Goal: Task Accomplishment & Management: Manage account settings

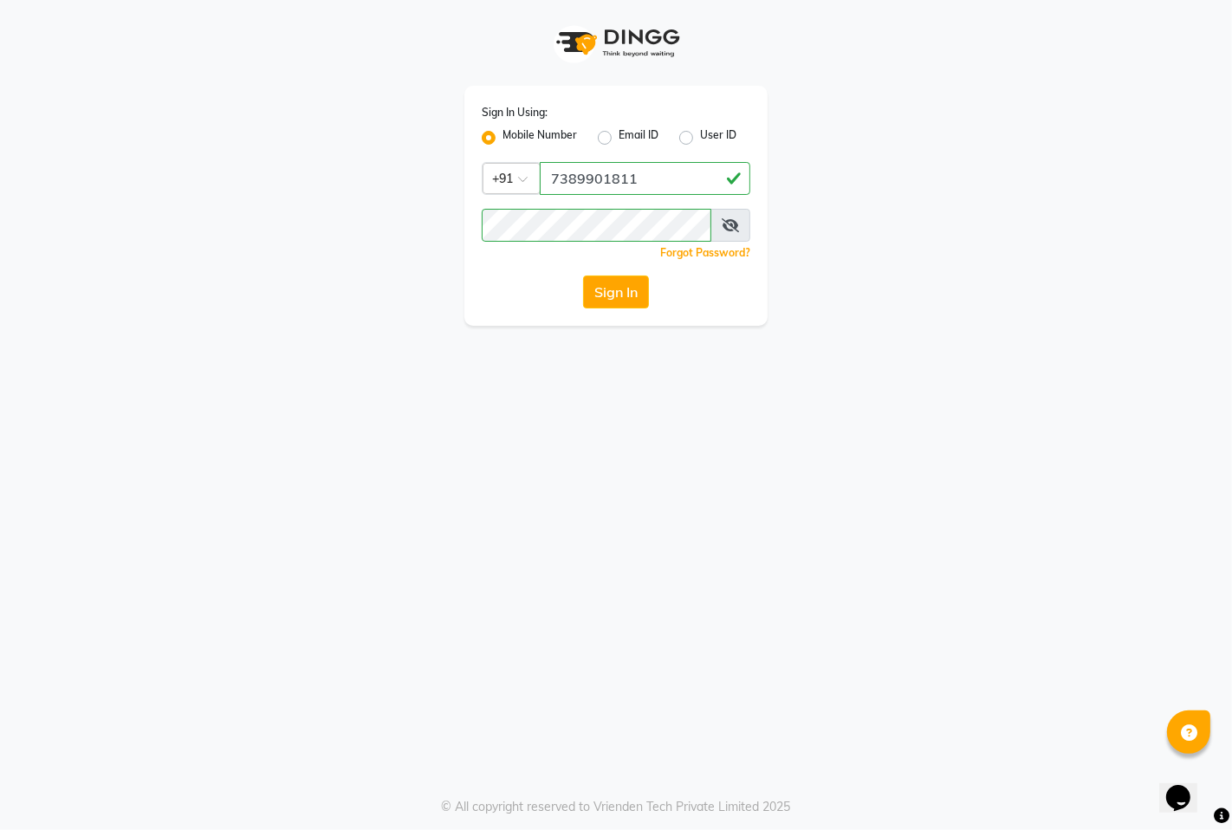
click at [594, 288] on button "Sign In" at bounding box center [616, 292] width 66 height 33
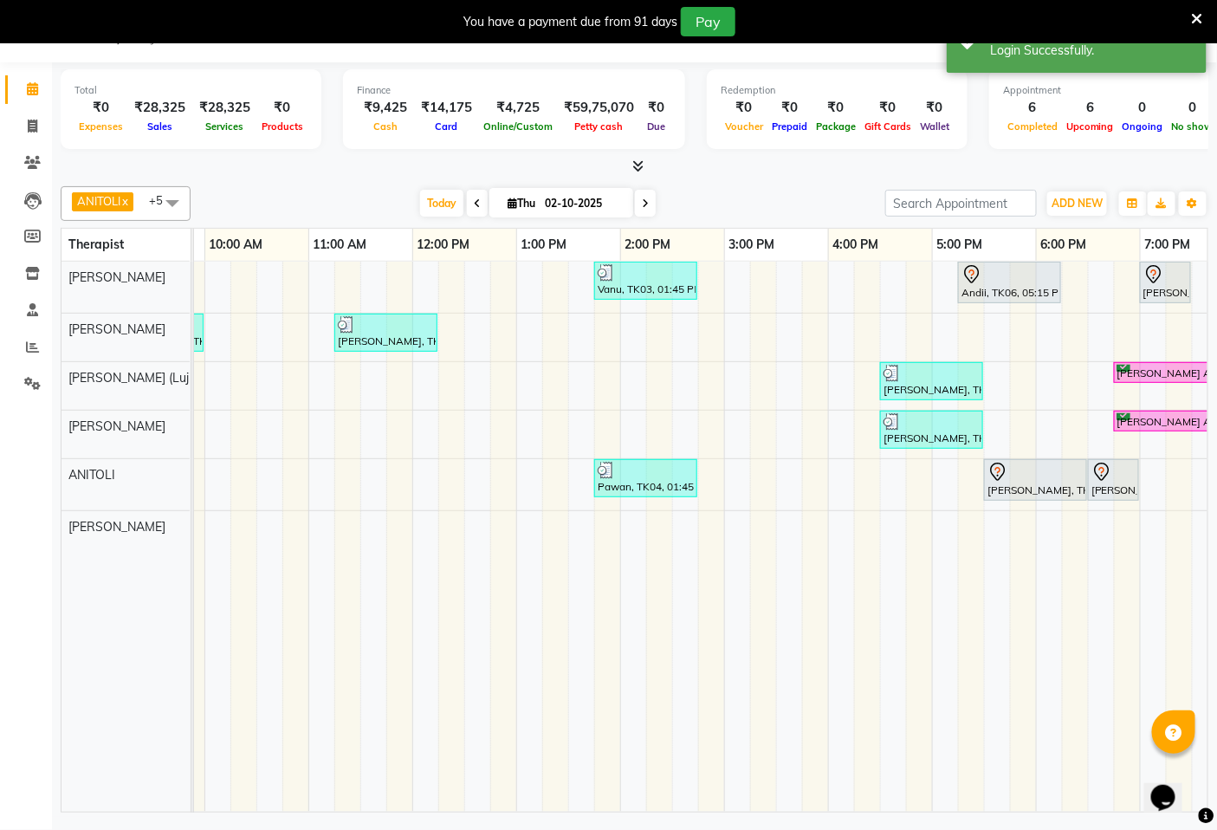
scroll to position [0, 650]
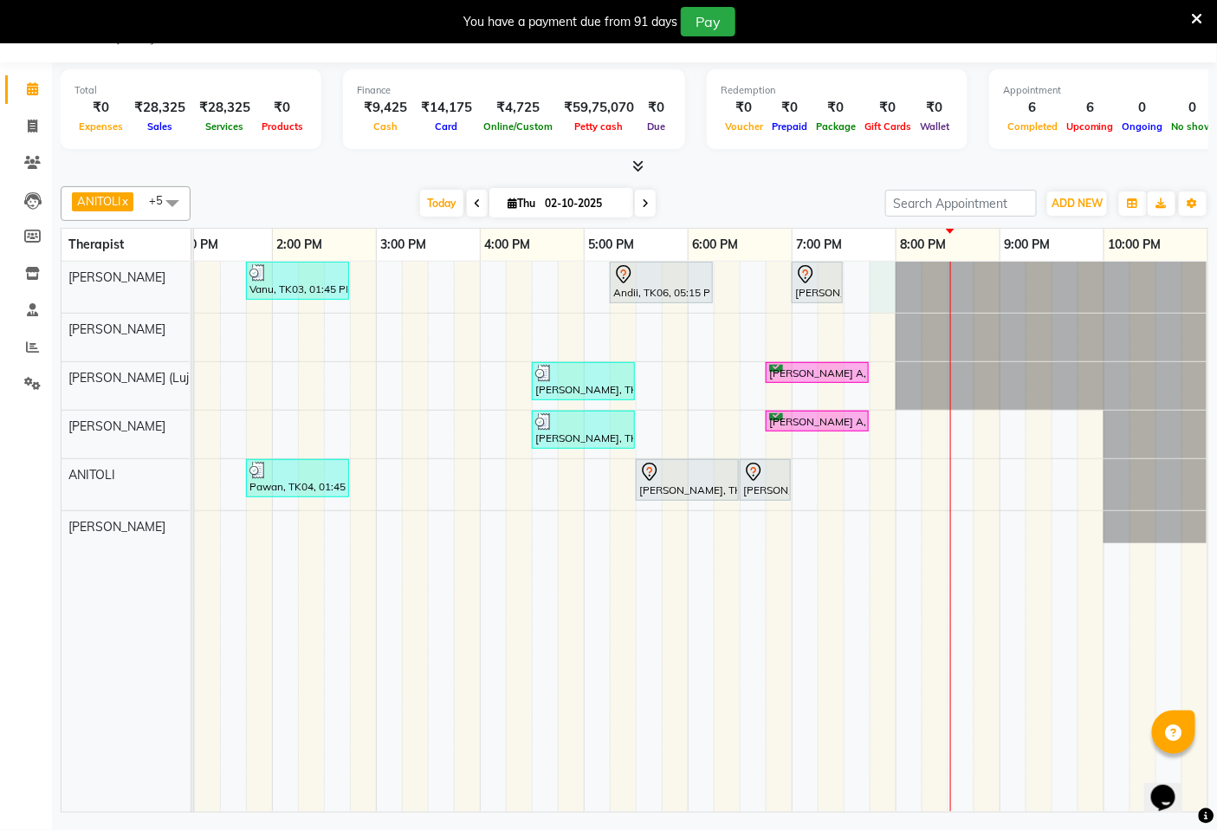
click at [864, 281] on div "Vanu, TK03, 01:45 PM-02:45 PM, Swedish De-Stress - 60 Mins Andii, TK06, 05:15 P…" at bounding box center [376, 537] width 1664 height 550
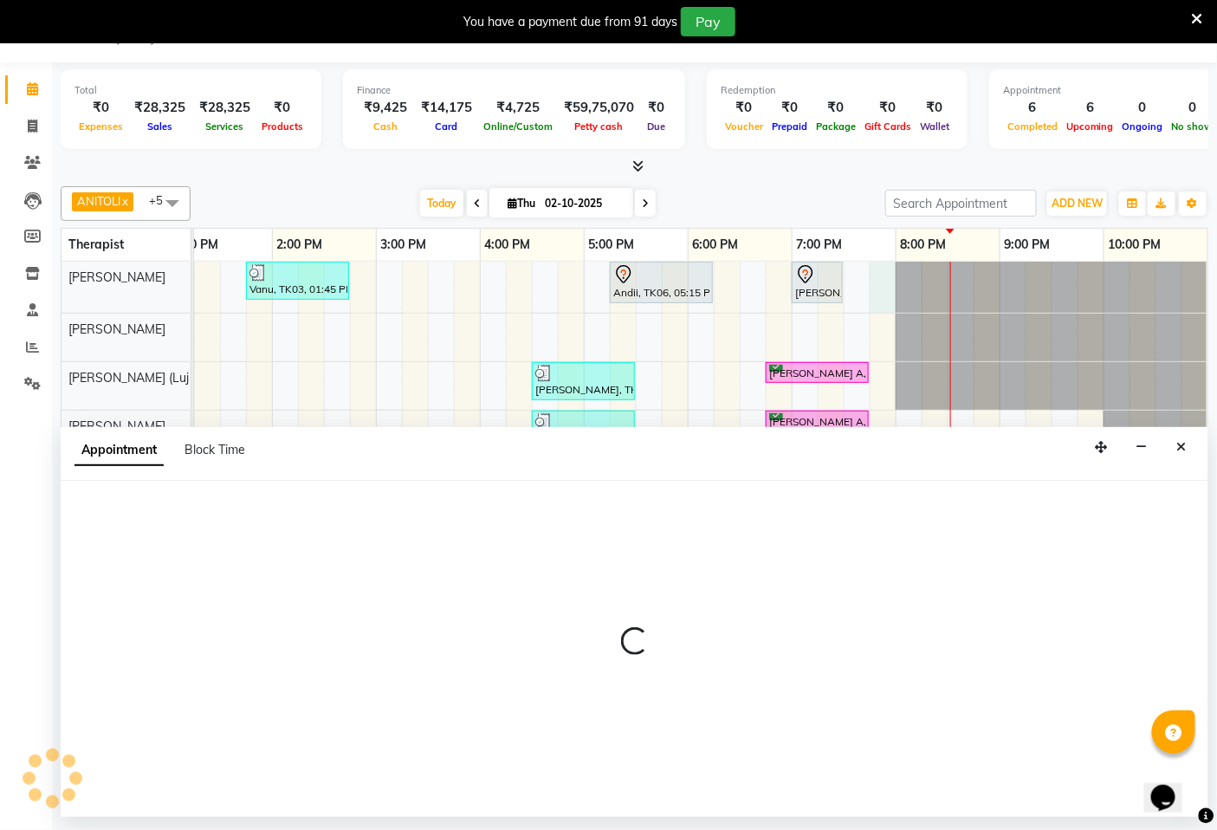
select select "49490"
select select "1185"
select select "tentative"
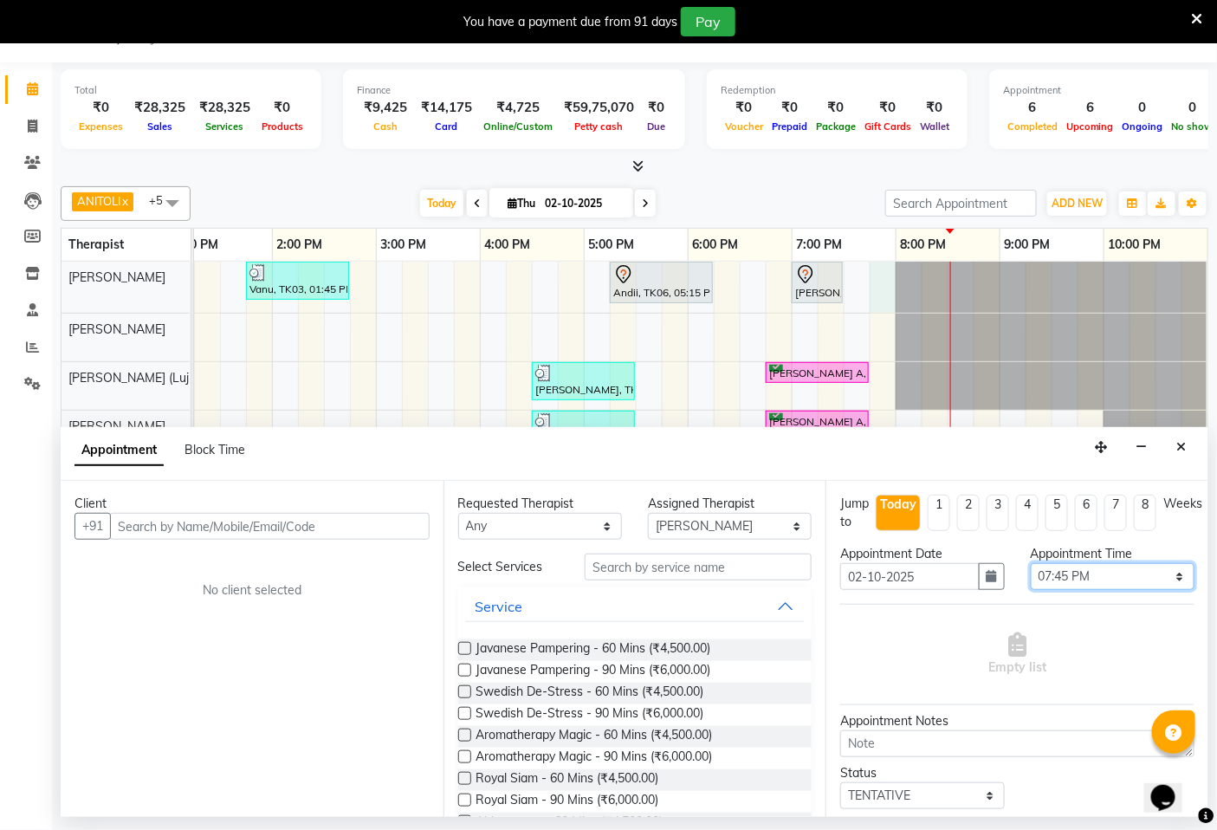
click at [1168, 579] on select "Select 08:00 AM 08:15 AM 08:30 AM 08:45 AM 09:00 AM 09:15 AM 09:30 AM 09:45 AM …" at bounding box center [1113, 576] width 164 height 27
select select "1170"
click at [1031, 563] on select "Select 08:00 AM 08:15 AM 08:30 AM 08:45 AM 09:00 AM 09:15 AM 09:30 AM 09:45 AM …" at bounding box center [1113, 576] width 164 height 27
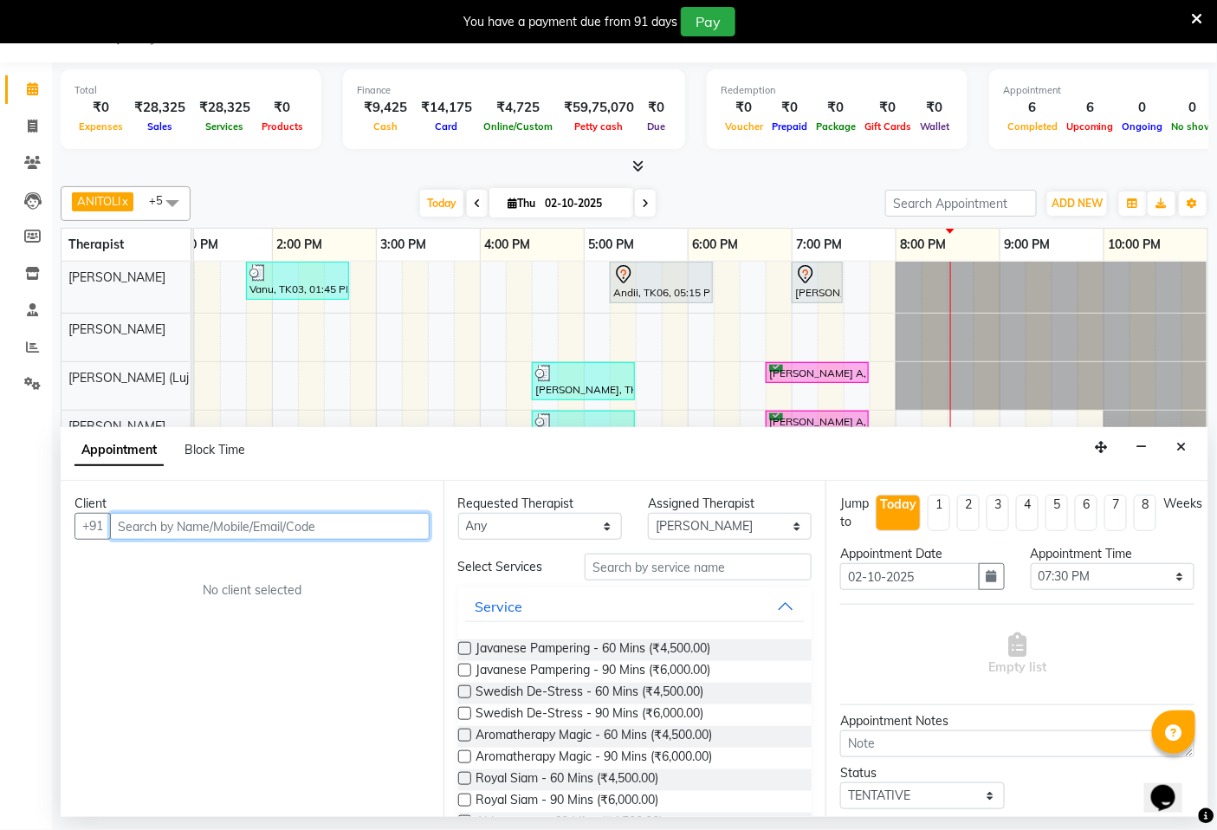
click at [421, 527] on input "text" at bounding box center [270, 526] width 320 height 27
click at [291, 529] on input "text" at bounding box center [270, 526] width 320 height 27
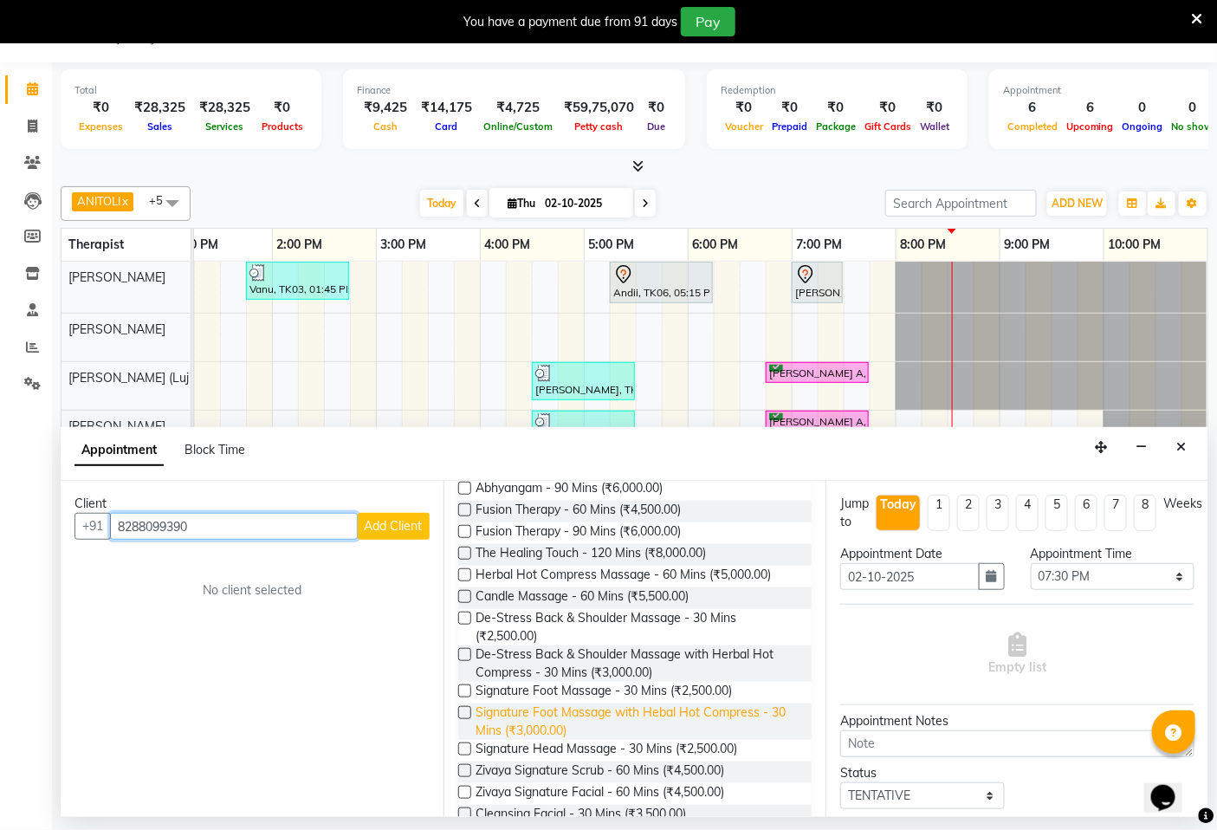
scroll to position [385, 0]
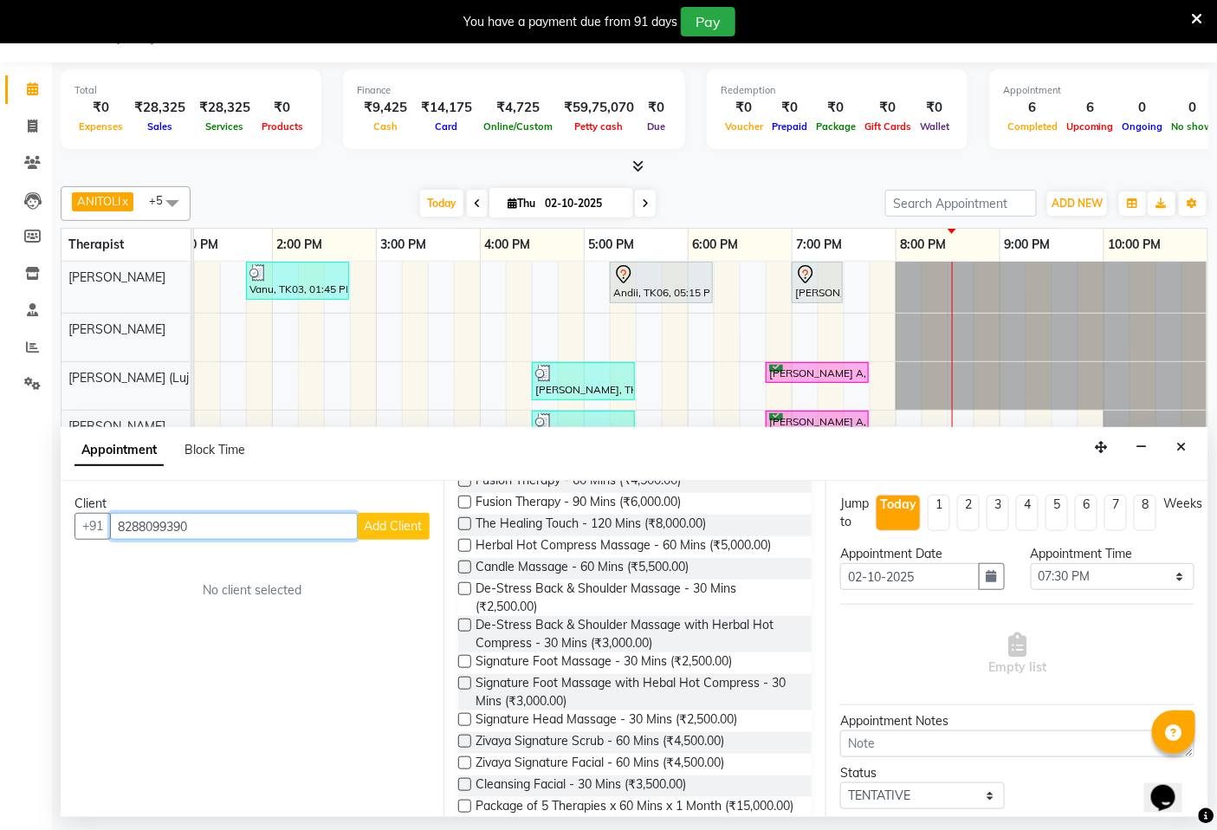
type input "8288099390"
click at [466, 660] on label at bounding box center [464, 661] width 13 height 13
click at [466, 660] on input "checkbox" at bounding box center [463, 663] width 11 height 11
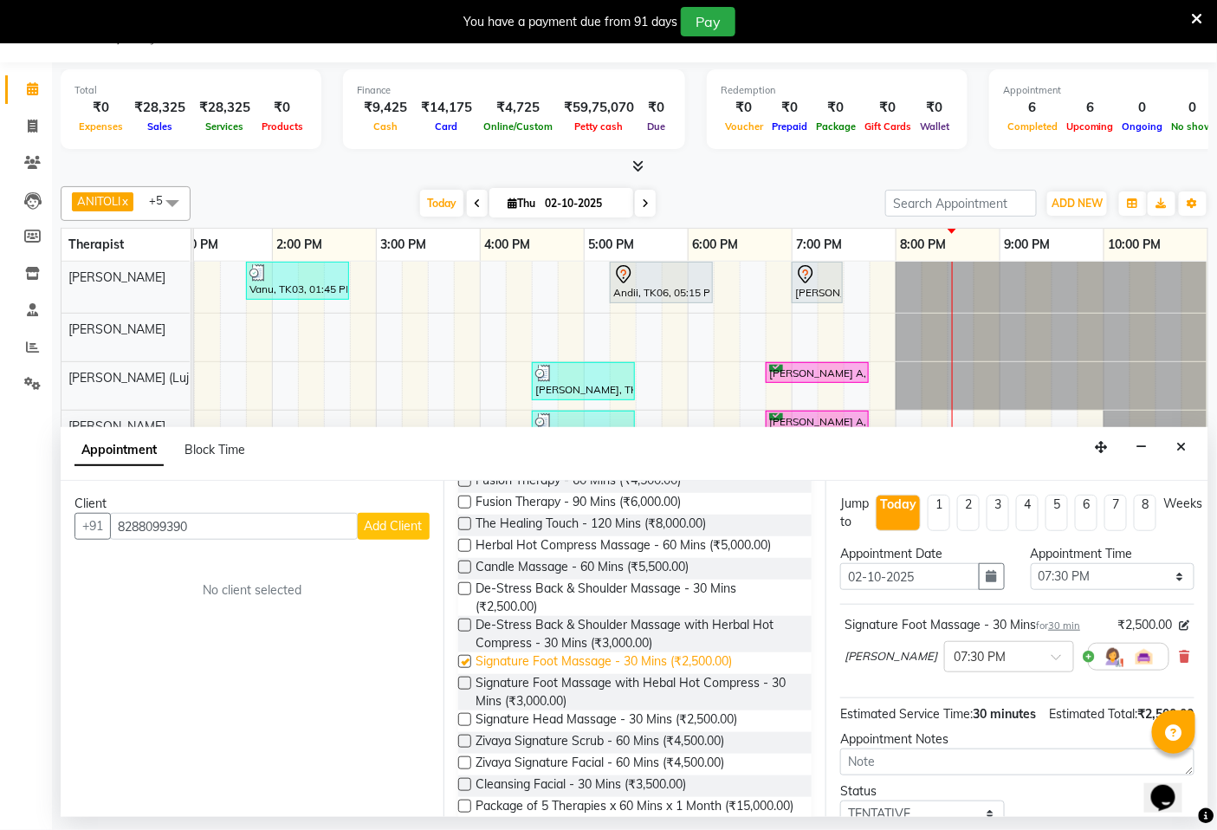
checkbox input "false"
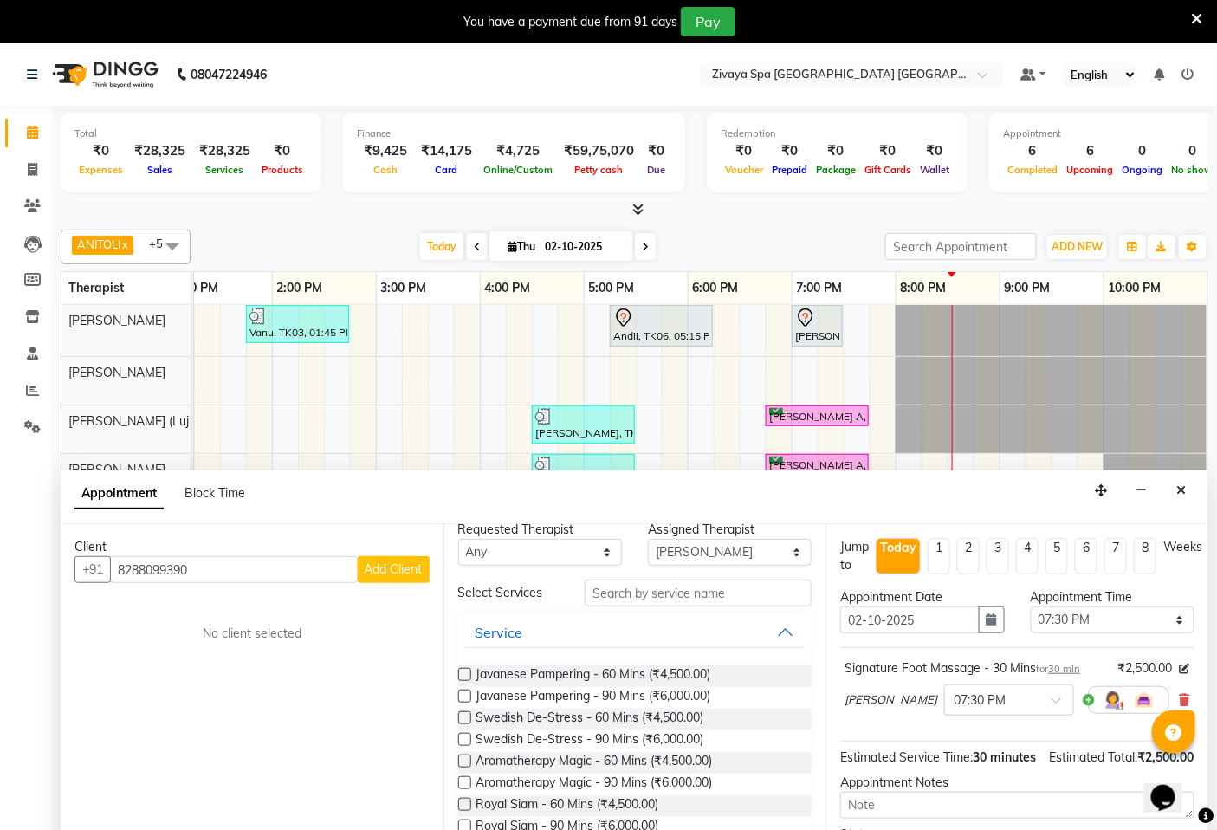
scroll to position [0, 0]
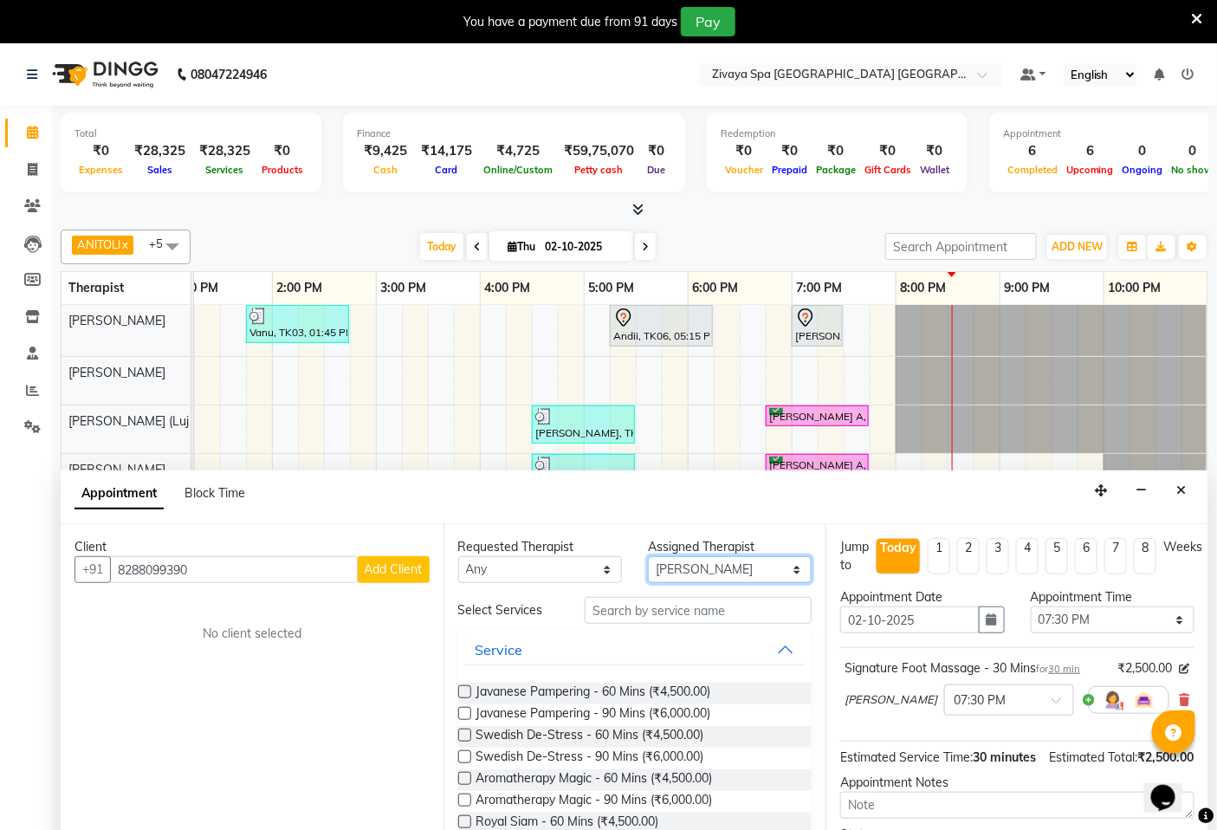
click at [776, 569] on select "Select Abin [PERSON_NAME]([PERSON_NAME]) [PERSON_NAME] ([PERSON_NAME]) [PERSON_…" at bounding box center [730, 569] width 164 height 27
select select "49493"
click at [648, 556] on select "Select Abin [PERSON_NAME]([PERSON_NAME]) [PERSON_NAME] ([PERSON_NAME]) [PERSON_…" at bounding box center [730, 569] width 164 height 27
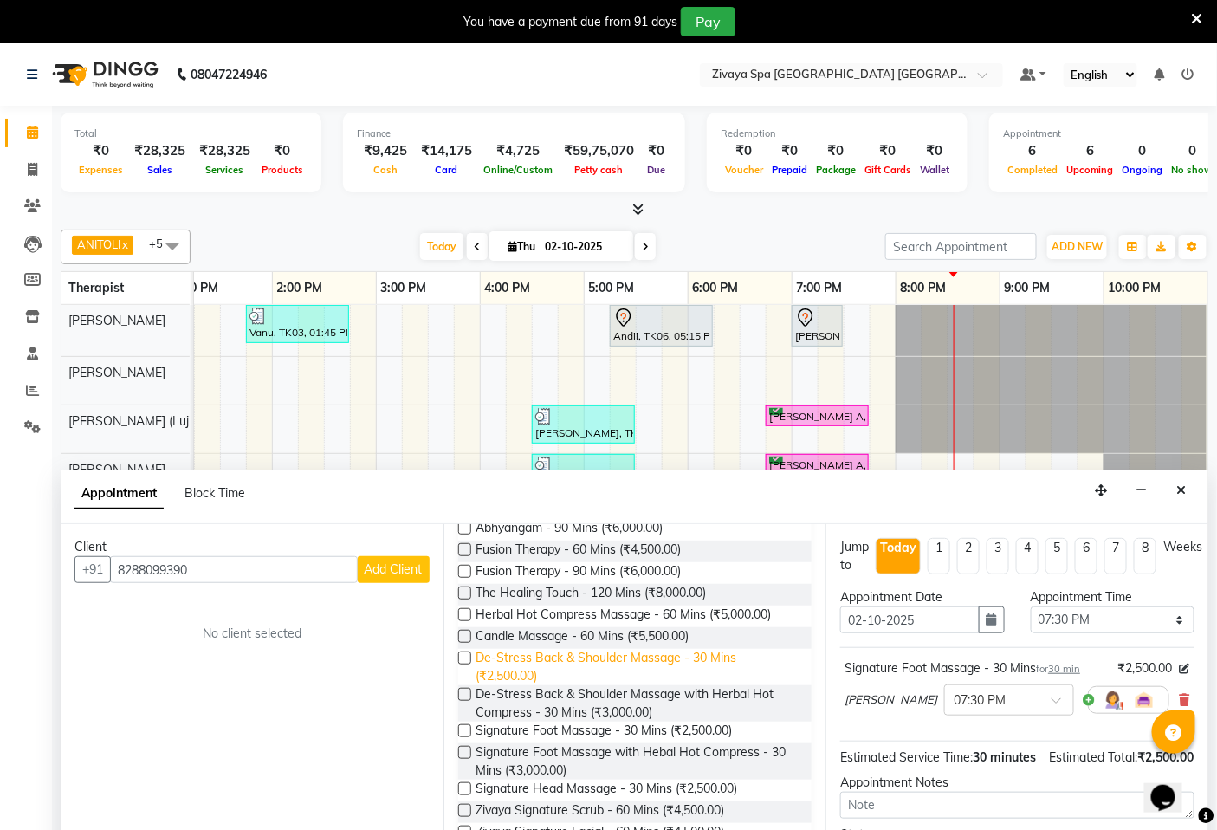
scroll to position [385, 0]
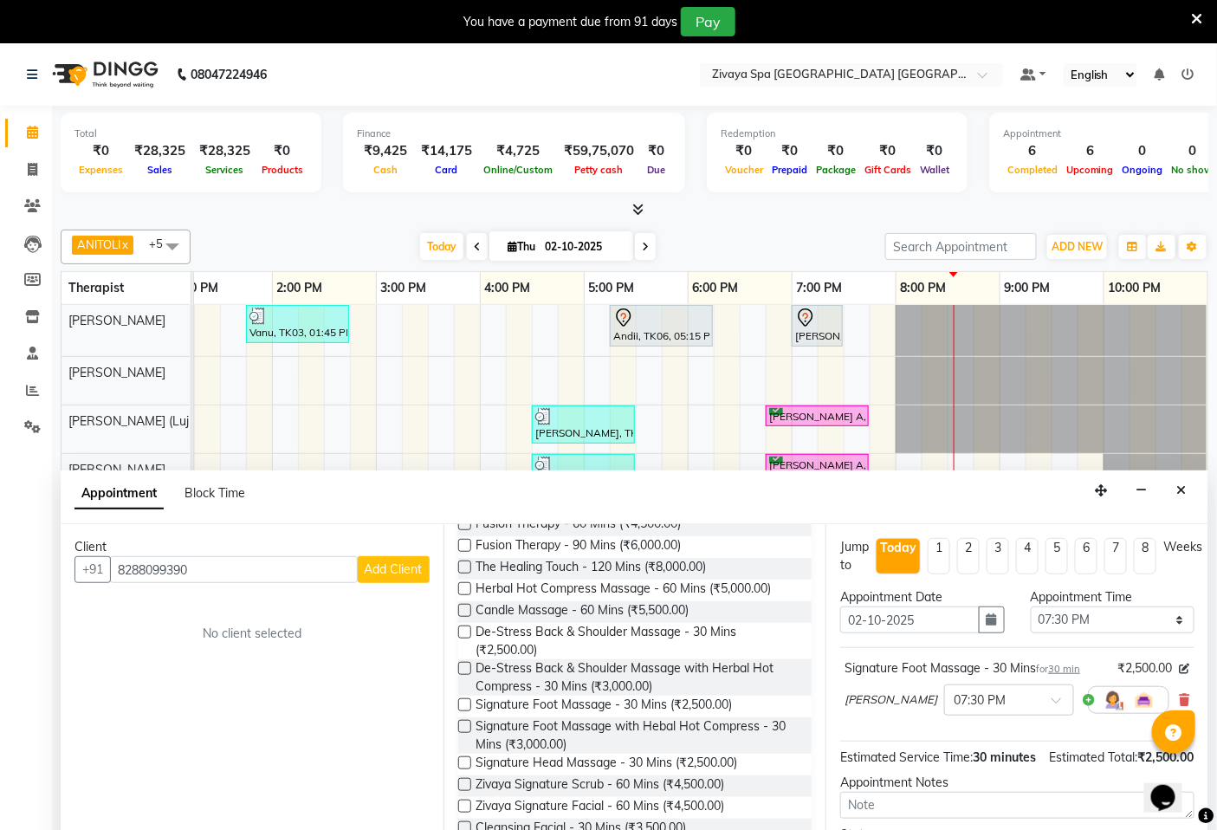
click at [460, 703] on label at bounding box center [464, 704] width 13 height 13
click at [460, 703] on input "checkbox" at bounding box center [463, 706] width 11 height 11
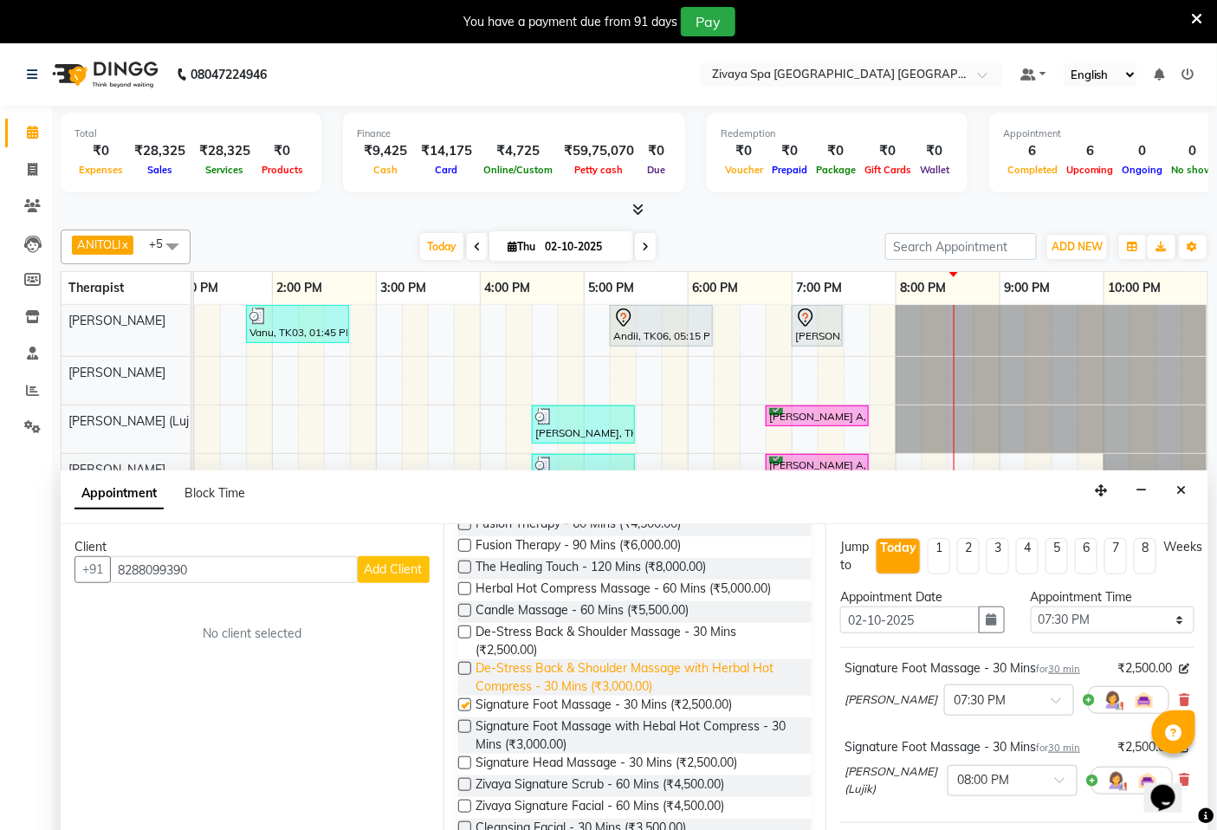
checkbox input "false"
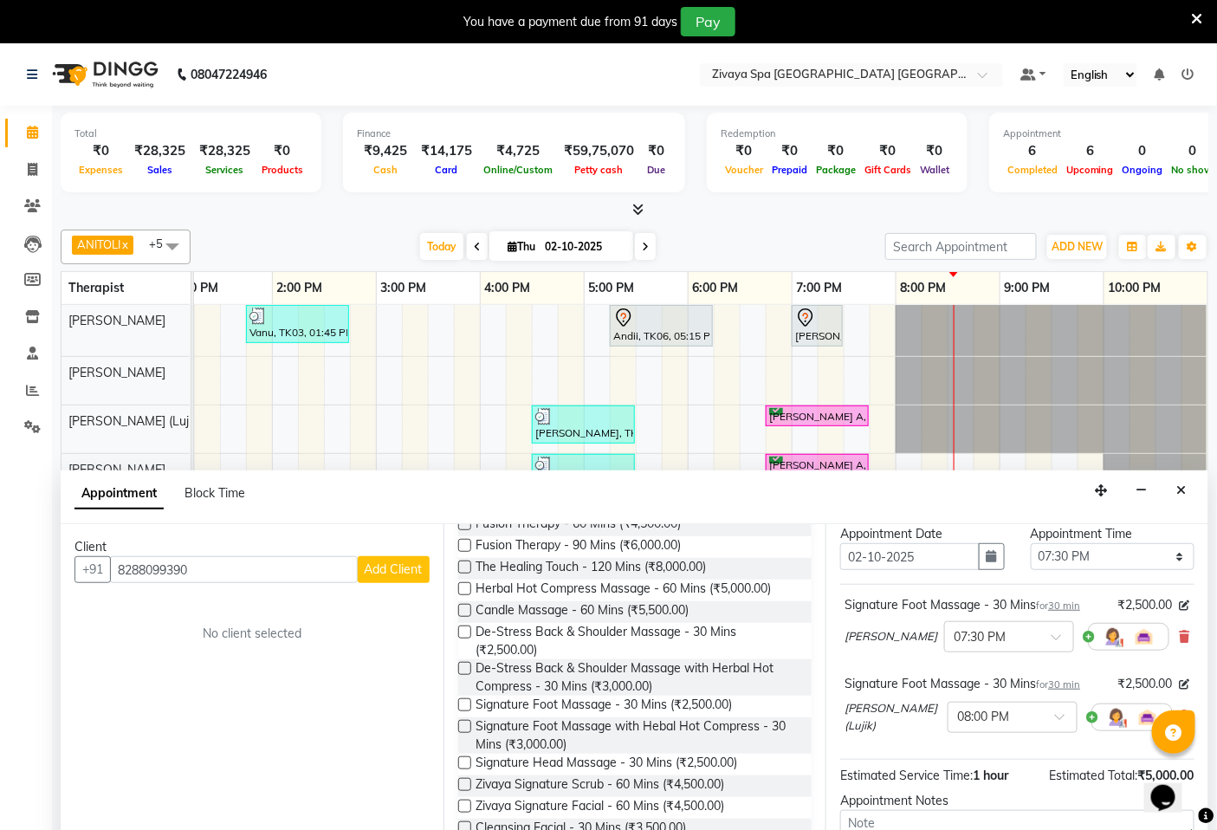
scroll to position [96, 0]
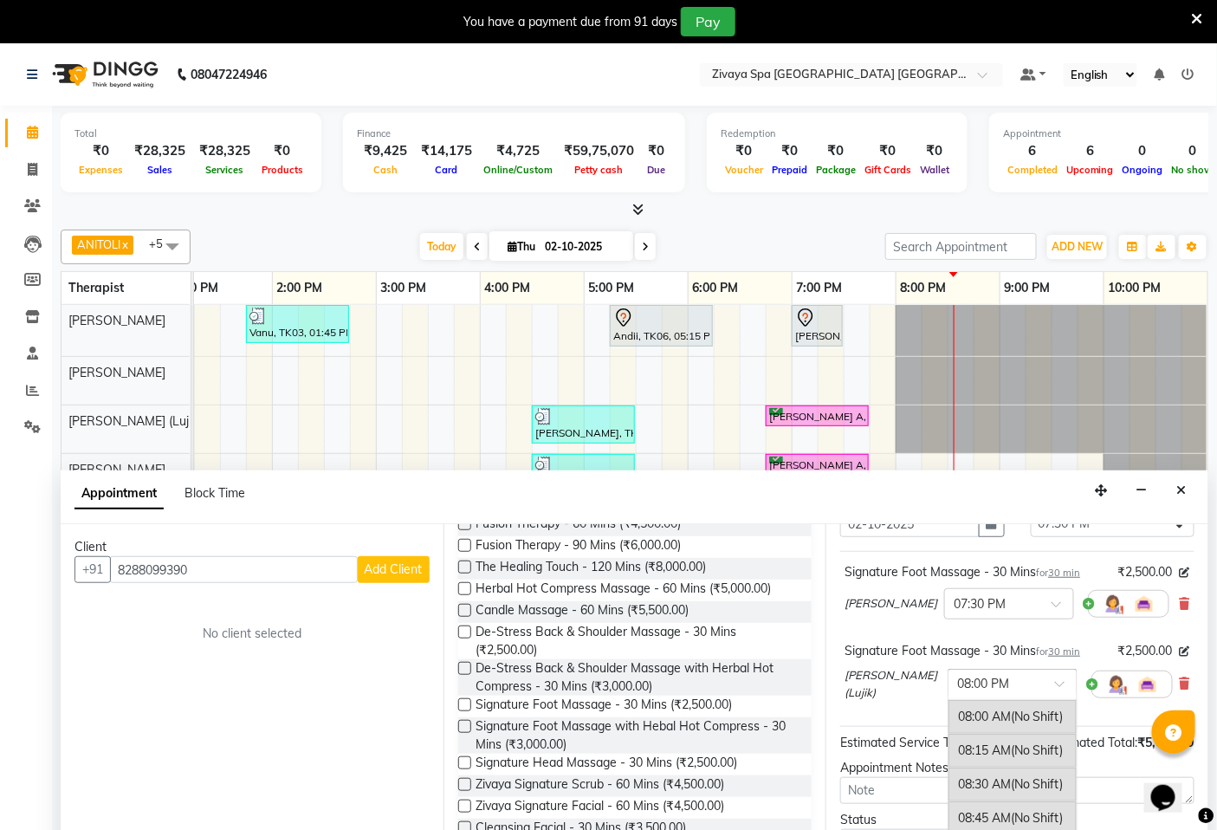
click at [1055, 688] on span at bounding box center [1066, 689] width 22 height 18
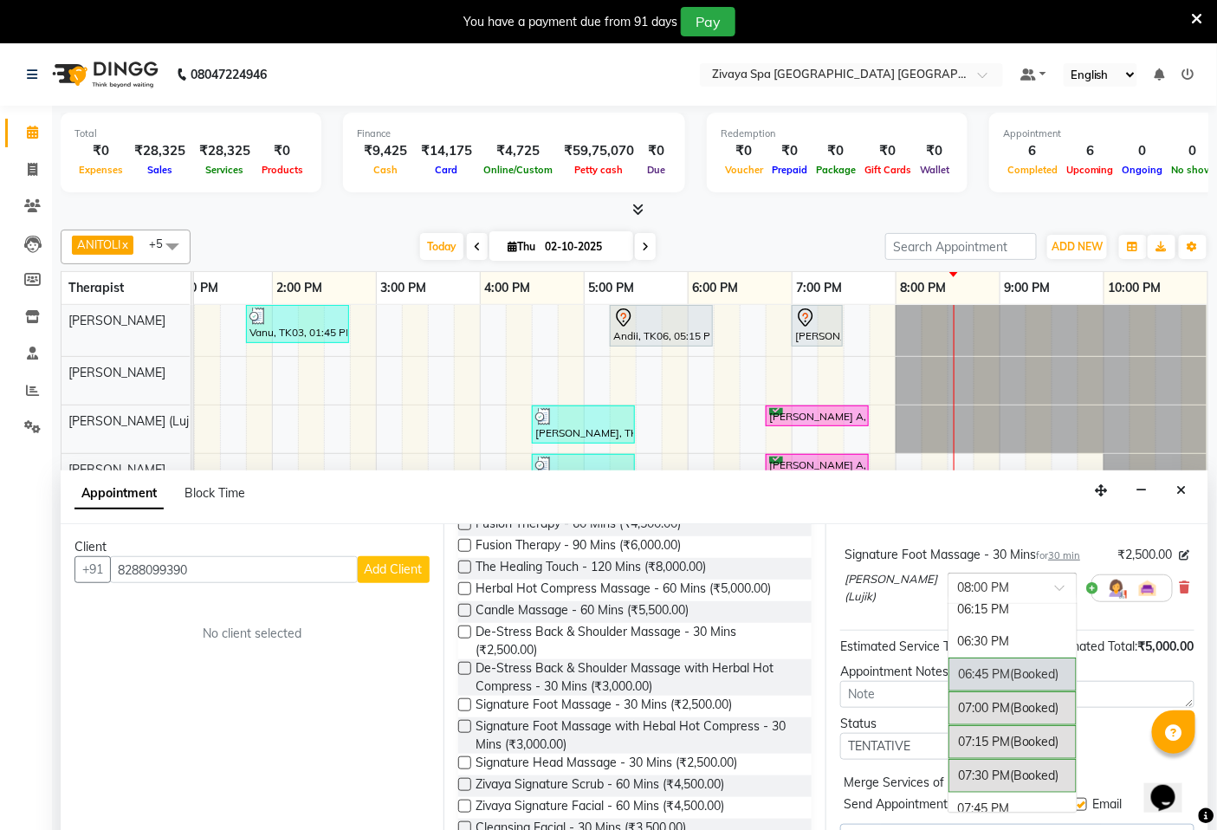
scroll to position [1367, 0]
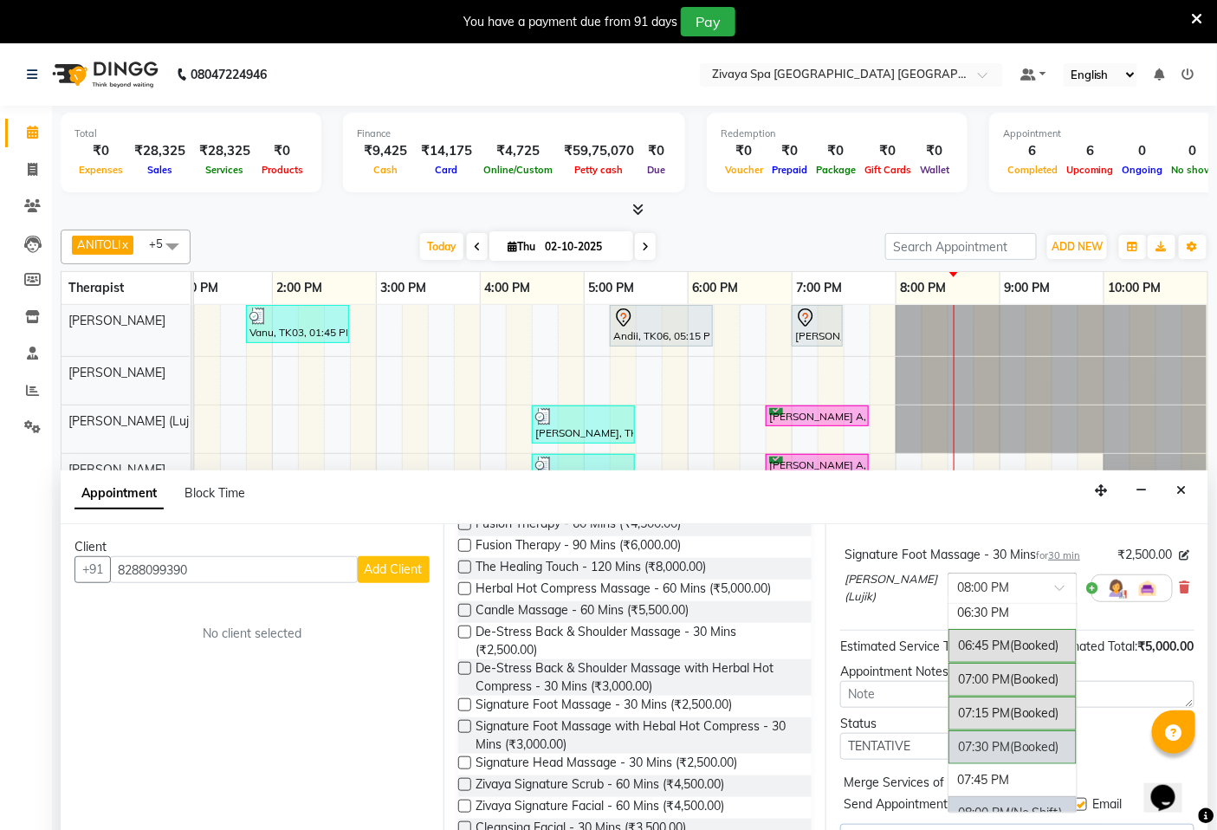
click at [984, 743] on div "07:30 PM (Booked)" at bounding box center [1013, 747] width 128 height 34
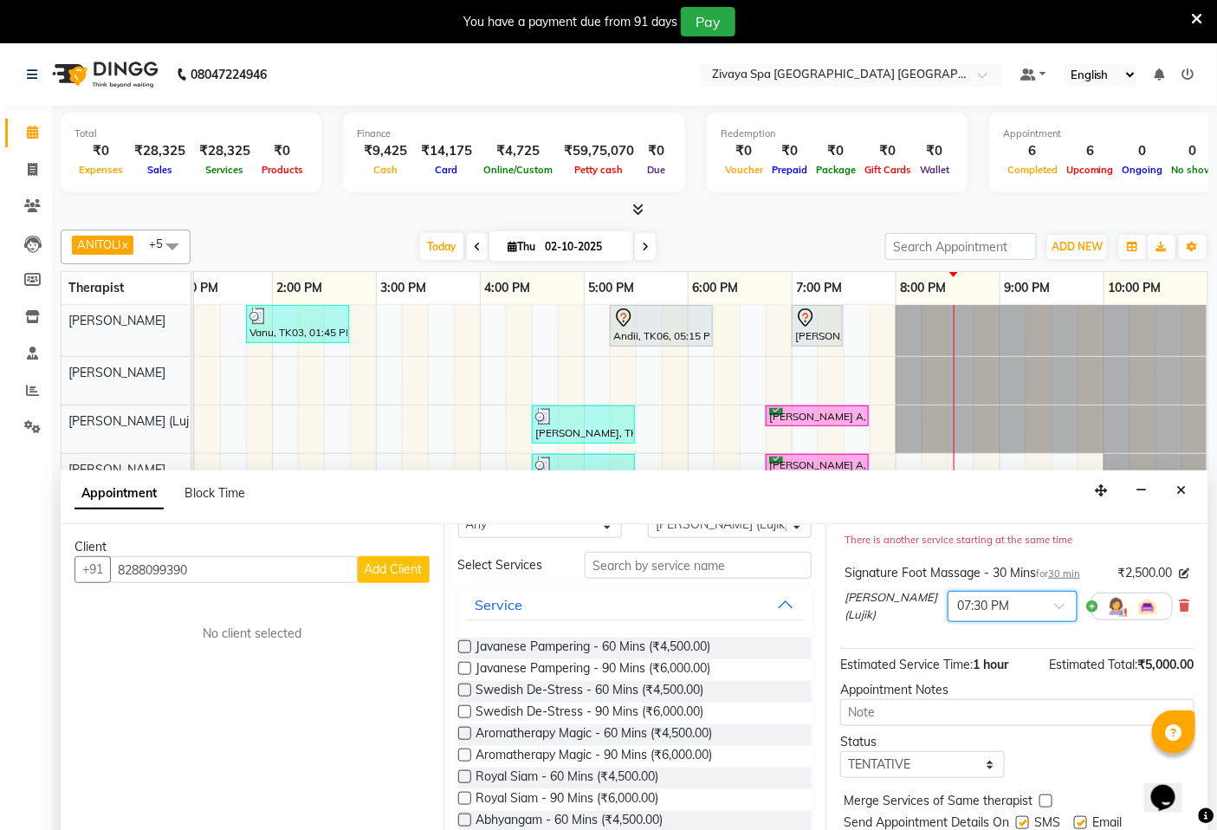
scroll to position [0, 0]
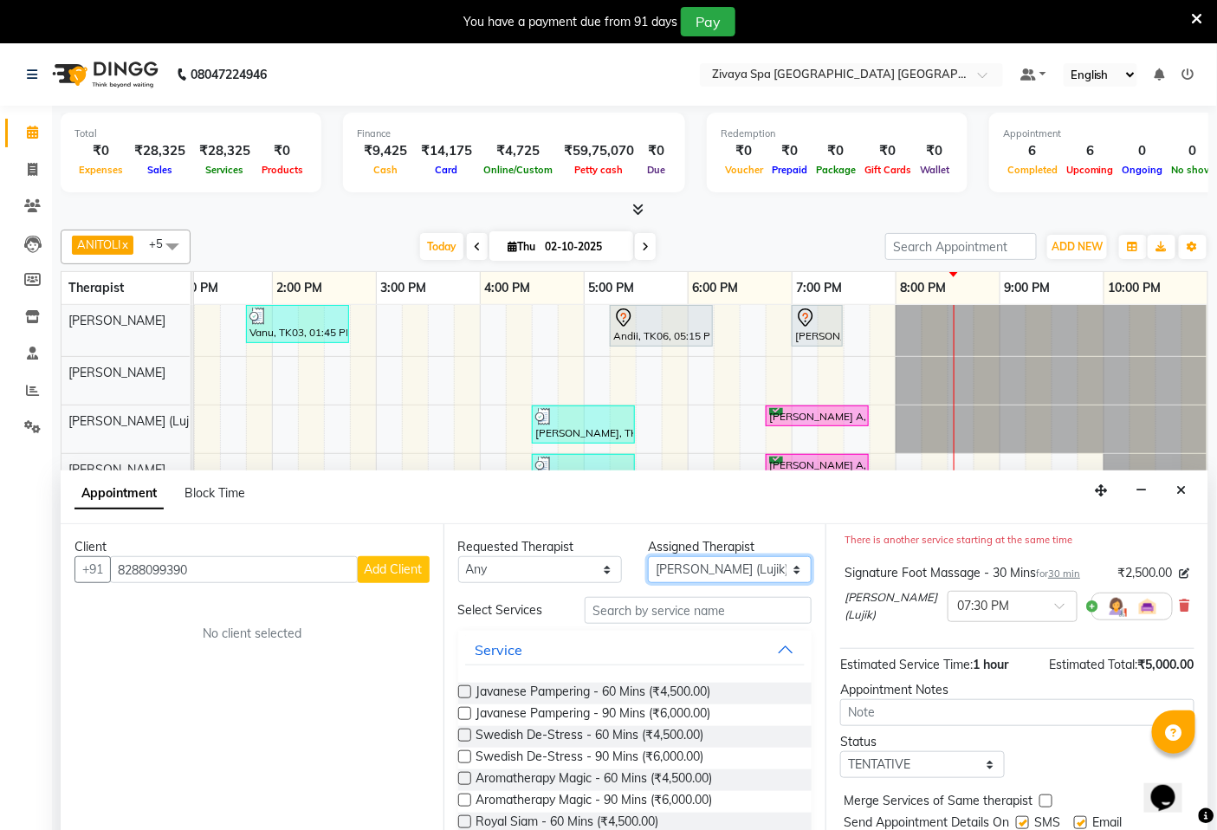
click at [791, 567] on select "Select Abin [PERSON_NAME]([PERSON_NAME]) [PERSON_NAME] ([PERSON_NAME]) [PERSON_…" at bounding box center [730, 569] width 164 height 27
select select "71800"
click at [648, 556] on select "Select Abin [PERSON_NAME]([PERSON_NAME]) [PERSON_NAME] ([PERSON_NAME]) [PERSON_…" at bounding box center [730, 569] width 164 height 27
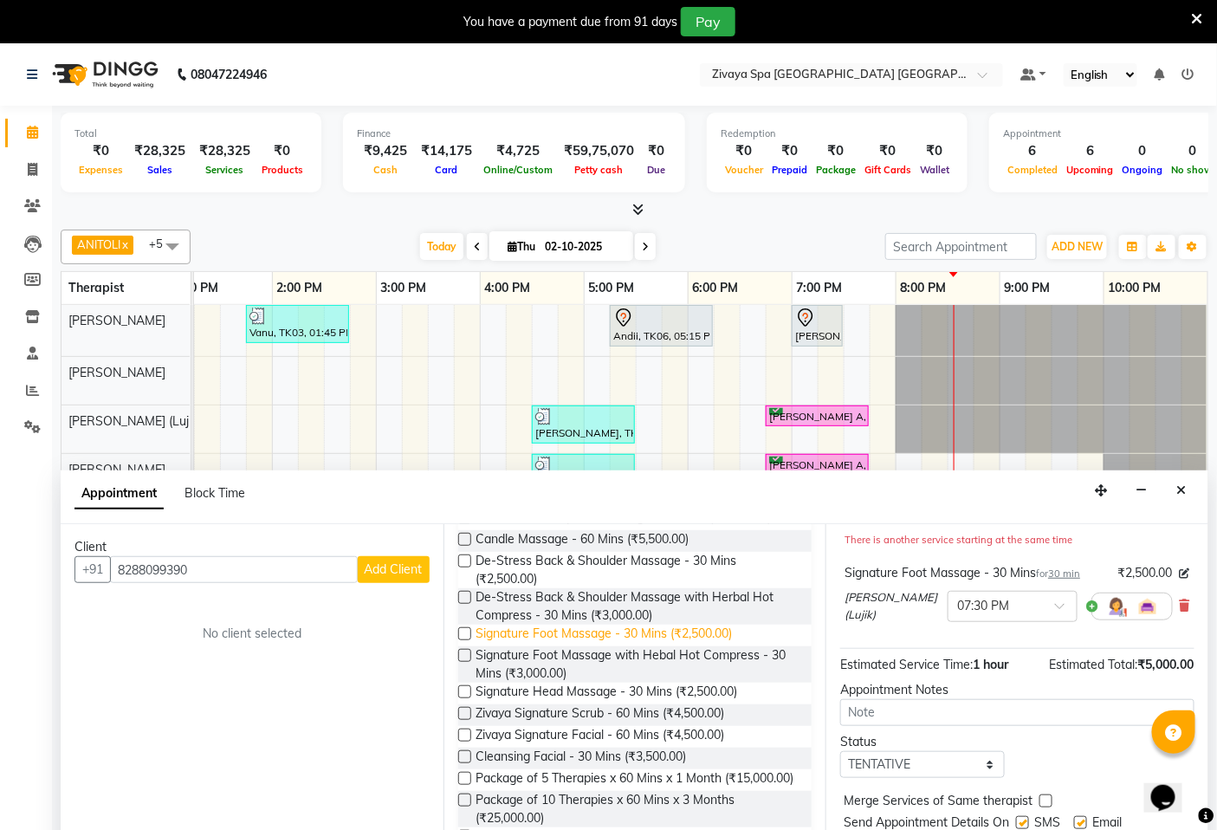
scroll to position [481, 0]
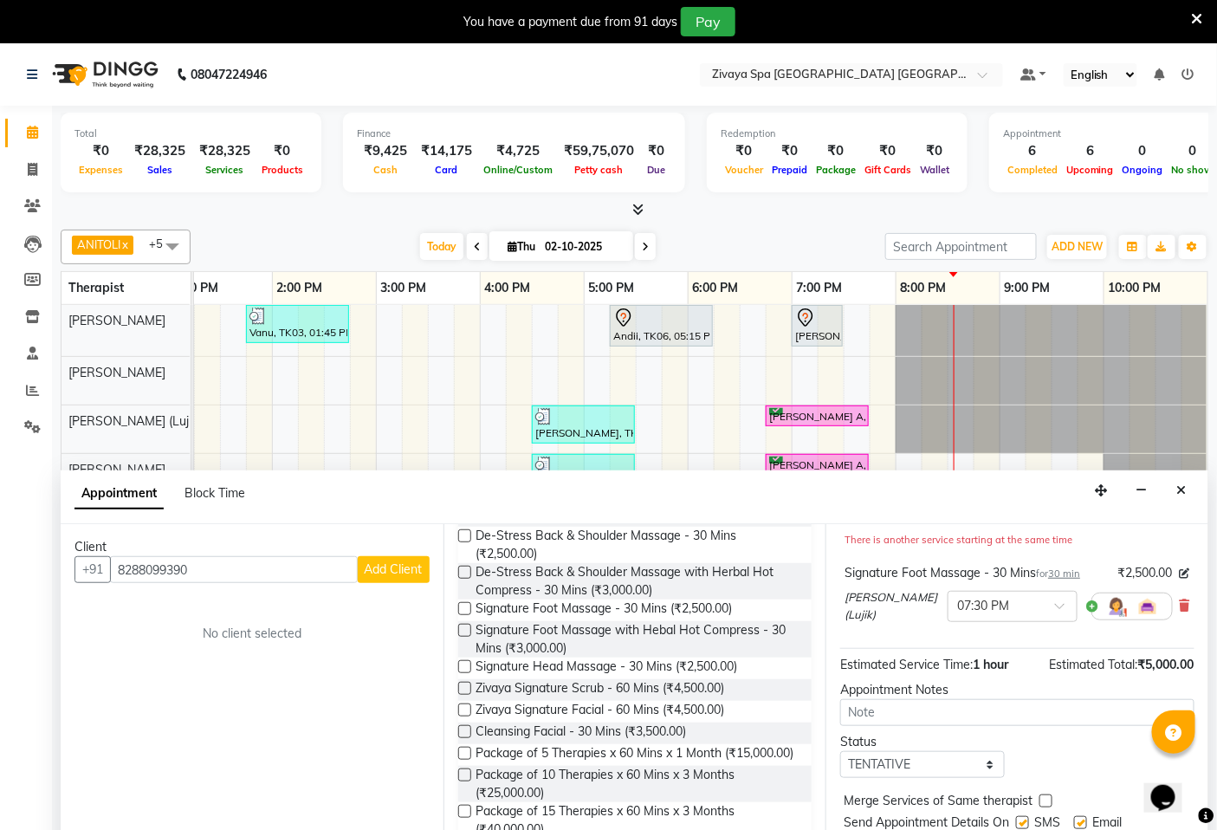
click at [462, 604] on label at bounding box center [464, 608] width 13 height 13
click at [462, 605] on input "checkbox" at bounding box center [463, 610] width 11 height 11
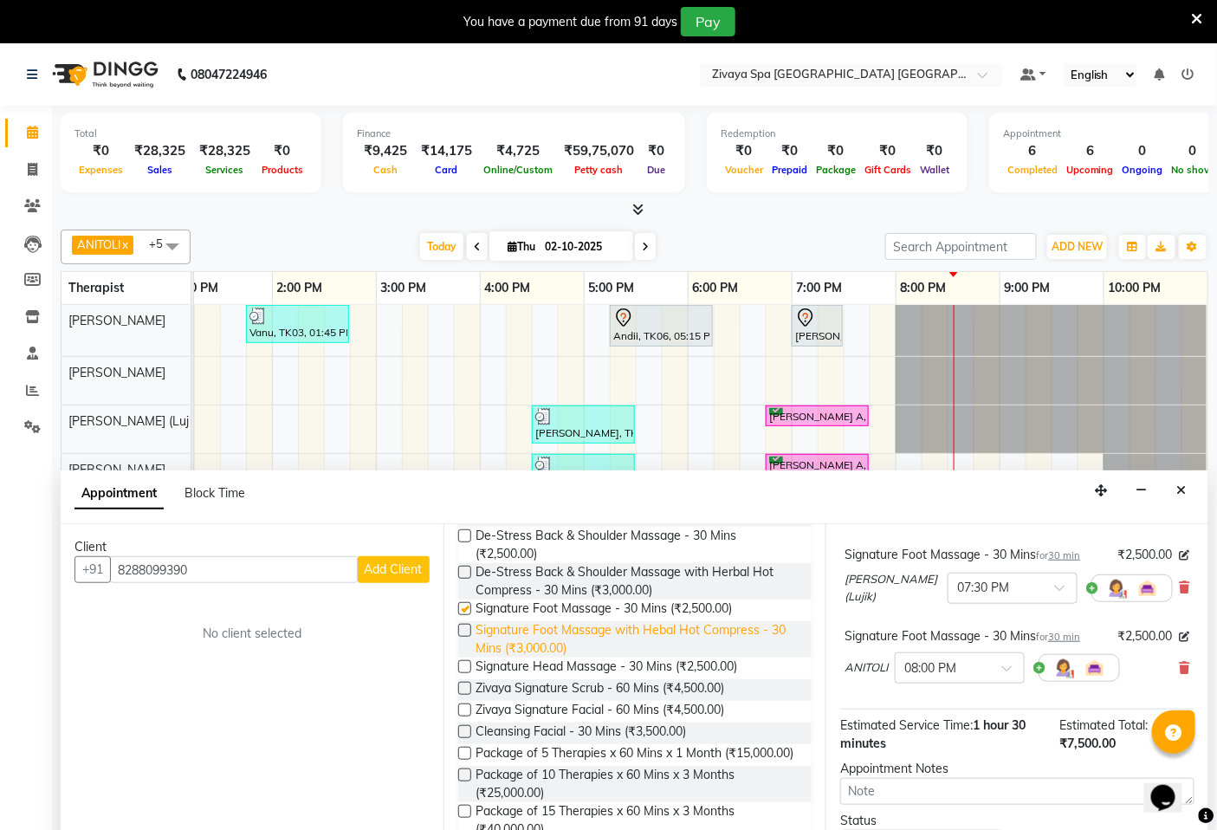
checkbox input "false"
click at [1006, 672] on span at bounding box center [1013, 674] width 22 height 18
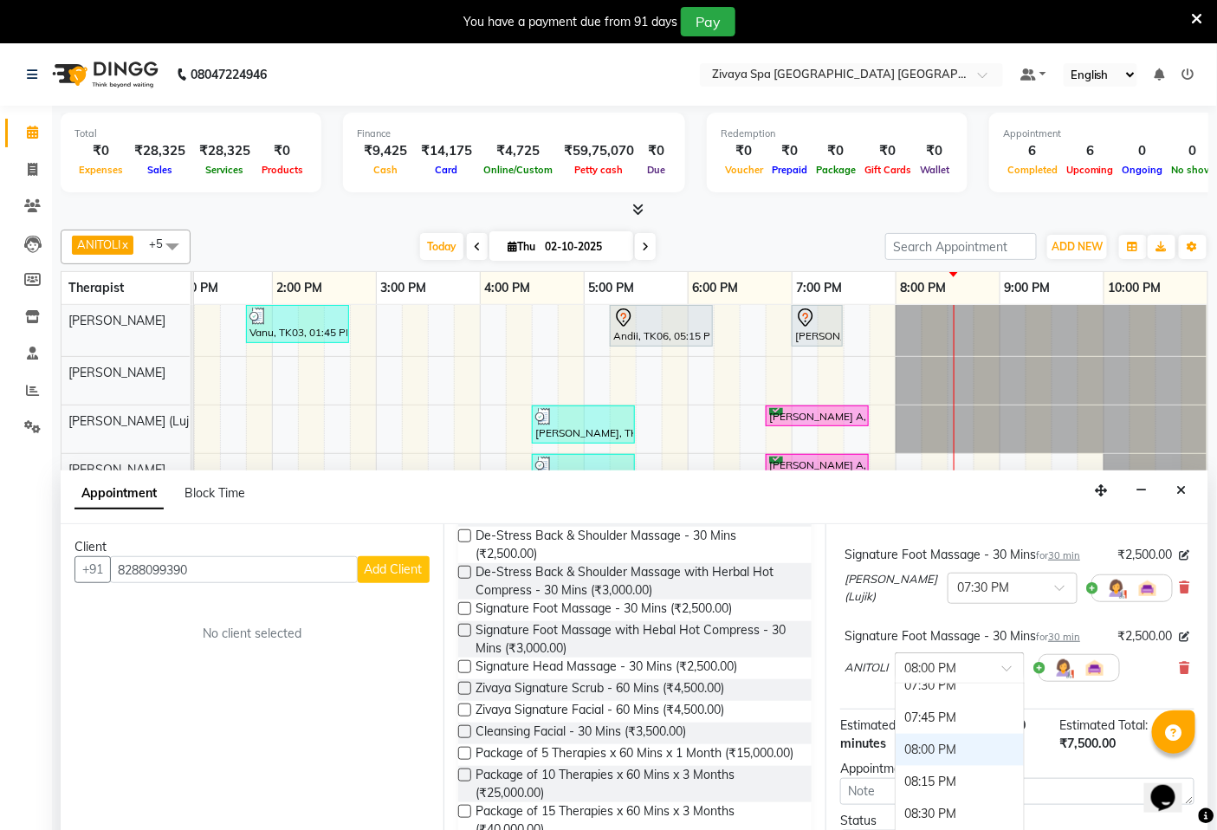
scroll to position [1459, 0]
click at [944, 730] on div "07:30 PM" at bounding box center [960, 733] width 128 height 32
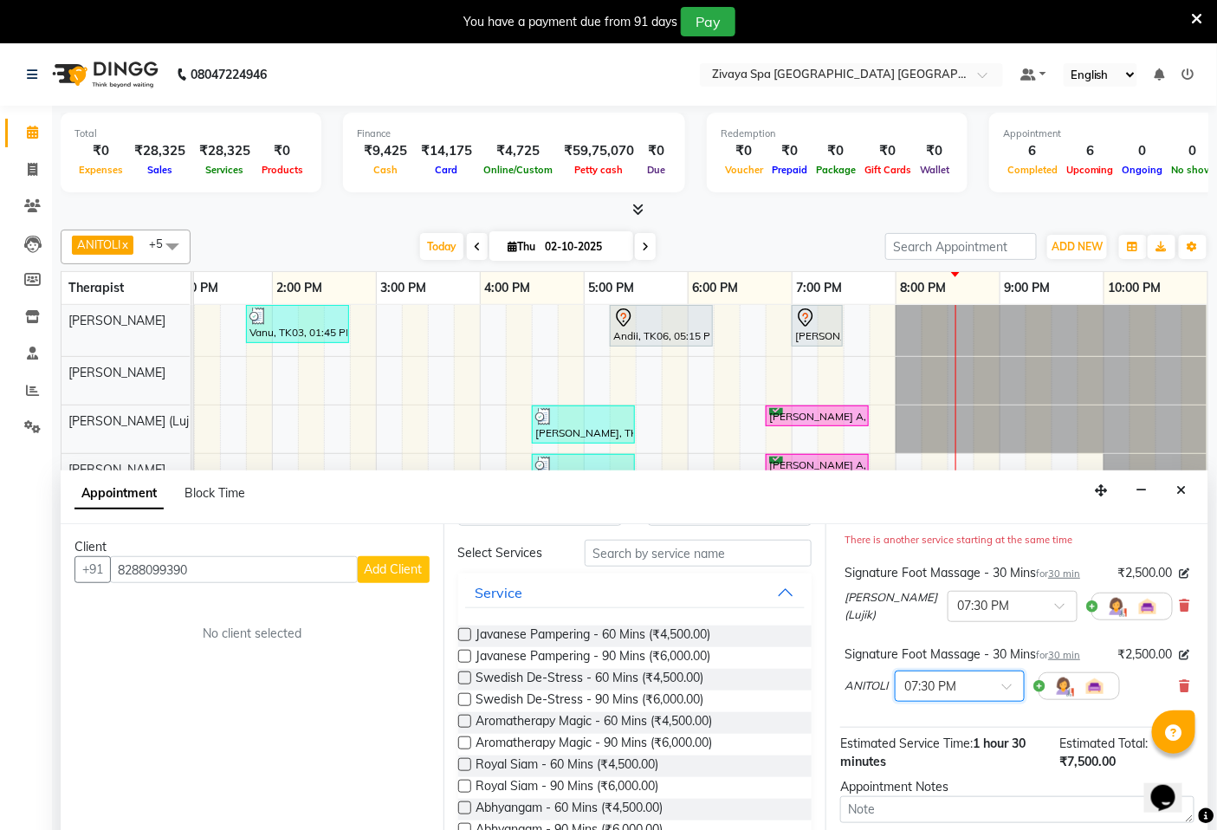
scroll to position [19, 0]
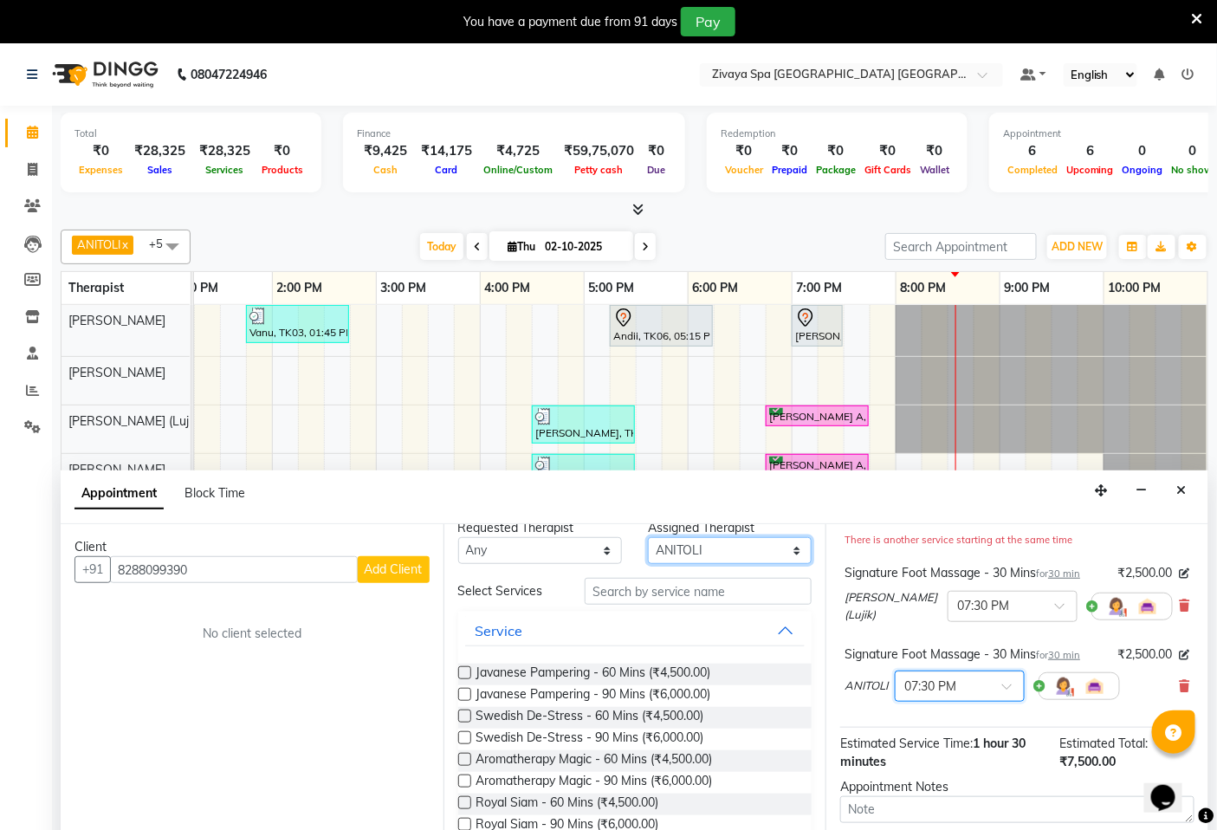
click at [786, 548] on select "Select Abin [PERSON_NAME]([PERSON_NAME]) [PERSON_NAME] ([PERSON_NAME]) [PERSON_…" at bounding box center [730, 550] width 164 height 27
select select "58747"
click at [648, 555] on select "Select Abin [PERSON_NAME]([PERSON_NAME]) [PERSON_NAME] ([PERSON_NAME]) [PERSON_…" at bounding box center [730, 550] width 164 height 27
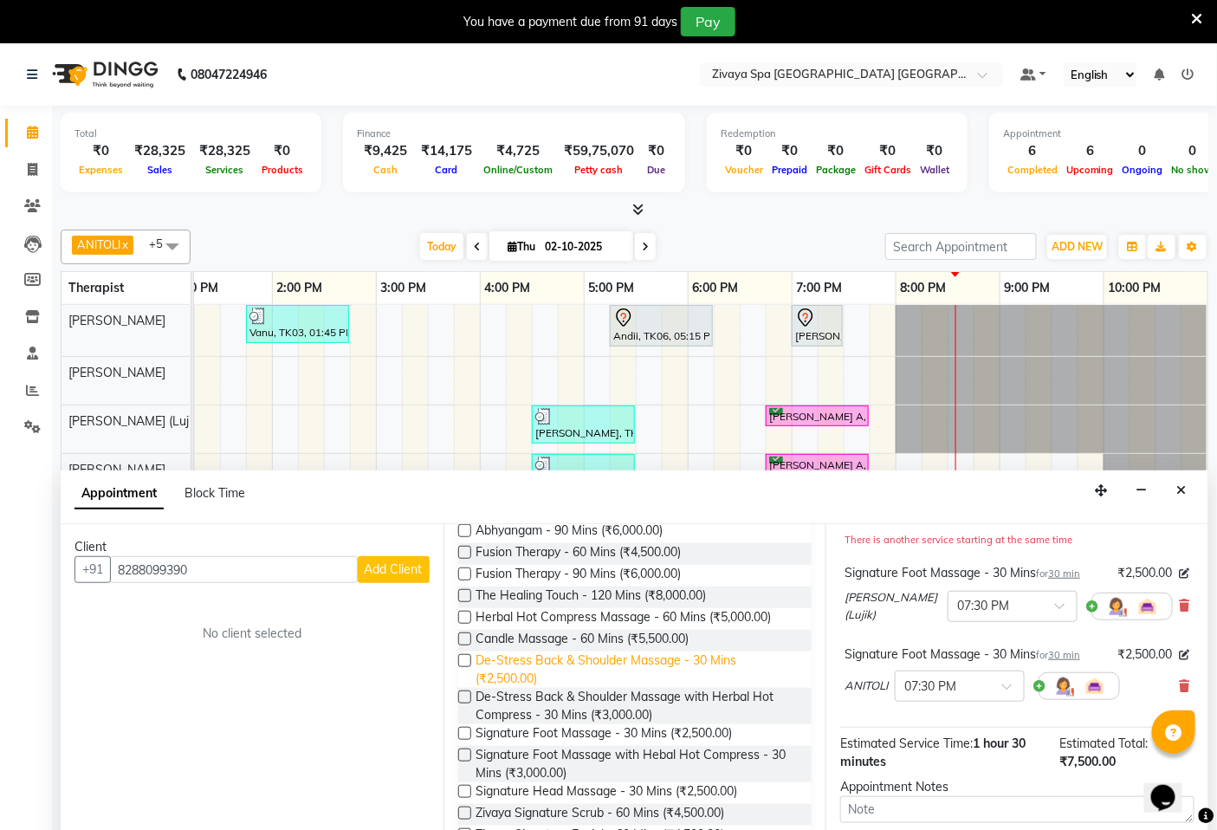
scroll to position [385, 0]
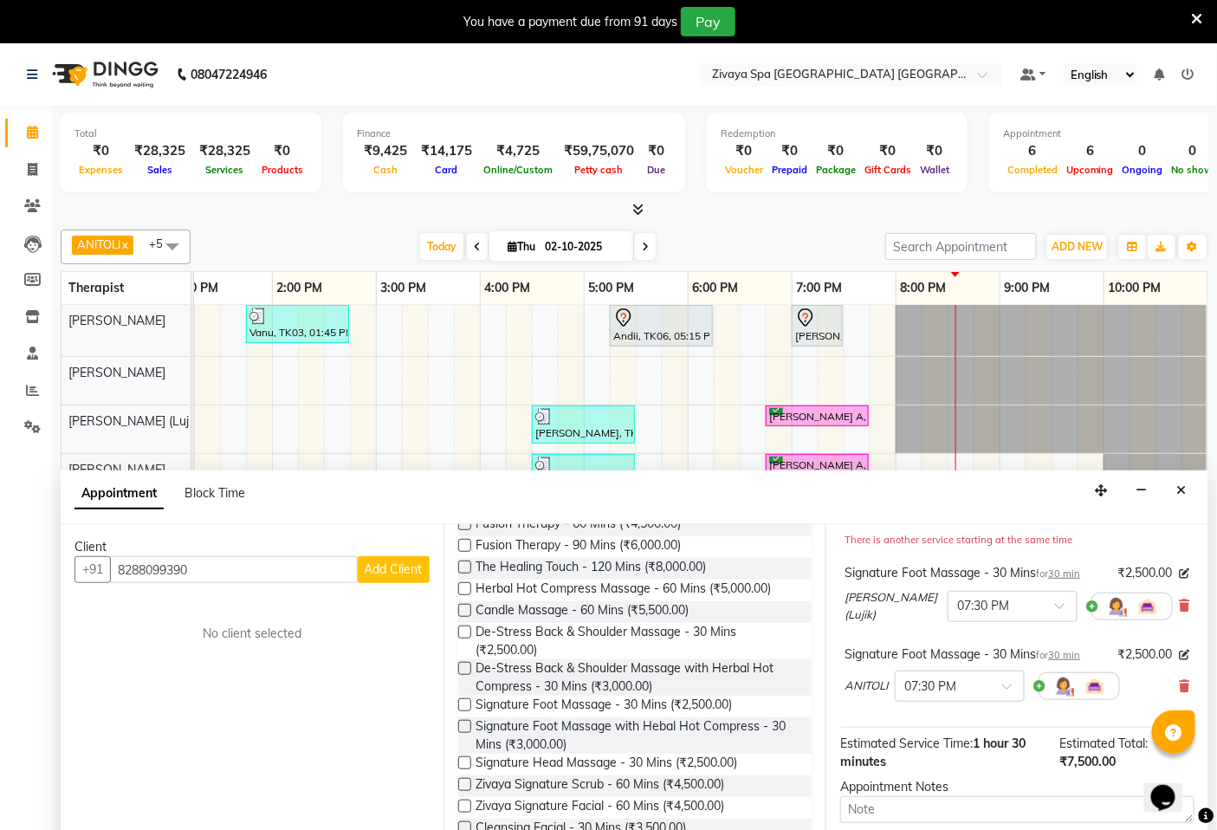
click at [469, 702] on label at bounding box center [464, 704] width 13 height 13
click at [469, 702] on input "checkbox" at bounding box center [463, 706] width 11 height 11
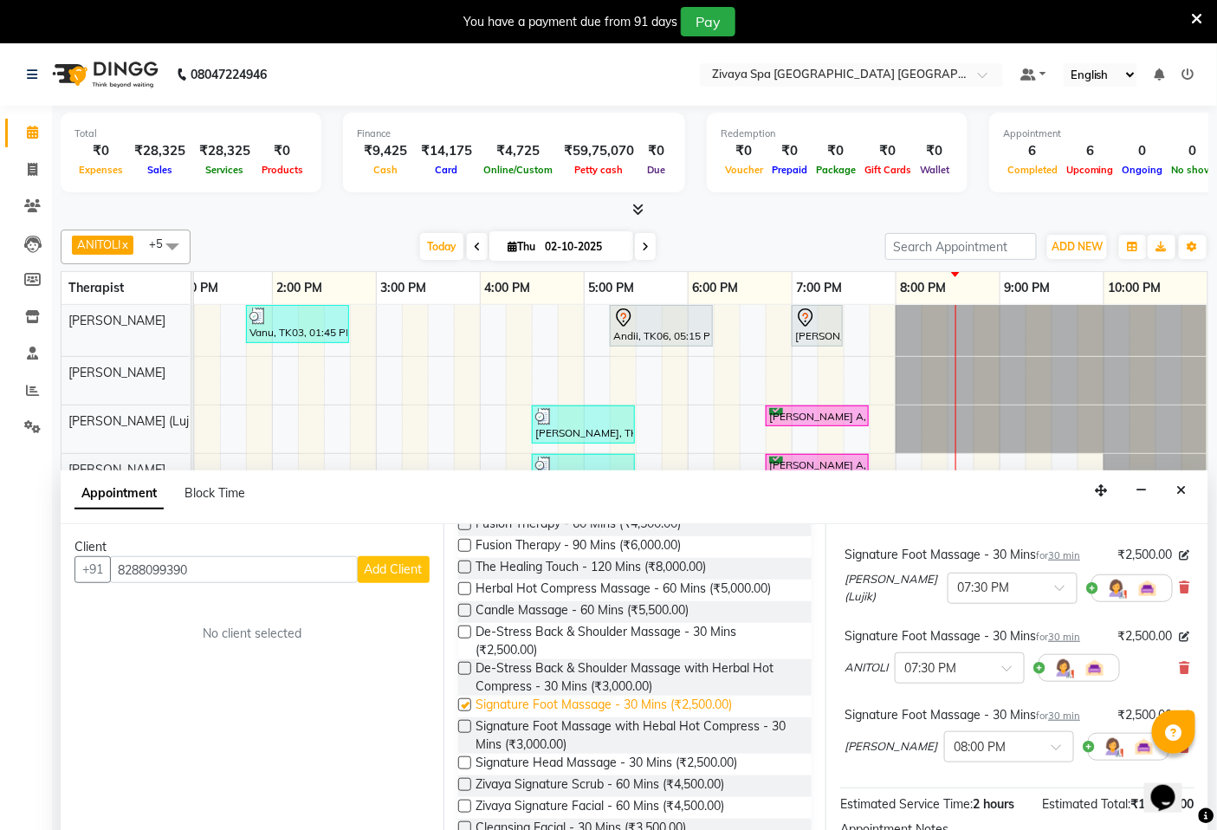
checkbox input "false"
click at [1052, 749] on span at bounding box center [1063, 752] width 22 height 18
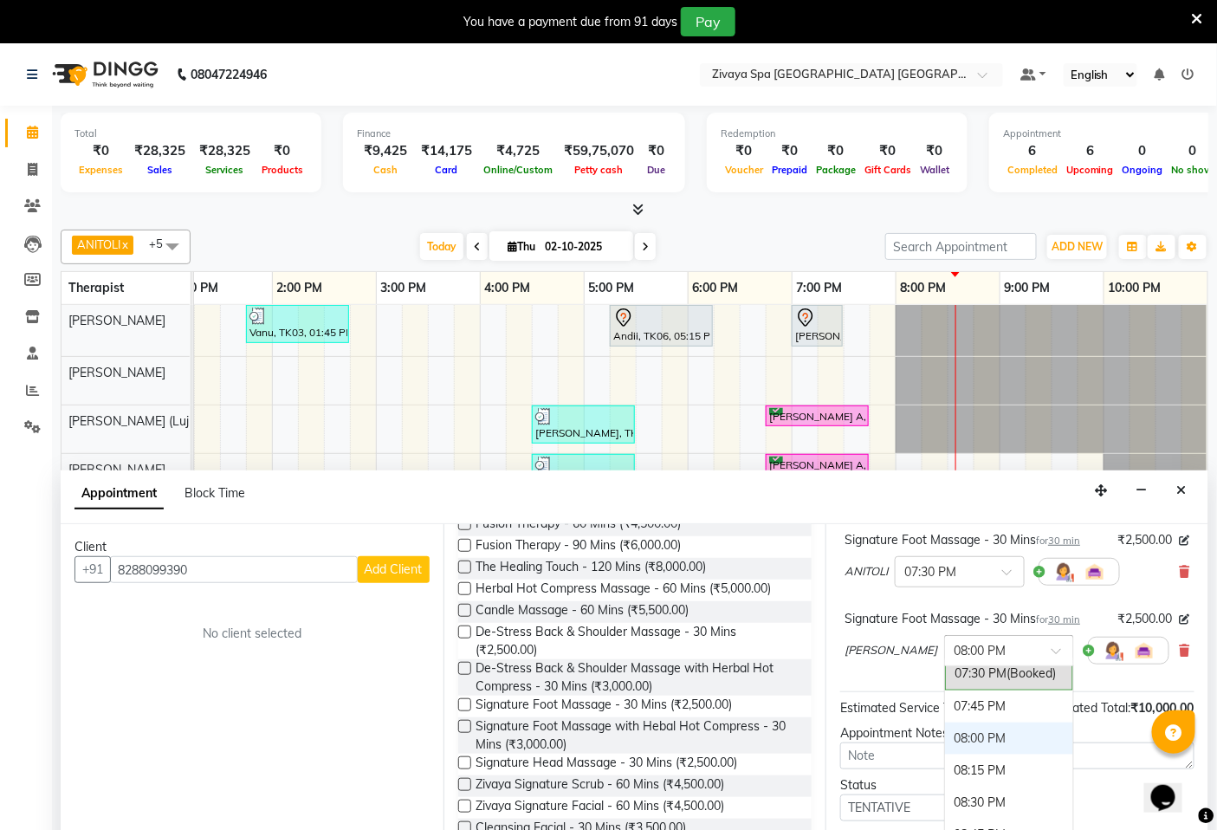
scroll to position [1442, 0]
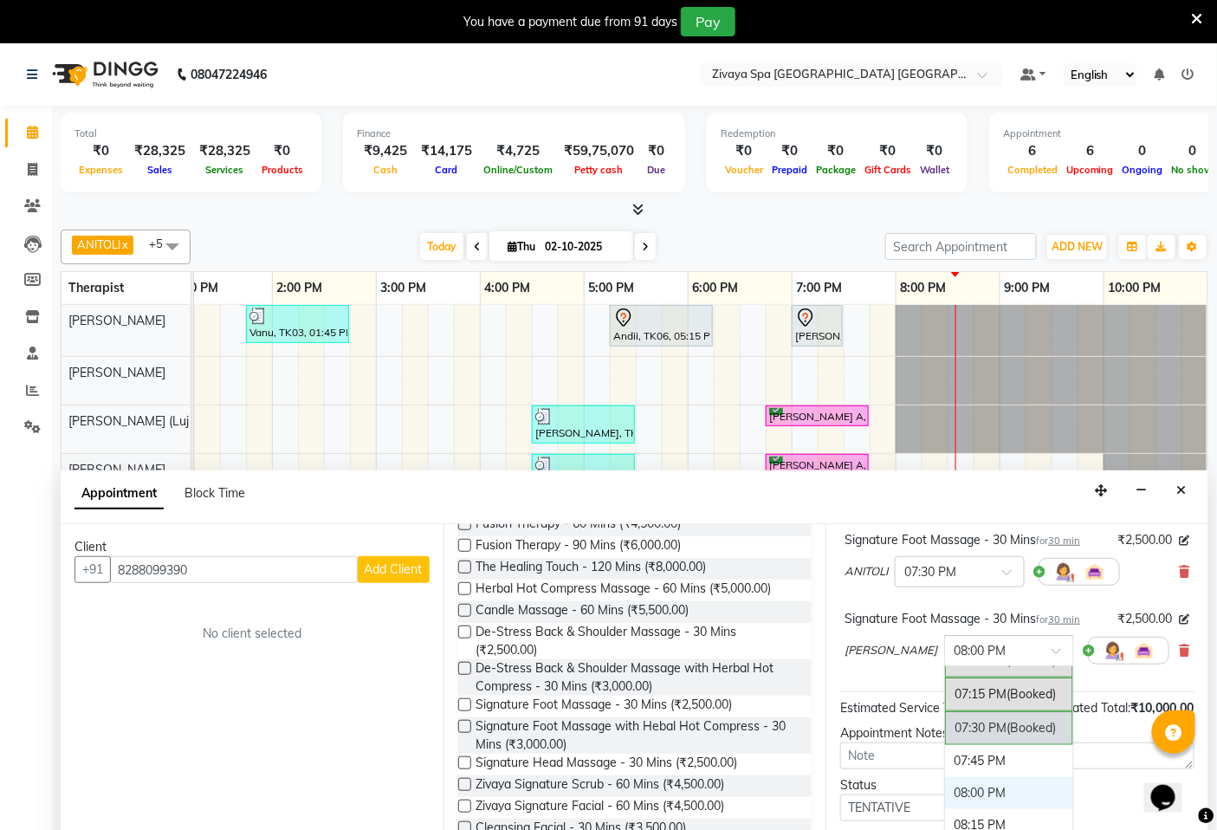
click at [1007, 730] on span "(Booked)" at bounding box center [1031, 728] width 49 height 16
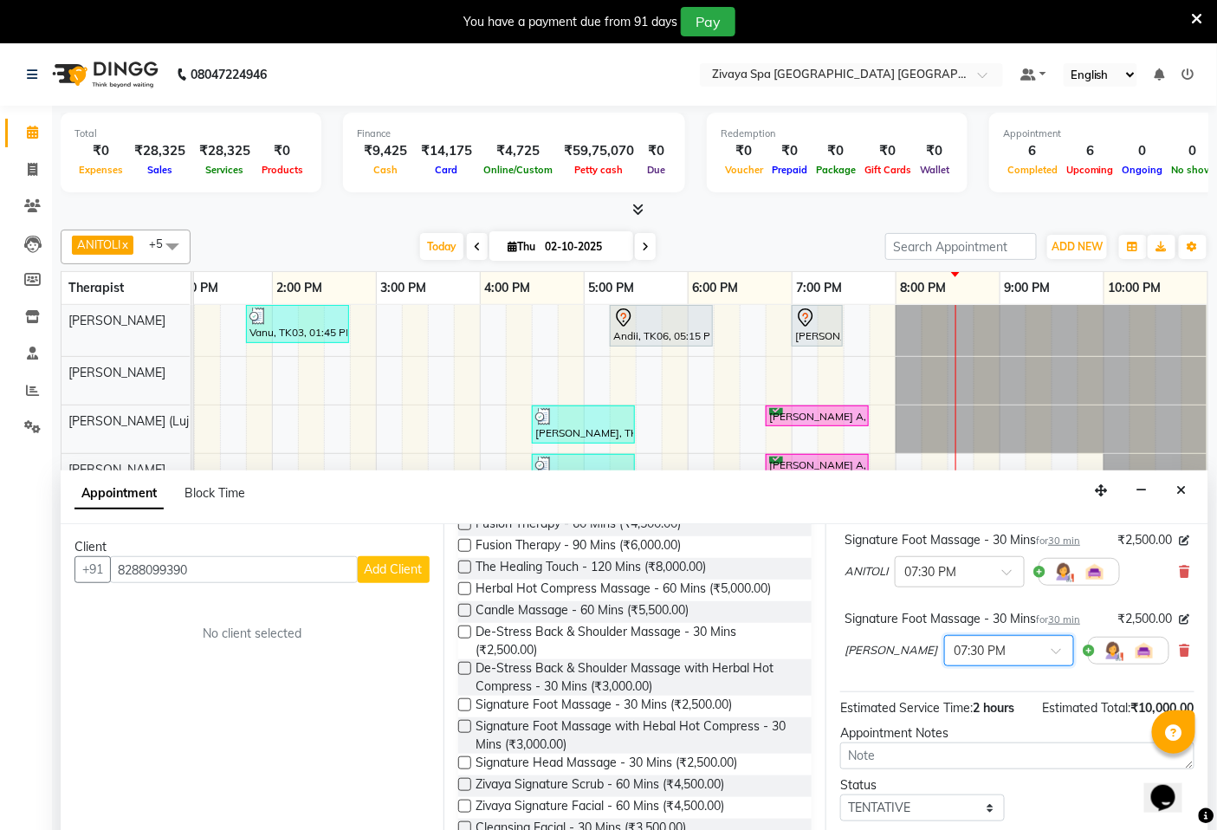
click at [426, 564] on button "Add Client" at bounding box center [394, 569] width 72 height 27
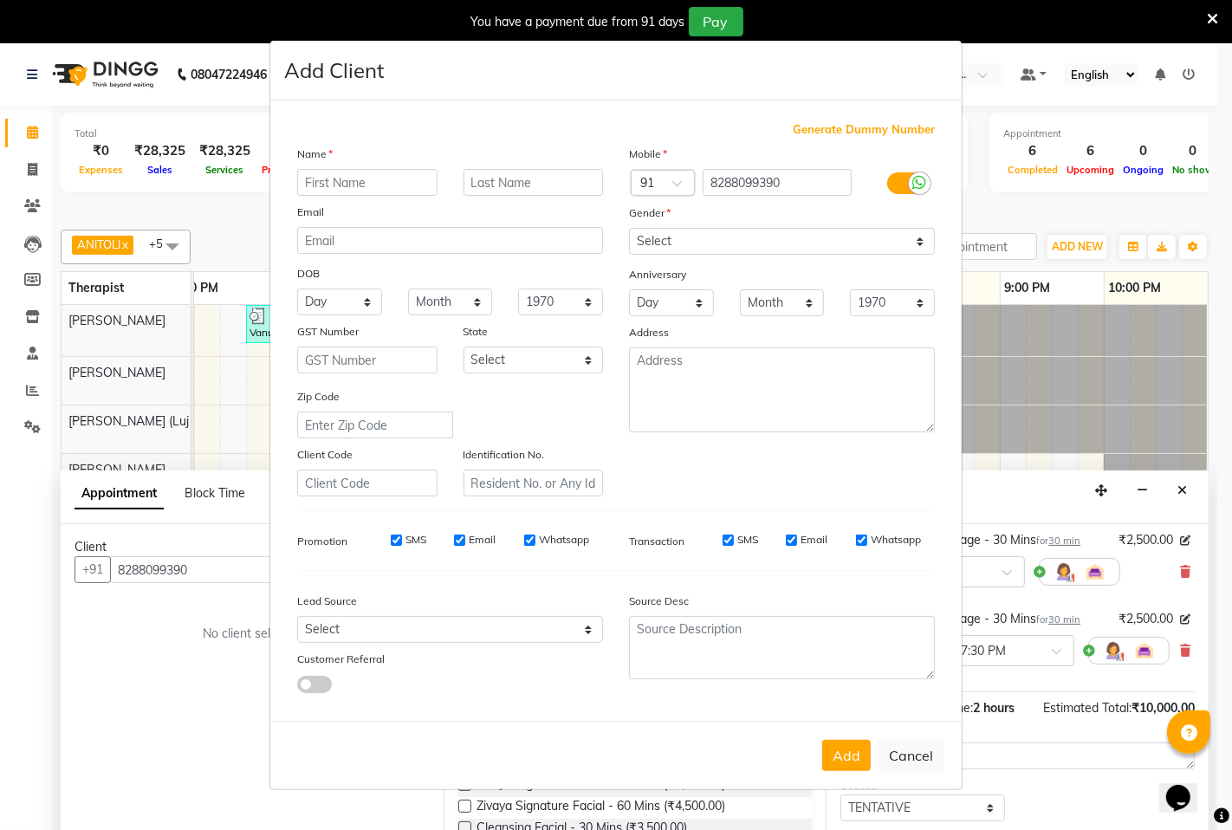
click at [395, 541] on input "SMS" at bounding box center [396, 540] width 11 height 11
checkbox input "false"
click at [464, 542] on input "Email" at bounding box center [459, 540] width 11 height 11
checkbox input "false"
click at [531, 542] on input "Whatsapp" at bounding box center [529, 540] width 11 height 11
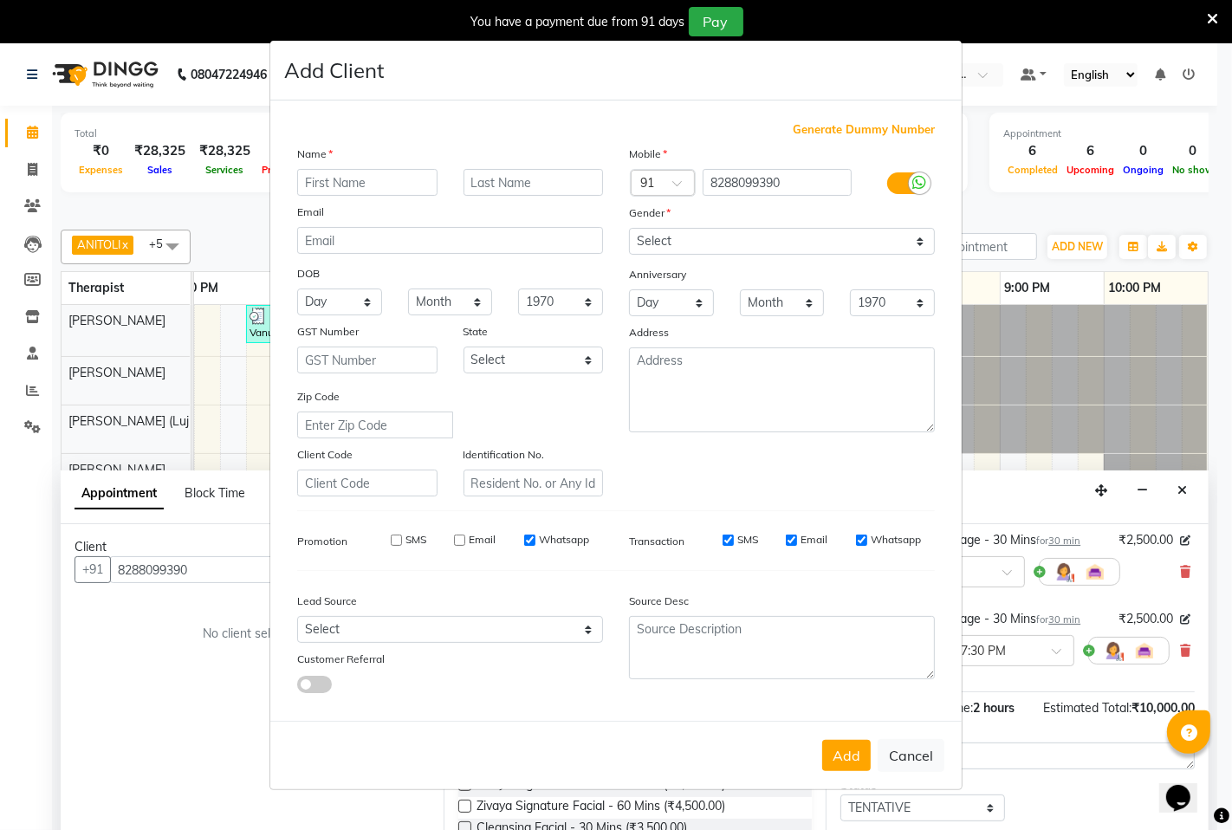
checkbox input "false"
click at [723, 538] on input "SMS" at bounding box center [728, 540] width 11 height 11
checkbox input "false"
click at [790, 542] on input "Email" at bounding box center [791, 540] width 11 height 11
checkbox input "false"
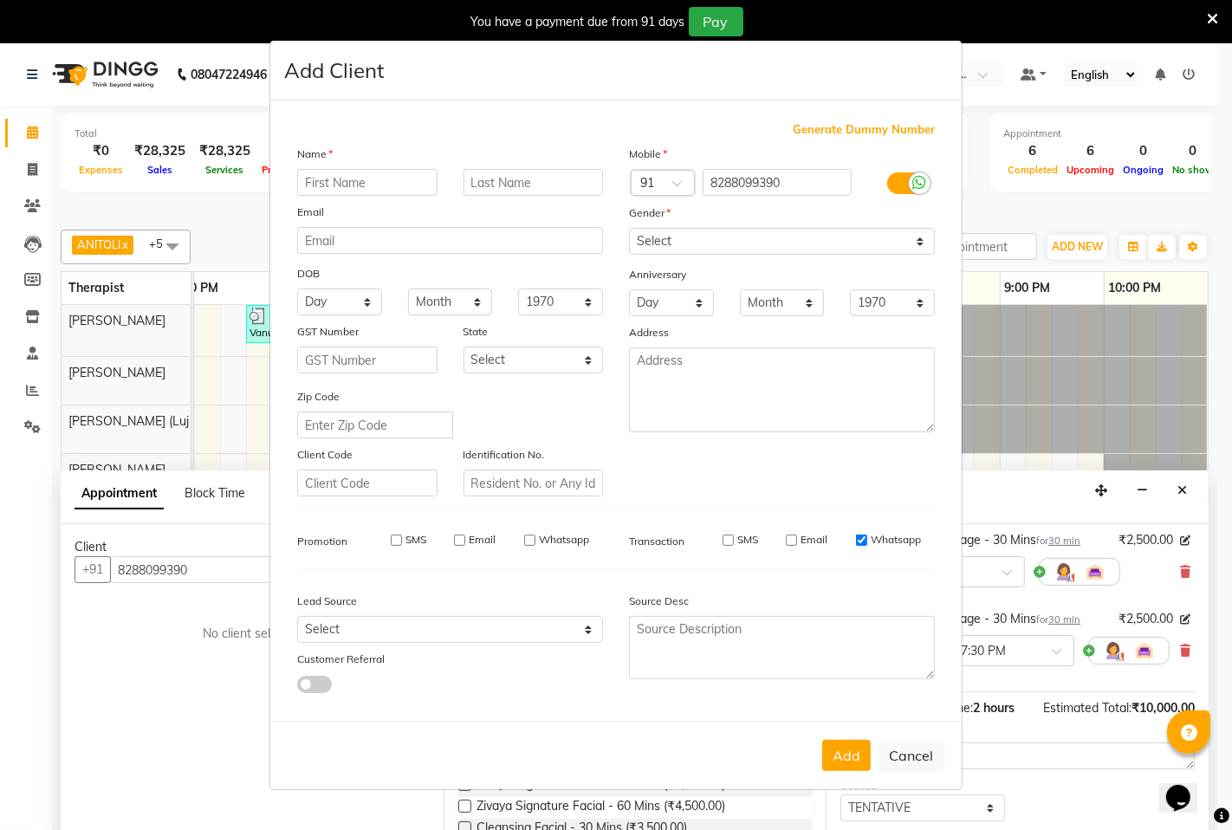
click at [858, 542] on input "Whatsapp" at bounding box center [861, 540] width 11 height 11
checkbox input "false"
click at [929, 238] on select "Select [DEMOGRAPHIC_DATA] [DEMOGRAPHIC_DATA] Other Prefer Not To Say" at bounding box center [782, 241] width 306 height 27
select select "[DEMOGRAPHIC_DATA]"
click at [629, 228] on select "Select [DEMOGRAPHIC_DATA] [DEMOGRAPHIC_DATA] Other Prefer Not To Say" at bounding box center [782, 241] width 306 height 27
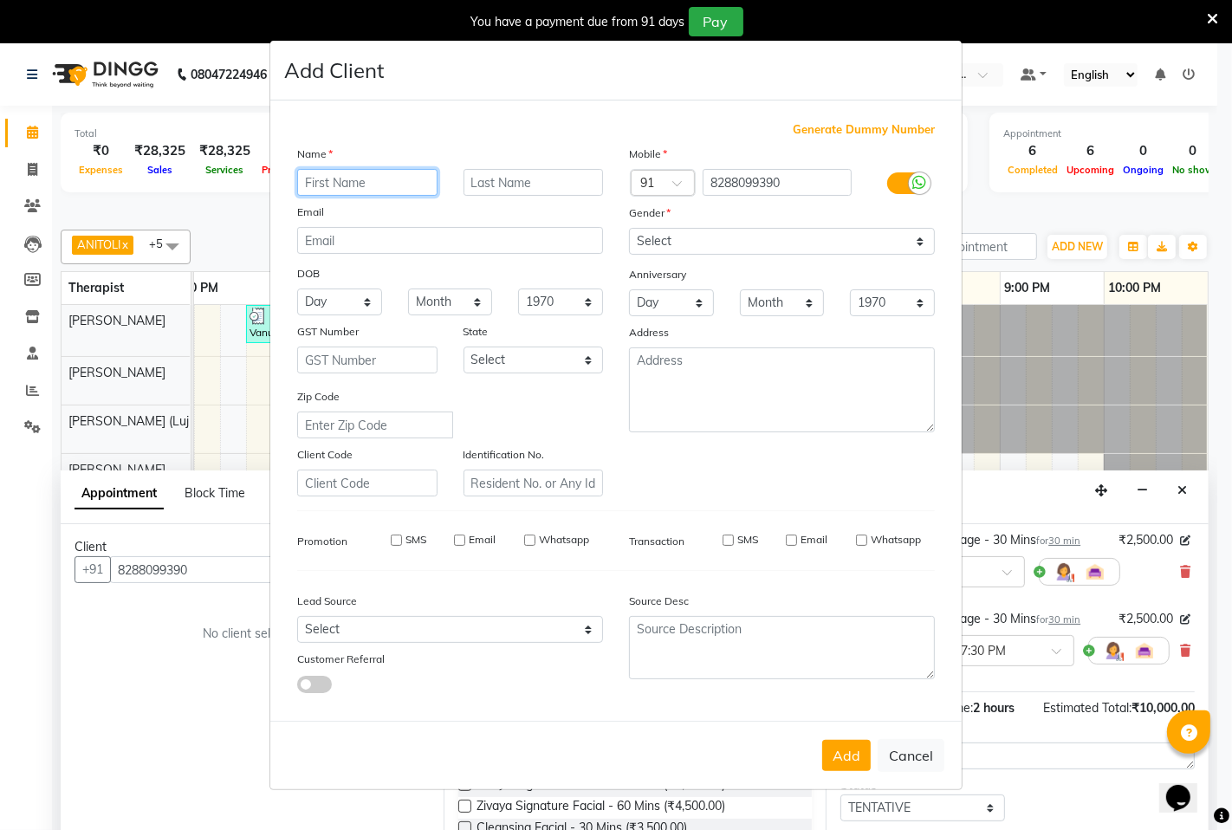
click at [412, 177] on input "text" at bounding box center [367, 182] width 140 height 27
click at [496, 182] on input "text" at bounding box center [534, 182] width 140 height 27
click at [364, 183] on input "Chowon" at bounding box center [367, 182] width 140 height 27
type input "Cho"
click at [508, 183] on input "text" at bounding box center [534, 182] width 140 height 27
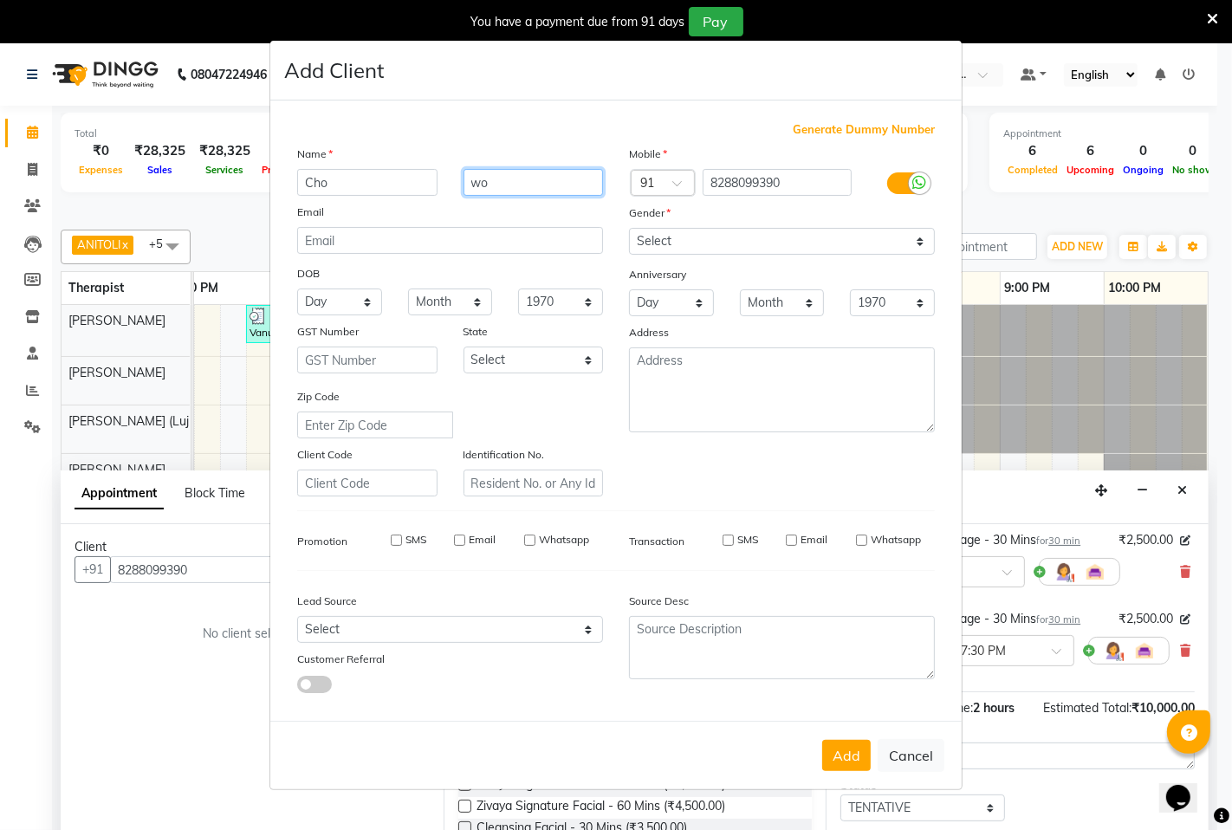
type input "w"
type input "Won"
click at [860, 759] on button "Add" at bounding box center [846, 755] width 49 height 31
select select
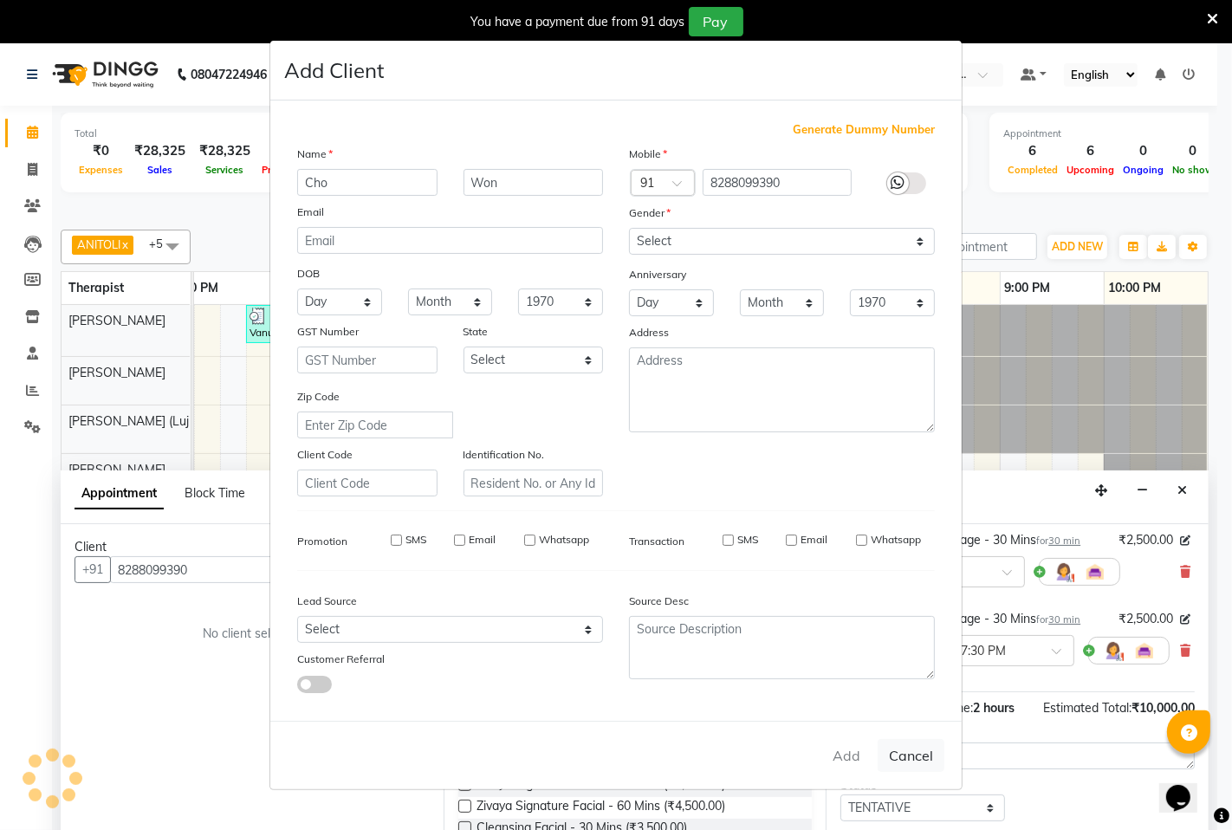
select select
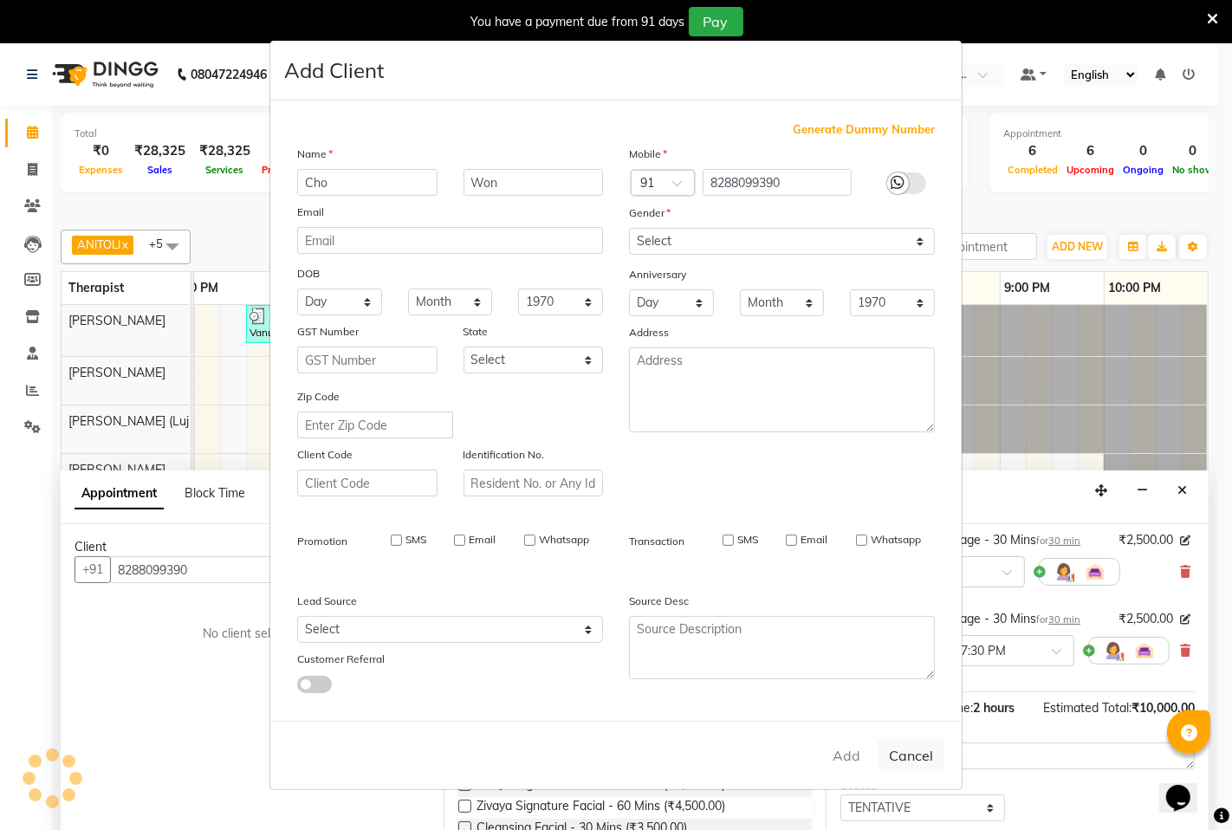
checkbox input "false"
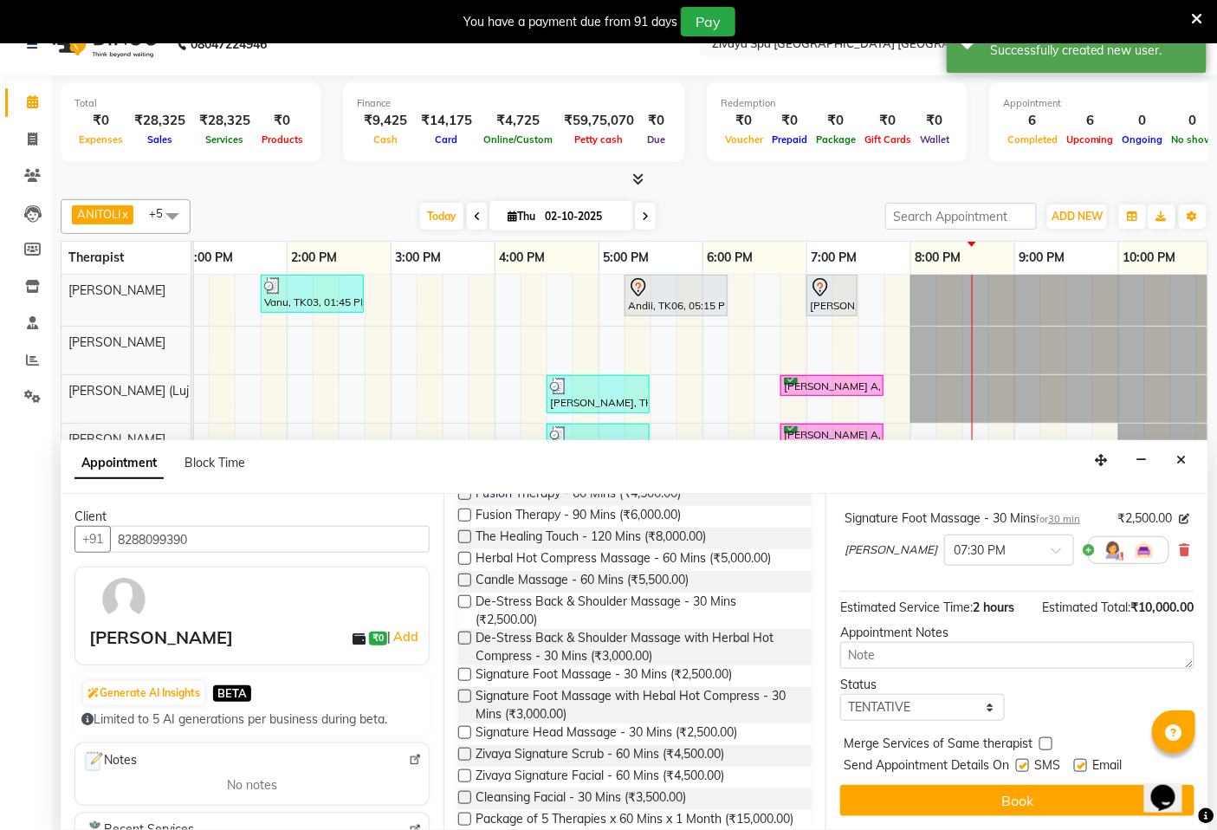
scroll to position [43, 0]
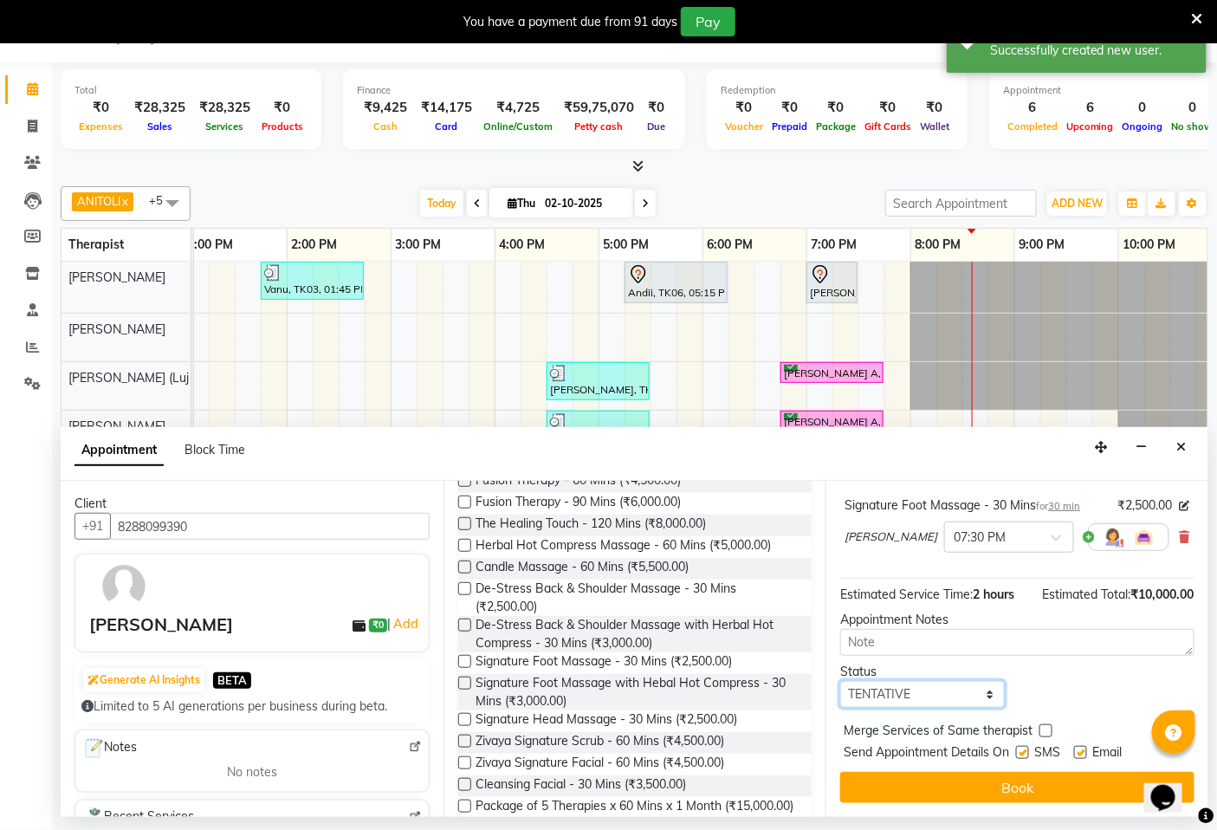
click at [988, 691] on select "Select TENTATIVE CONFIRM CHECK-IN UPCOMING" at bounding box center [922, 694] width 164 height 27
select select "confirm booking"
click at [840, 681] on select "Select TENTATIVE CONFIRM CHECK-IN UPCOMING" at bounding box center [922, 694] width 164 height 27
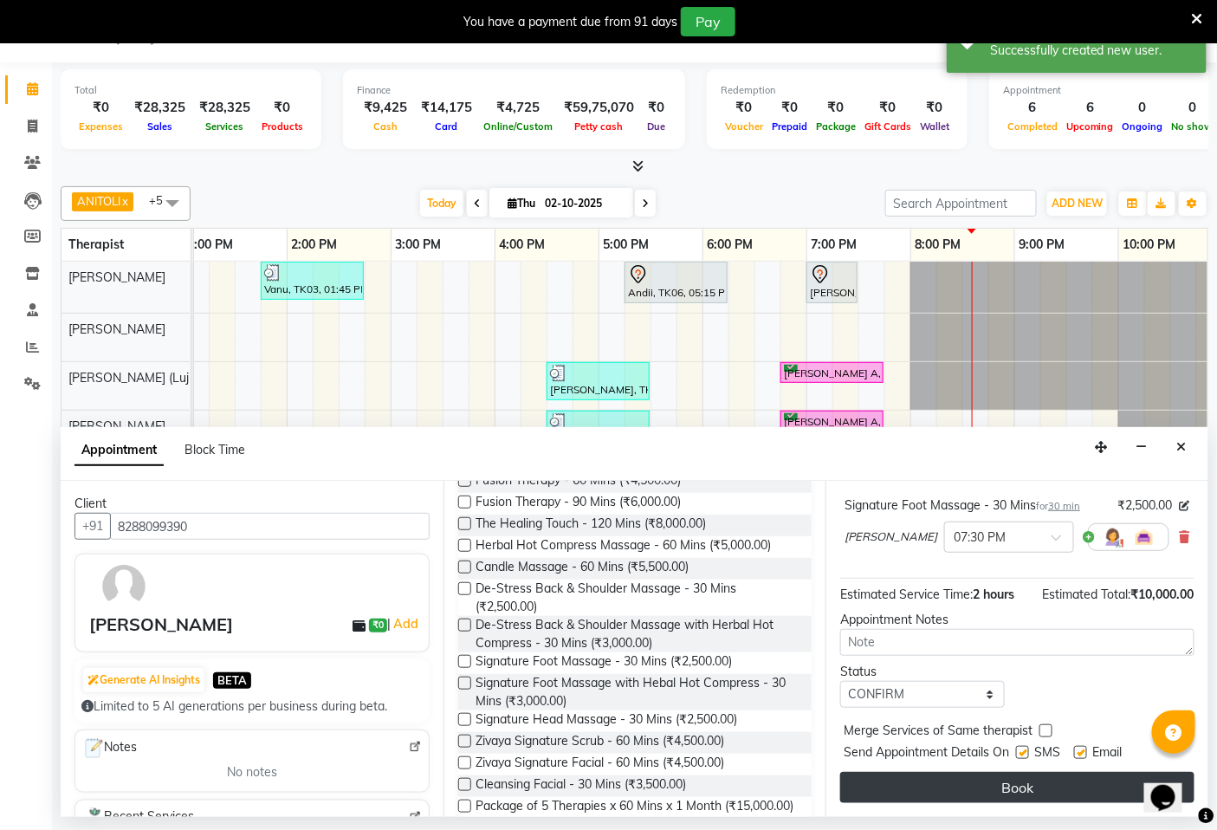
click at [979, 785] on button "Book" at bounding box center [1017, 787] width 354 height 31
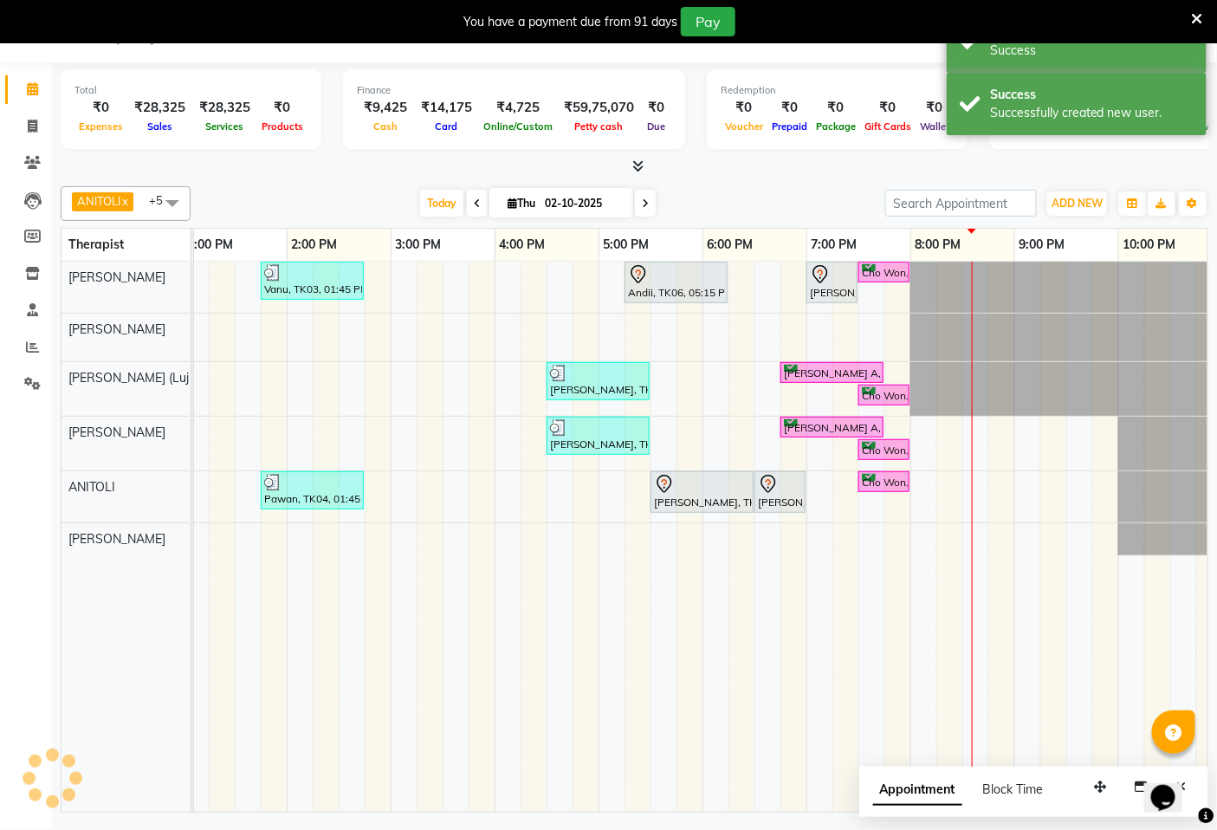
scroll to position [0, 0]
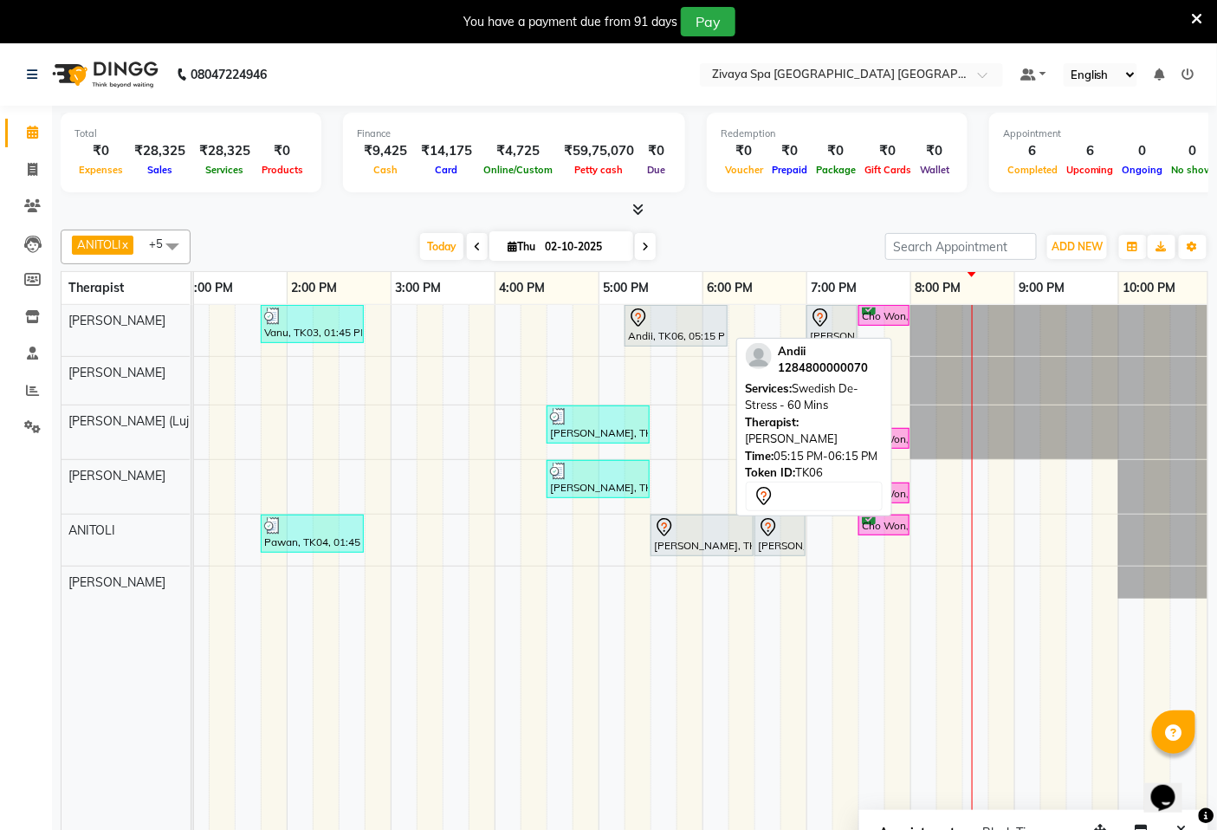
click at [652, 330] on div "Andii, TK06, 05:15 PM-06:15 PM, Swedish De-Stress - 60 Mins" at bounding box center [676, 326] width 100 height 36
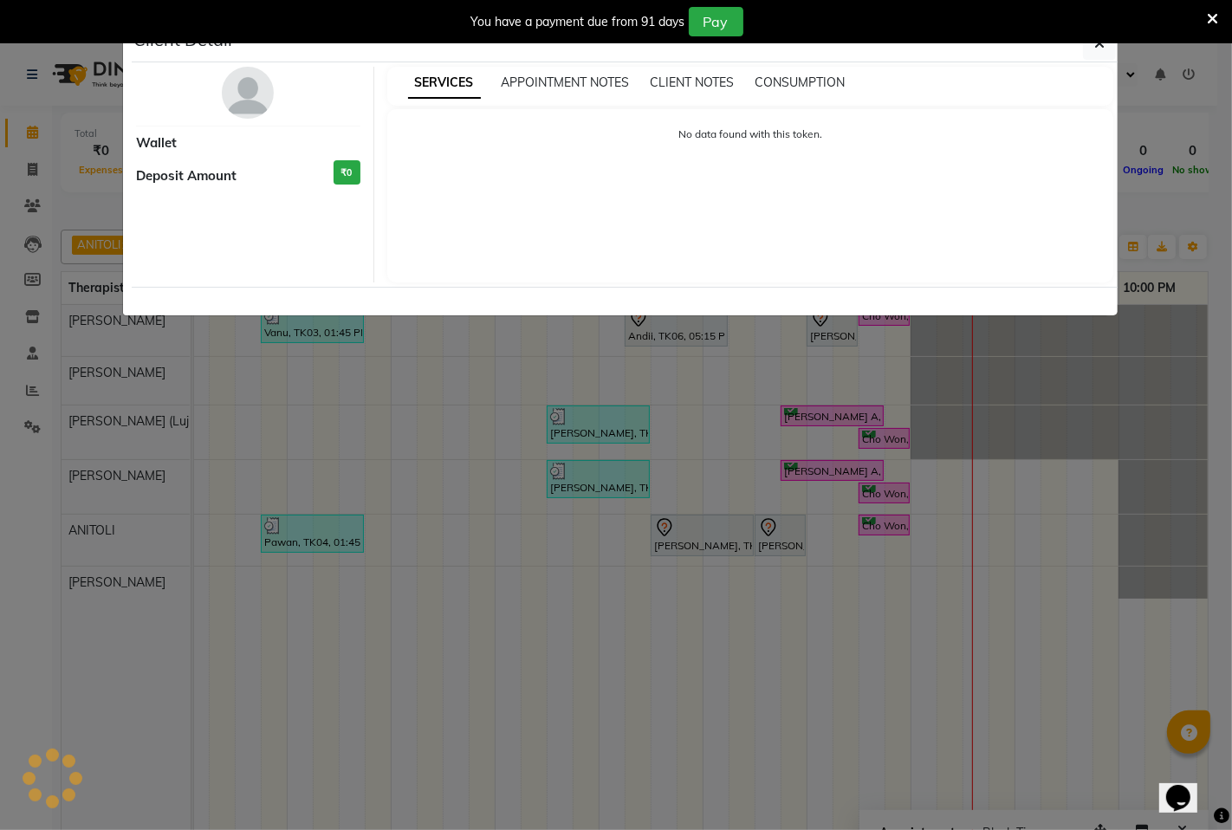
select select "7"
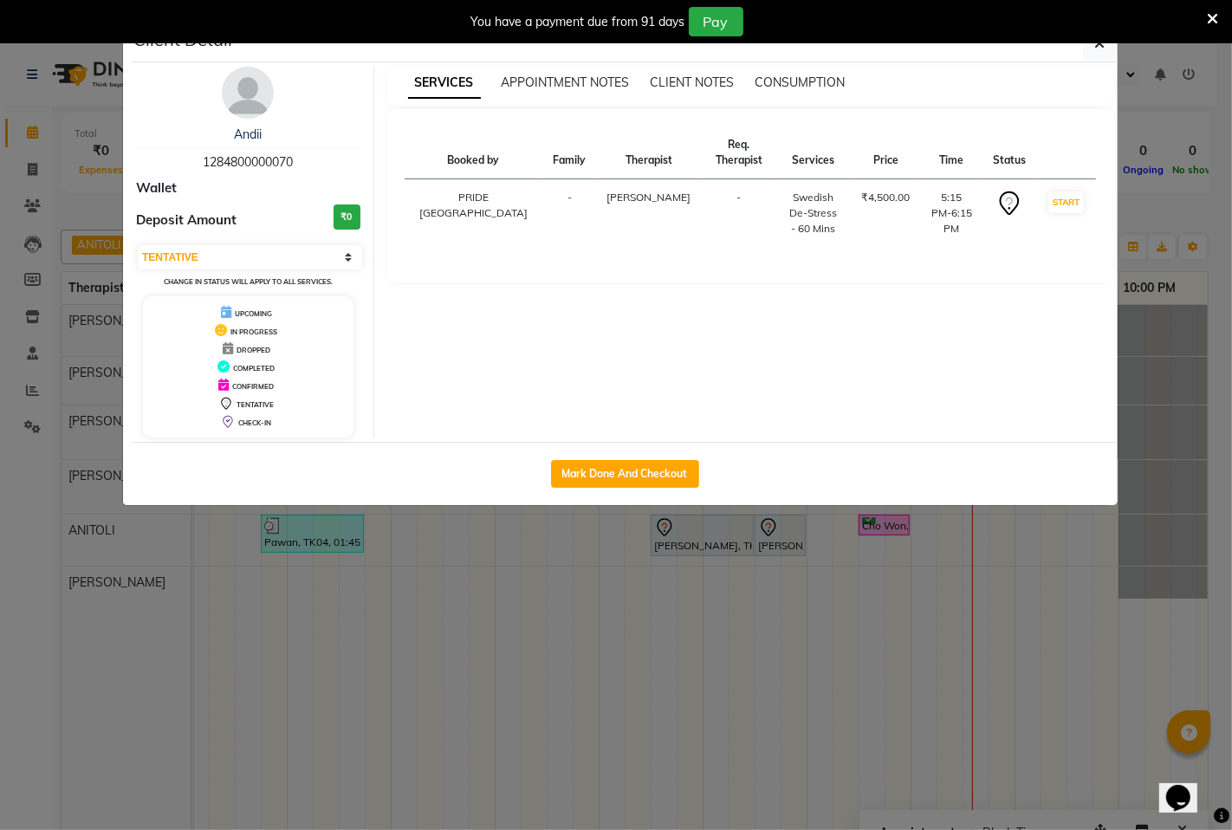
click at [743, 572] on ngb-modal-window "Client Detail Andii 1284800000070 Wallet Deposit Amount ₹0 Select IN SERVICE CO…" at bounding box center [616, 415] width 1232 height 830
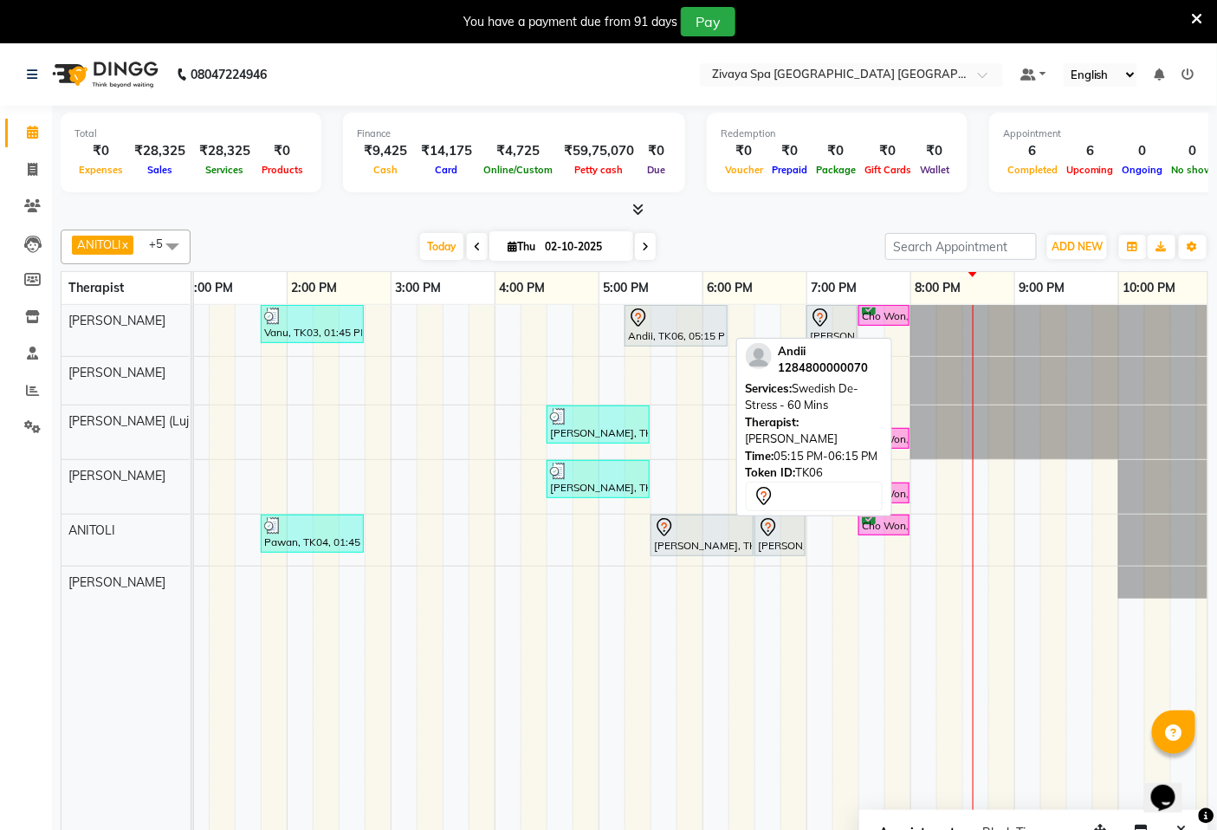
click at [660, 340] on div "Andii, TK06, 05:15 PM-06:15 PM, Swedish De-Stress - 60 Mins" at bounding box center [676, 326] width 100 height 36
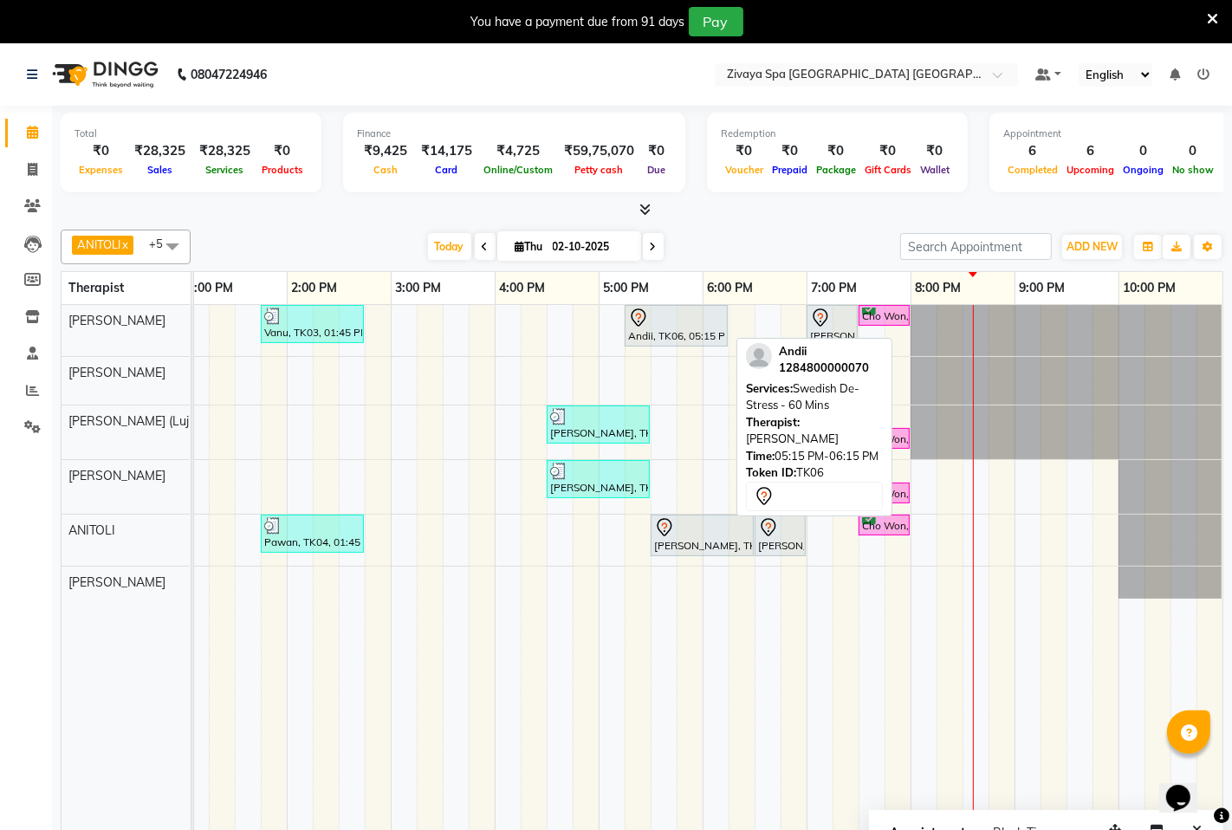
select select "7"
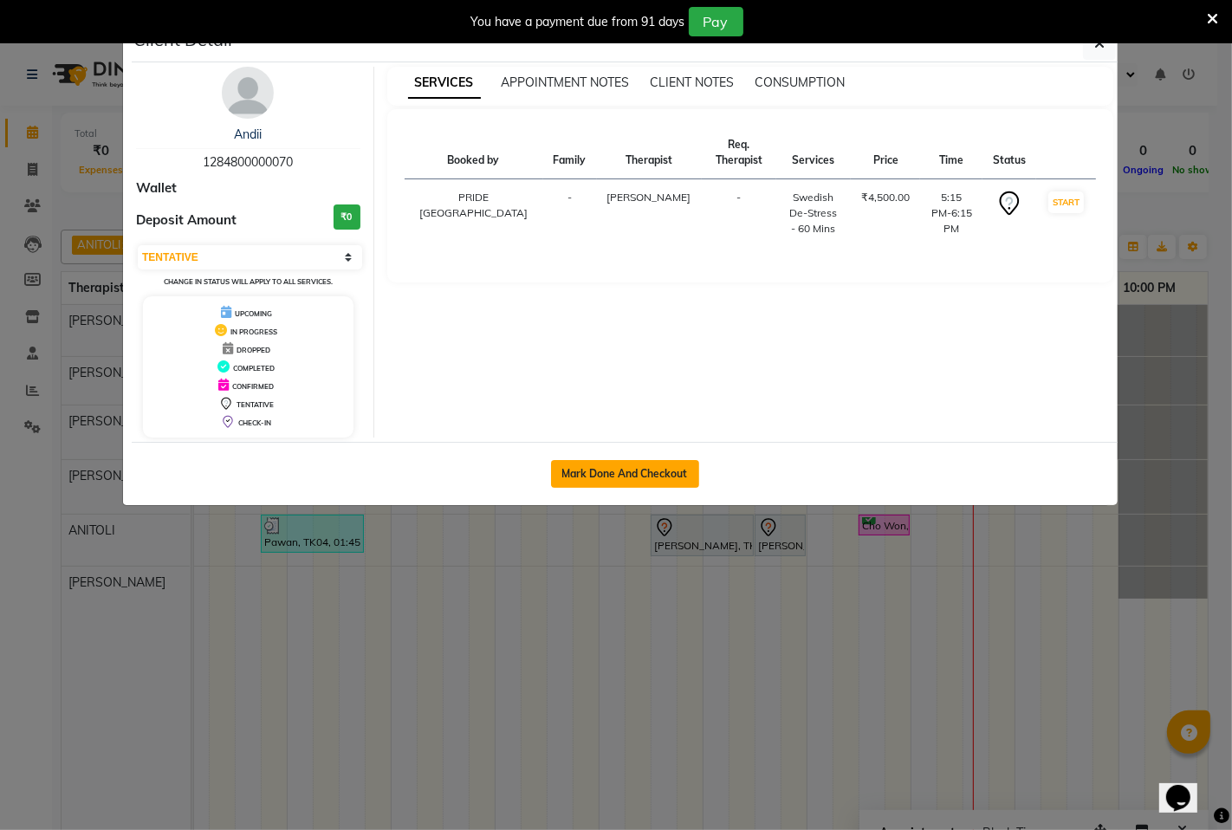
click at [639, 469] on button "Mark Done And Checkout" at bounding box center [625, 474] width 148 height 28
select select "service"
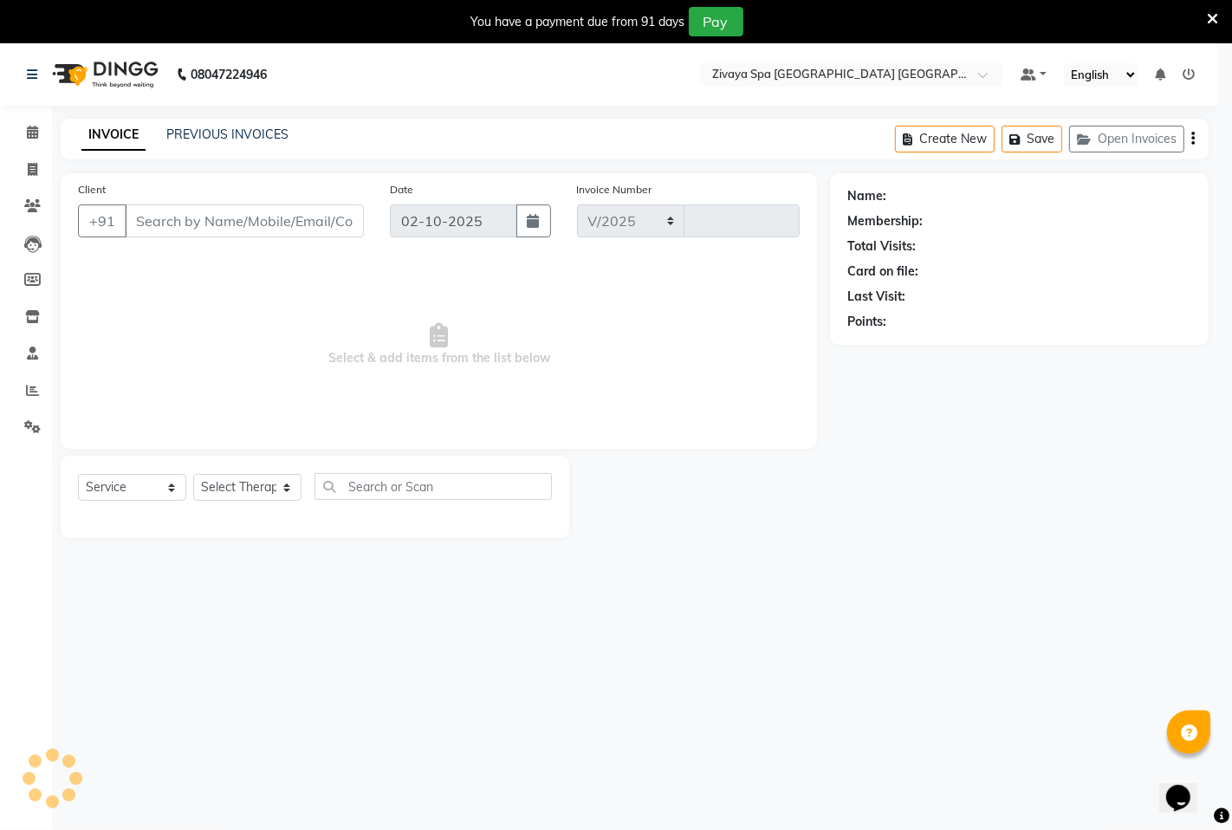
select select "6501"
type input "1800"
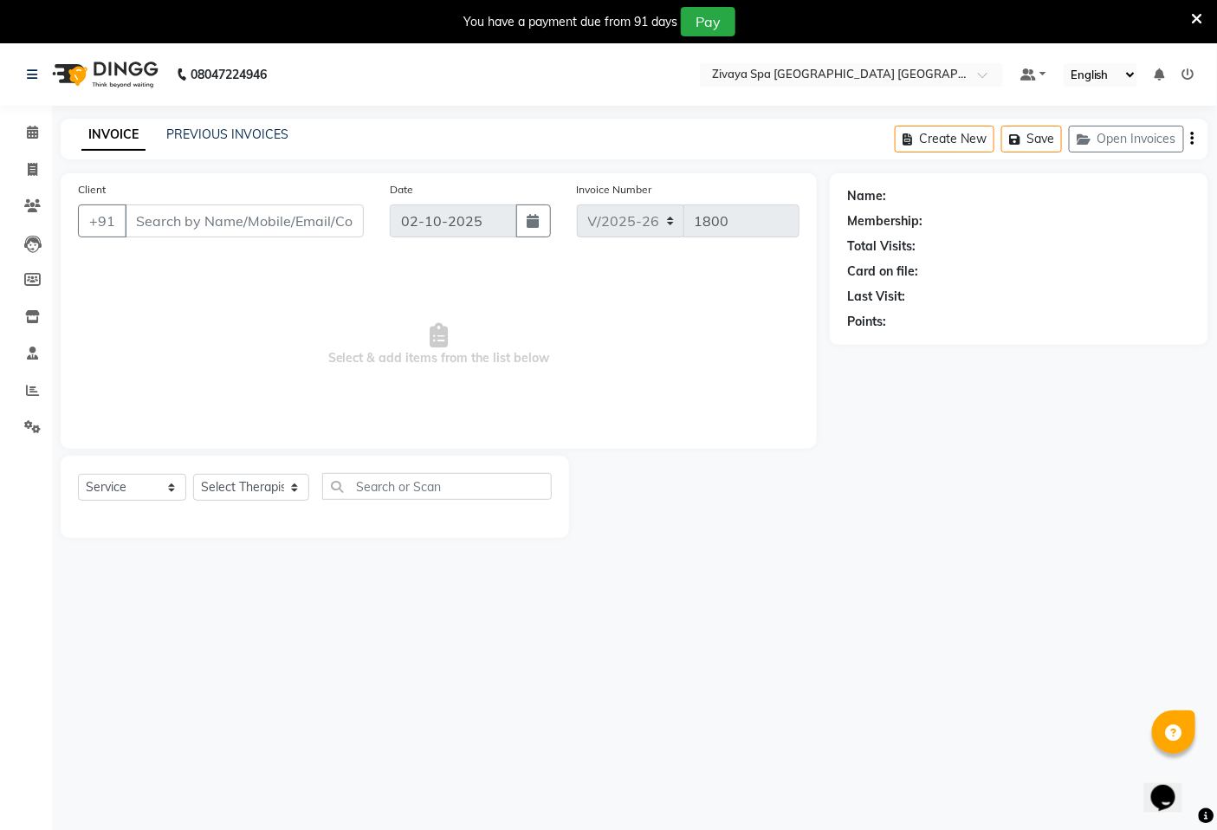
type input "1284800000070"
select select "49490"
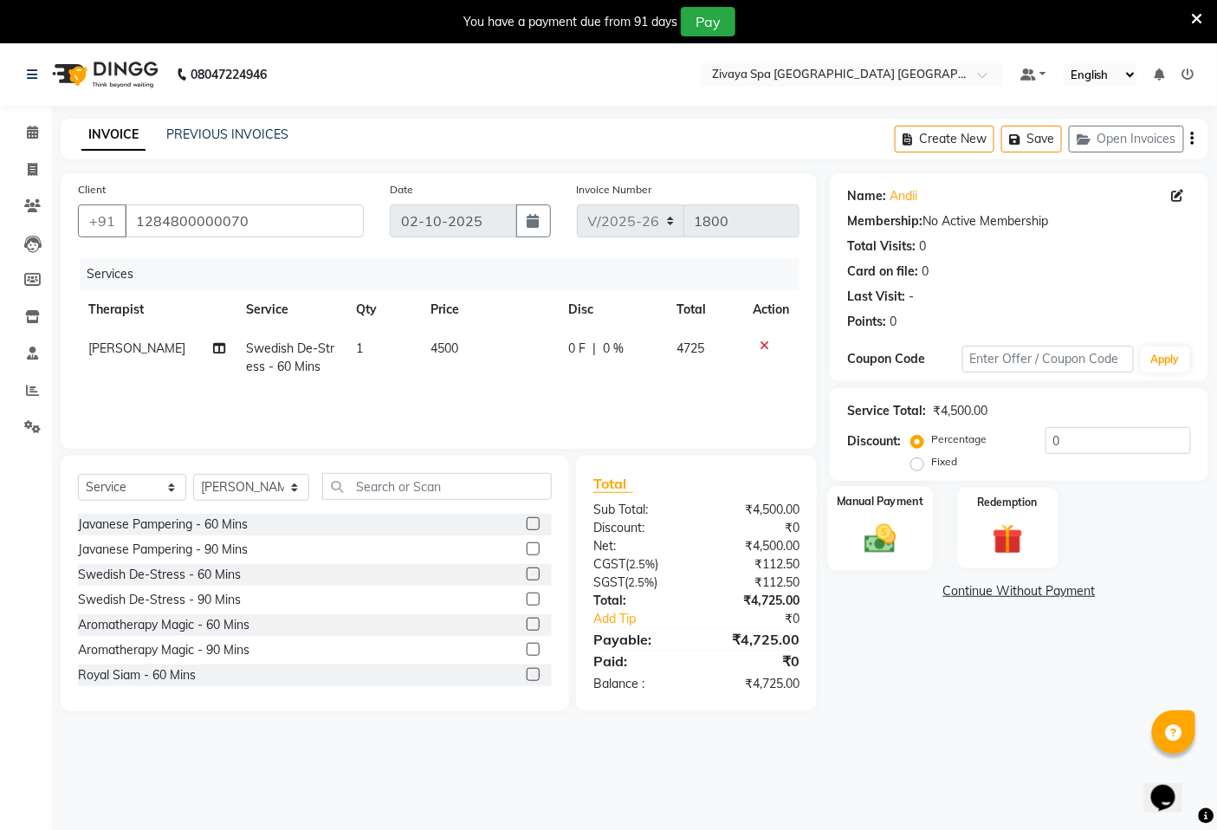
click at [880, 544] on img at bounding box center [881, 538] width 52 height 36
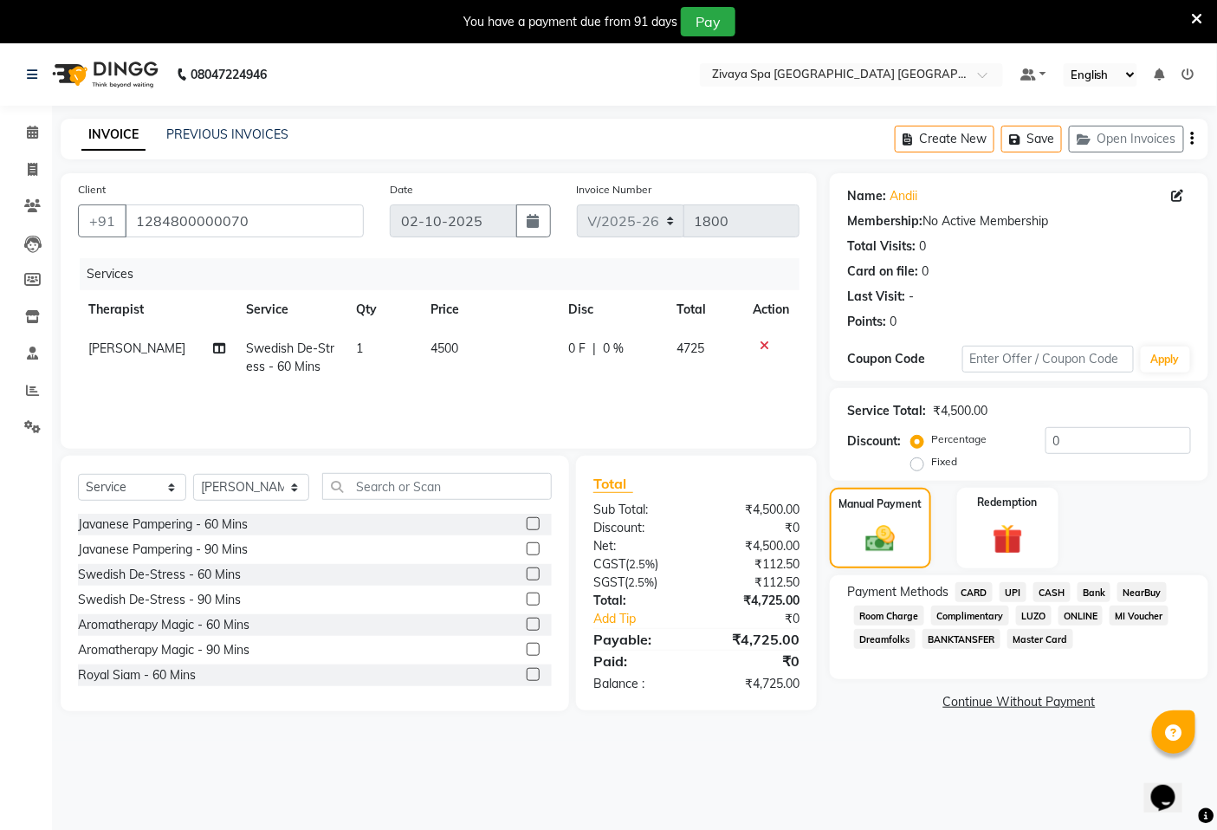
click at [979, 591] on span "CARD" at bounding box center [974, 592] width 37 height 20
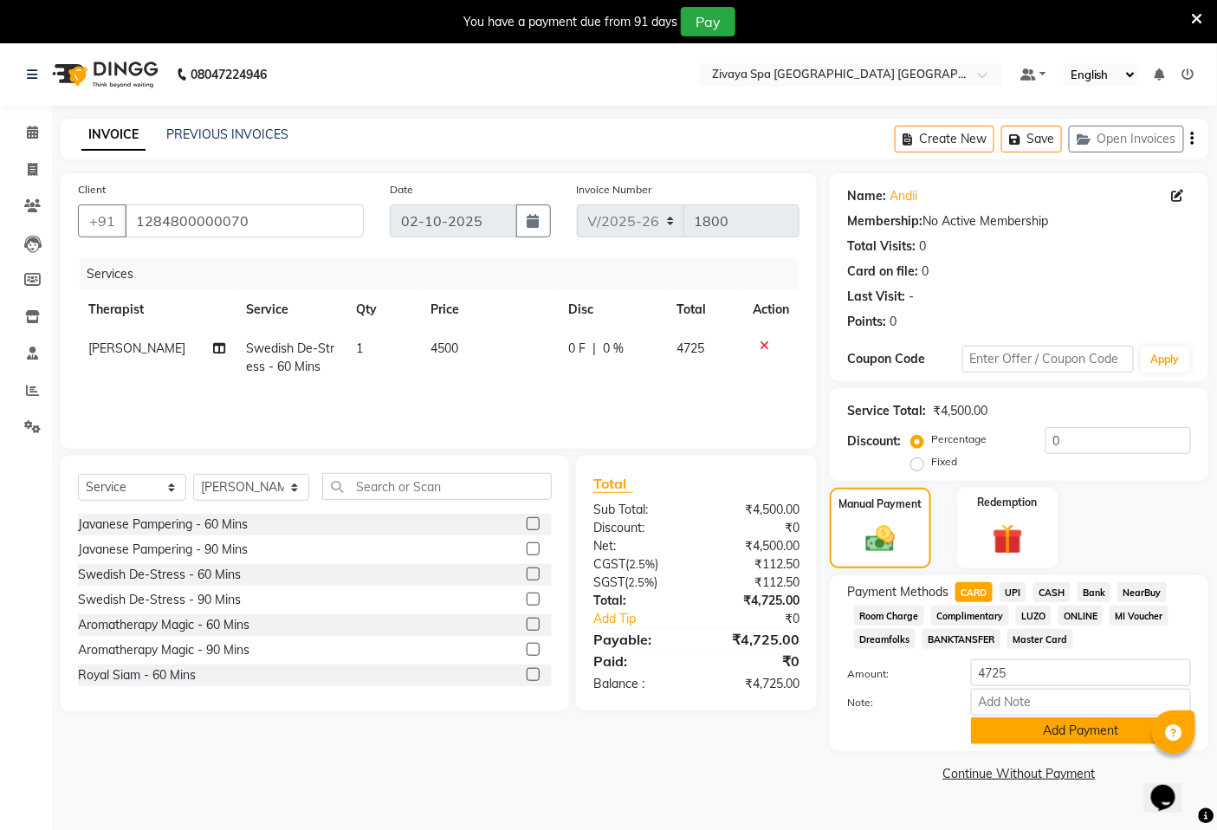
click at [1046, 730] on button "Add Payment" at bounding box center [1081, 730] width 220 height 27
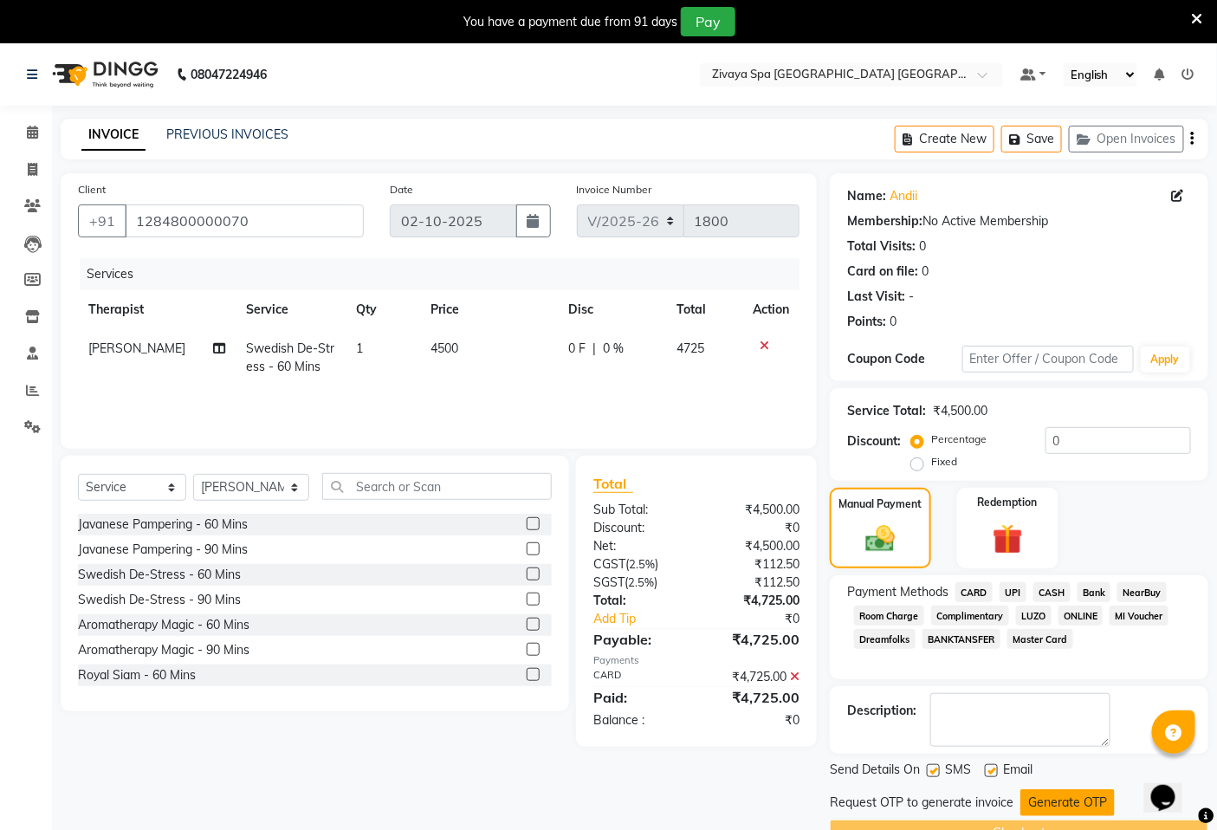
click at [1042, 801] on button "Generate OTP" at bounding box center [1068, 802] width 94 height 27
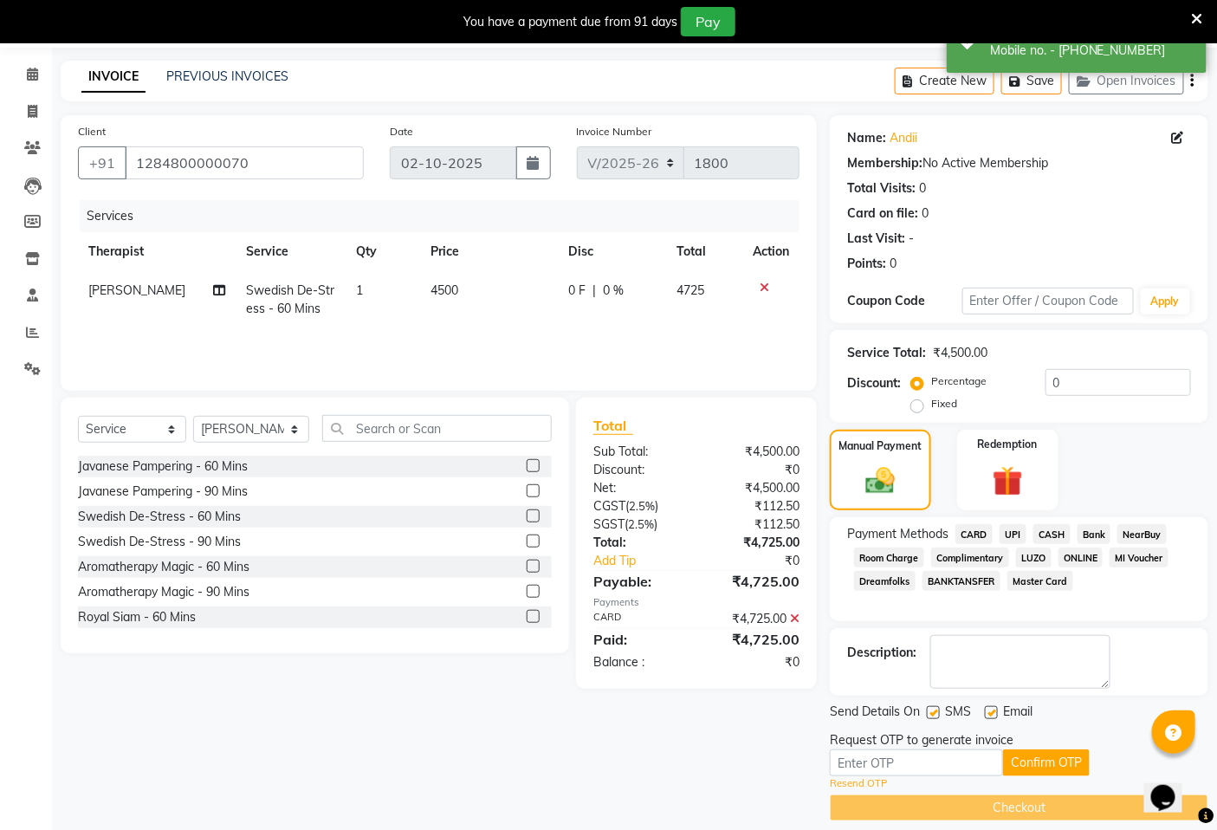
scroll to position [75, 0]
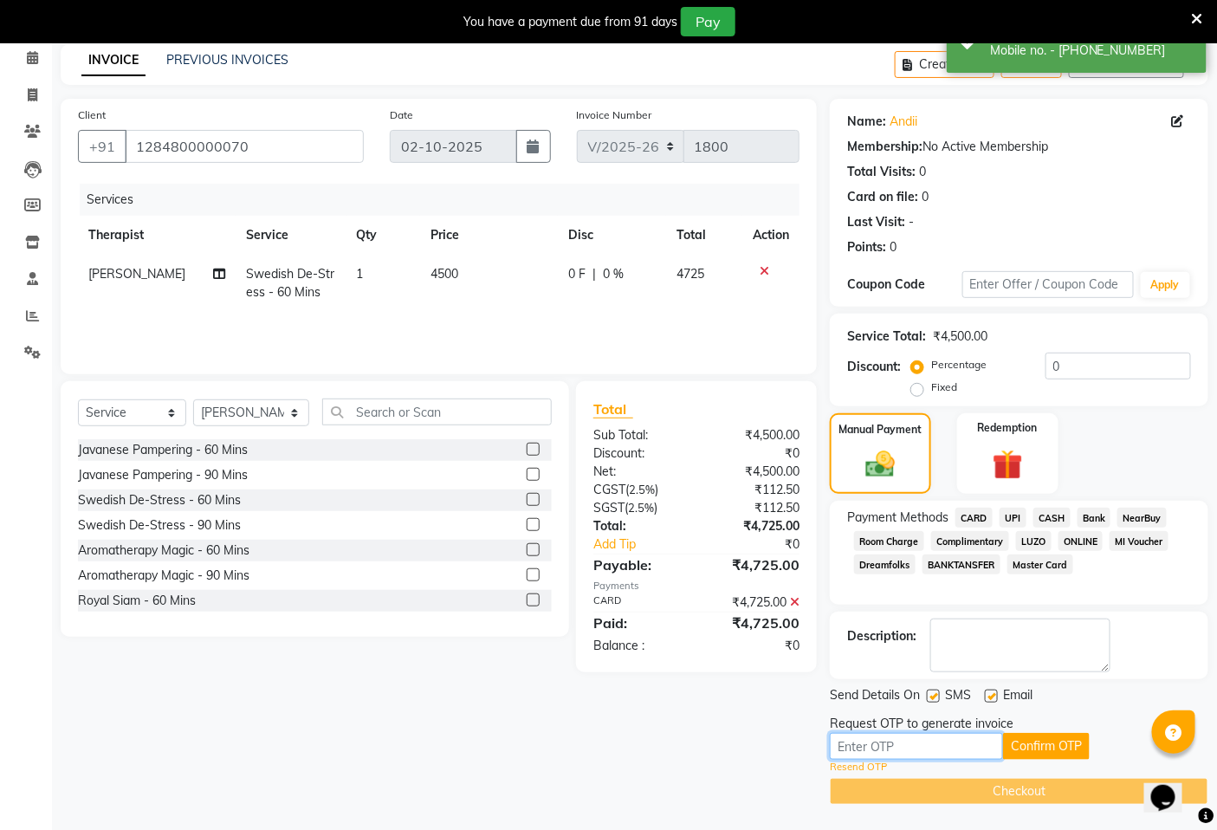
click at [957, 740] on input "text" at bounding box center [916, 746] width 173 height 27
type input "9832"
click at [1062, 750] on button "Confirm OTP" at bounding box center [1046, 746] width 87 height 27
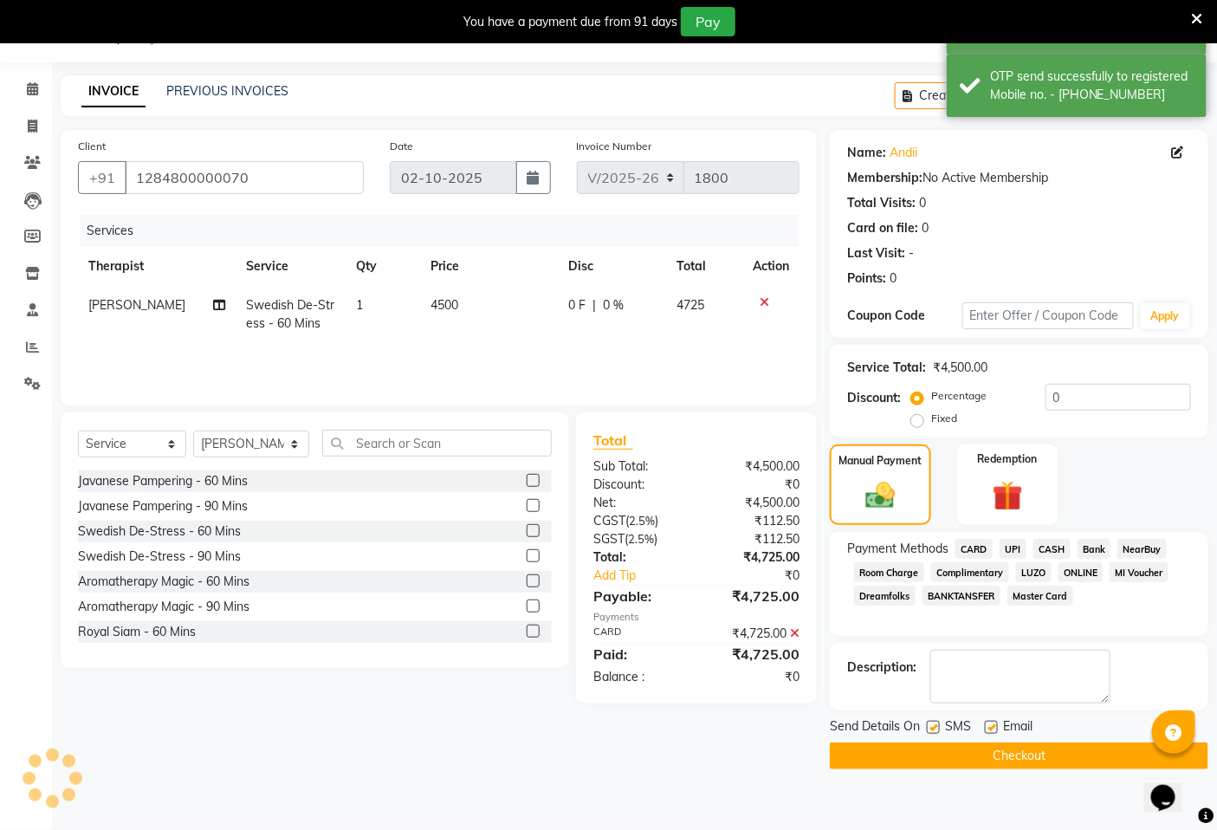
scroll to position [43, 0]
click at [1061, 749] on button "Checkout" at bounding box center [1019, 756] width 379 height 27
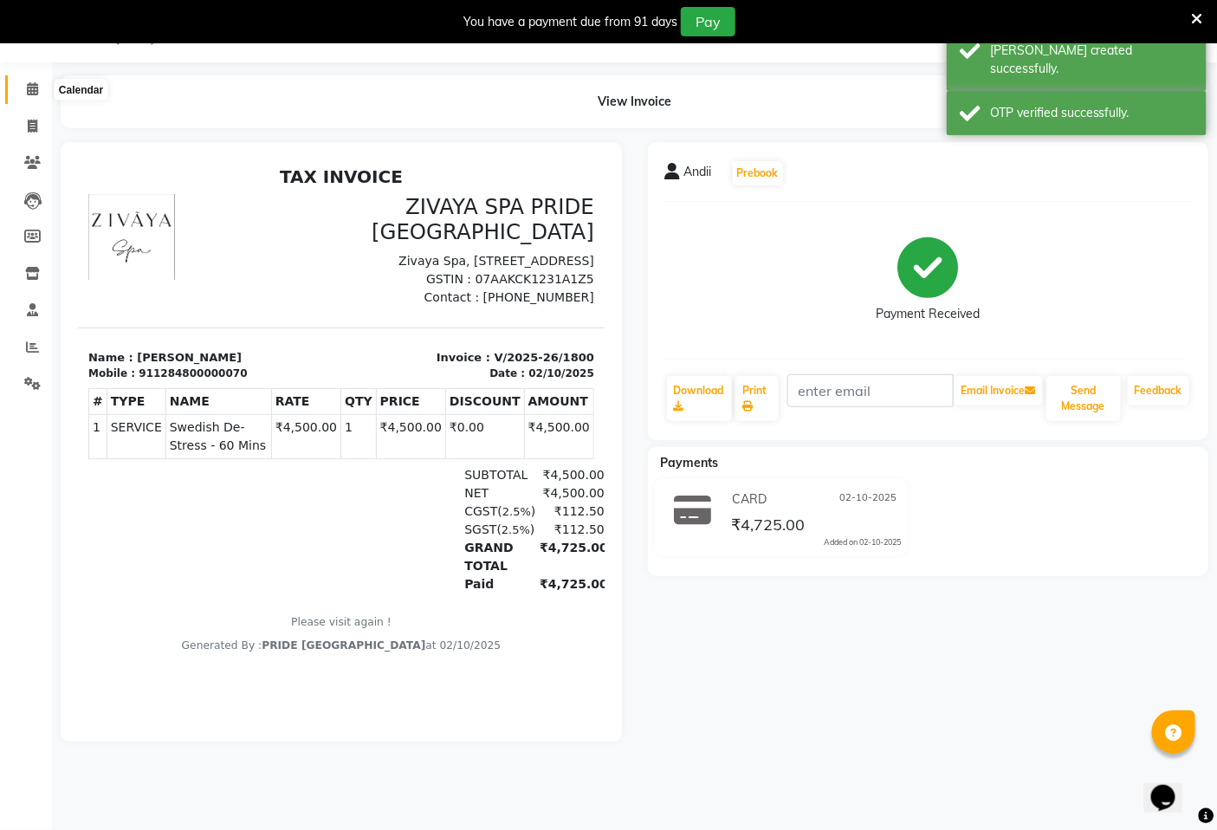
click at [28, 87] on icon at bounding box center [32, 88] width 11 height 13
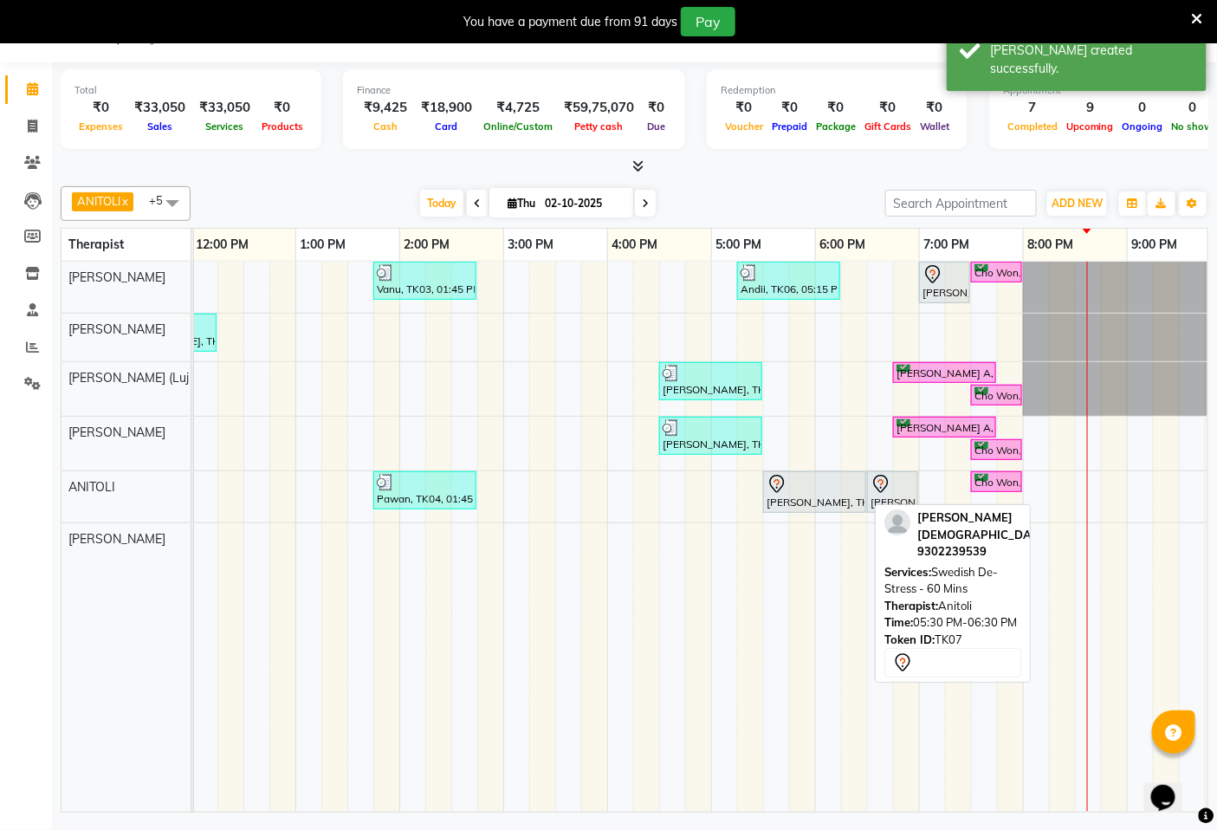
click at [829, 500] on div "[PERSON_NAME], TK07, 05:30 PM-06:30 PM, Swedish De-Stress - 60 Mins" at bounding box center [815, 492] width 100 height 36
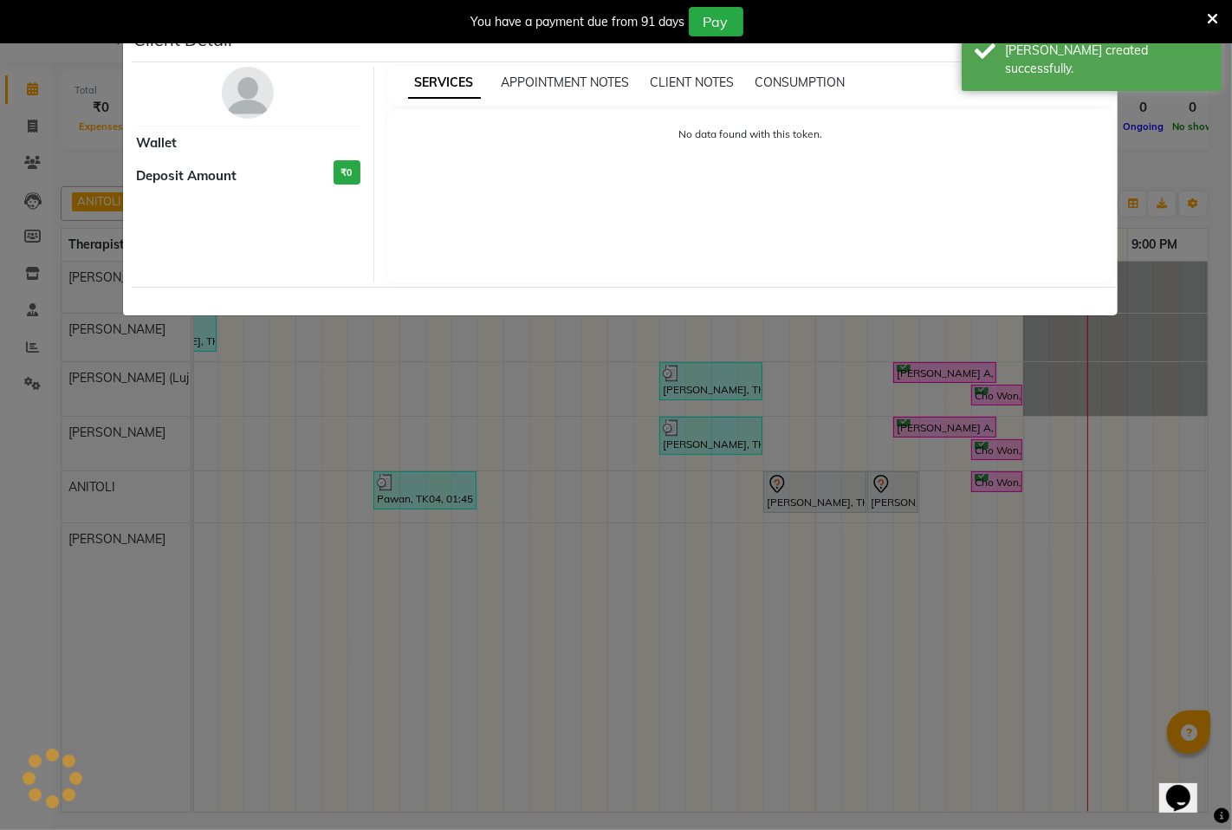
select select "7"
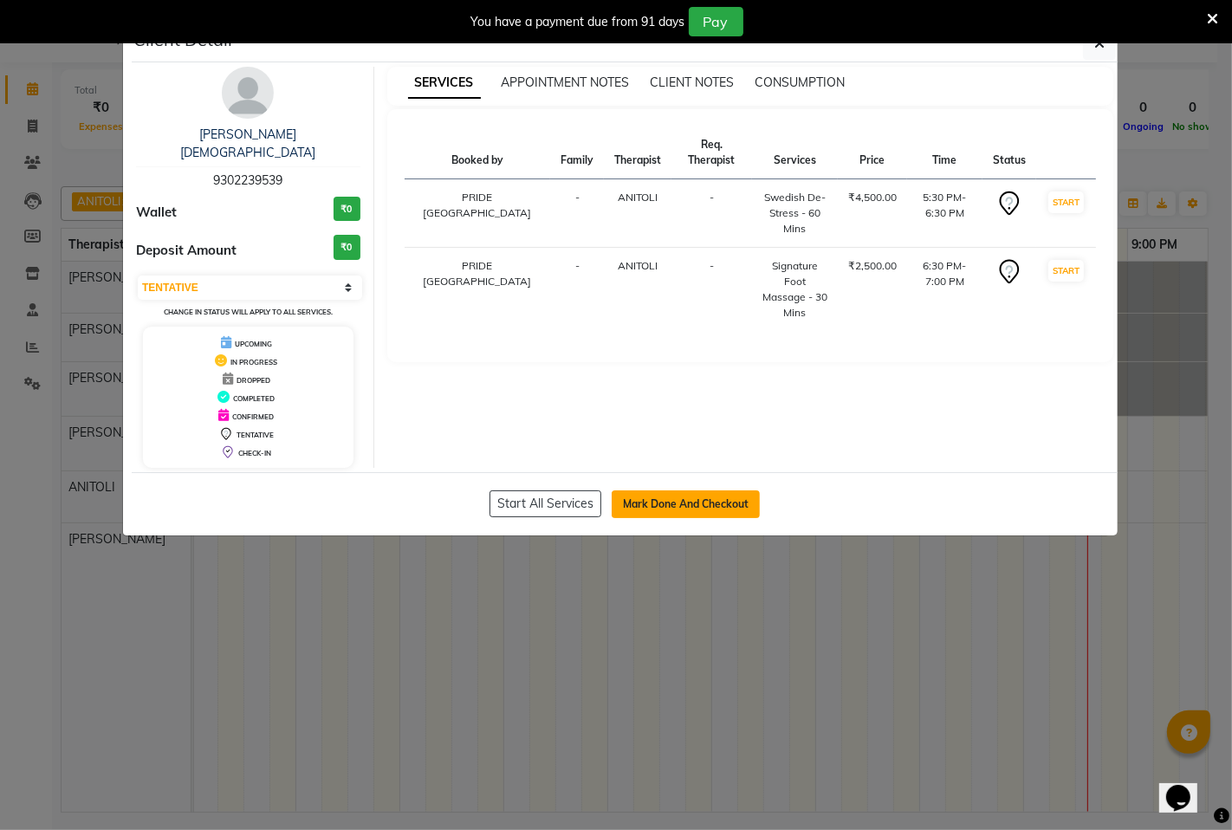
click at [740, 490] on button "Mark Done And Checkout" at bounding box center [686, 504] width 148 height 28
select select "6501"
select select "service"
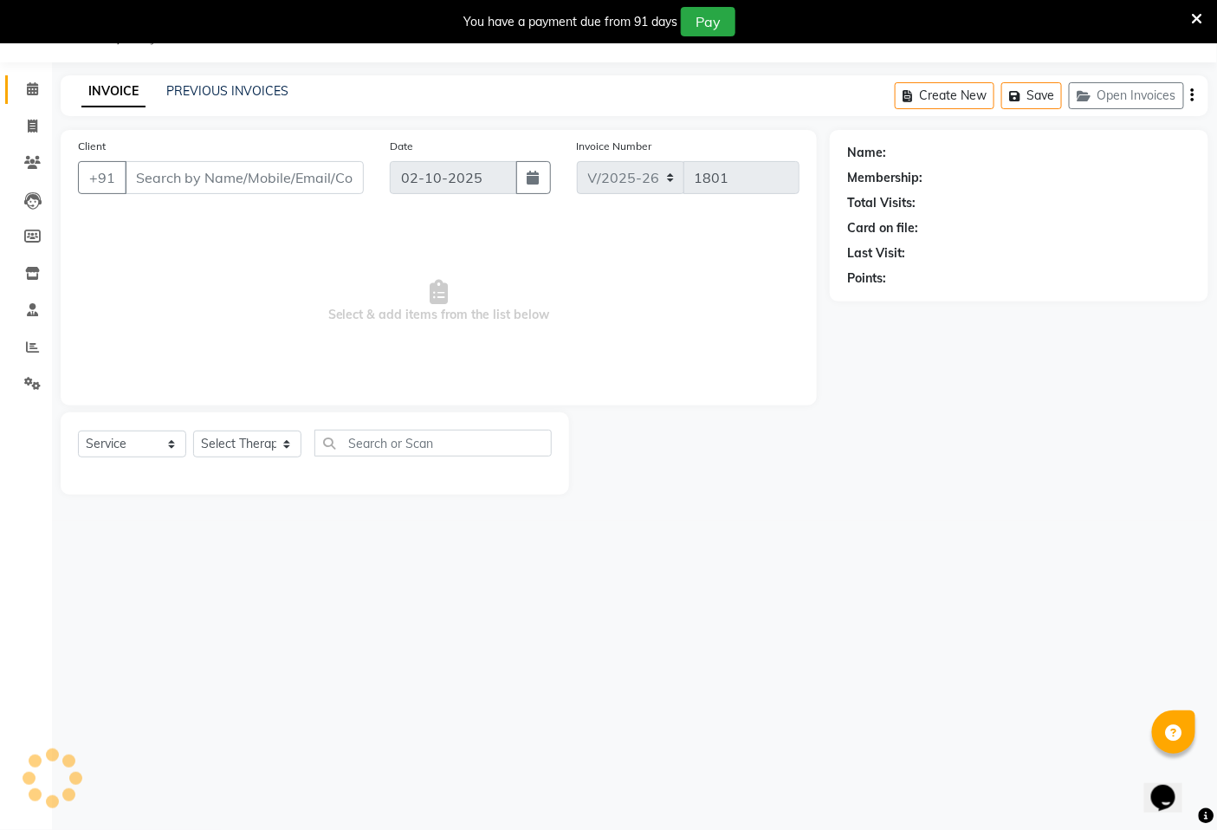
type input "9302239539"
select select "71800"
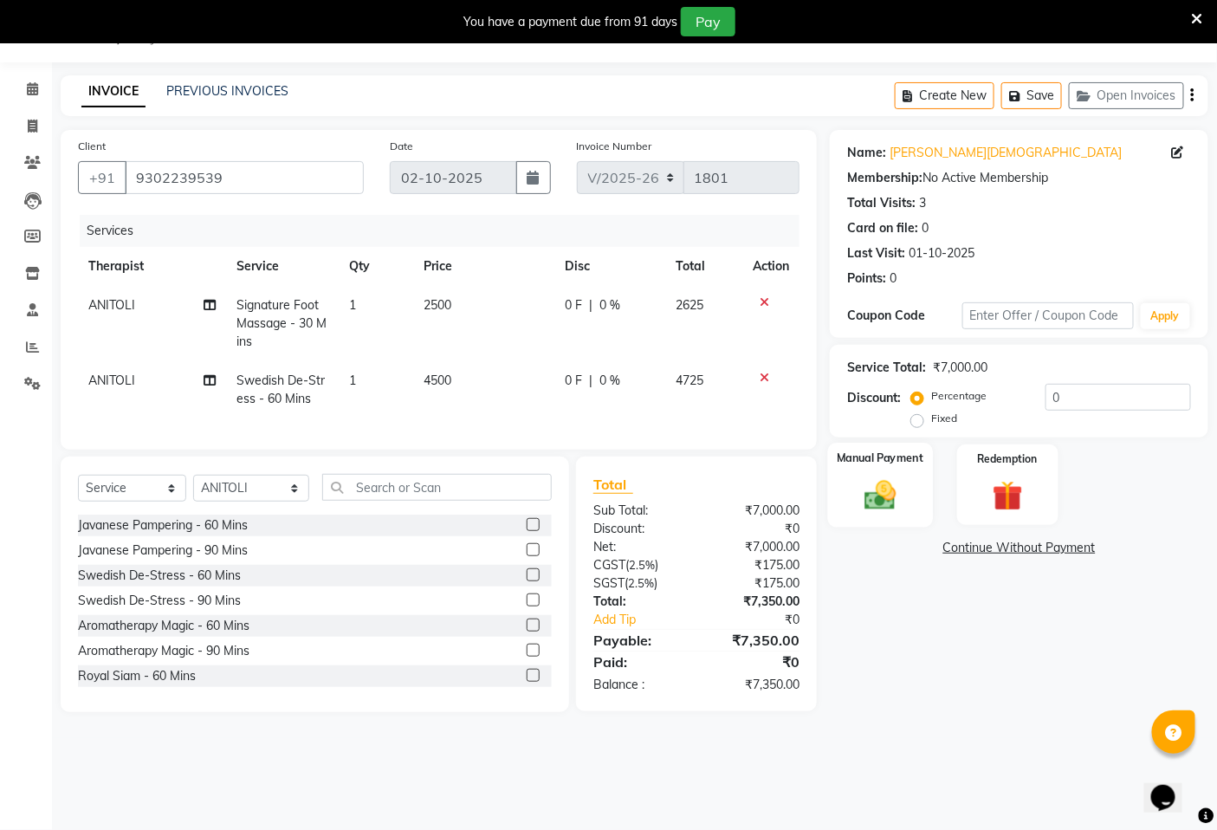
click at [884, 498] on img at bounding box center [881, 495] width 52 height 36
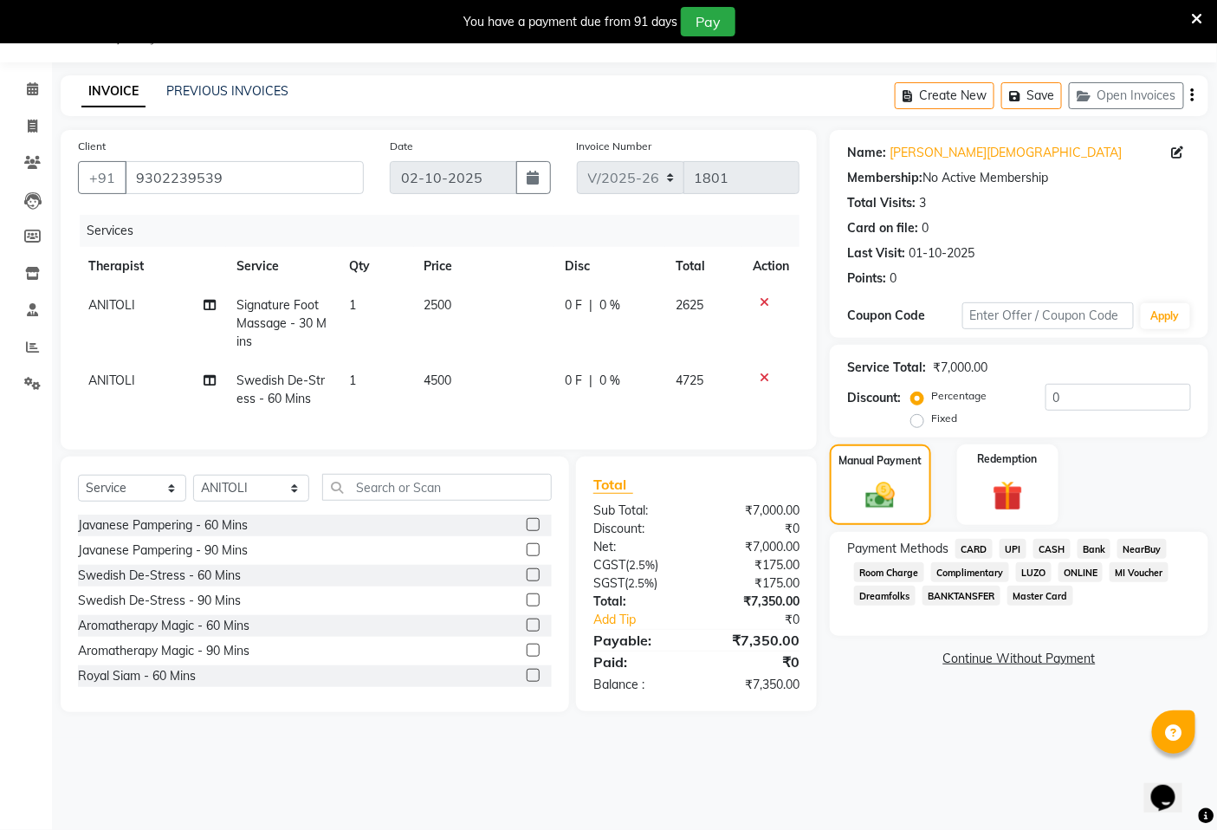
click at [1054, 549] on span "CASH" at bounding box center [1052, 549] width 37 height 20
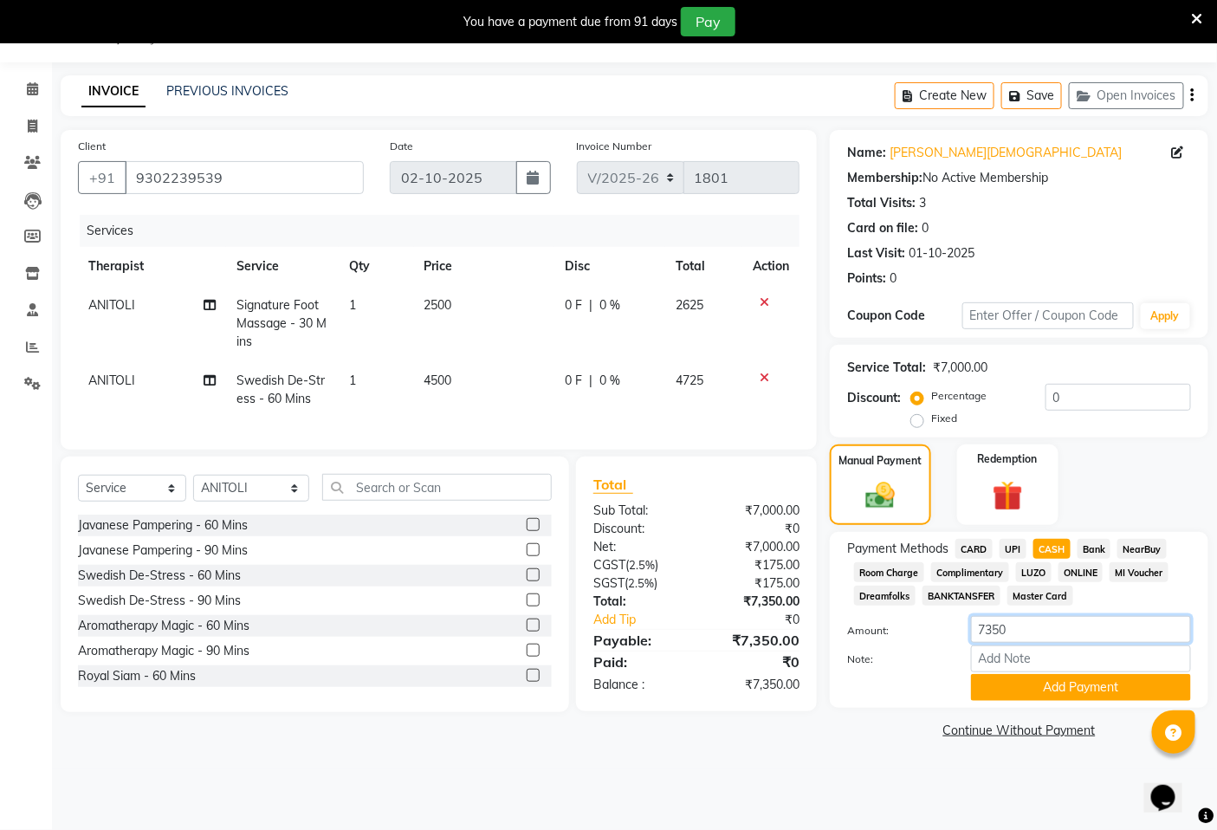
click at [1043, 638] on input "7350" at bounding box center [1081, 629] width 220 height 27
type input "7"
type input "7000"
click at [931, 420] on label "Fixed" at bounding box center [944, 419] width 26 height 16
click at [919, 420] on input "Fixed" at bounding box center [921, 418] width 12 height 12
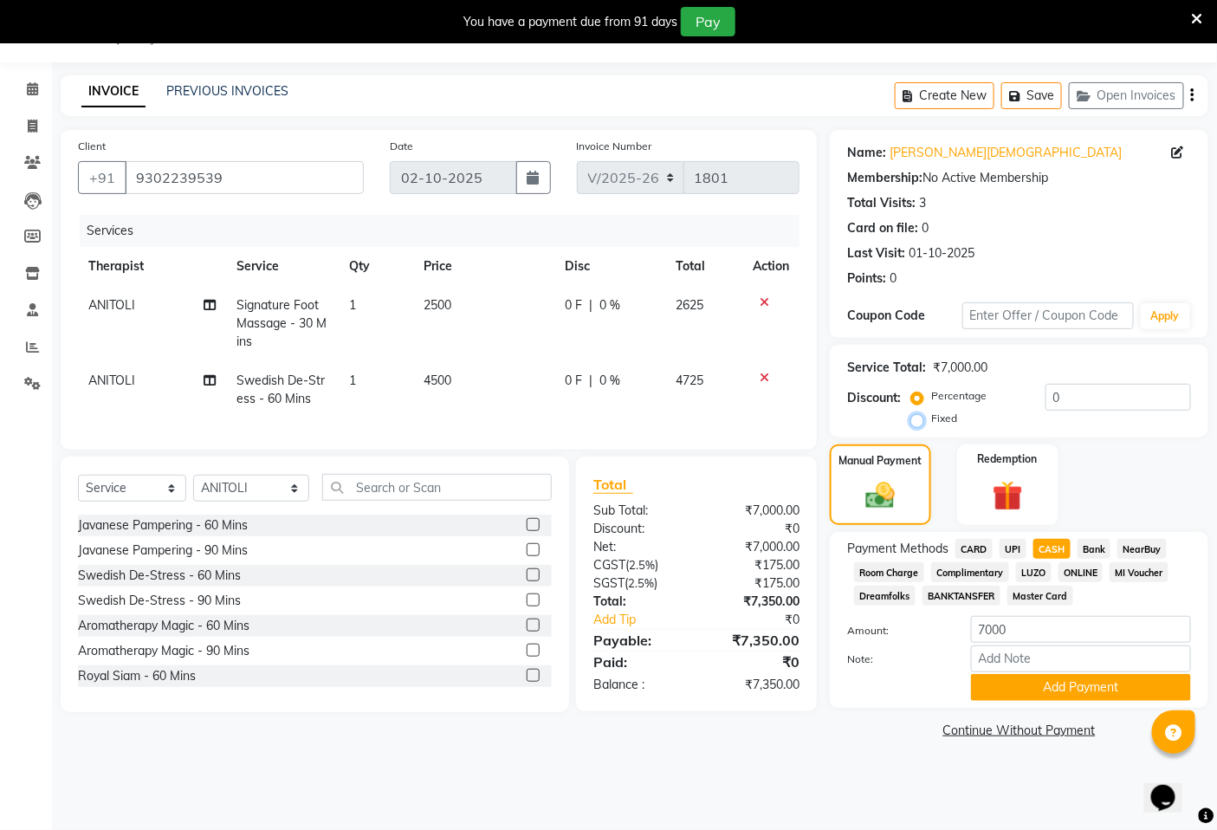
radio input "true"
click at [1080, 393] on input "0" at bounding box center [1119, 397] width 146 height 27
click at [1053, 691] on button "Add Payment" at bounding box center [1081, 687] width 220 height 27
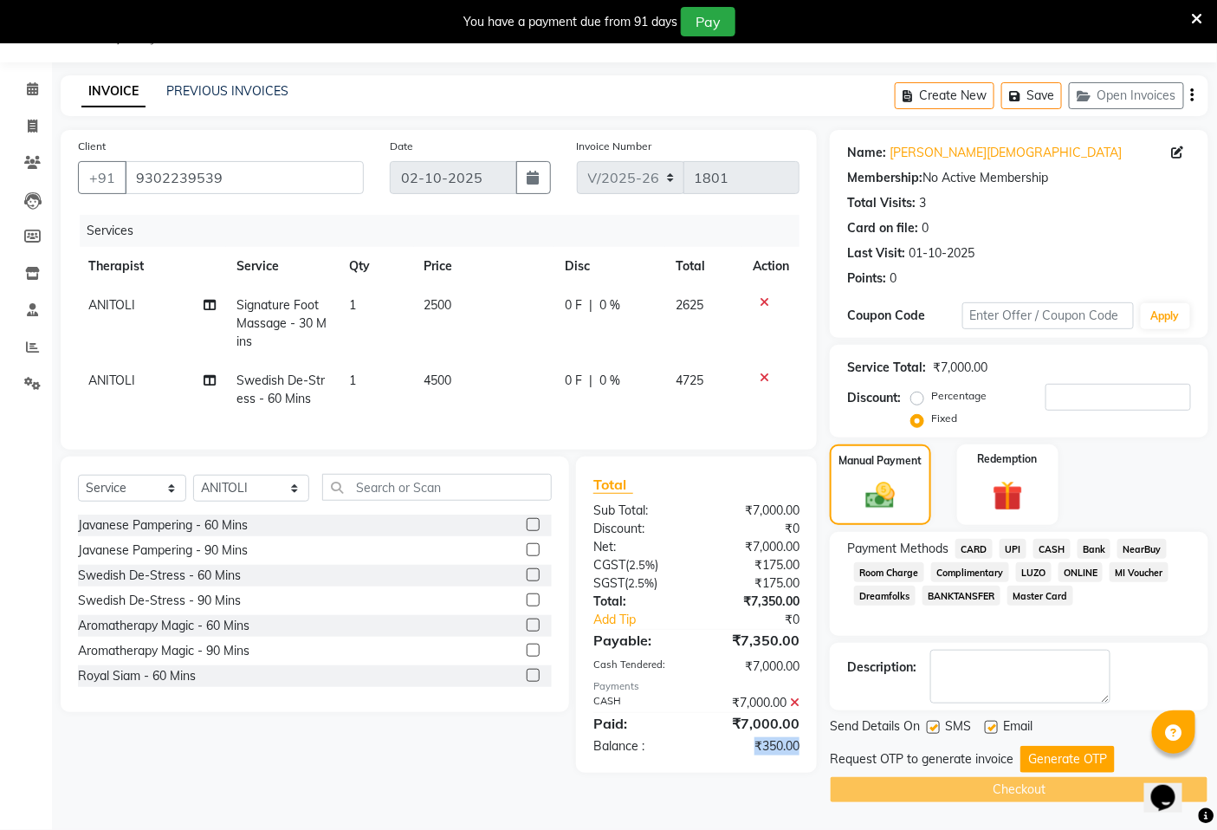
copy div "₹350.00"
drag, startPoint x: 746, startPoint y: 758, endPoint x: 801, endPoint y: 757, distance: 55.5
click at [801, 756] on div "₹350.00" at bounding box center [755, 746] width 116 height 18
click at [1067, 397] on input "number" at bounding box center [1119, 397] width 146 height 27
paste input "350.00"
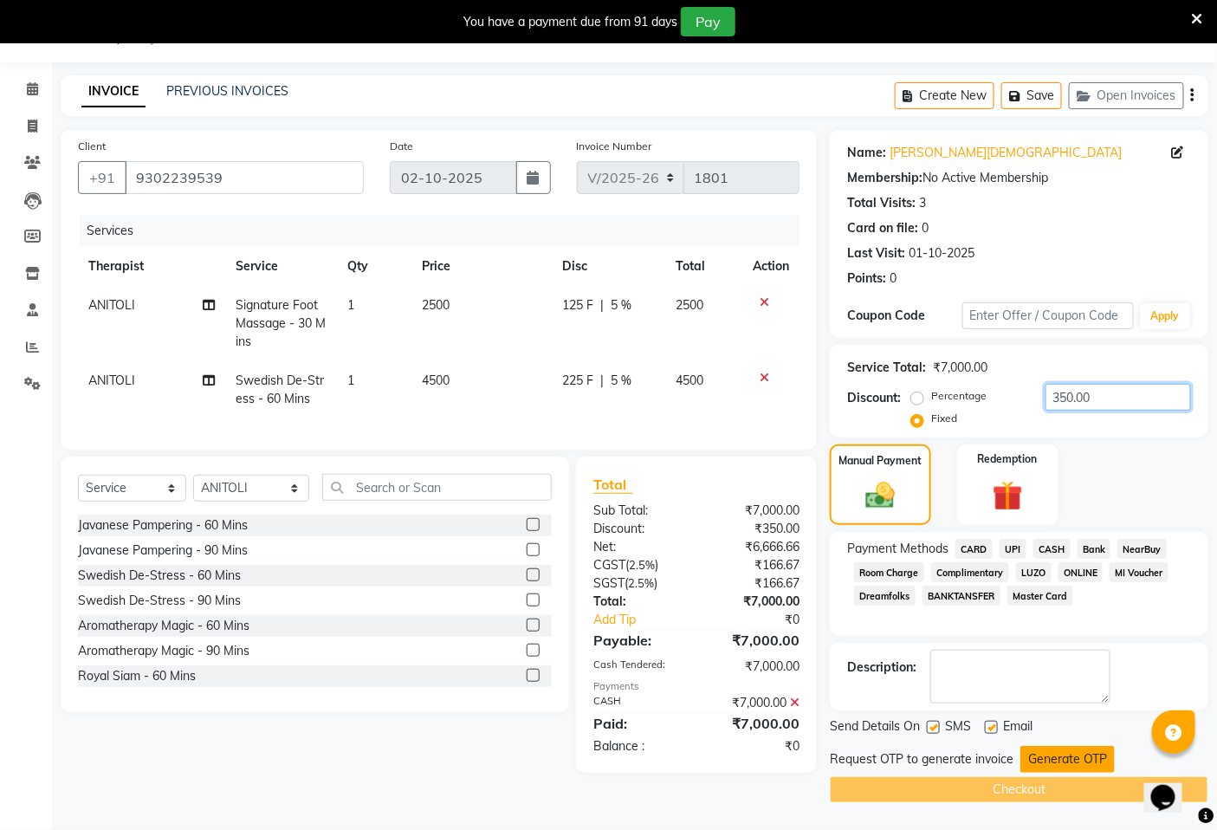
type input "350.00"
click at [1047, 755] on button "Generate OTP" at bounding box center [1068, 759] width 94 height 27
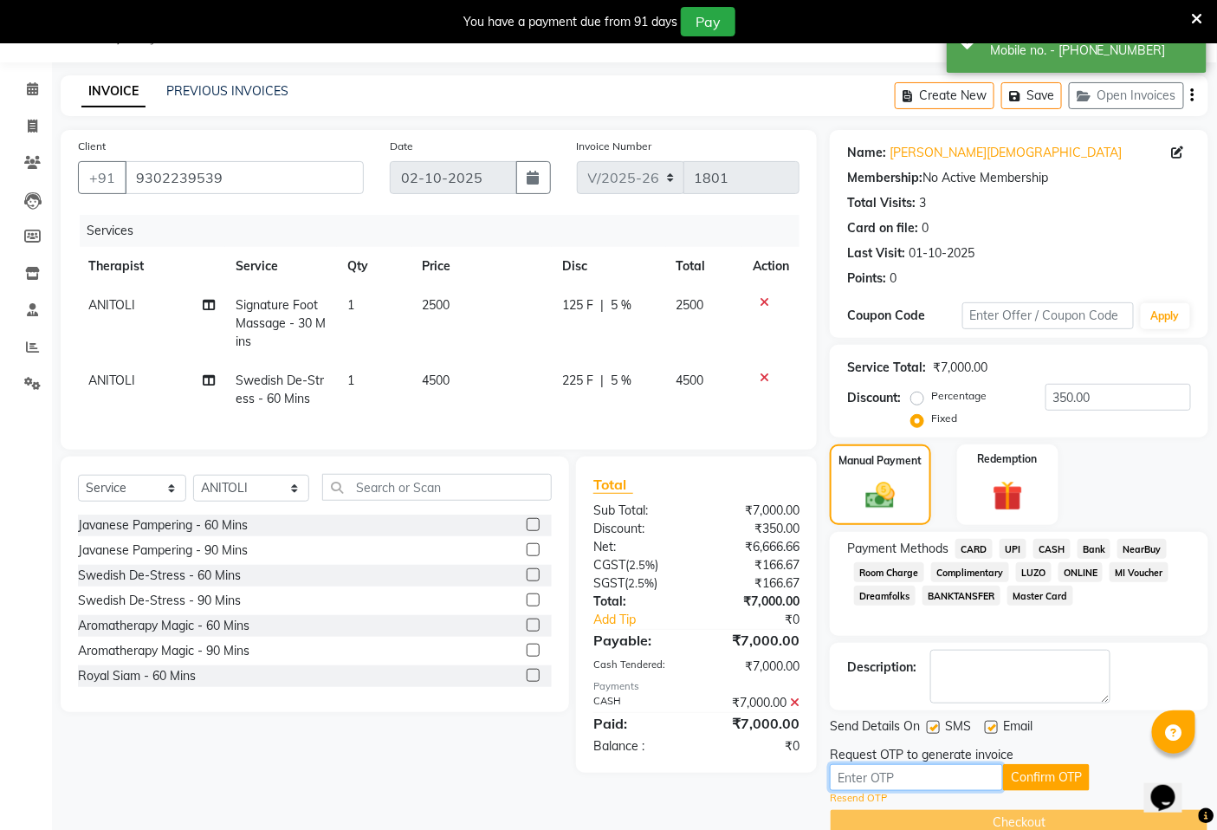
click at [974, 783] on input "text" at bounding box center [916, 777] width 173 height 27
type input "9832"
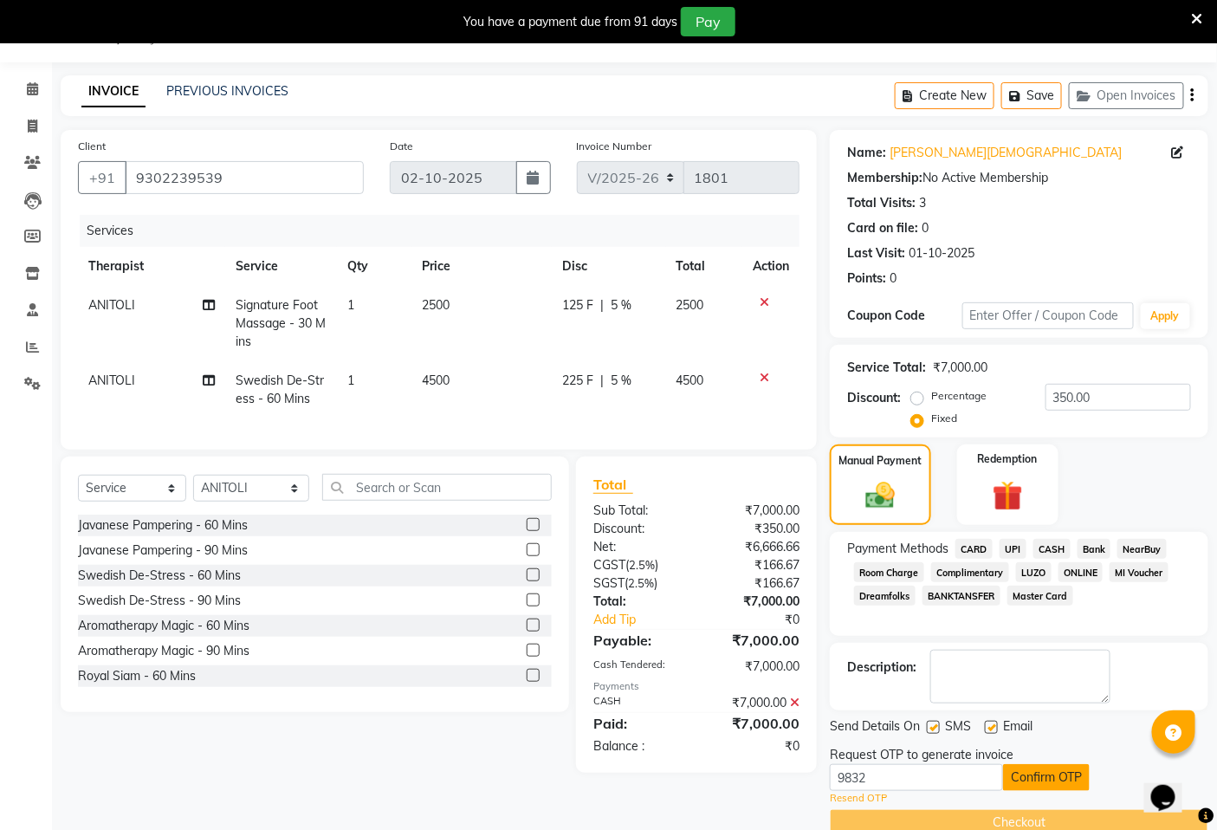
click at [1064, 775] on button "Confirm OTP" at bounding box center [1046, 777] width 87 height 27
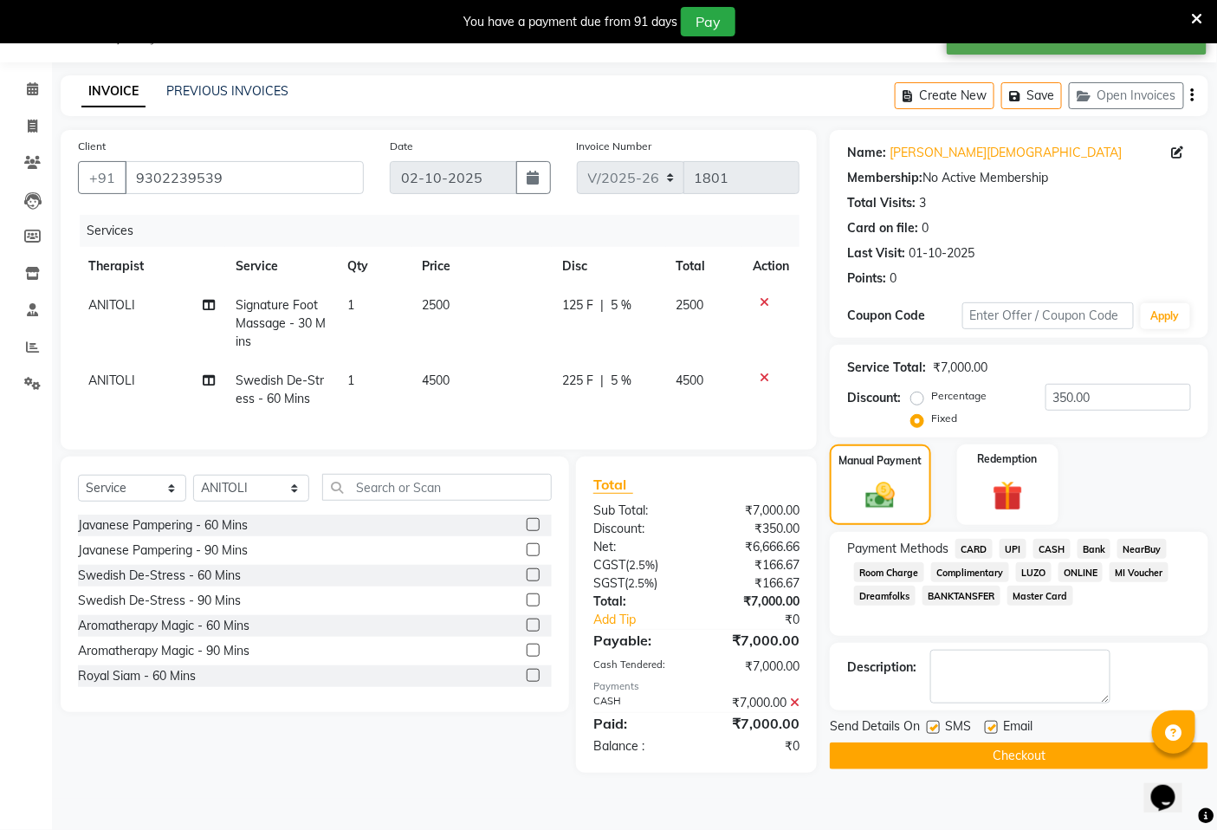
click at [1049, 757] on button "Checkout" at bounding box center [1019, 756] width 379 height 27
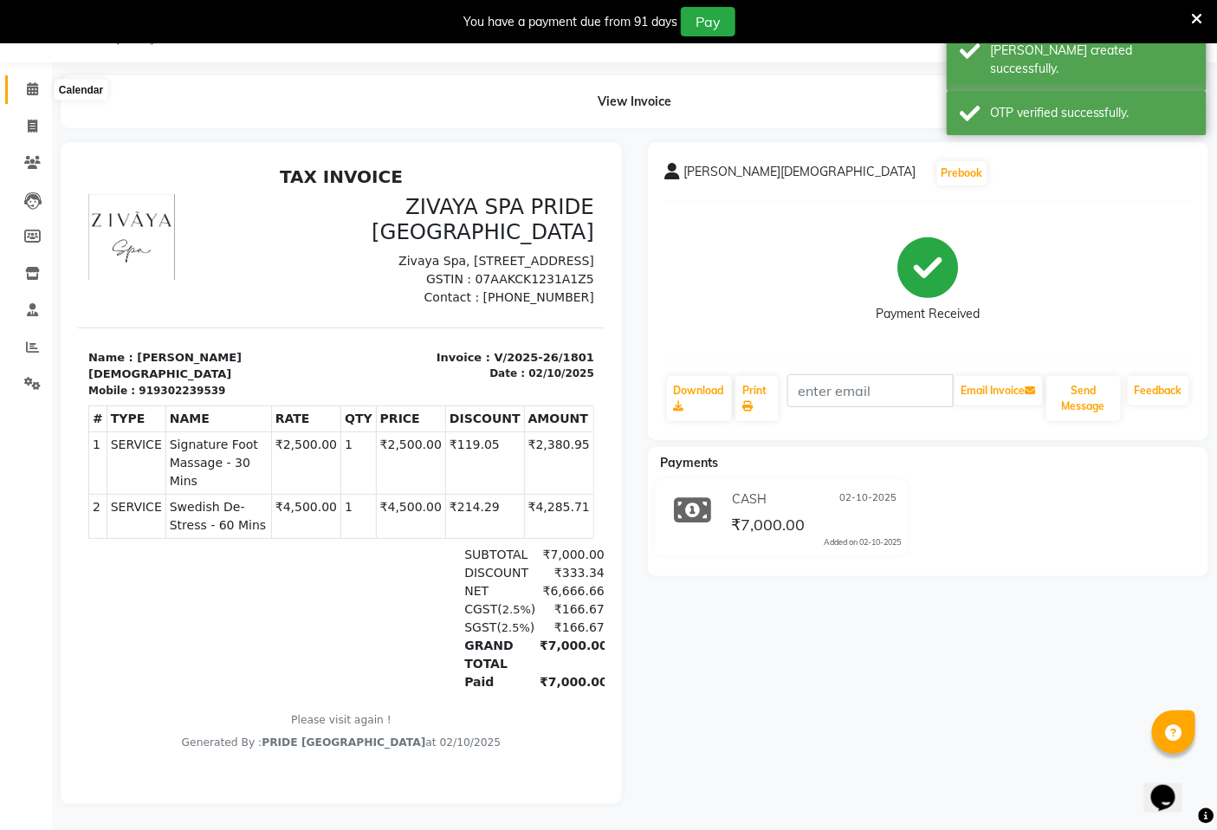
click at [27, 88] on icon at bounding box center [32, 88] width 11 height 13
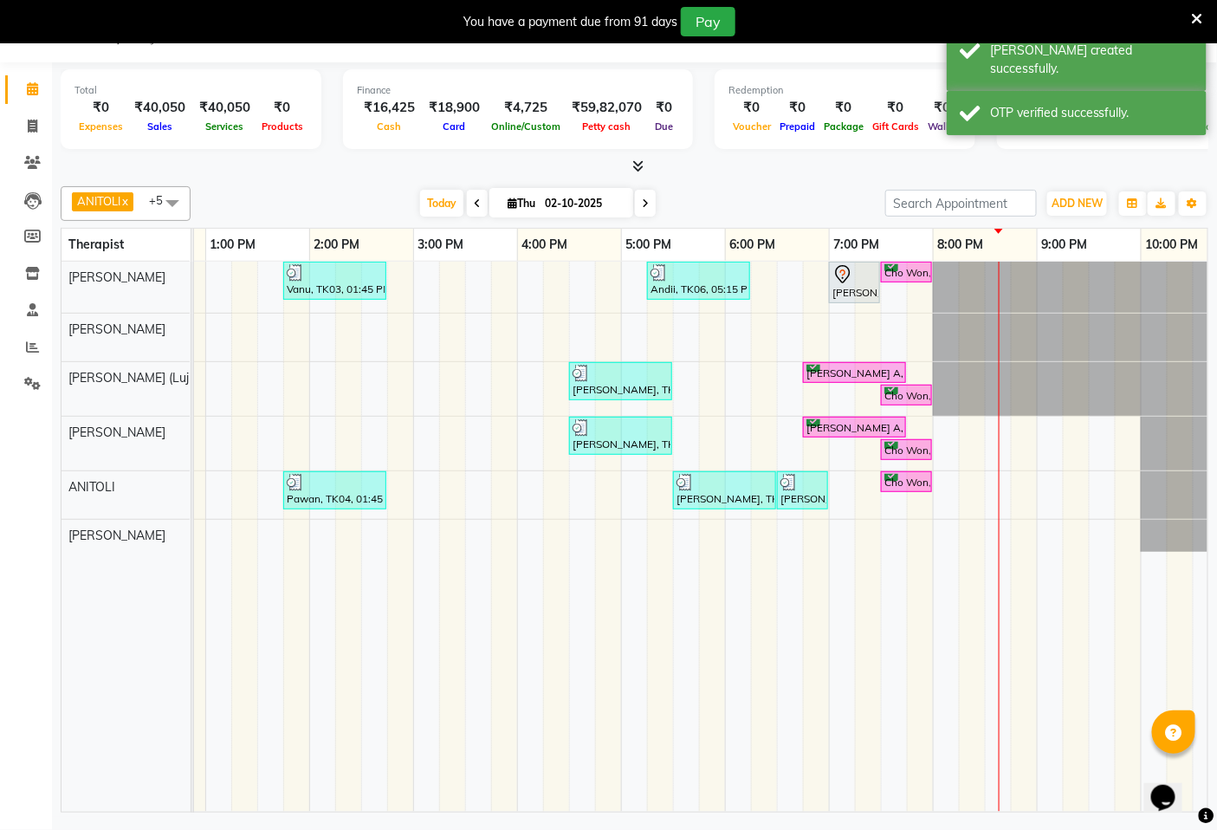
scroll to position [0, 633]
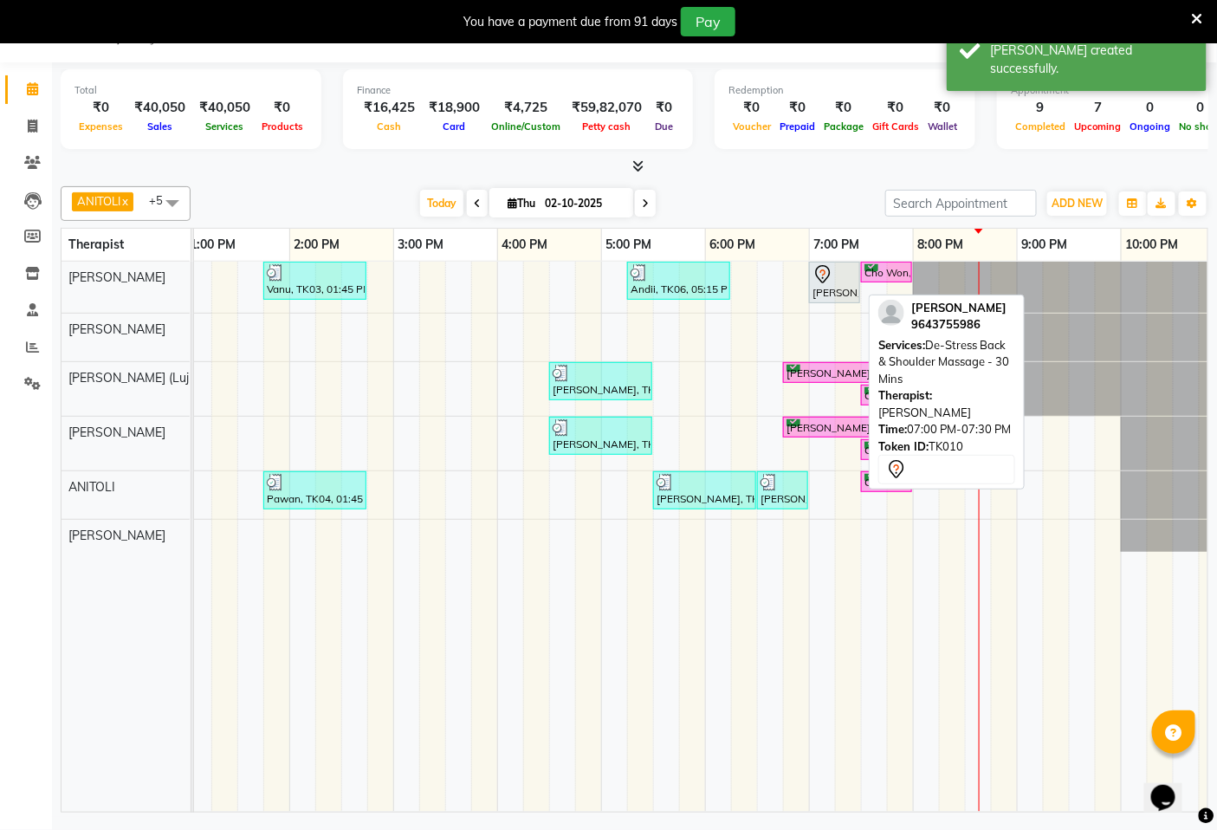
click at [835, 289] on div "[PERSON_NAME], TK10, 07:00 PM-07:30 PM, De-Stress Back & Shoulder Massage - 30 …" at bounding box center [835, 282] width 48 height 36
select select "7"
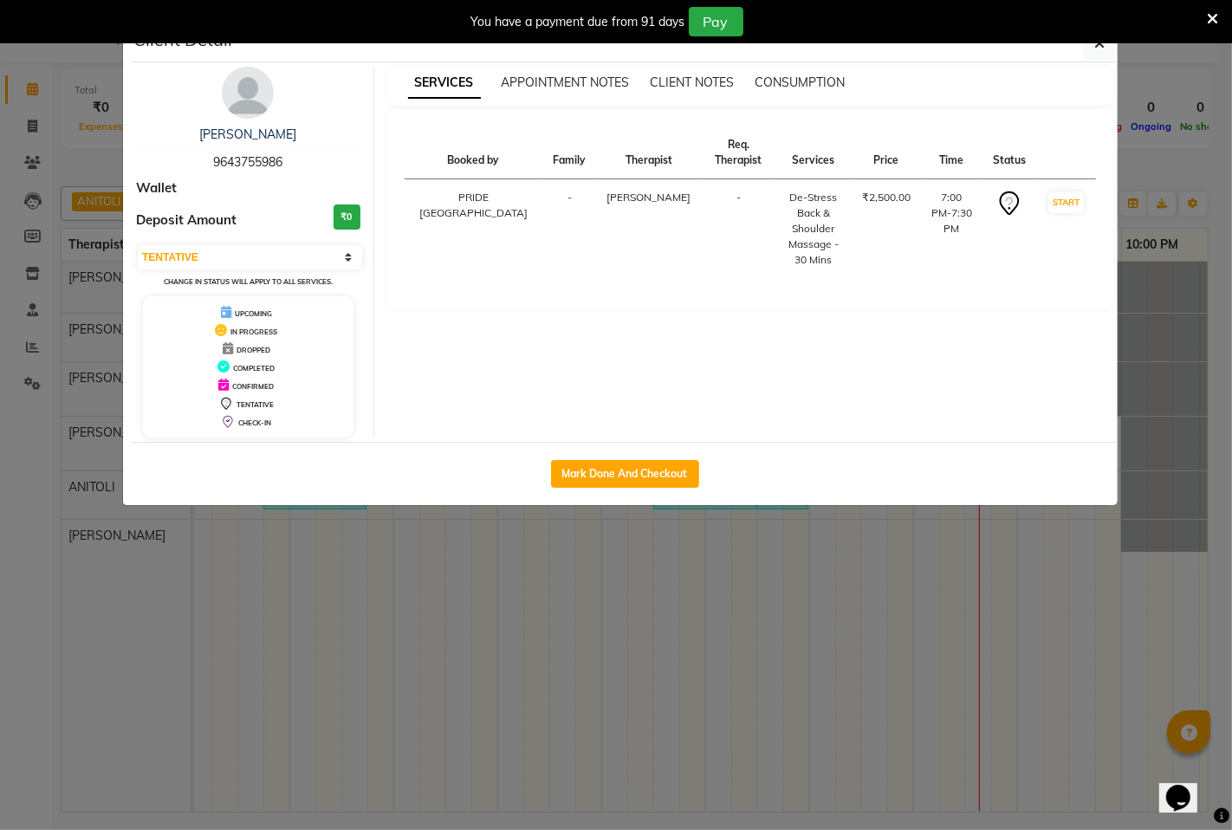
click at [798, 549] on ngb-modal-window "Client Detail [PERSON_NAME] 9643755986 Wallet Deposit Amount ₹0 Select IN SERVI…" at bounding box center [616, 415] width 1232 height 830
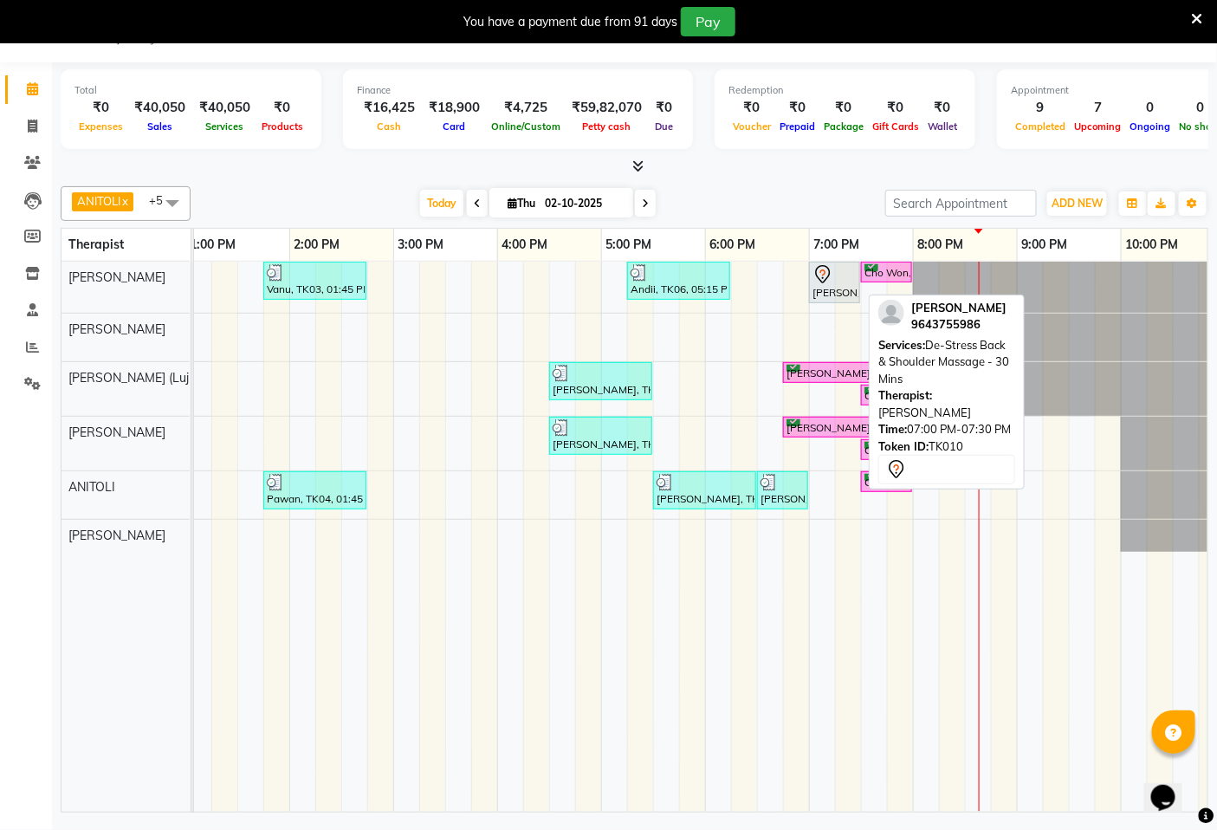
click at [834, 291] on div "[PERSON_NAME], TK10, 07:00 PM-07:30 PM, De-Stress Back & Shoulder Massage - 30 …" at bounding box center [835, 282] width 48 height 36
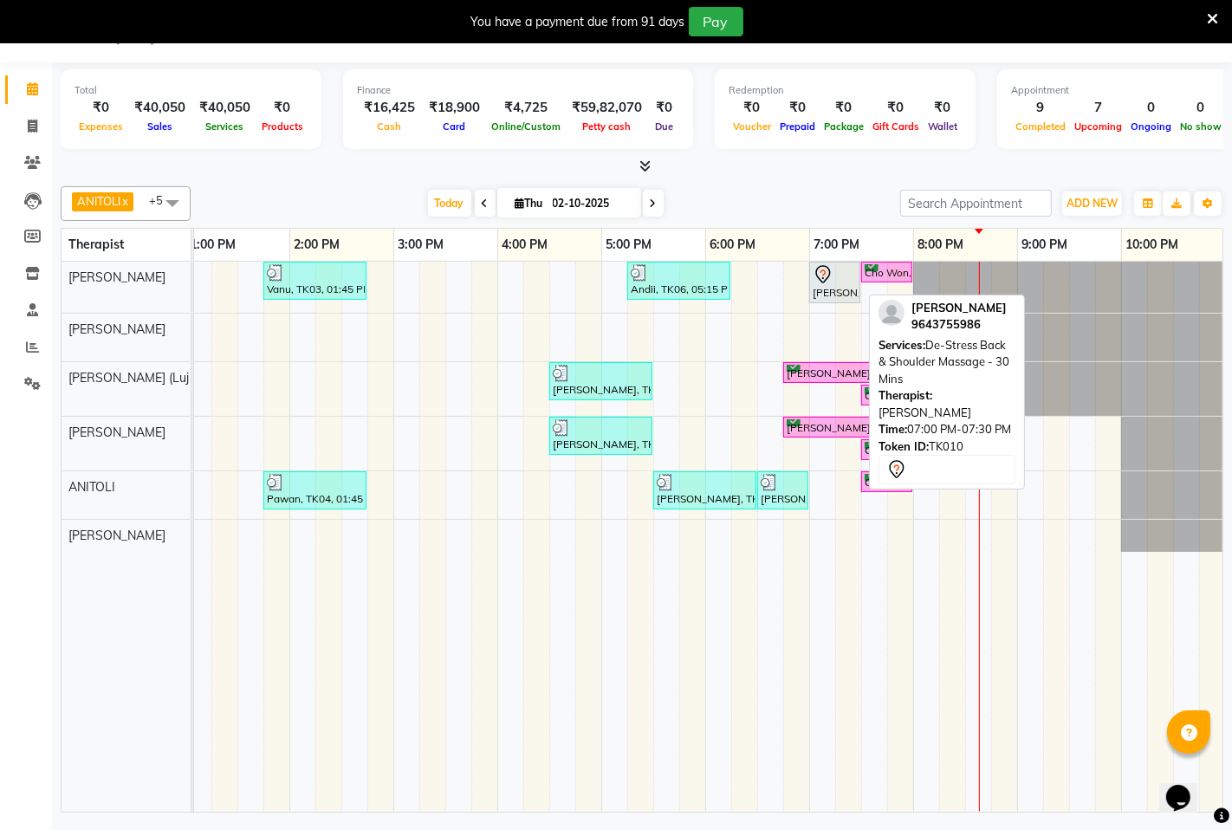
select select "7"
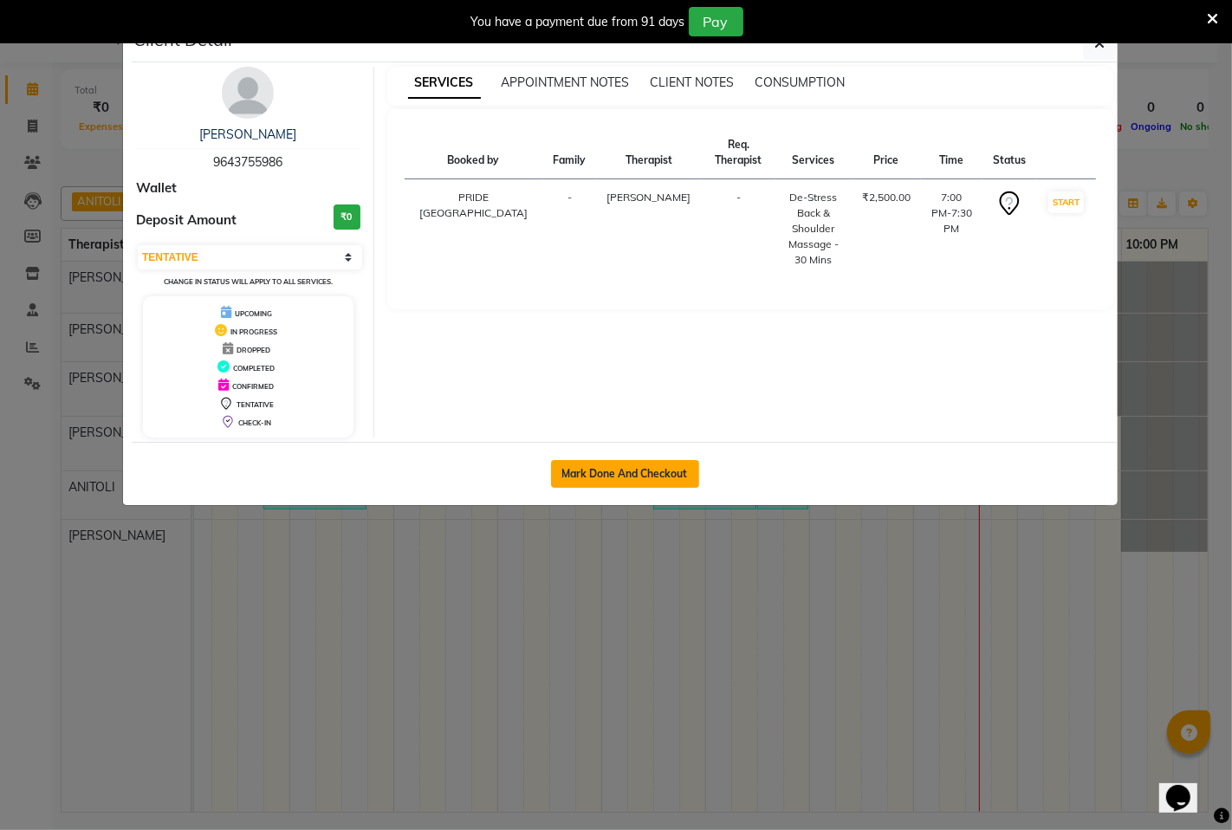
click at [686, 477] on button "Mark Done And Checkout" at bounding box center [625, 474] width 148 height 28
select select "service"
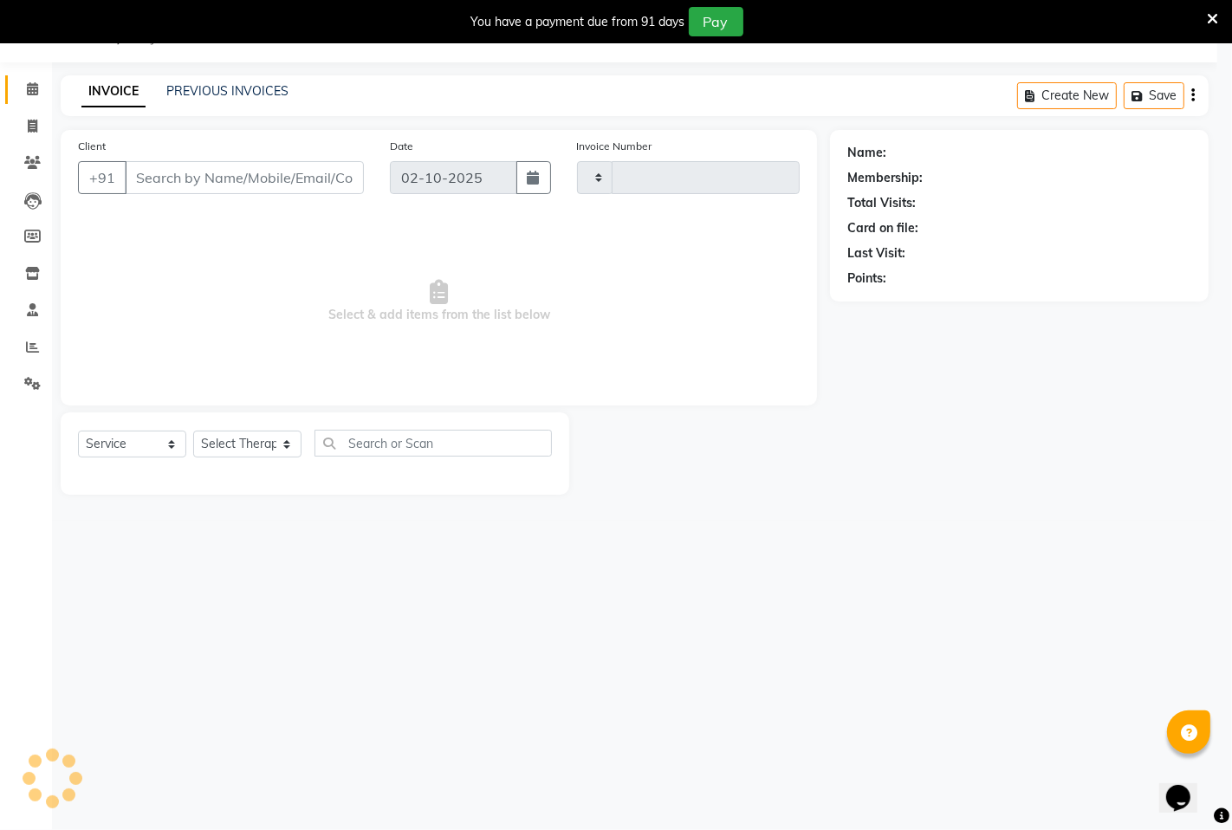
type input "1802"
select select "6501"
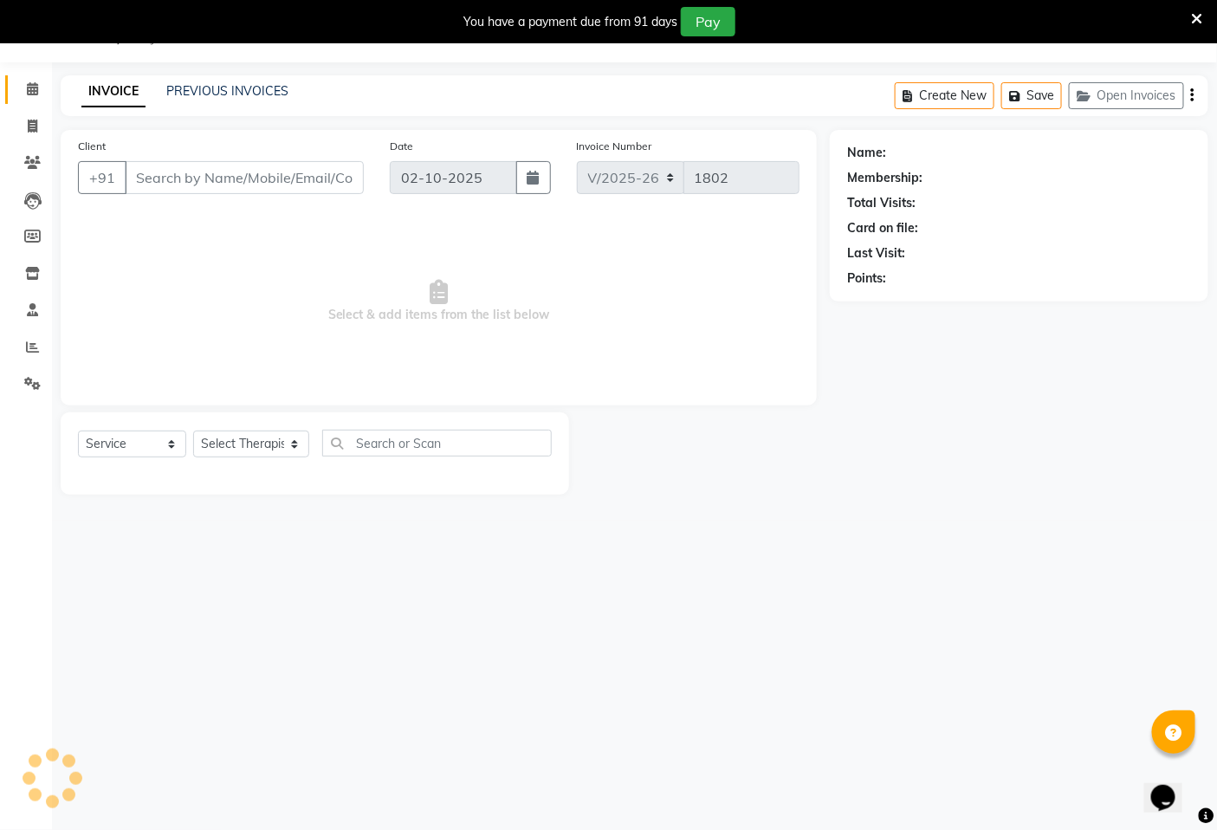
type input "9643755986"
select select "49490"
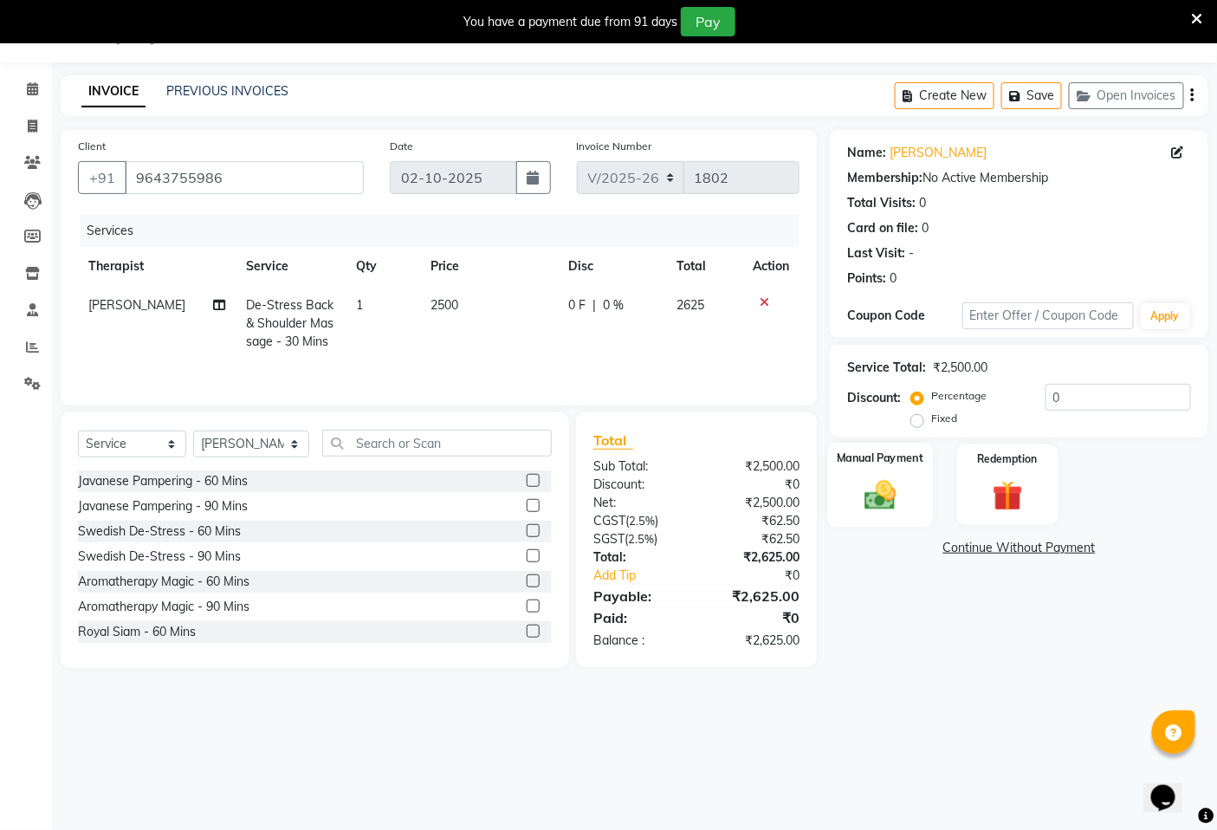
click at [877, 505] on img at bounding box center [881, 495] width 52 height 36
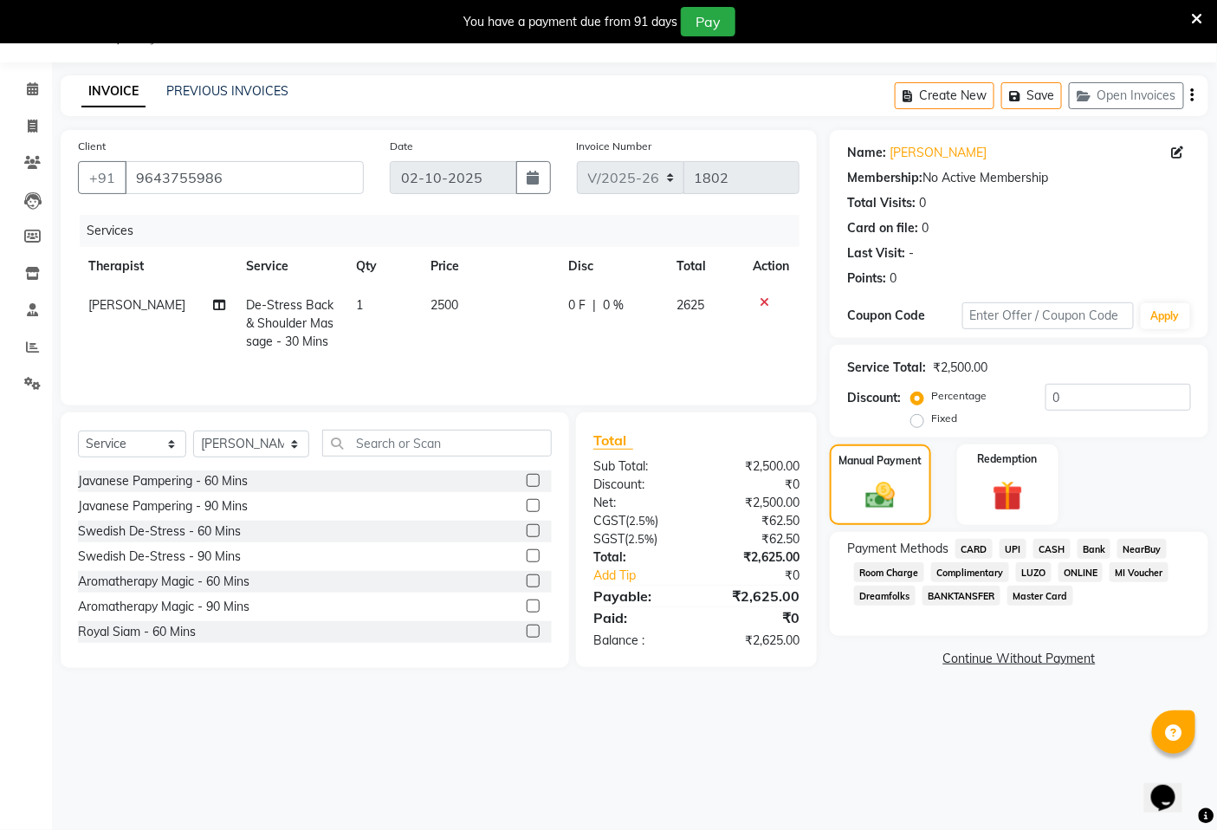
click at [971, 549] on span "CARD" at bounding box center [974, 549] width 37 height 20
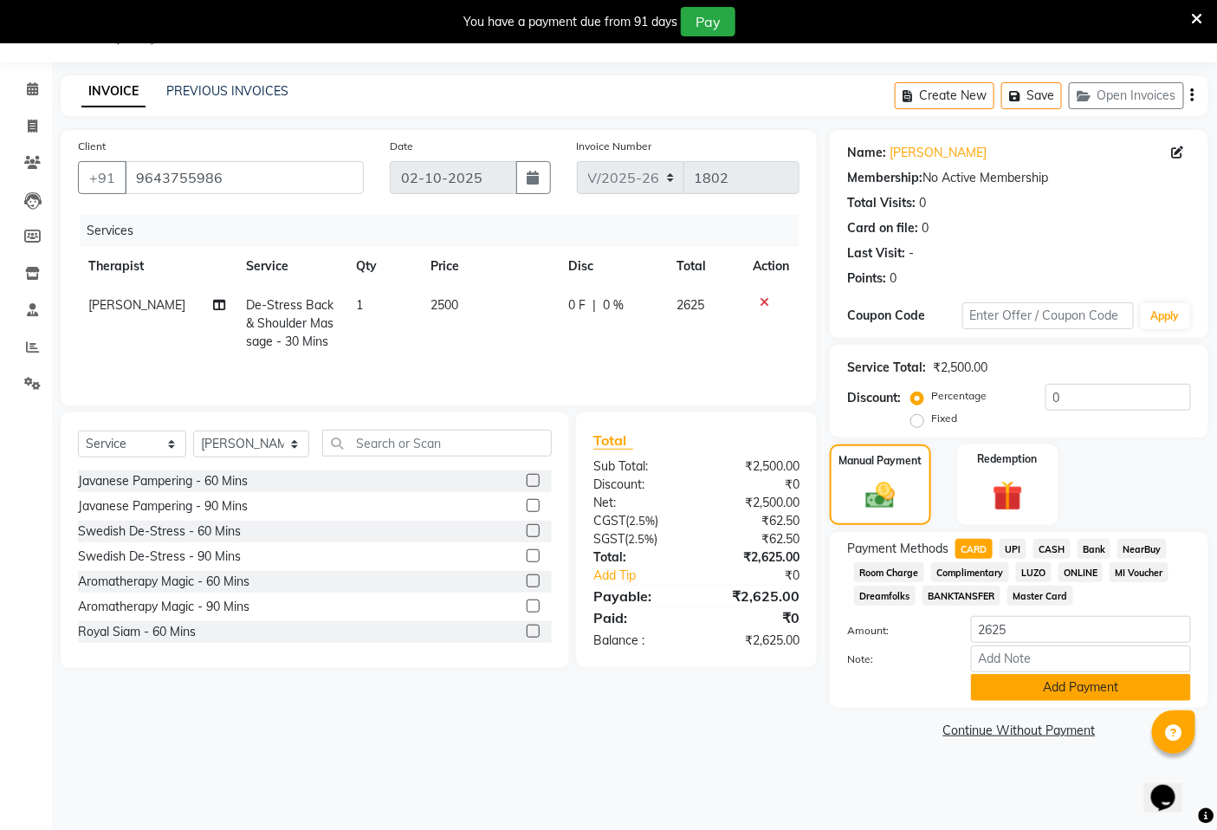
click at [1054, 689] on button "Add Payment" at bounding box center [1081, 687] width 220 height 27
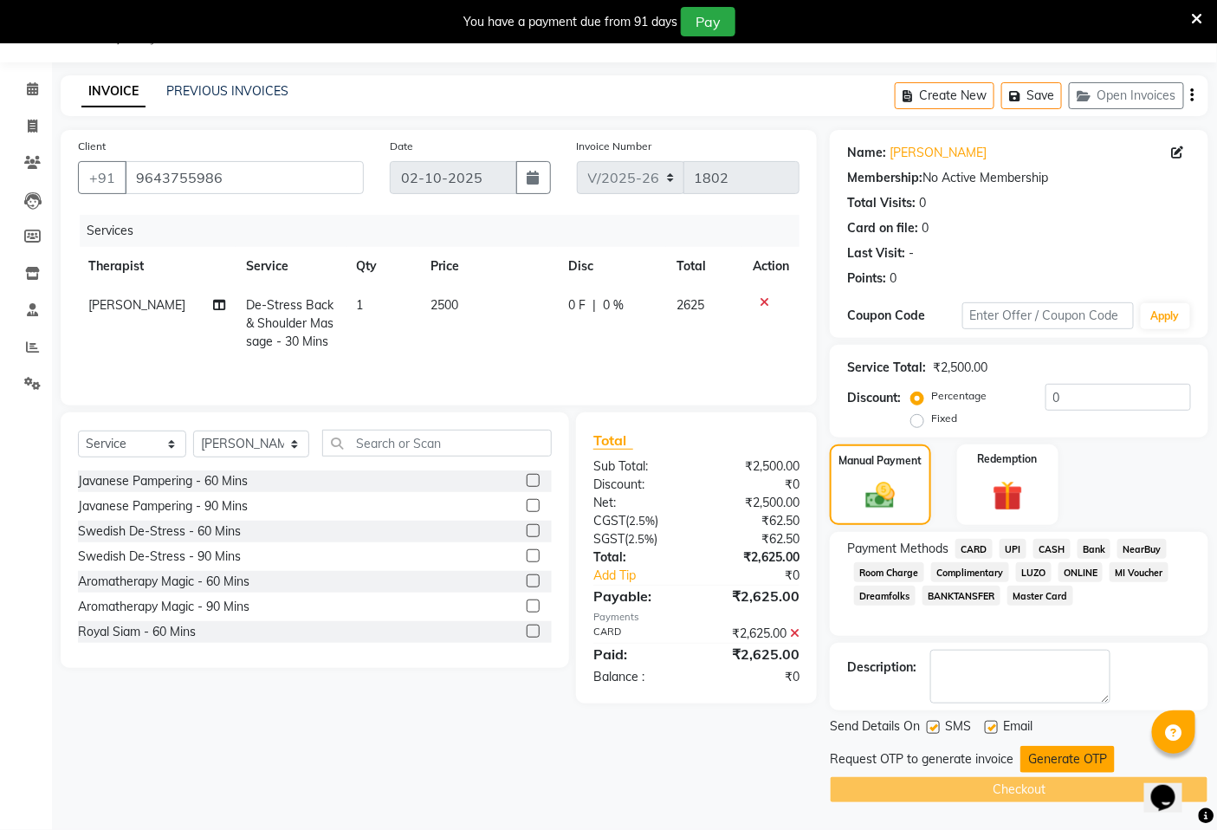
click at [1043, 757] on button "Generate OTP" at bounding box center [1068, 759] width 94 height 27
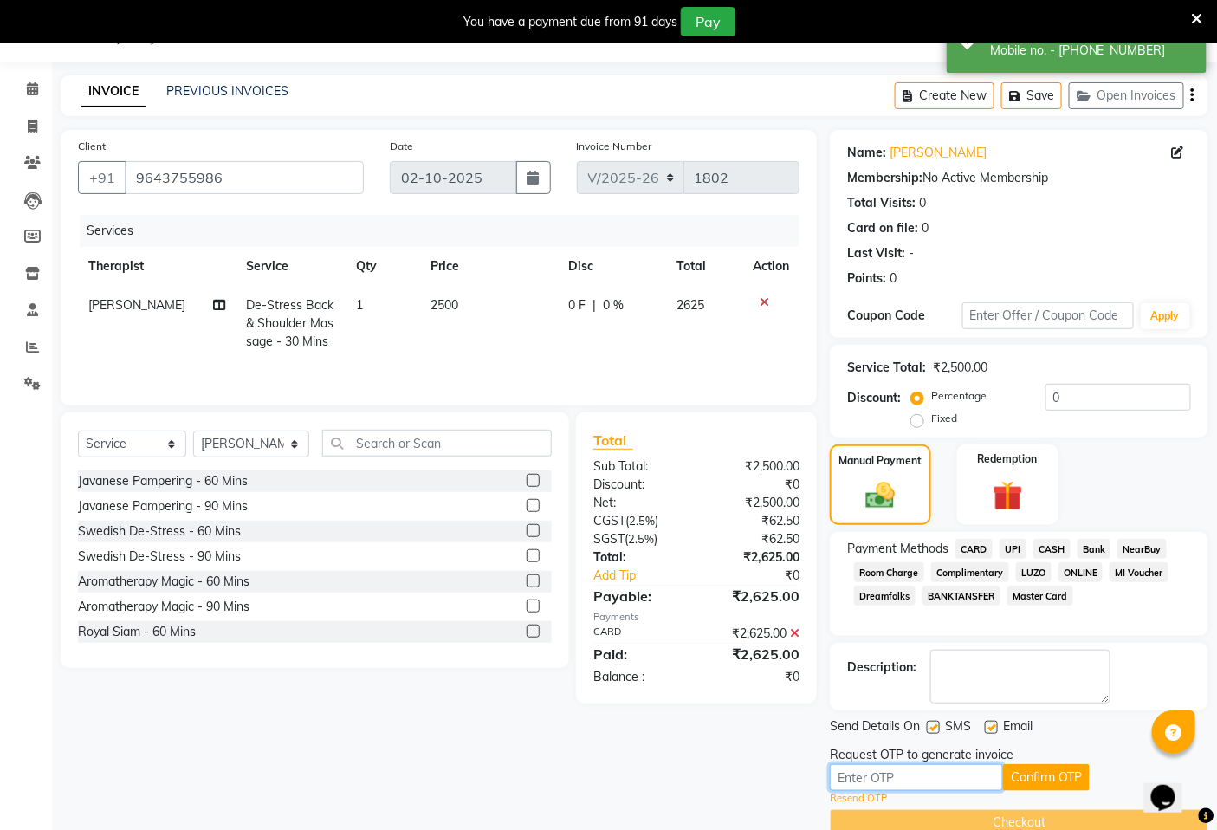
click at [955, 775] on input "text" at bounding box center [916, 777] width 173 height 27
type input "9832"
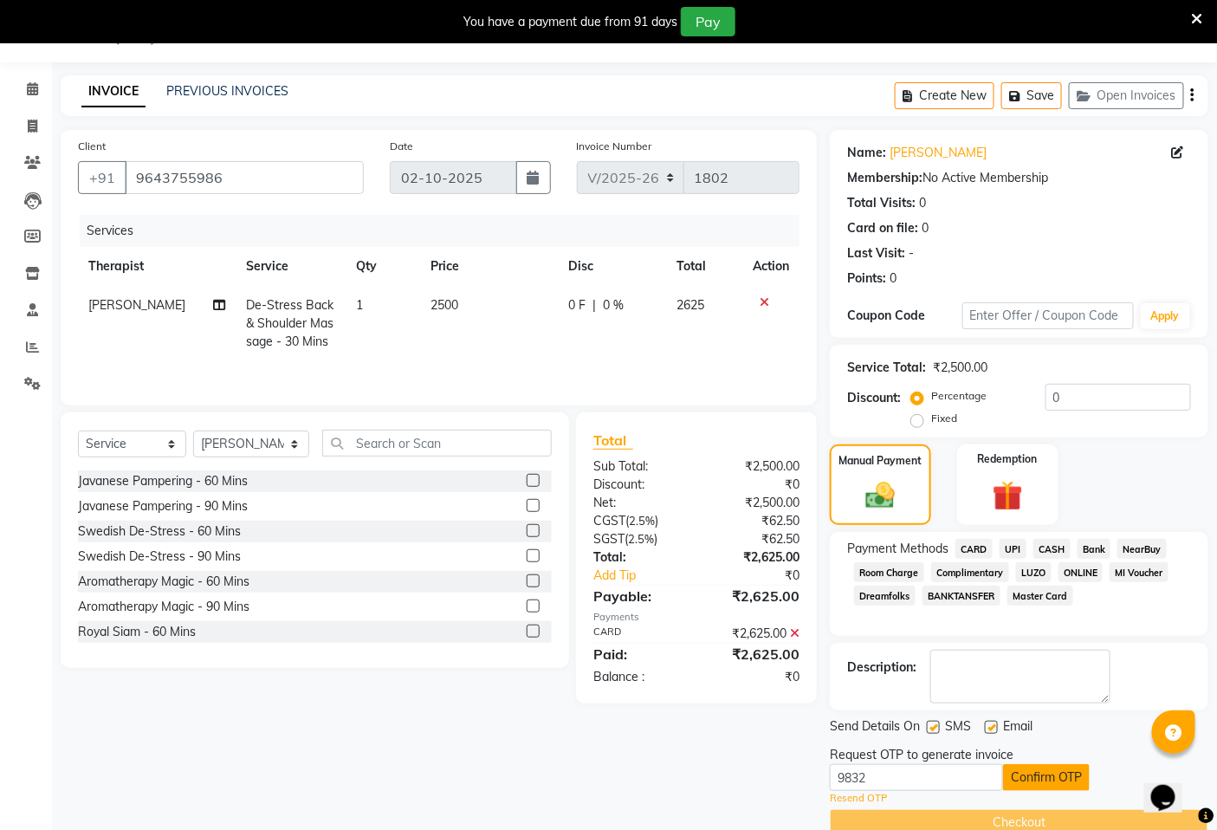
click at [1047, 780] on button "Confirm OTP" at bounding box center [1046, 777] width 87 height 27
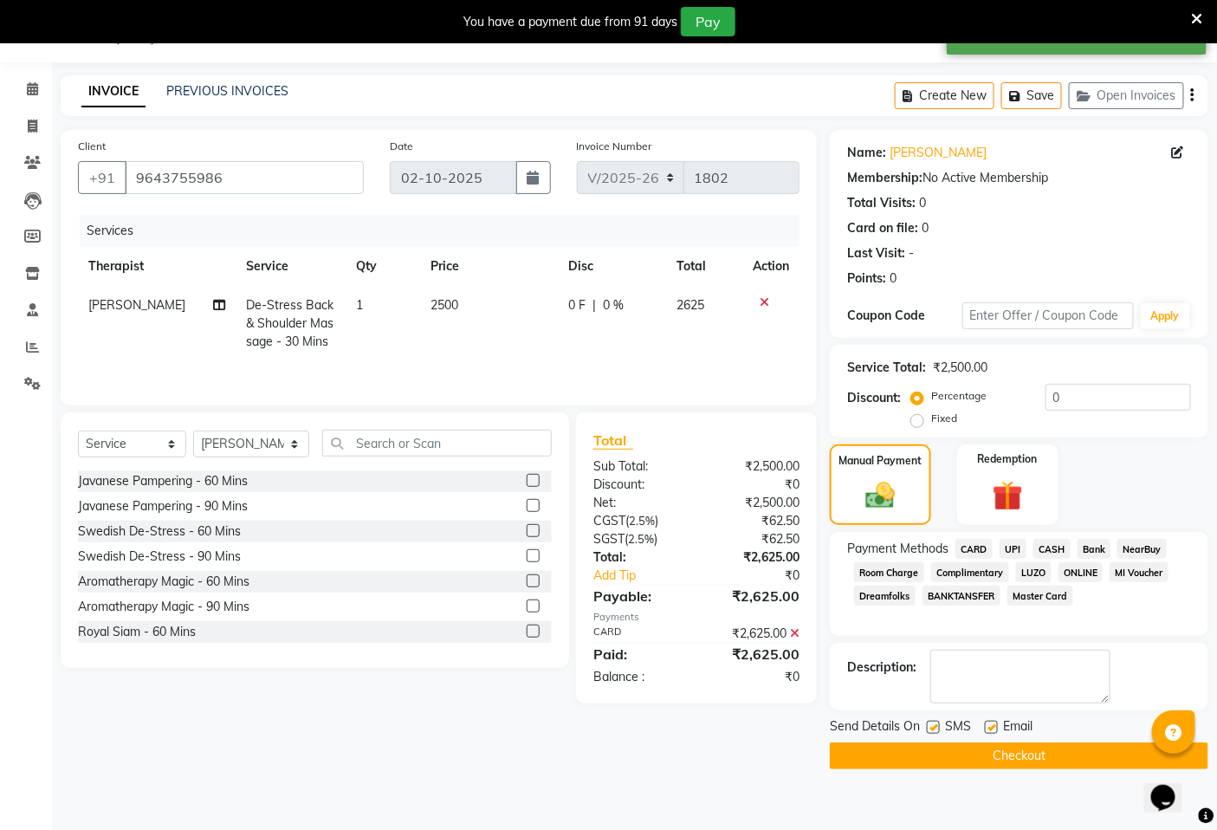
click at [1046, 759] on button "Checkout" at bounding box center [1019, 756] width 379 height 27
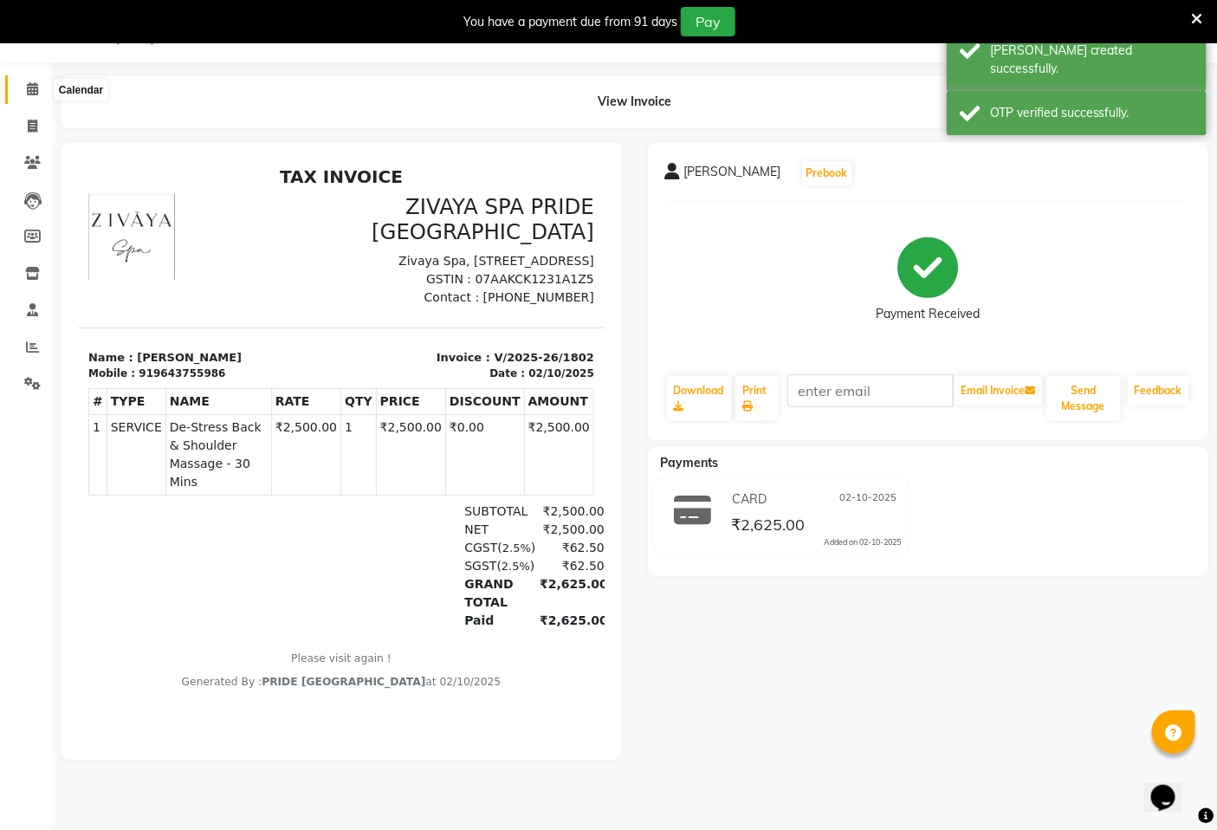
click at [29, 87] on icon at bounding box center [32, 88] width 11 height 13
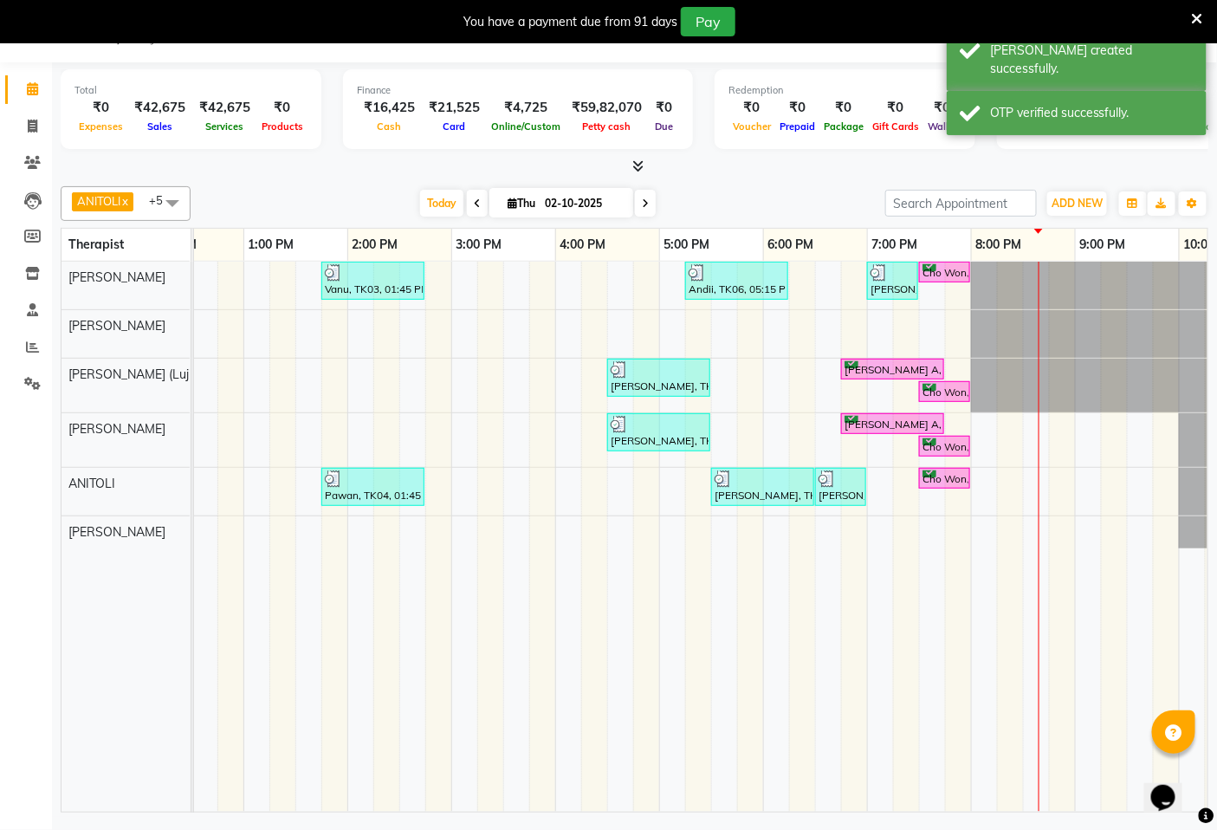
scroll to position [0, 609]
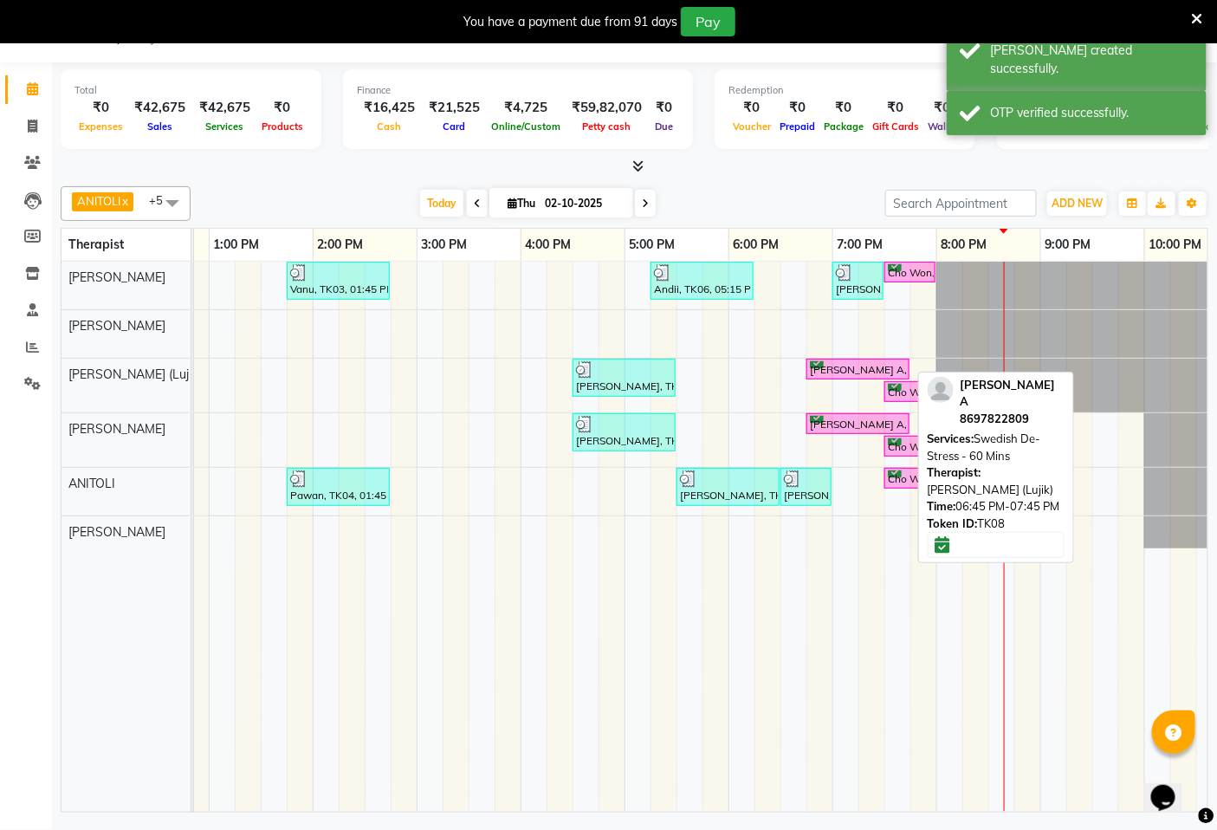
click at [847, 369] on div "[PERSON_NAME] A, TK08, 06:45 PM-07:45 PM, Swedish De-Stress - 60 Mins" at bounding box center [858, 369] width 100 height 16
select select "6"
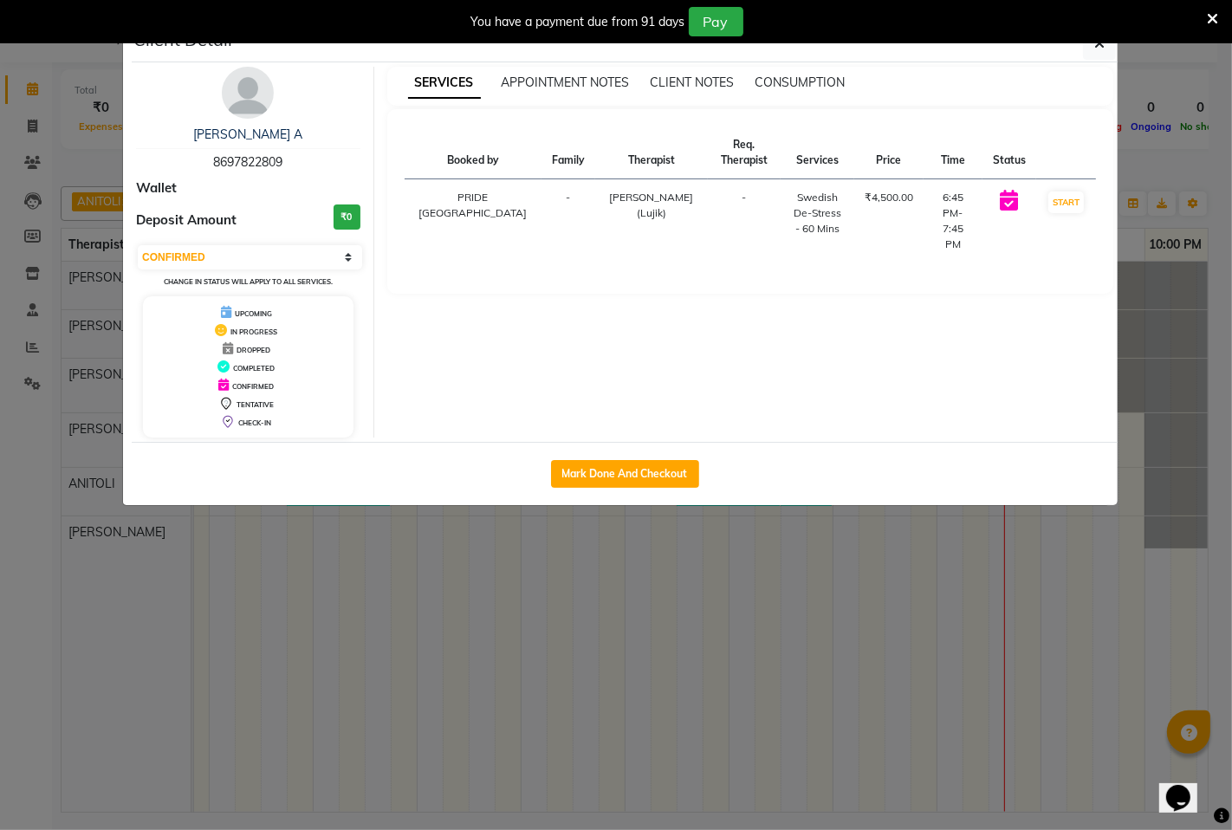
click at [749, 592] on ngb-modal-window "Client Detail [PERSON_NAME] A 8697822809 Wallet Deposit Amount ₹0 Select IN SER…" at bounding box center [616, 415] width 1232 height 830
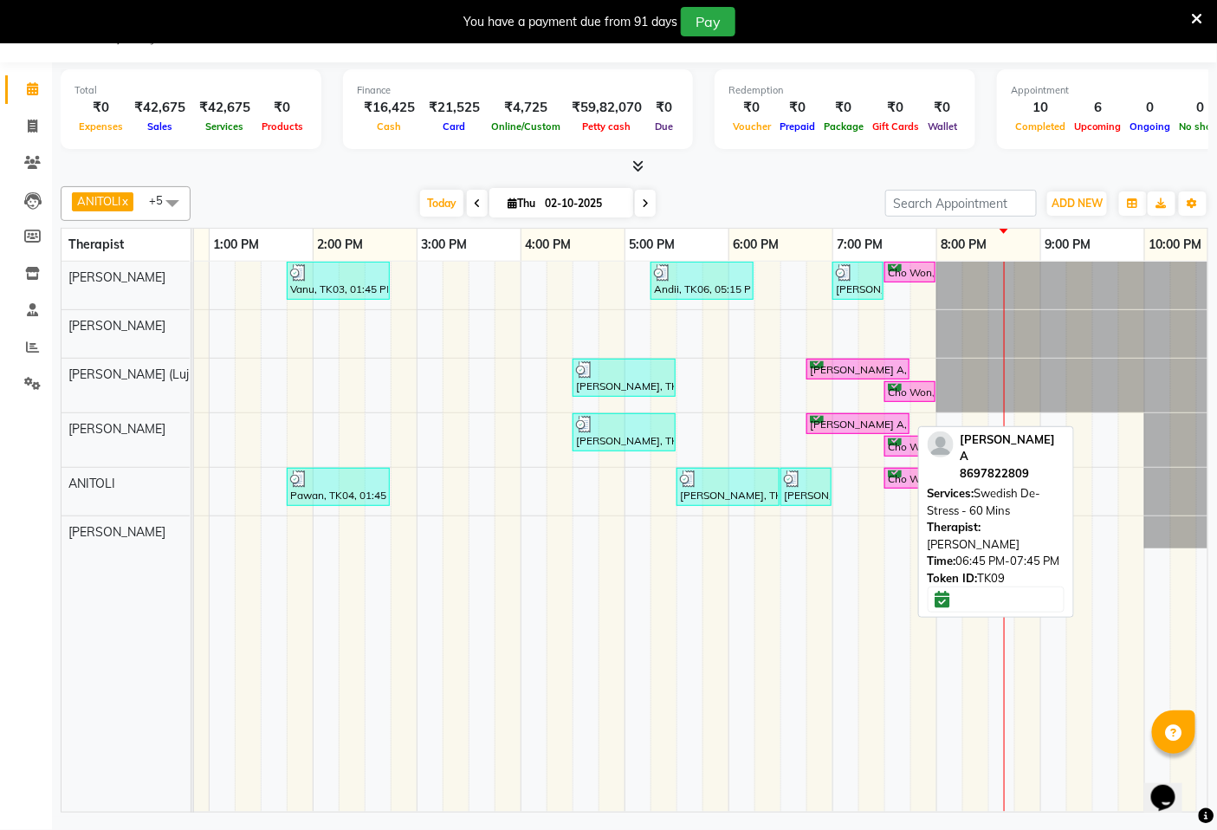
click at [836, 426] on div "[PERSON_NAME] A, TK09, 06:45 PM-07:45 PM, Swedish De-Stress - 60 Mins" at bounding box center [858, 424] width 100 height 16
select select "6"
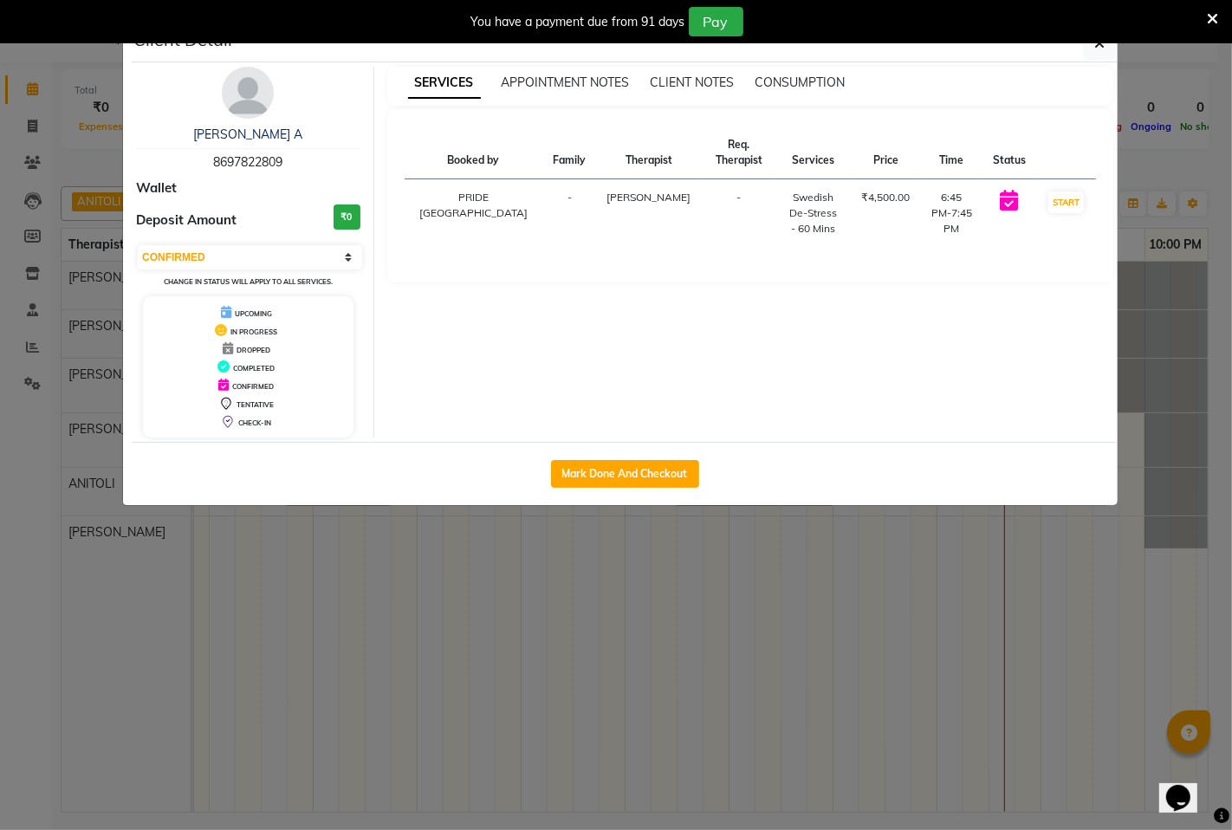
click at [834, 604] on ngb-modal-window "Client Detail [PERSON_NAME] A 8697822809 Wallet Deposit Amount ₹0 Select IN SER…" at bounding box center [616, 415] width 1232 height 830
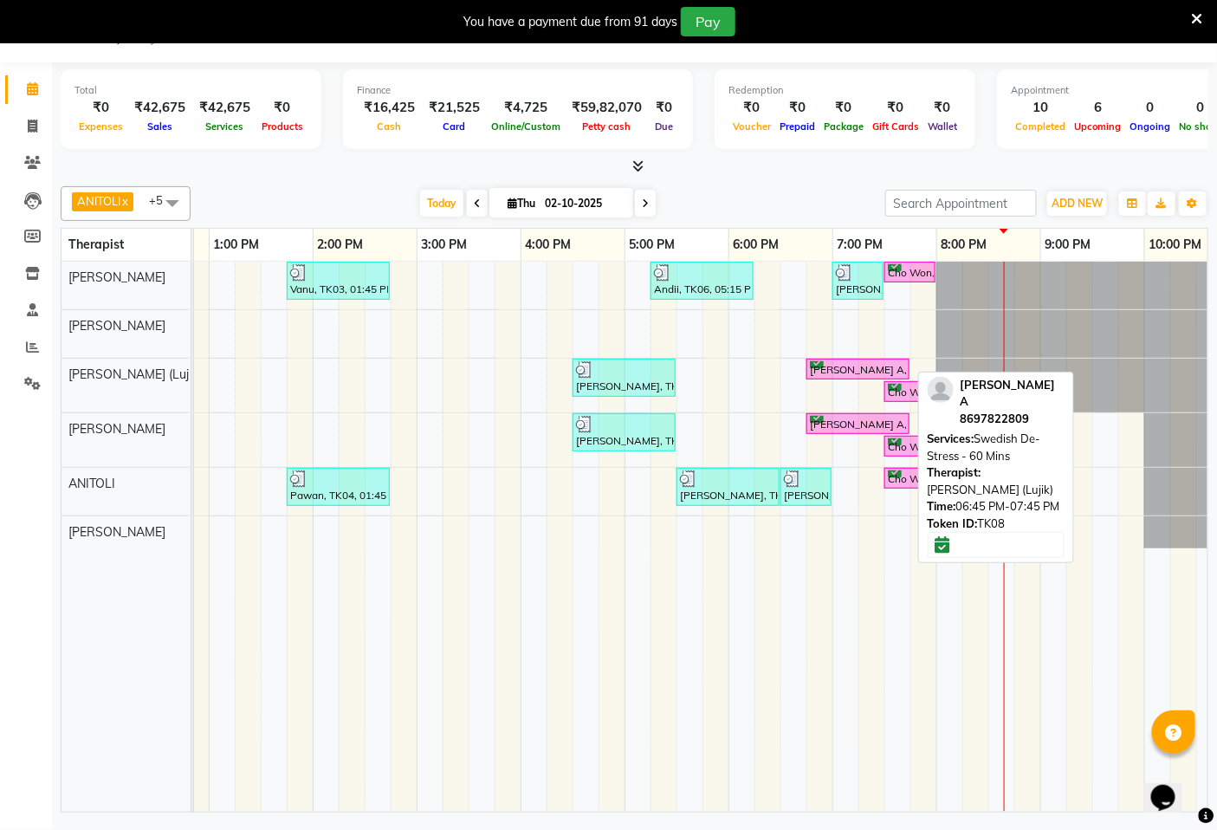
click at [830, 367] on div "[PERSON_NAME] A, TK08, 06:45 PM-07:45 PM, Swedish De-Stress - 60 Mins" at bounding box center [858, 369] width 100 height 16
select select "6"
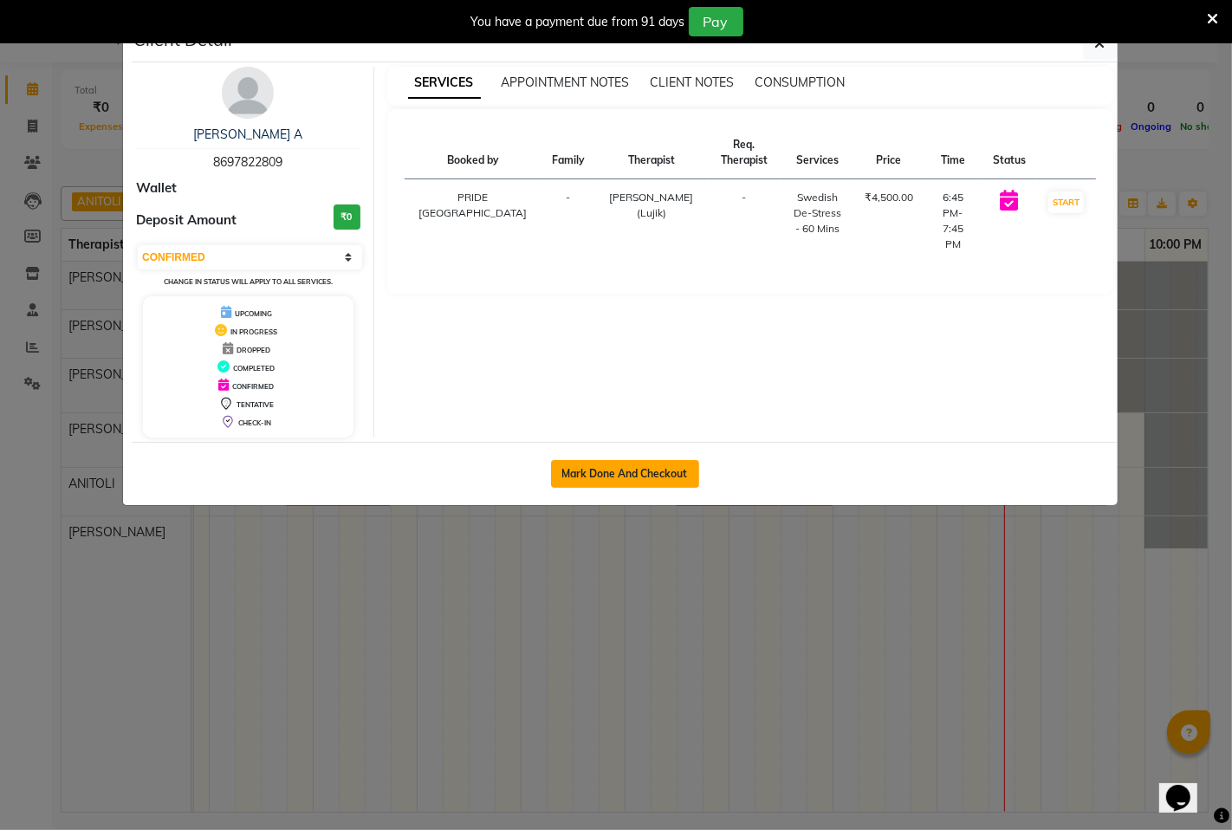
click at [647, 472] on button "Mark Done And Checkout" at bounding box center [625, 474] width 148 height 28
select select "service"
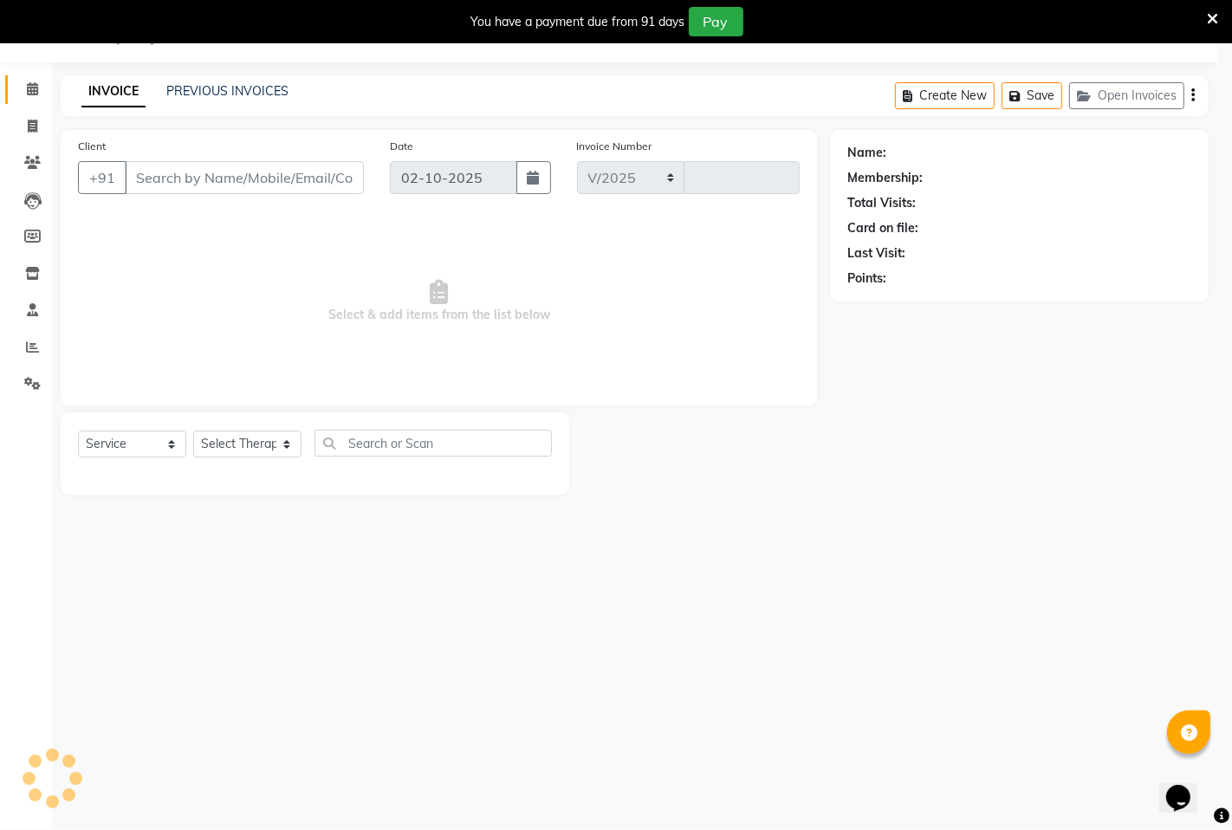
select select "6501"
type input "1803"
type input "8697822809"
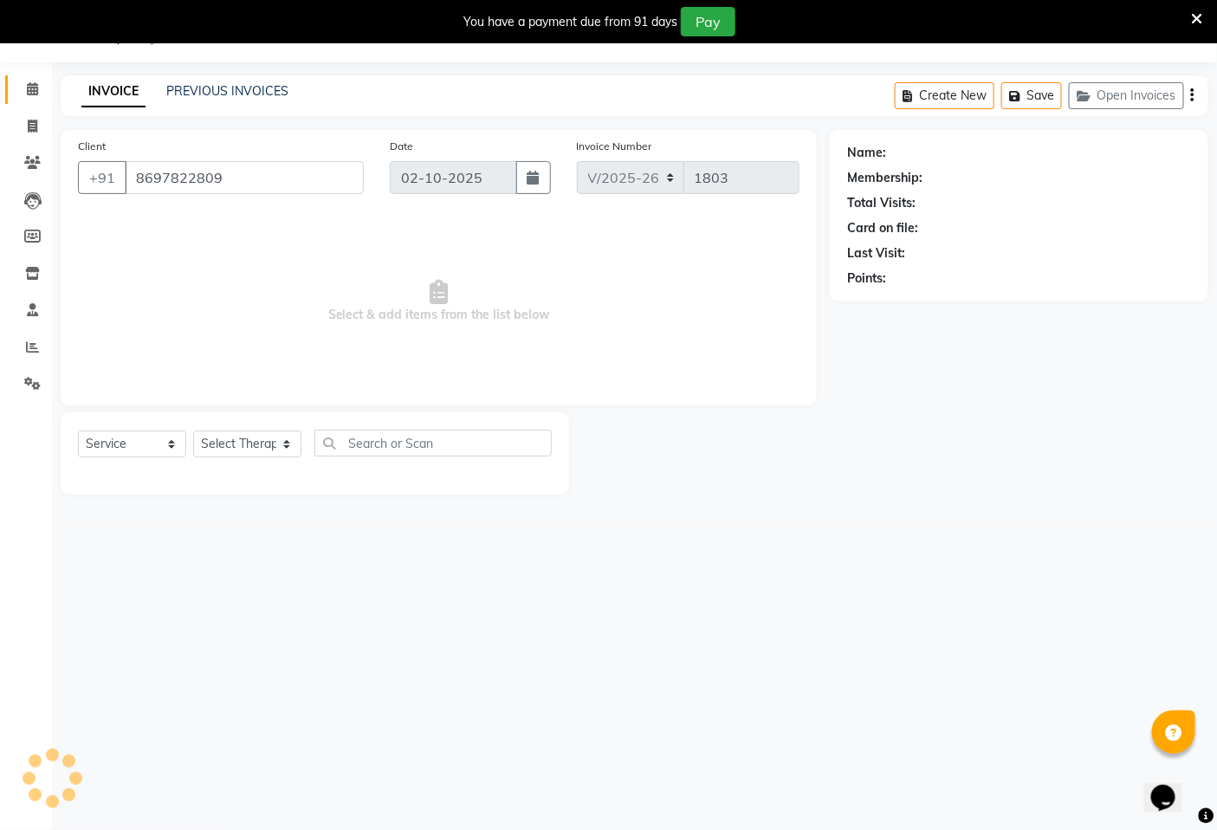
select select "49493"
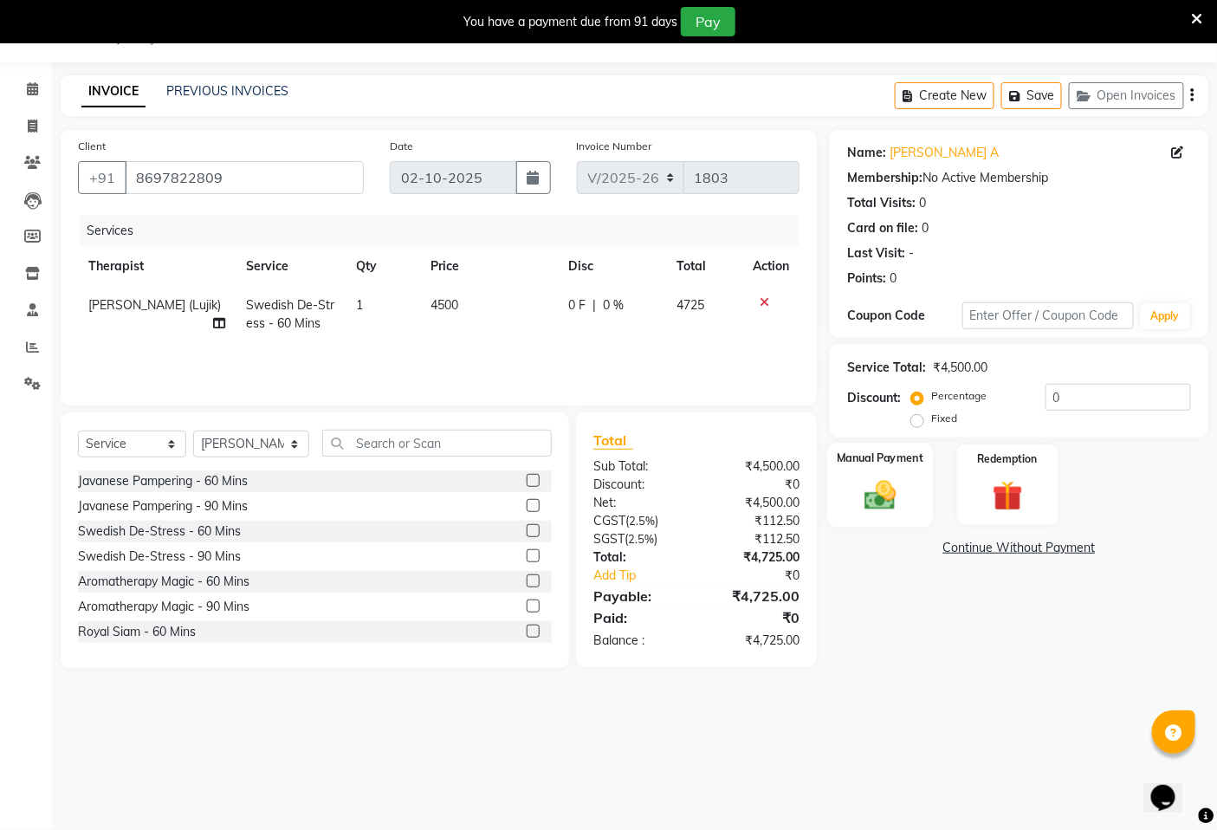
click at [876, 496] on img at bounding box center [881, 495] width 52 height 36
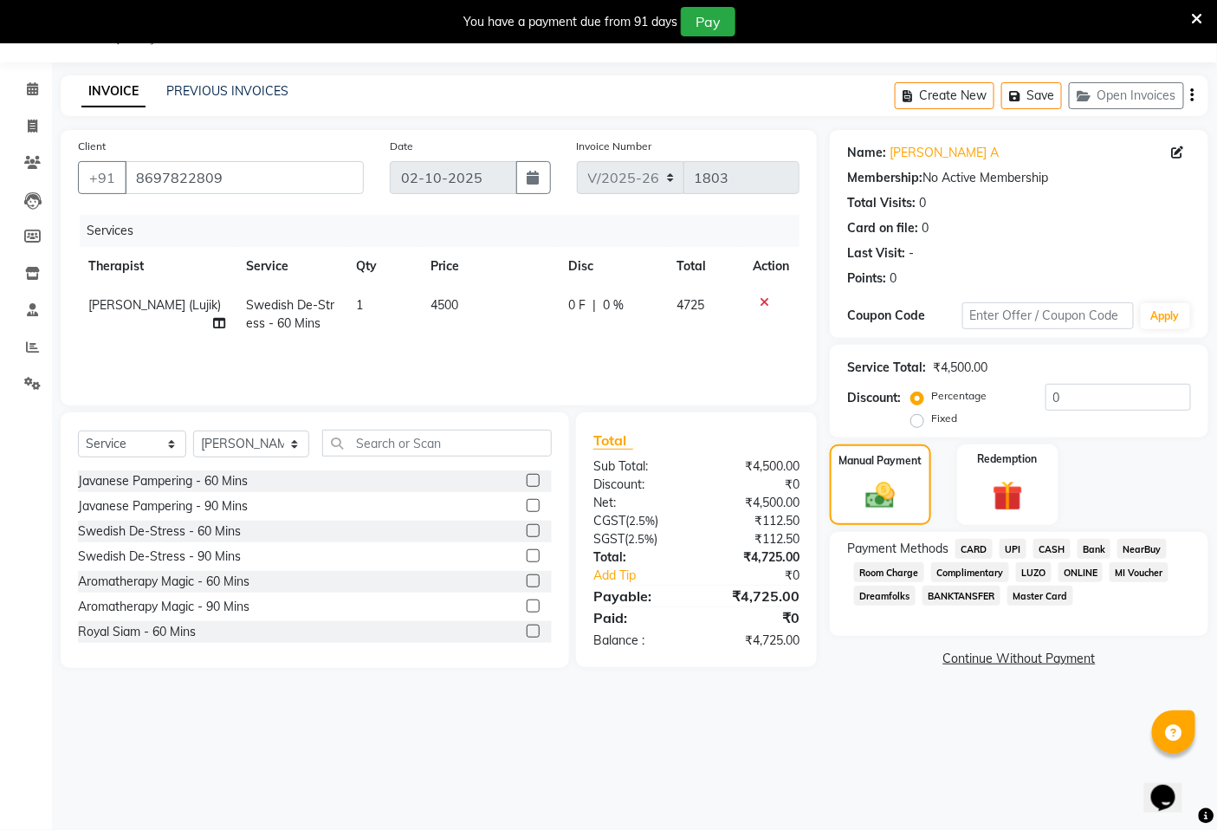
click at [979, 548] on span "CARD" at bounding box center [974, 549] width 37 height 20
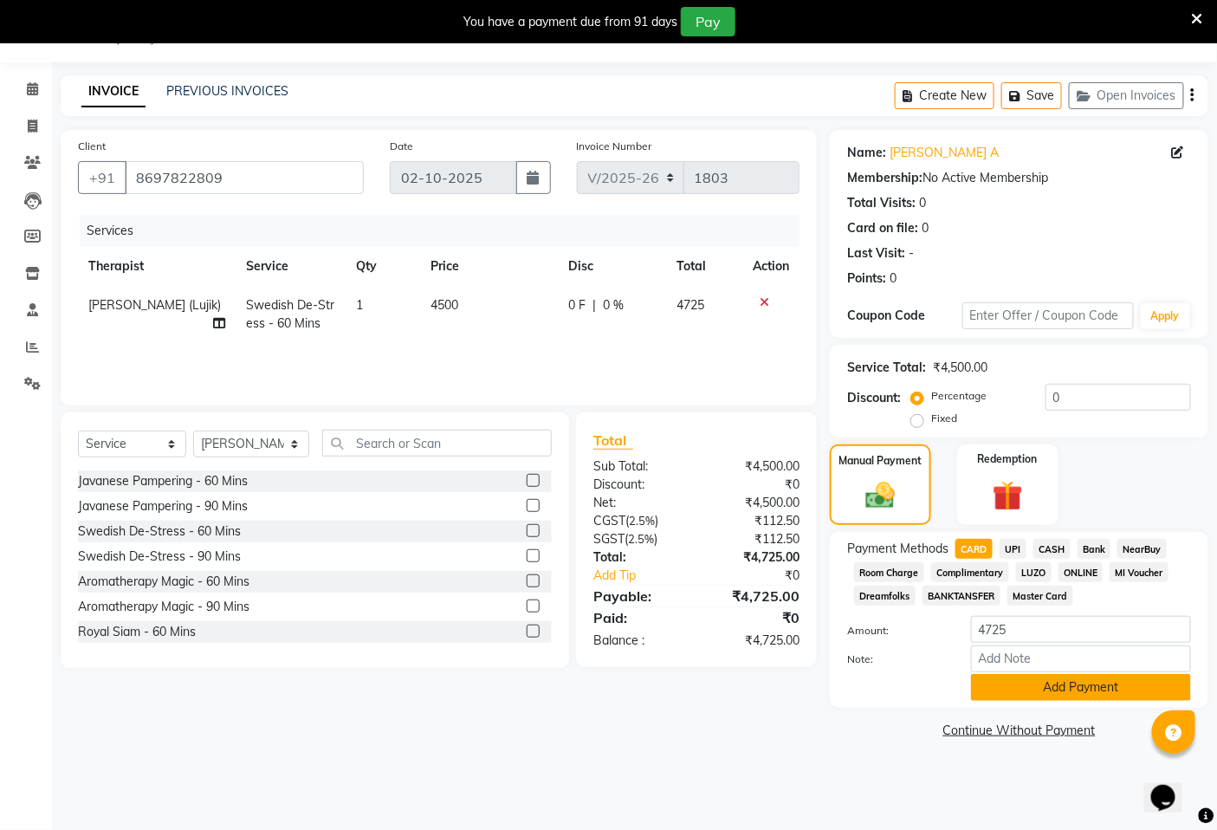
click at [1049, 689] on button "Add Payment" at bounding box center [1081, 687] width 220 height 27
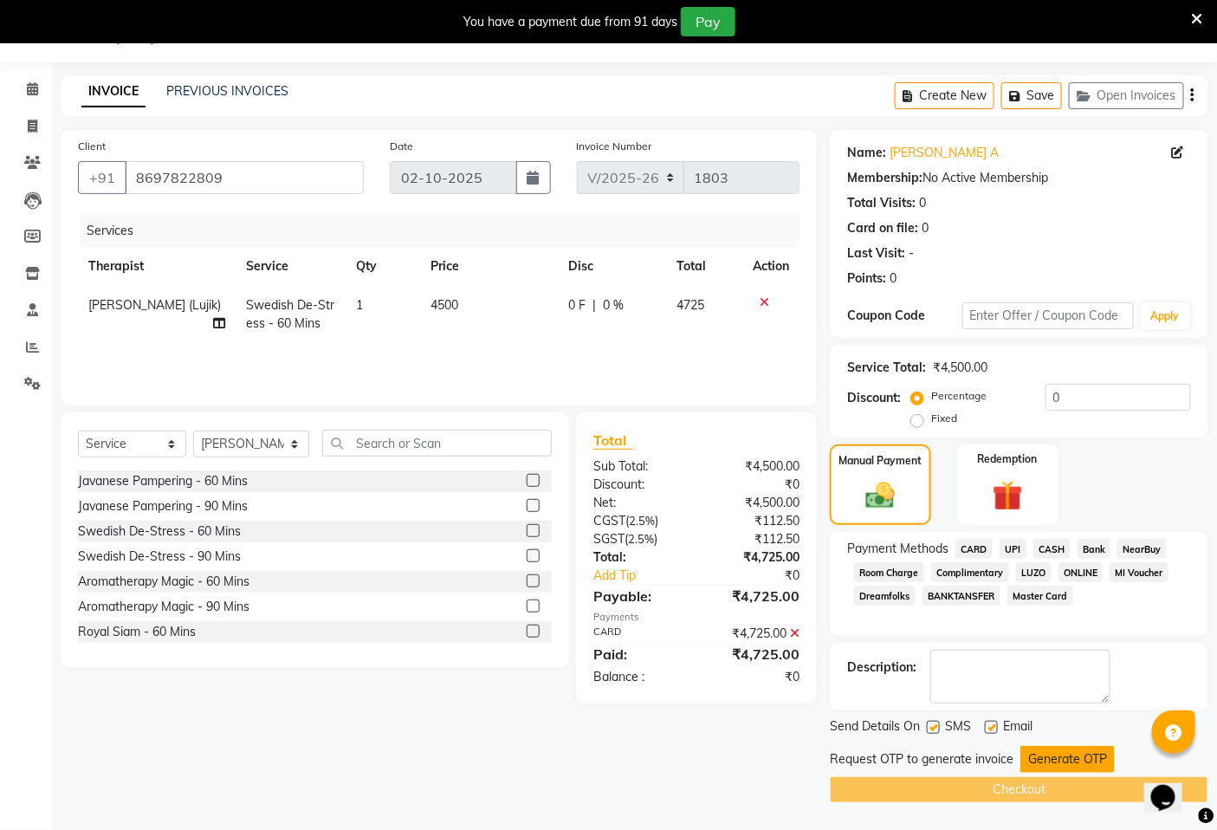
click at [1041, 759] on button "Generate OTP" at bounding box center [1068, 759] width 94 height 27
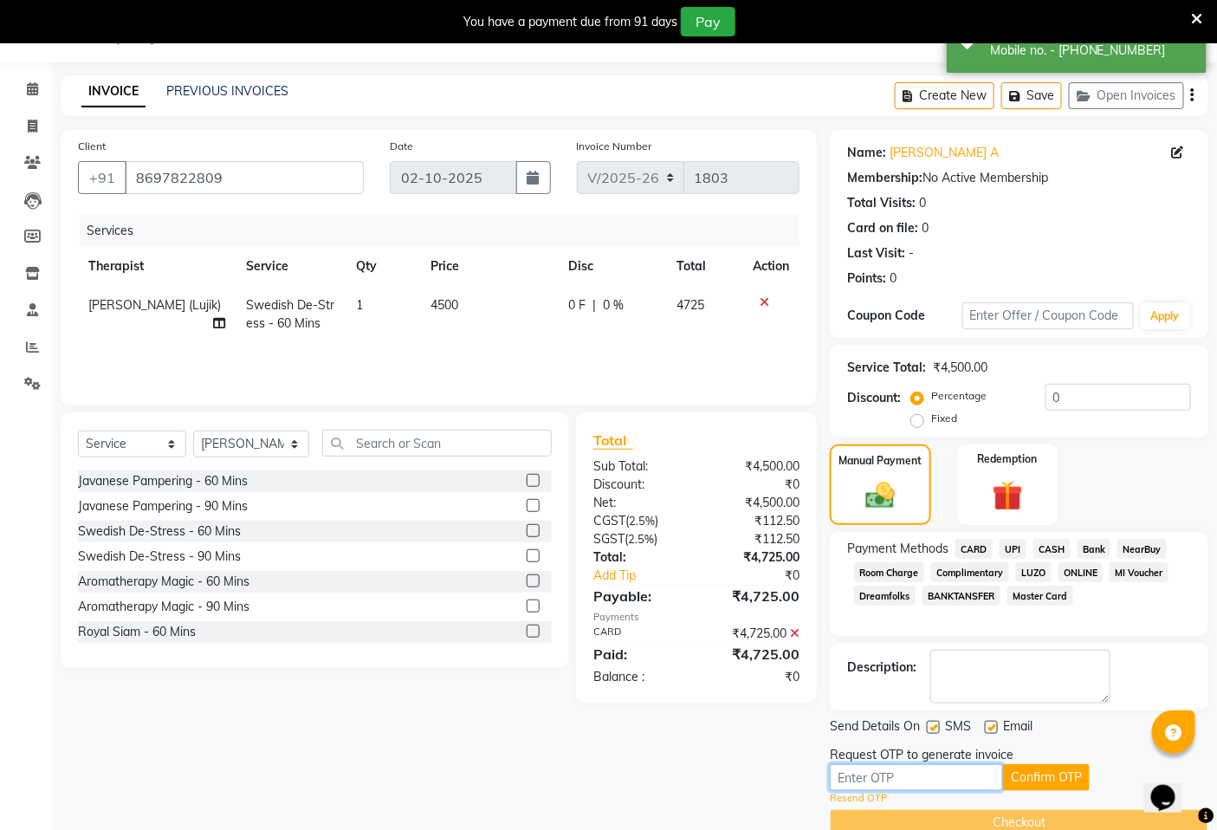
click at [965, 776] on input "text" at bounding box center [916, 777] width 173 height 27
click at [974, 778] on input "text" at bounding box center [916, 777] width 173 height 27
type input "9832"
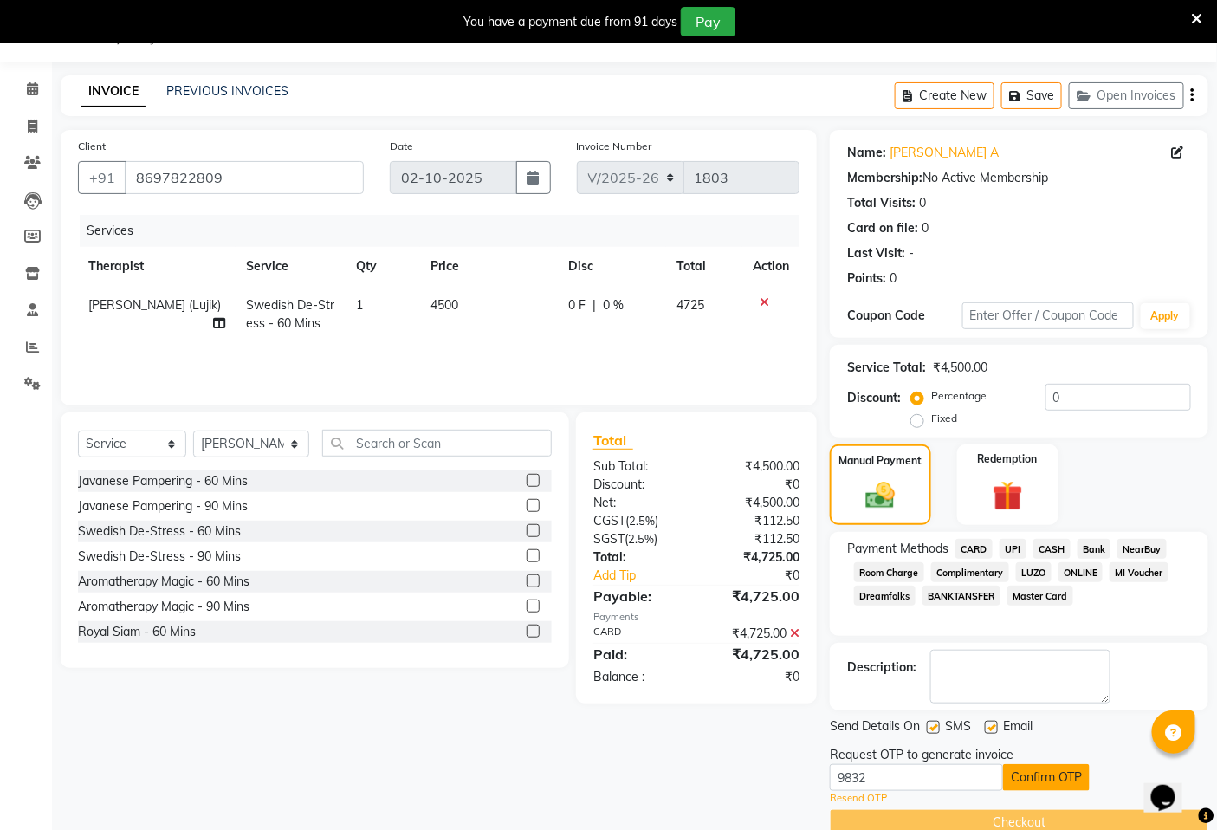
click at [1017, 778] on button "Confirm OTP" at bounding box center [1046, 777] width 87 height 27
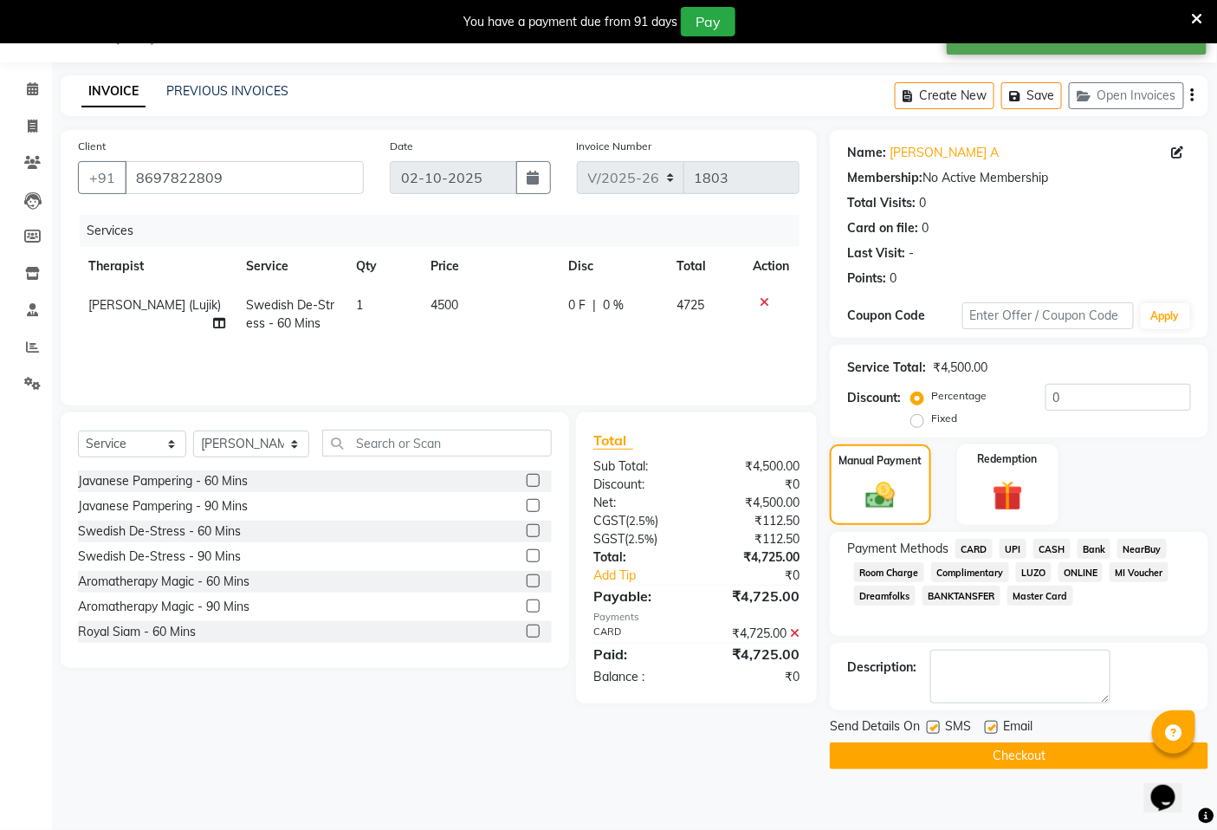
click at [986, 756] on button "Checkout" at bounding box center [1019, 756] width 379 height 27
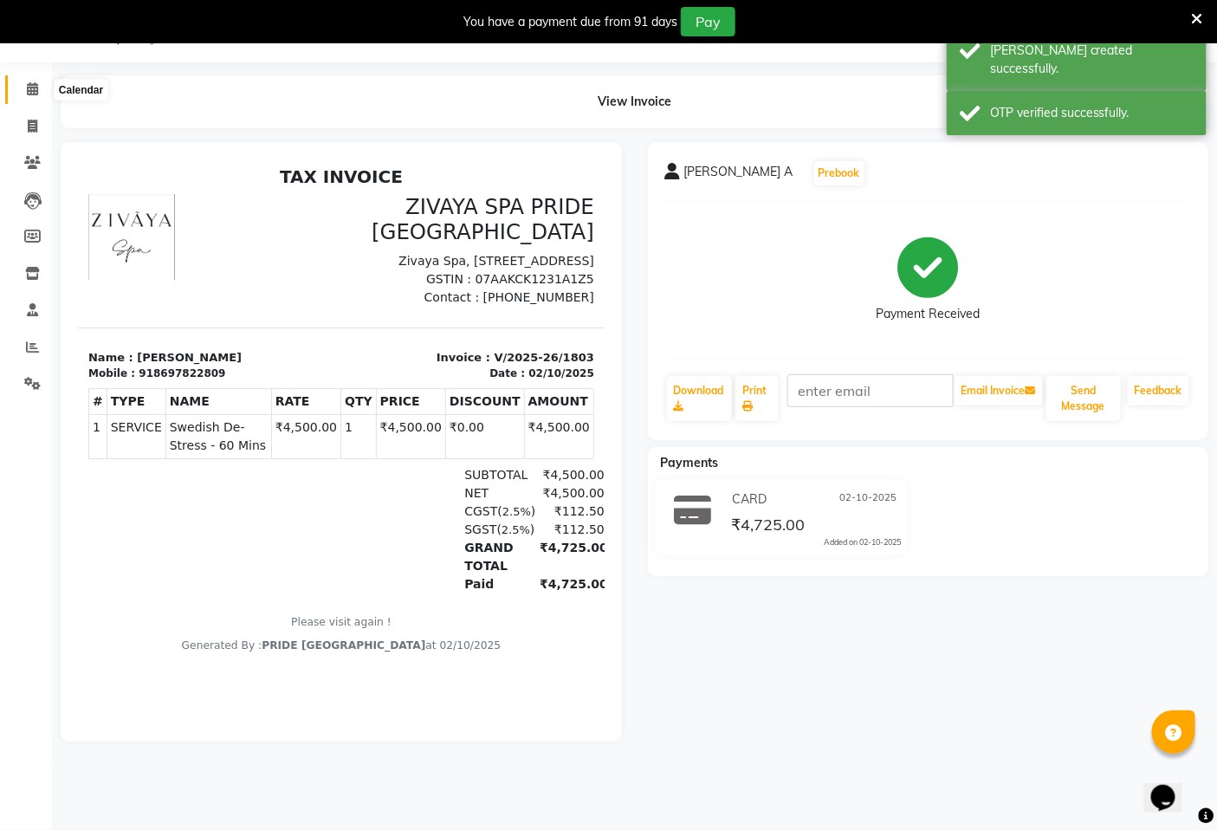
click at [30, 91] on icon at bounding box center [32, 88] width 11 height 13
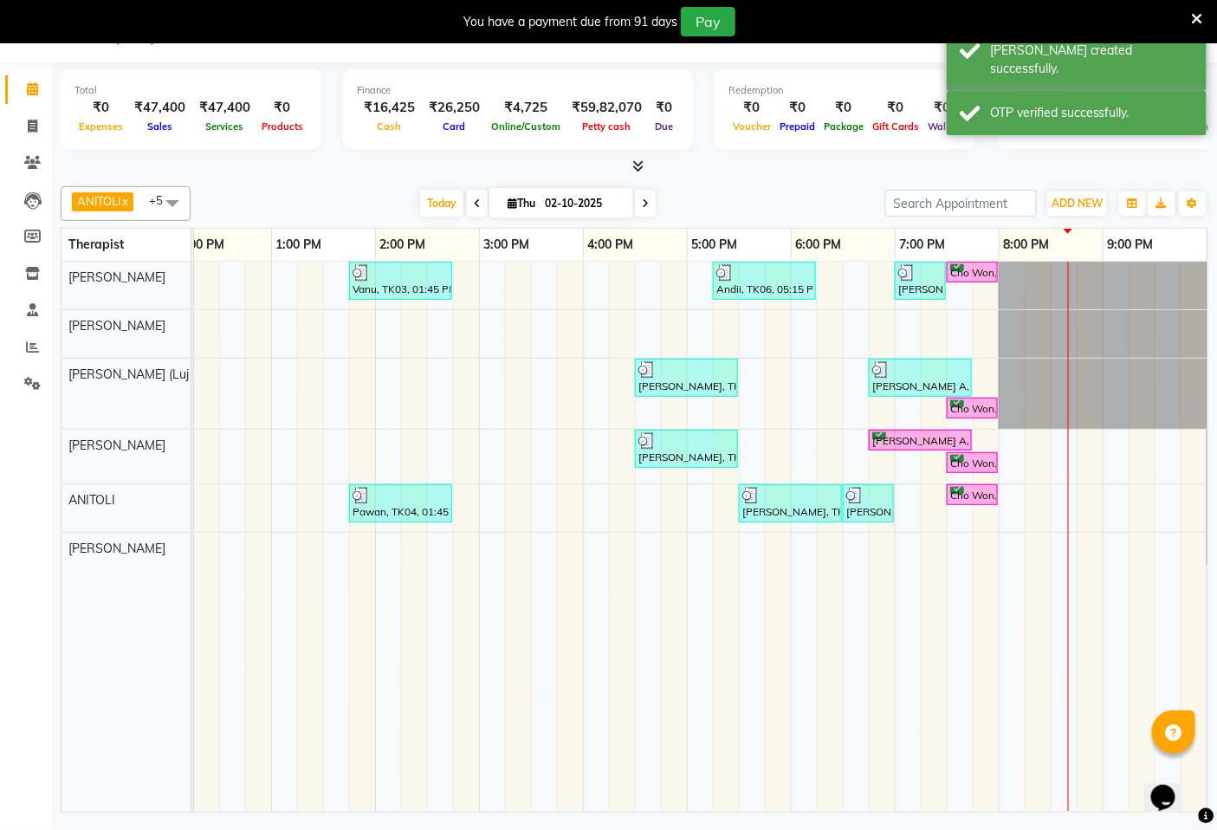
scroll to position [0, 574]
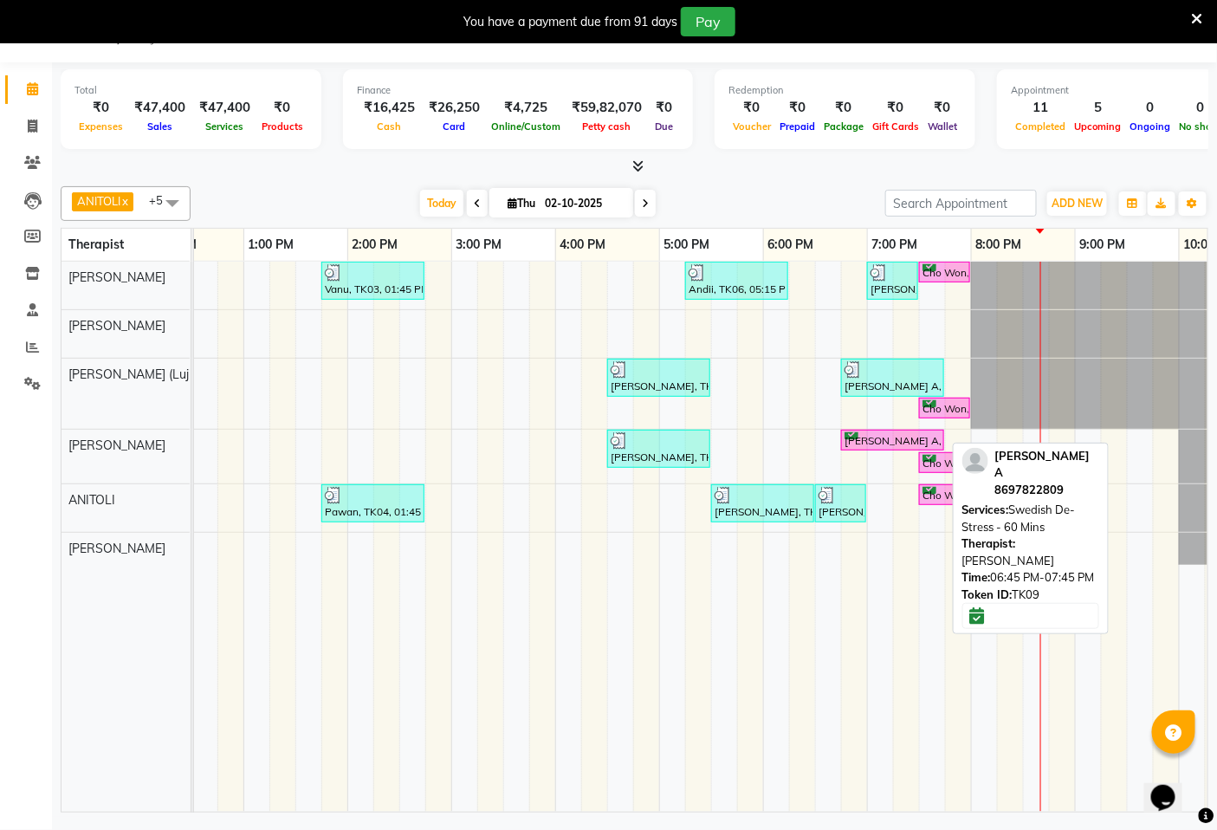
click at [864, 438] on div "[PERSON_NAME] A, TK09, 06:45 PM-07:45 PM, Swedish De-Stress - 60 Mins" at bounding box center [893, 440] width 100 height 16
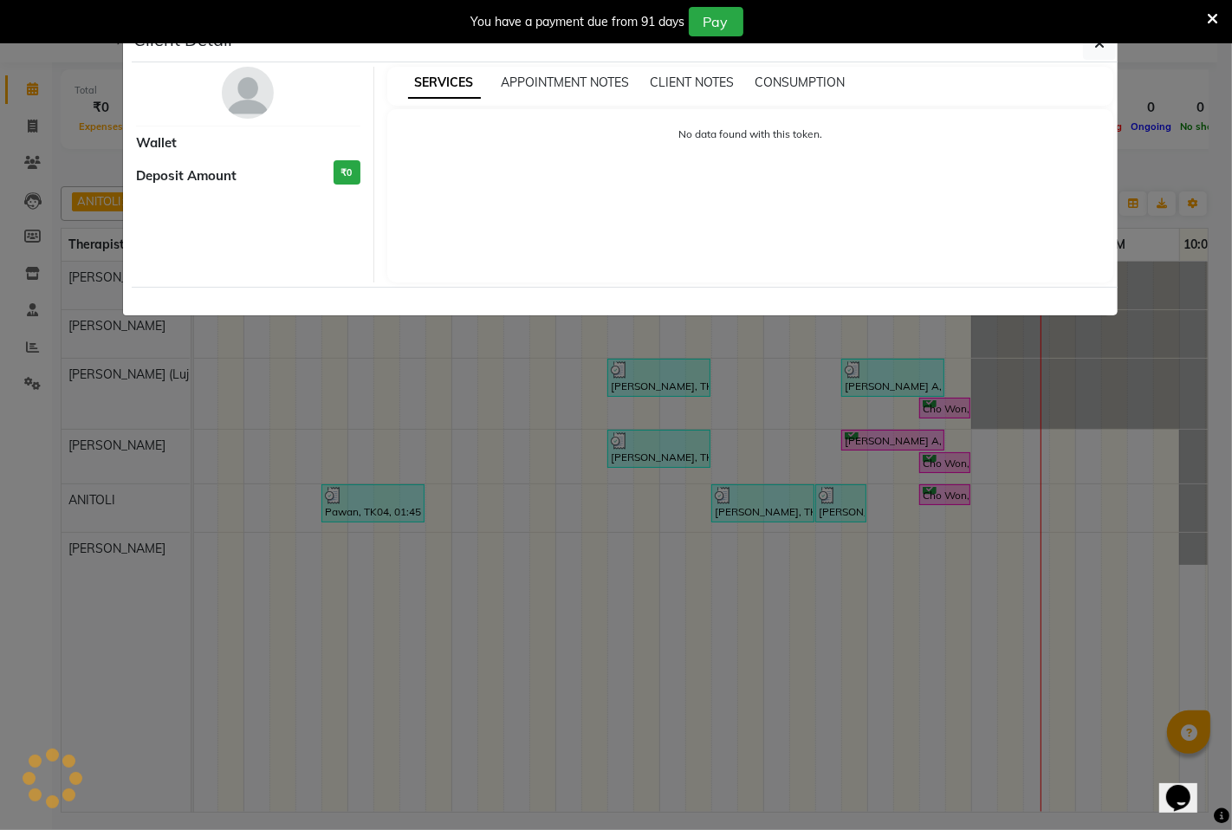
select select "6"
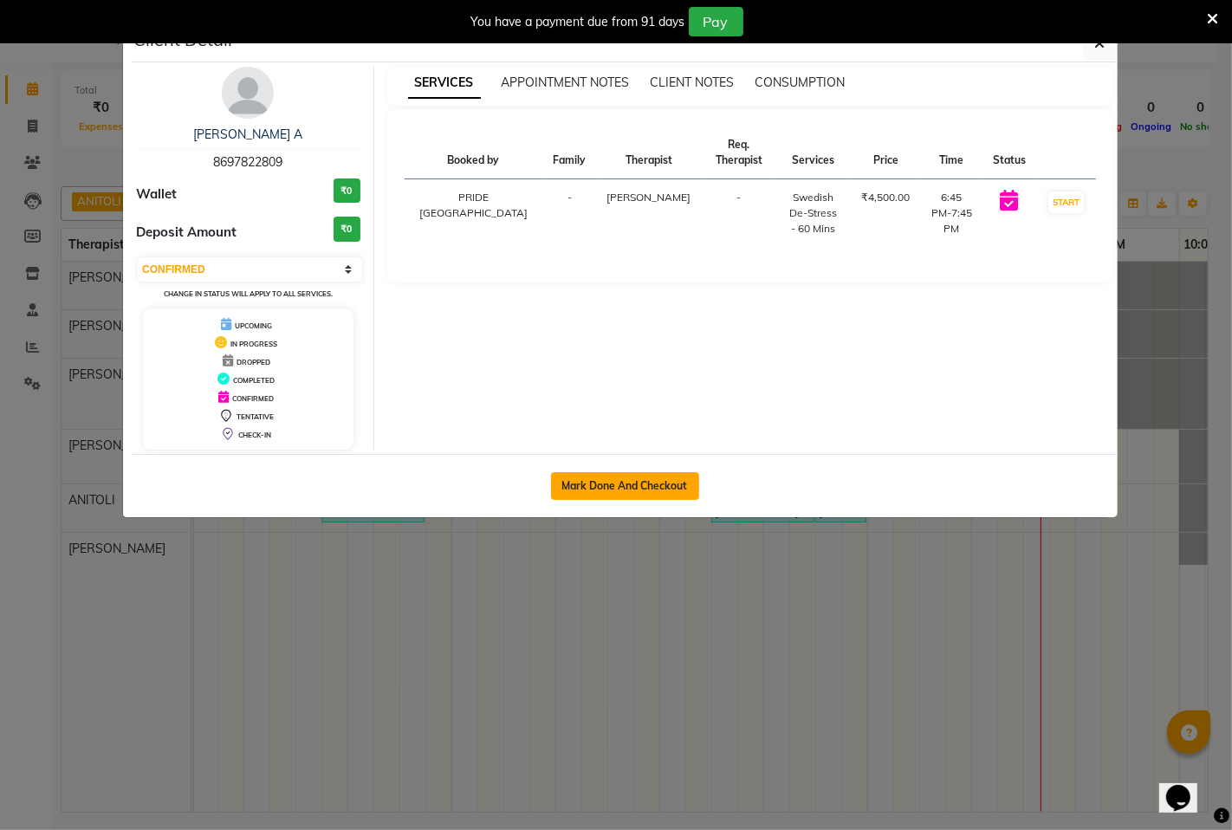
click at [651, 480] on button "Mark Done And Checkout" at bounding box center [625, 486] width 148 height 28
select select "6501"
select select "service"
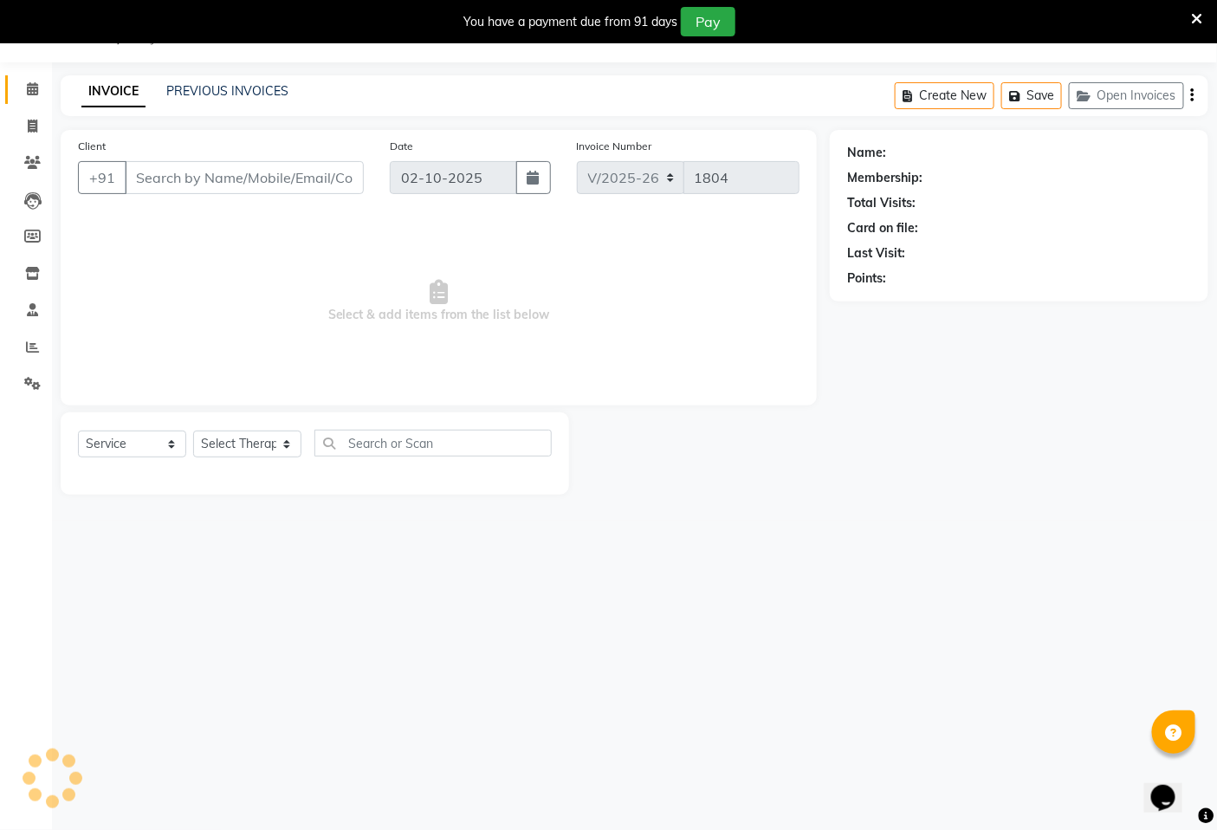
type input "8697822809"
select select "58747"
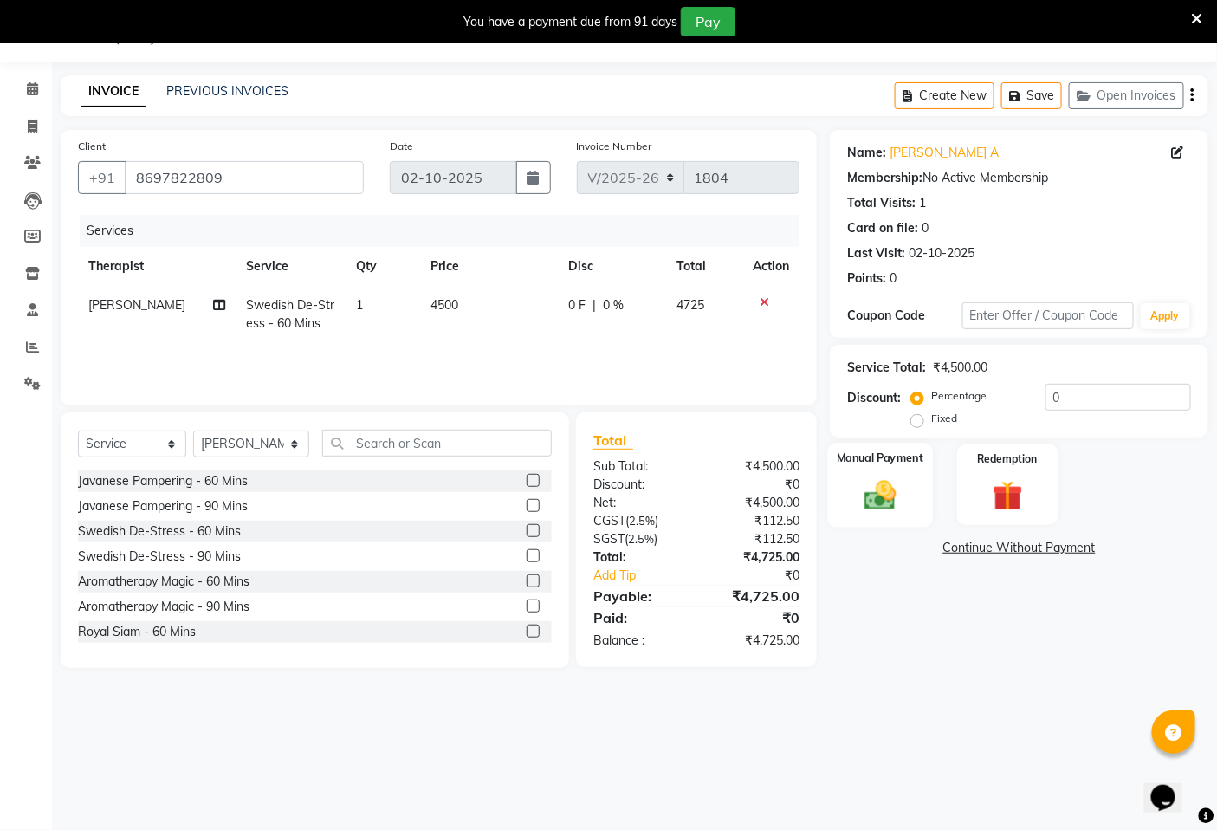
click at [880, 501] on img at bounding box center [881, 495] width 52 height 36
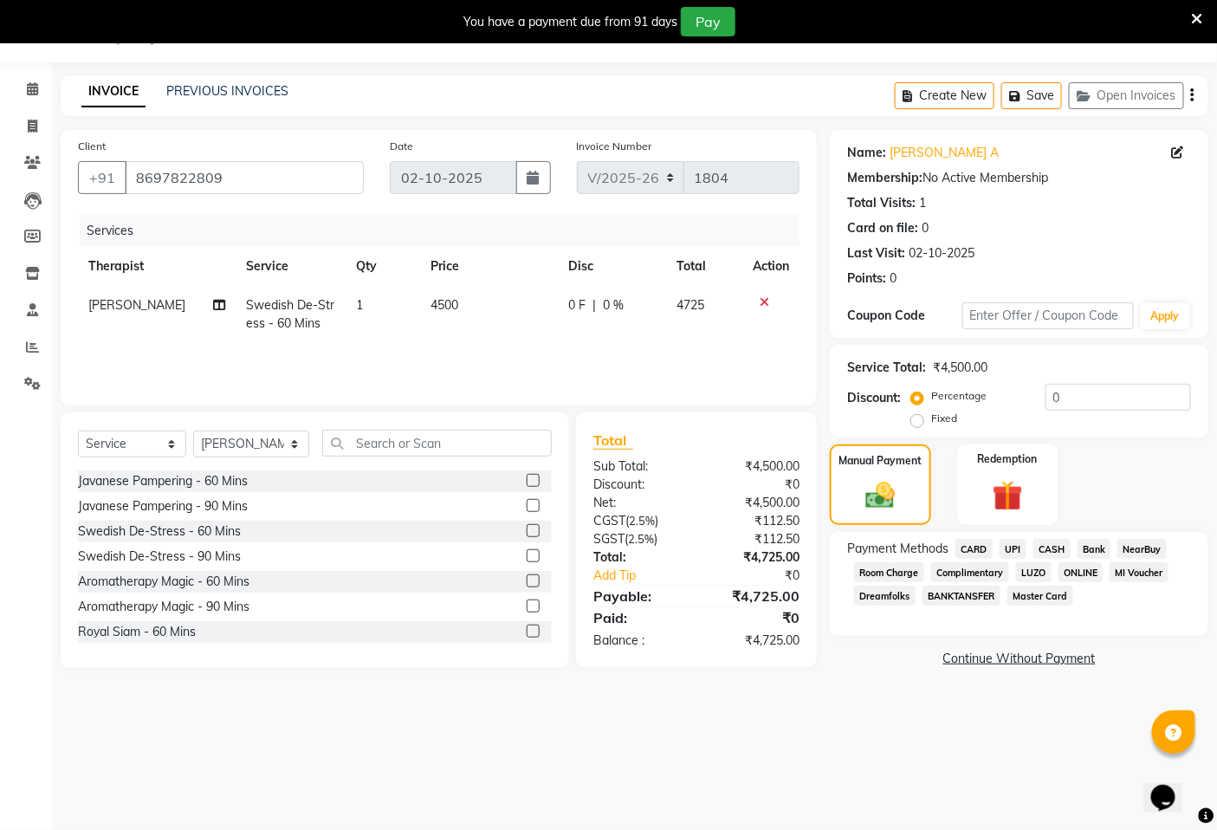
click at [976, 547] on span "CARD" at bounding box center [974, 549] width 37 height 20
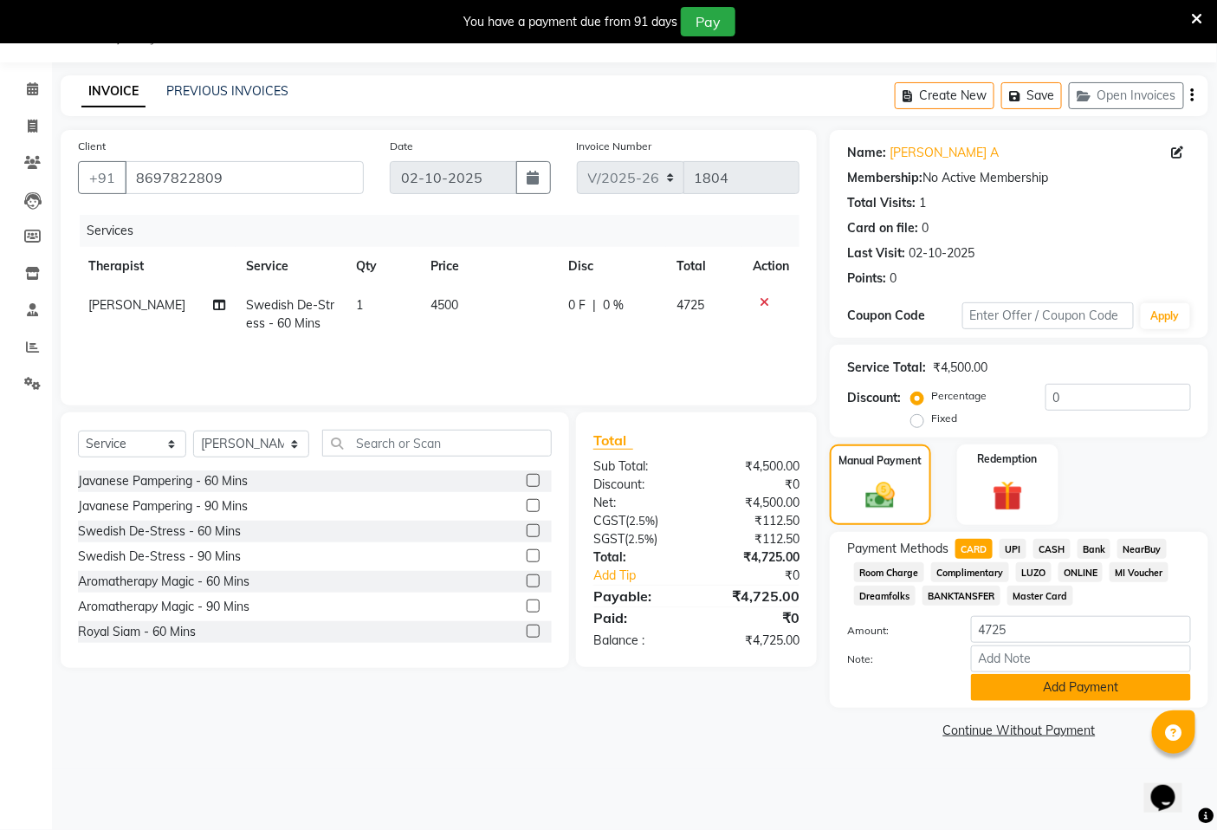
click at [1067, 686] on button "Add Payment" at bounding box center [1081, 687] width 220 height 27
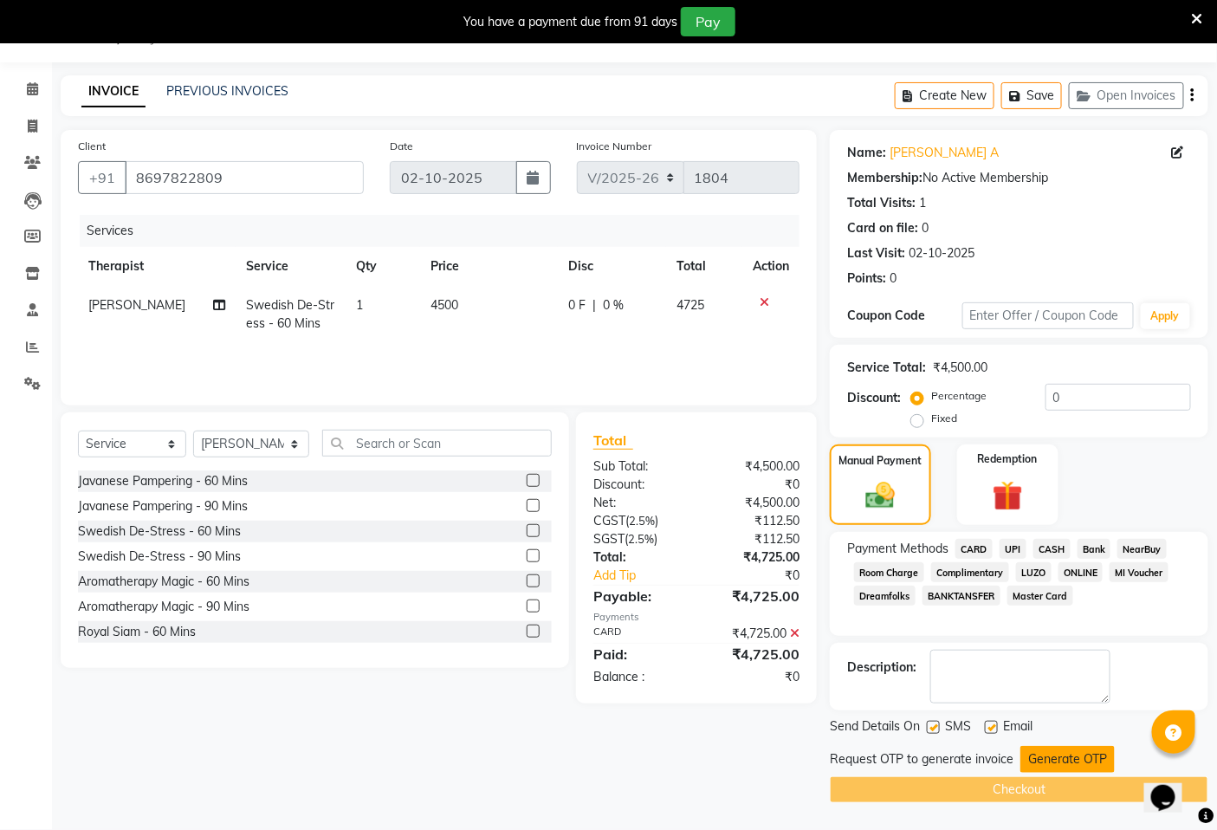
click at [1062, 755] on button "Generate OTP" at bounding box center [1068, 759] width 94 height 27
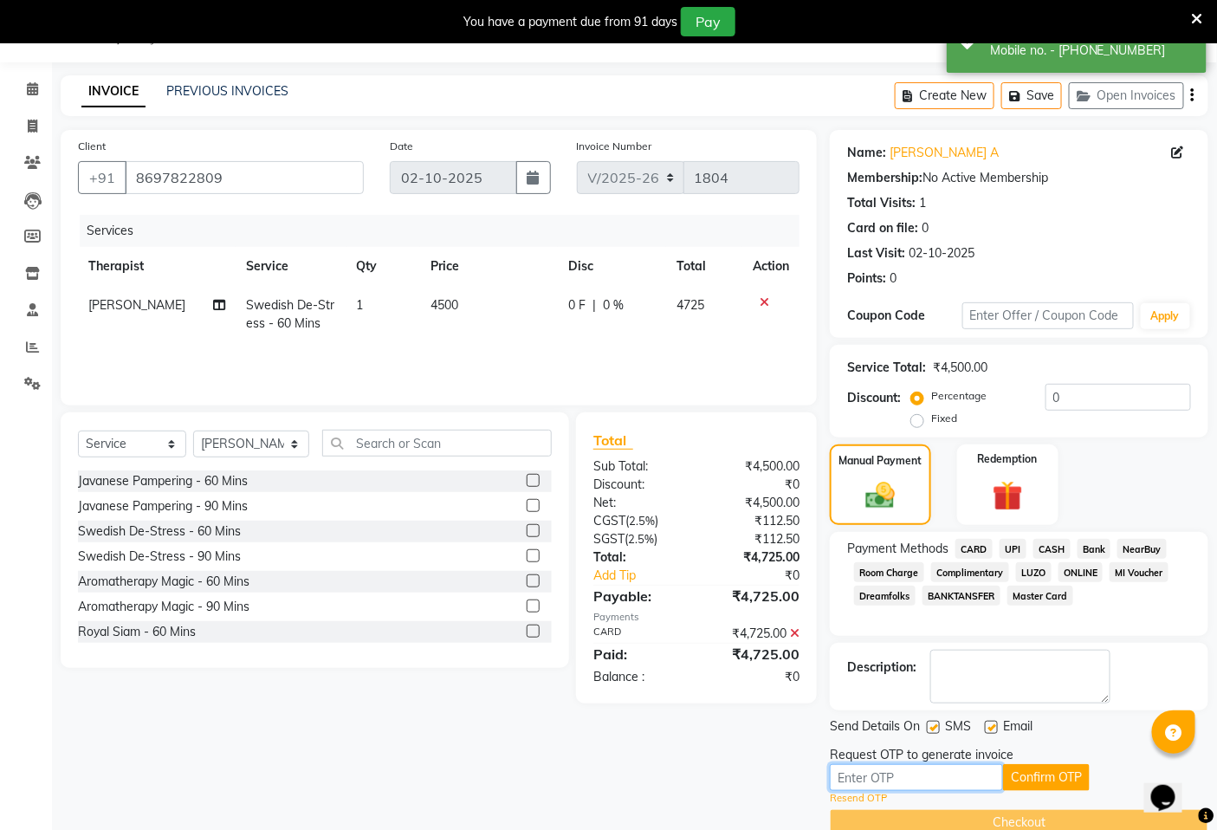
click at [974, 771] on input "text" at bounding box center [916, 777] width 173 height 27
type input "9832"
click at [1049, 778] on button "Confirm OTP" at bounding box center [1046, 777] width 87 height 27
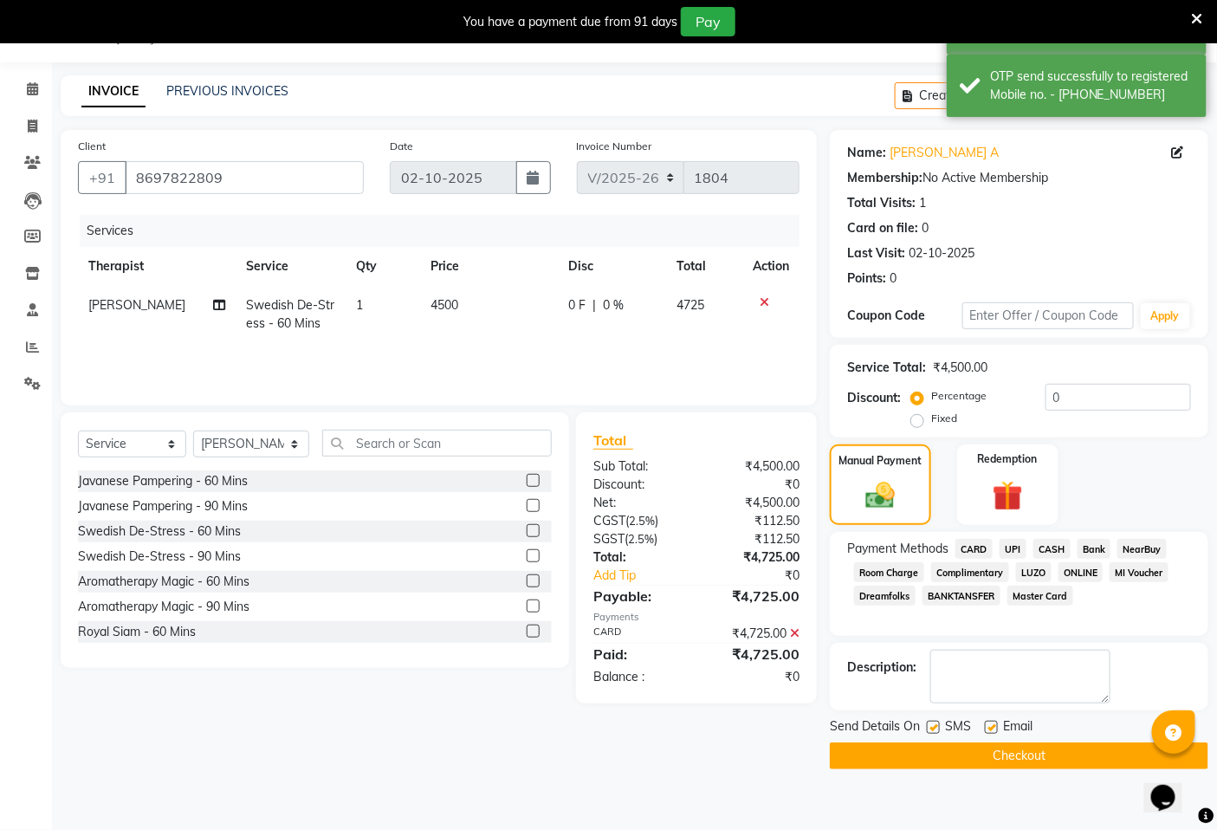
click at [1025, 756] on button "Checkout" at bounding box center [1019, 756] width 379 height 27
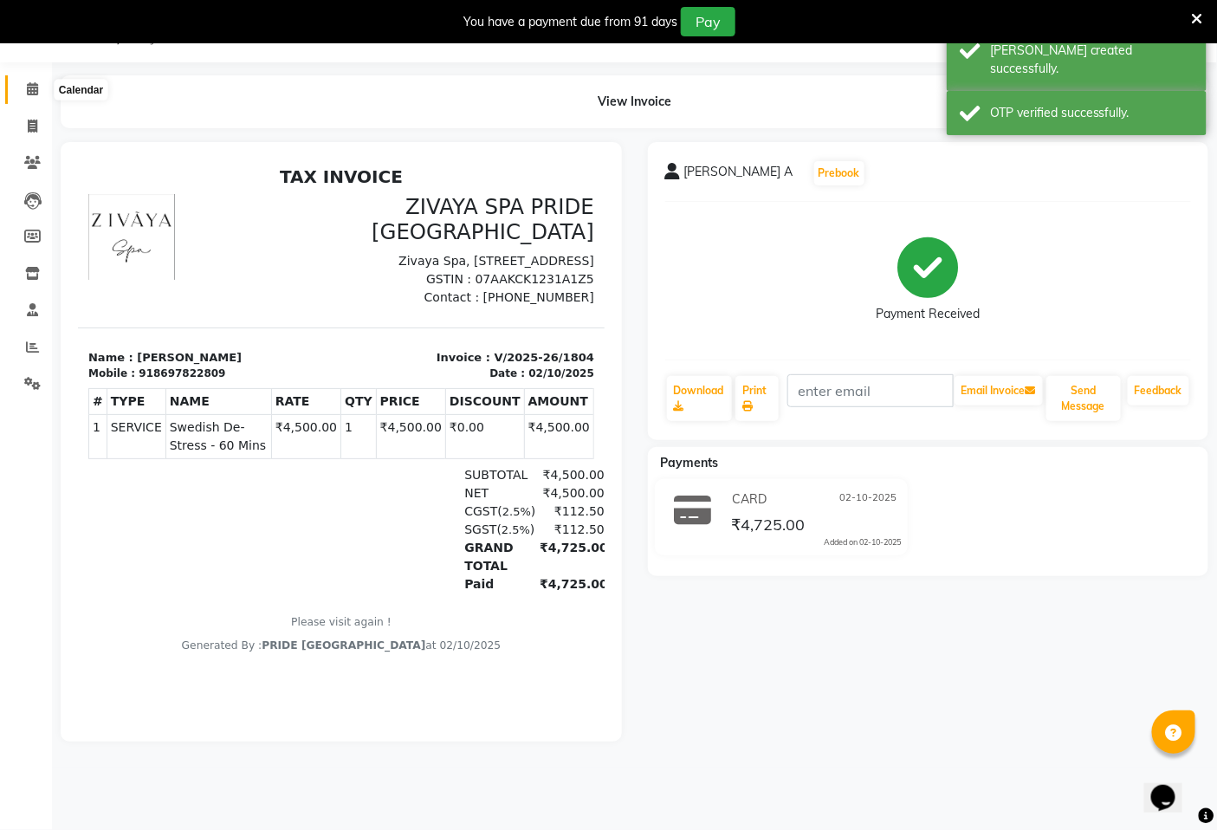
click at [28, 91] on icon at bounding box center [32, 88] width 11 height 13
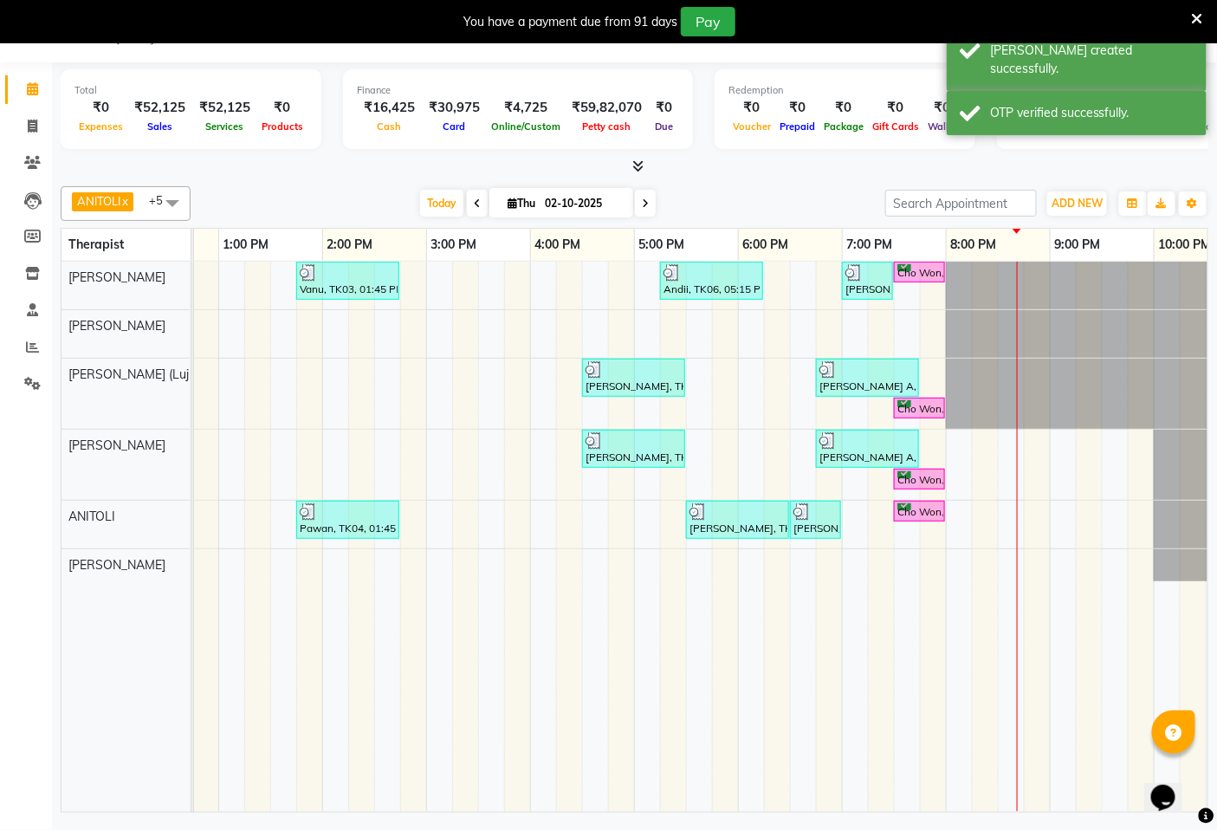
scroll to position [0, 650]
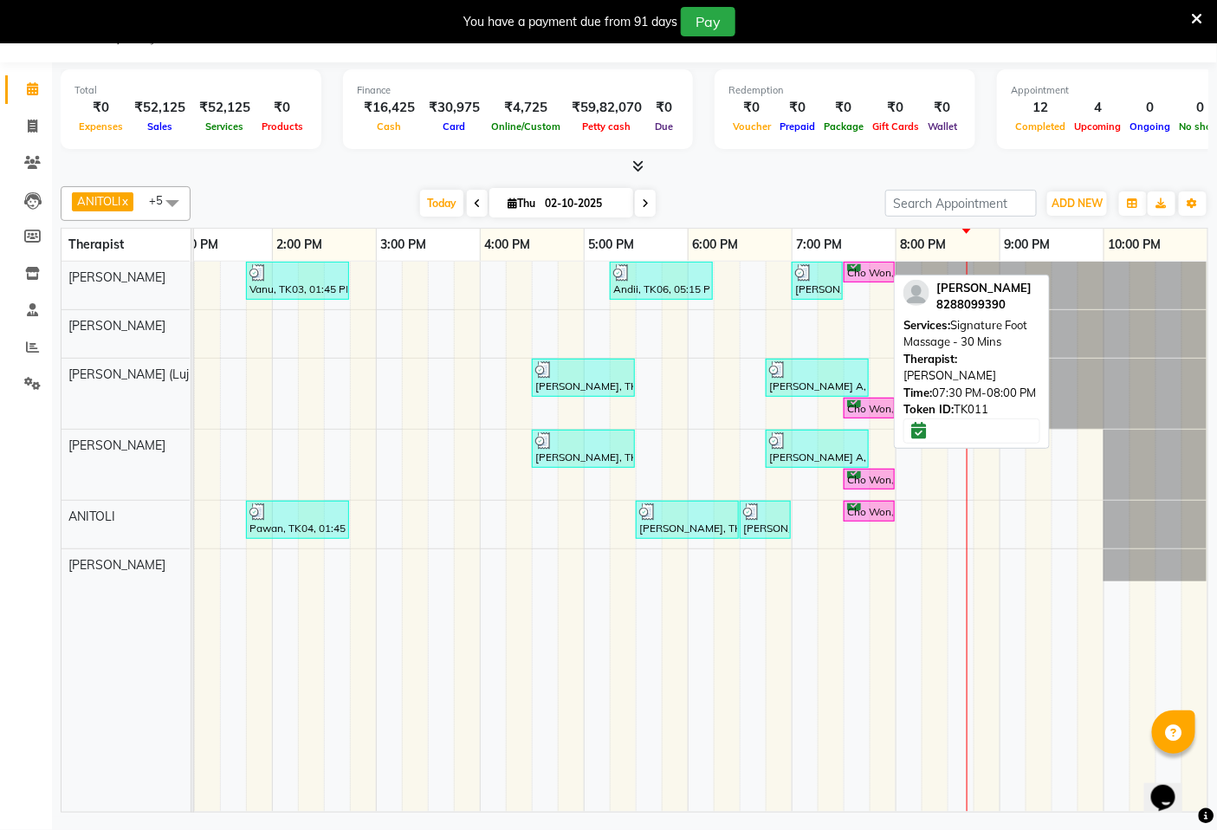
click at [858, 279] on div "Cho Won, TK11, 07:30 PM-08:00 PM, Signature Foot Massage - 30 Mins" at bounding box center [870, 272] width 48 height 16
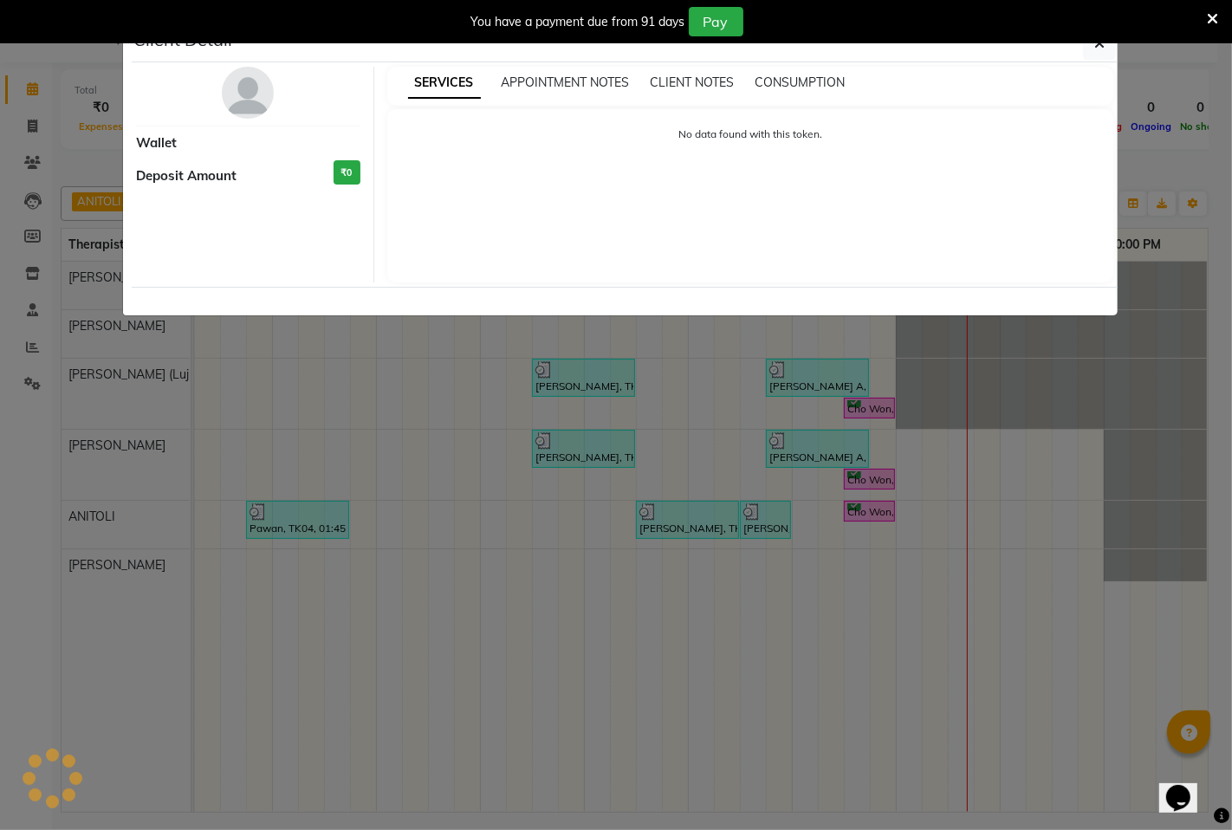
select select "6"
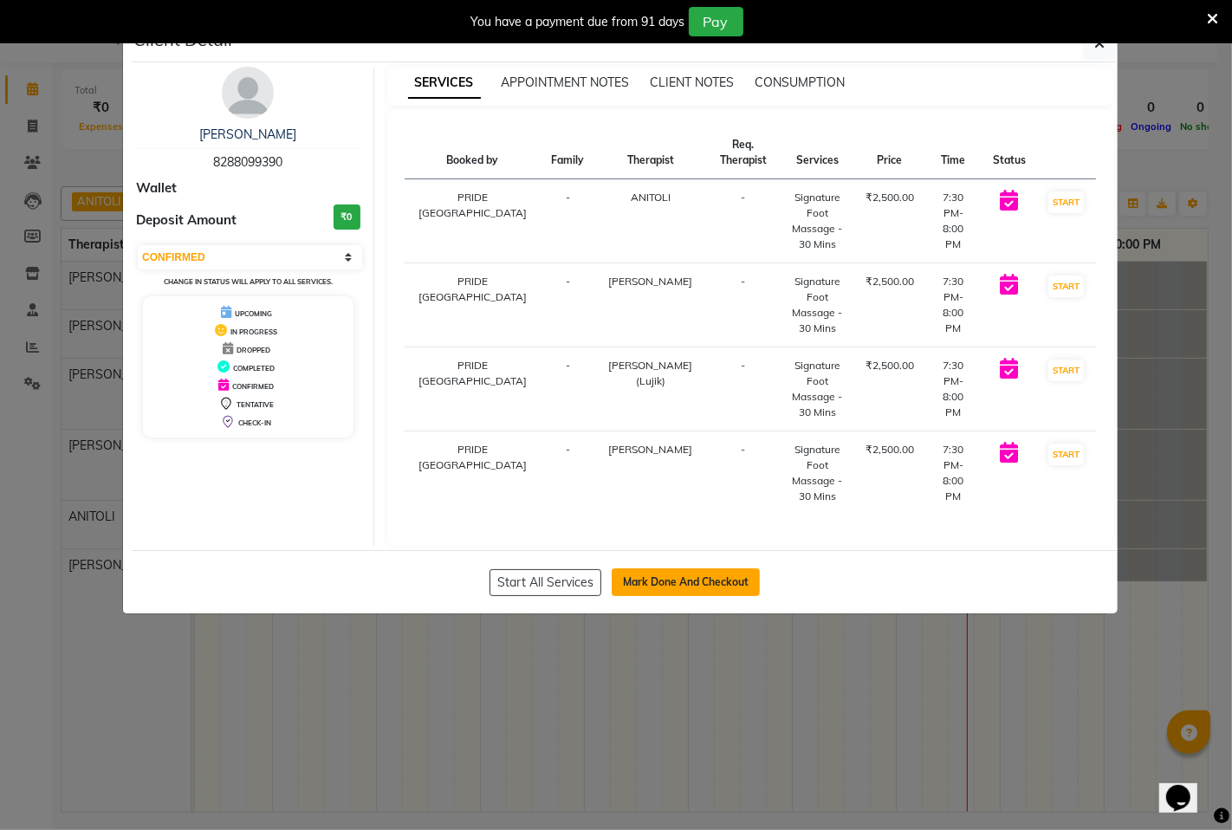
click at [713, 568] on button "Mark Done And Checkout" at bounding box center [686, 582] width 148 height 28
select select "service"
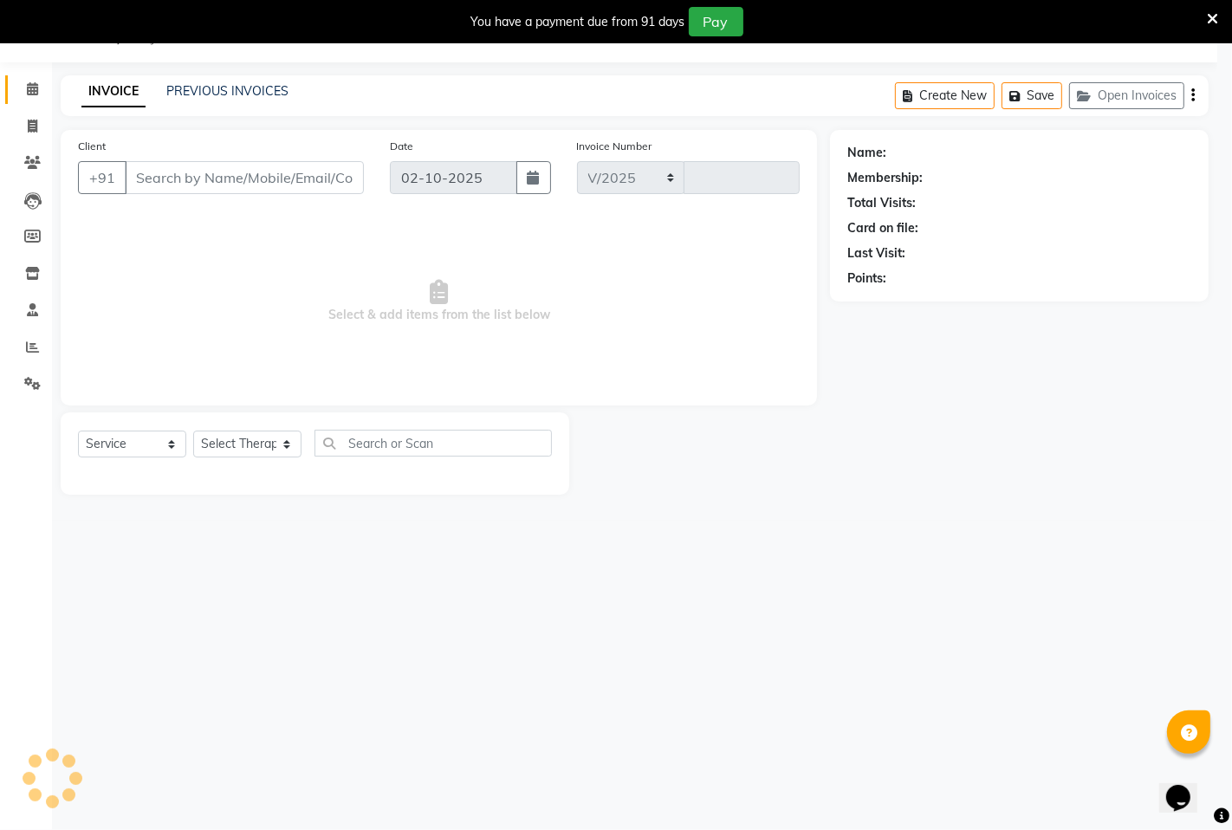
select select "6501"
type input "1805"
type input "8288099390"
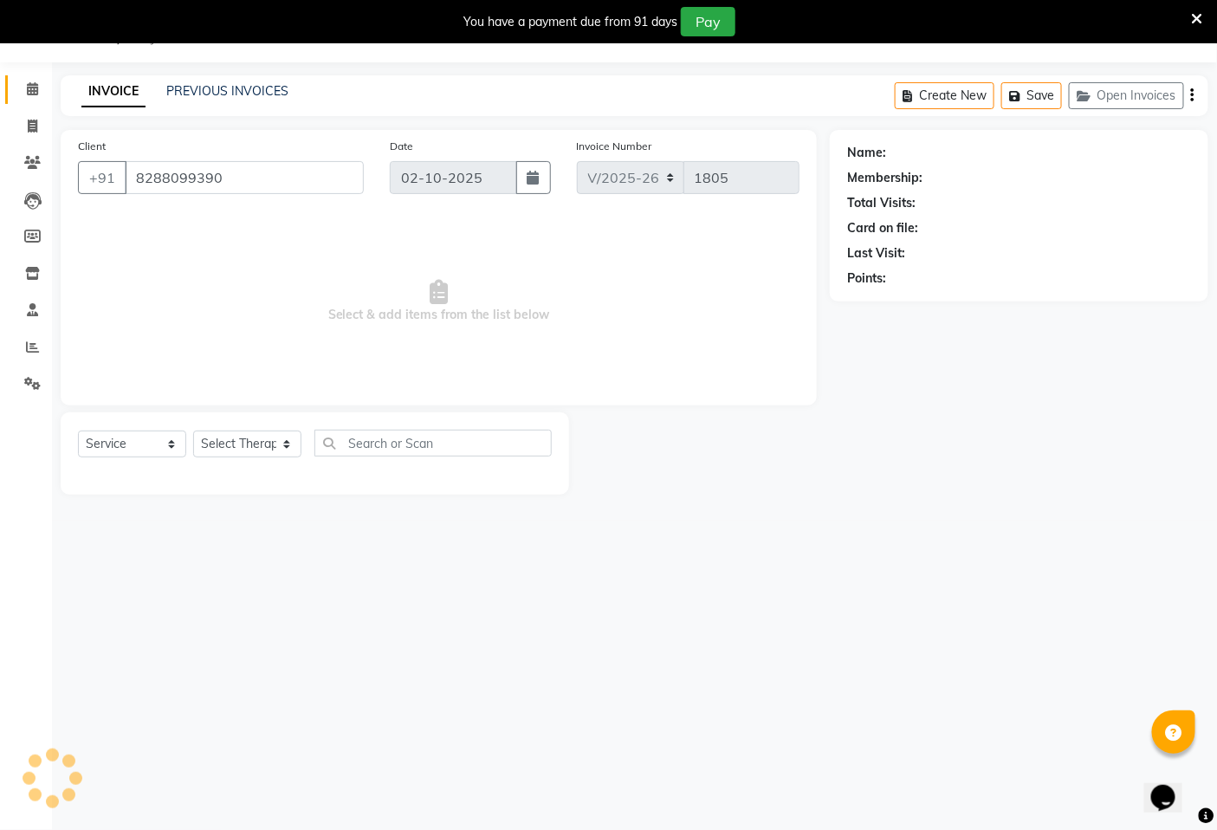
select select "71800"
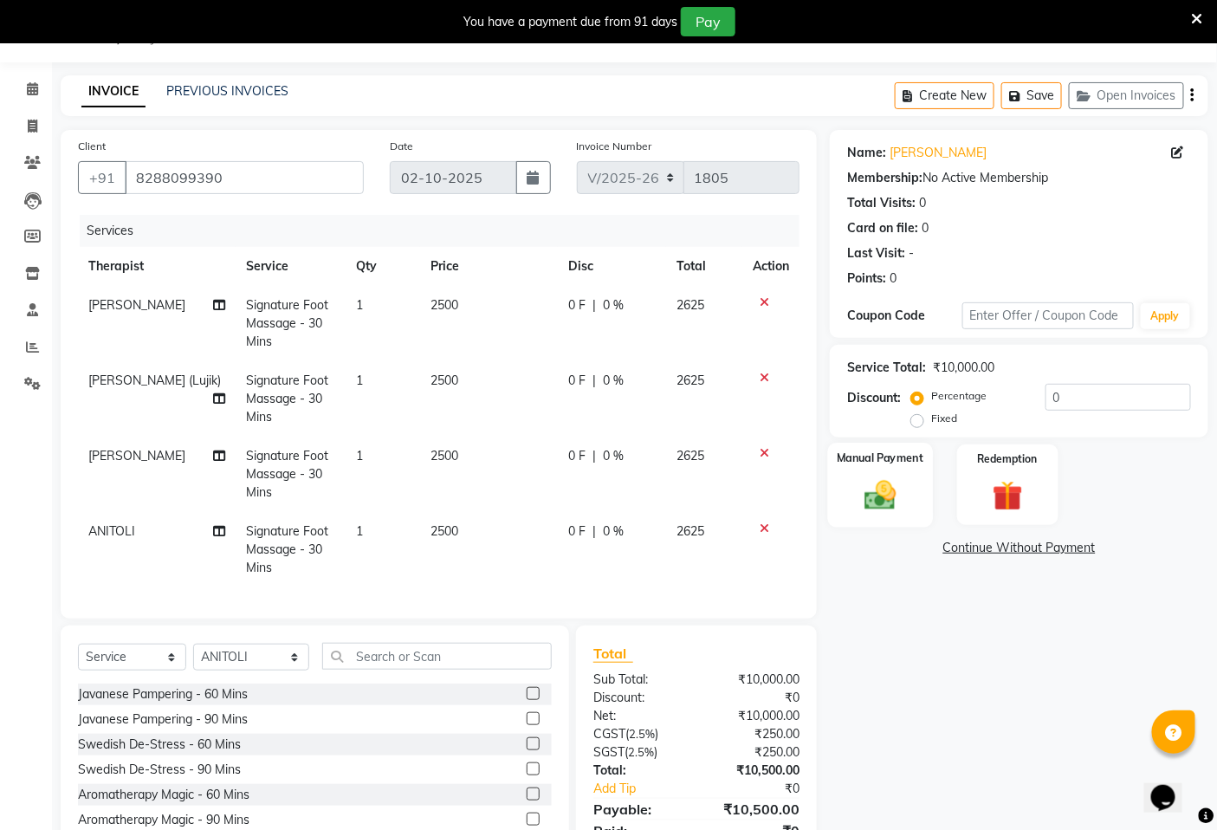
click at [879, 500] on img at bounding box center [881, 495] width 52 height 36
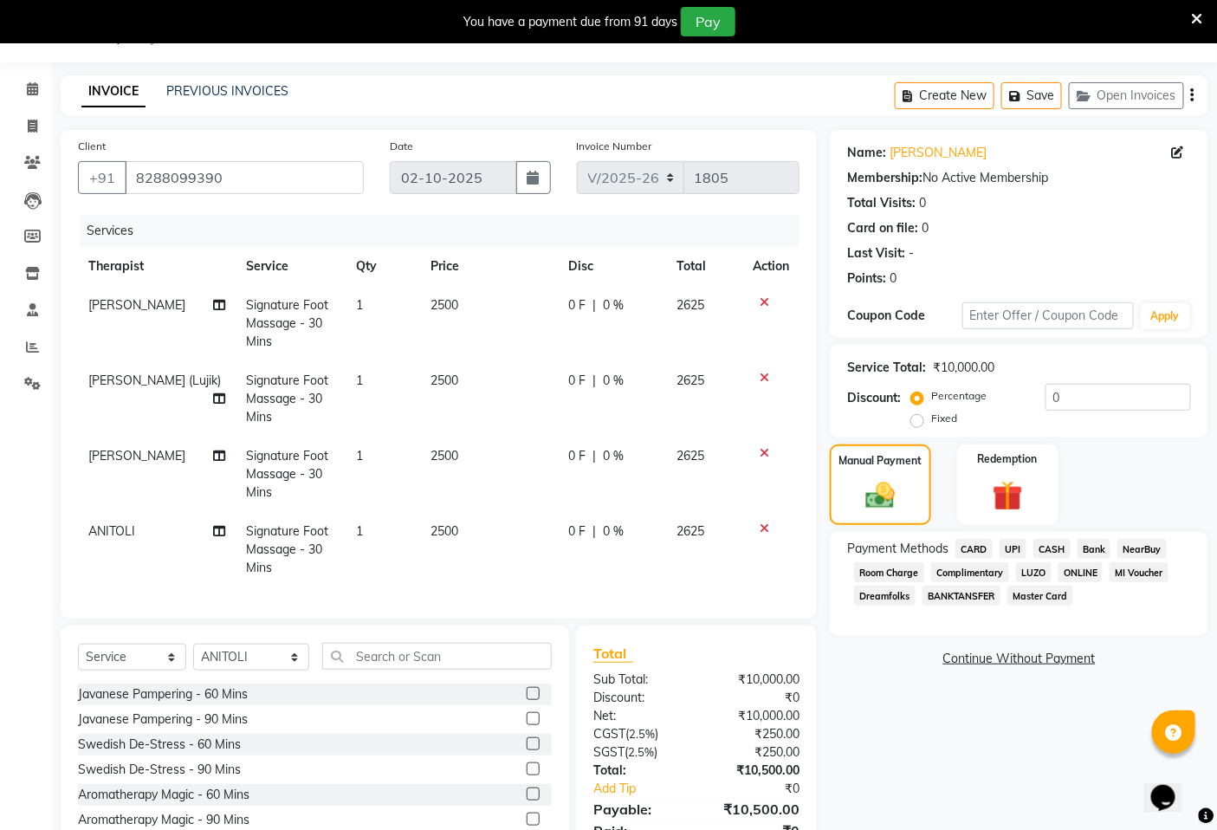
click at [977, 548] on span "CARD" at bounding box center [974, 549] width 37 height 20
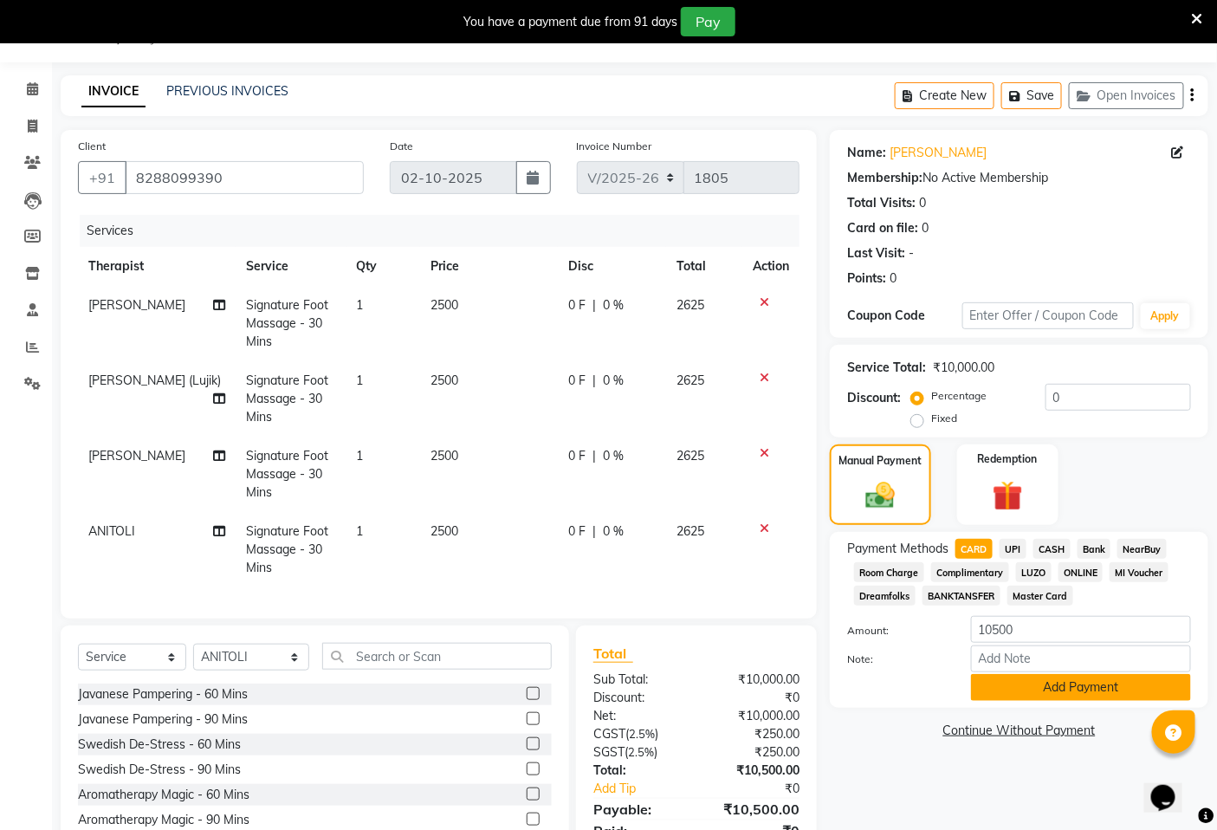
click at [1069, 689] on button "Add Payment" at bounding box center [1081, 687] width 220 height 27
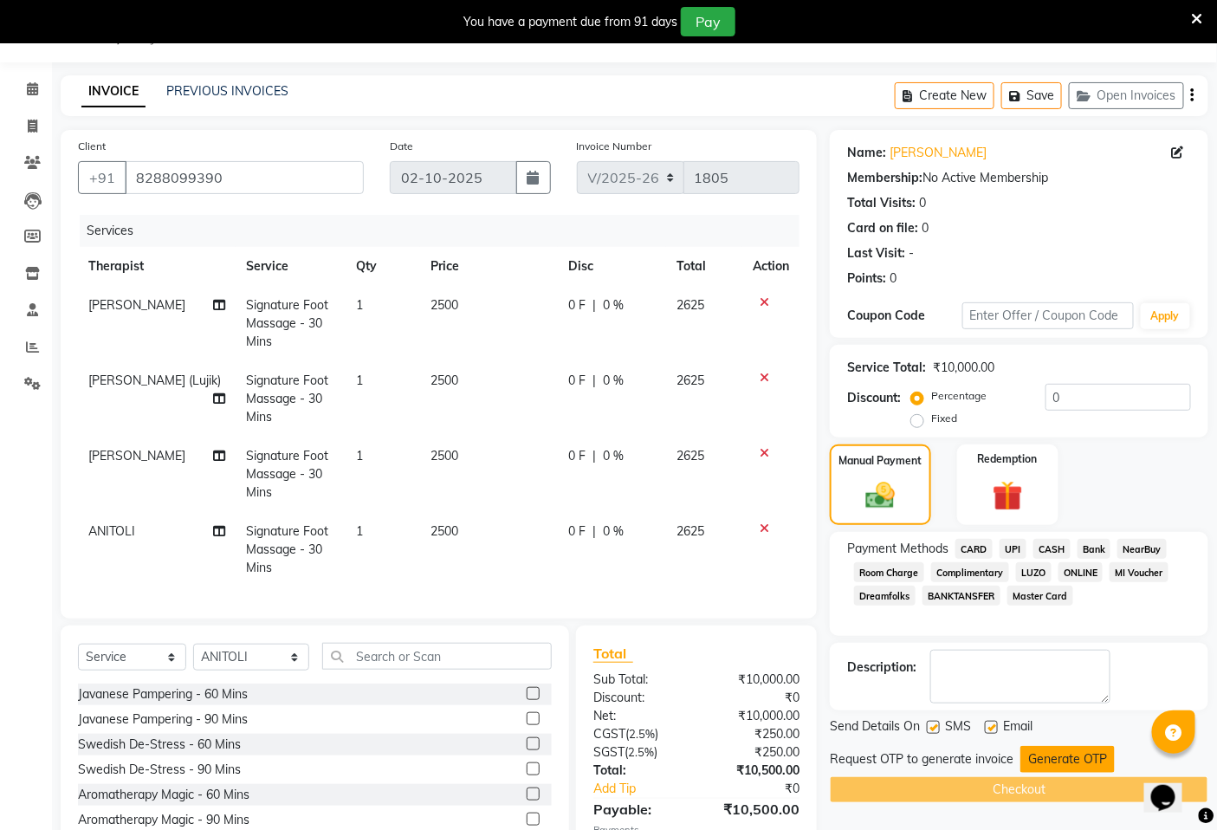
click at [1054, 756] on button "Generate OTP" at bounding box center [1068, 759] width 94 height 27
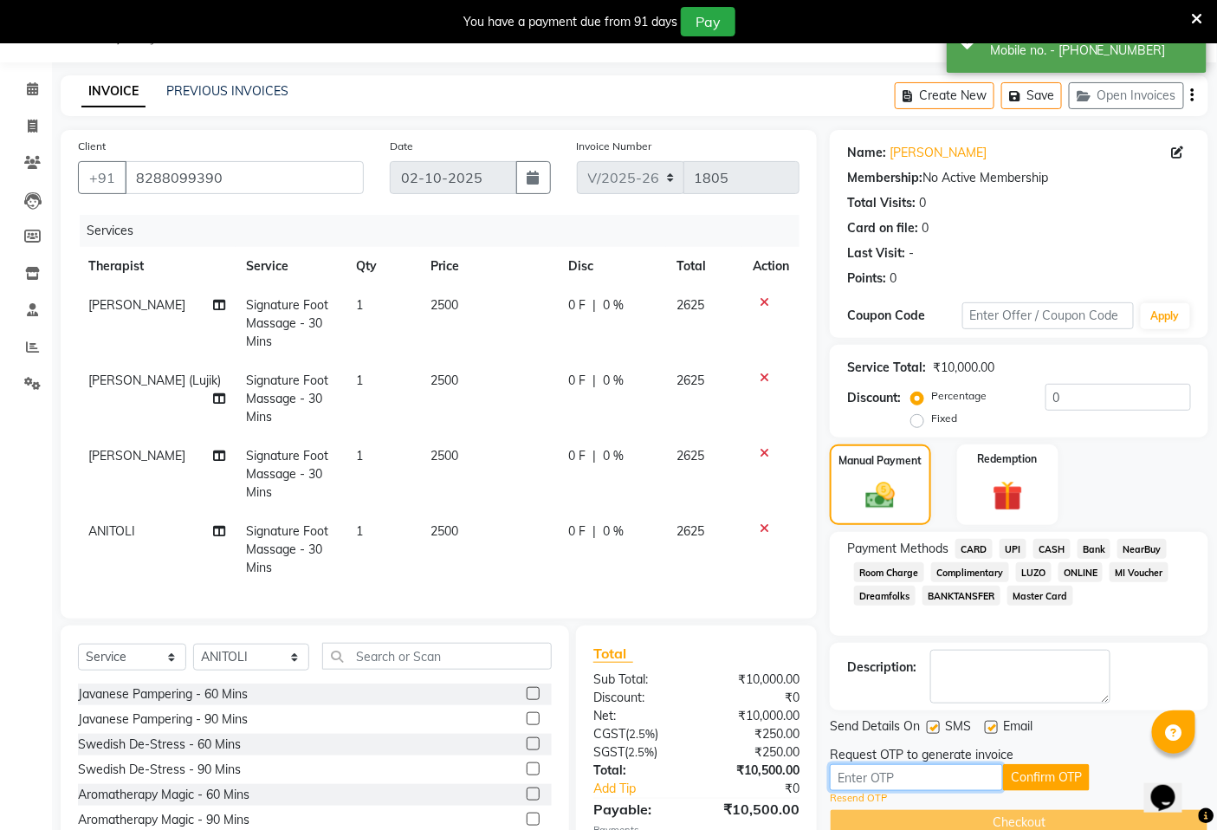
click at [976, 783] on input "text" at bounding box center [916, 777] width 173 height 27
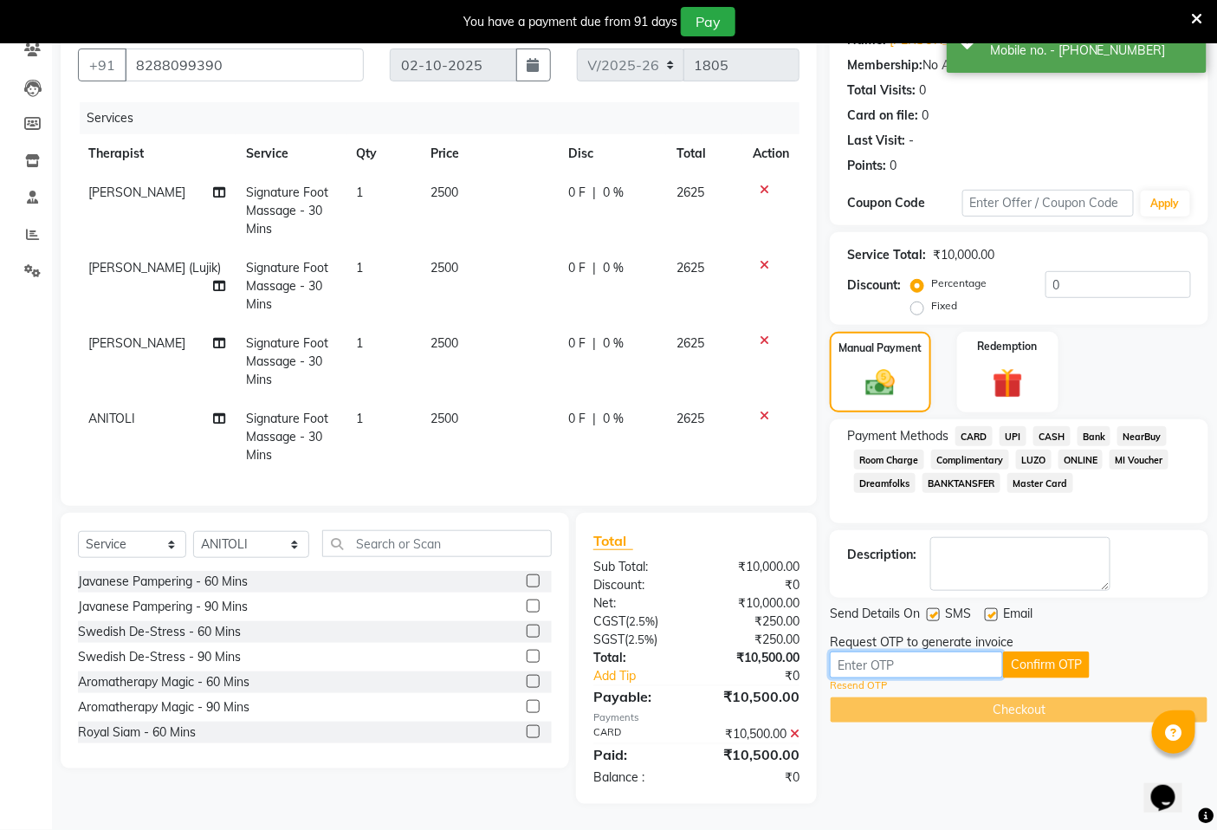
scroll to position [169, 0]
click at [879, 652] on input "text" at bounding box center [916, 665] width 173 height 27
type input "9832"
click at [1028, 652] on button "Confirm OTP" at bounding box center [1046, 665] width 87 height 27
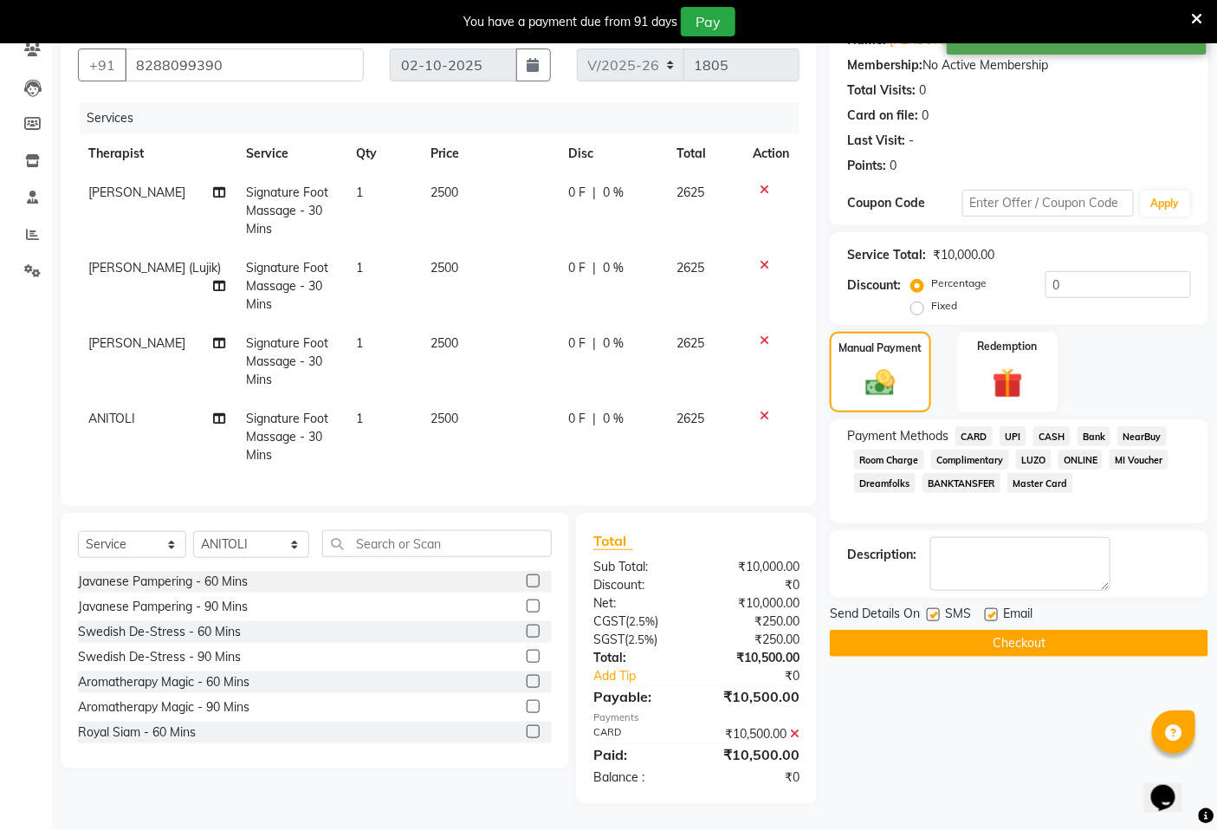
click at [1025, 630] on button "Checkout" at bounding box center [1019, 643] width 379 height 27
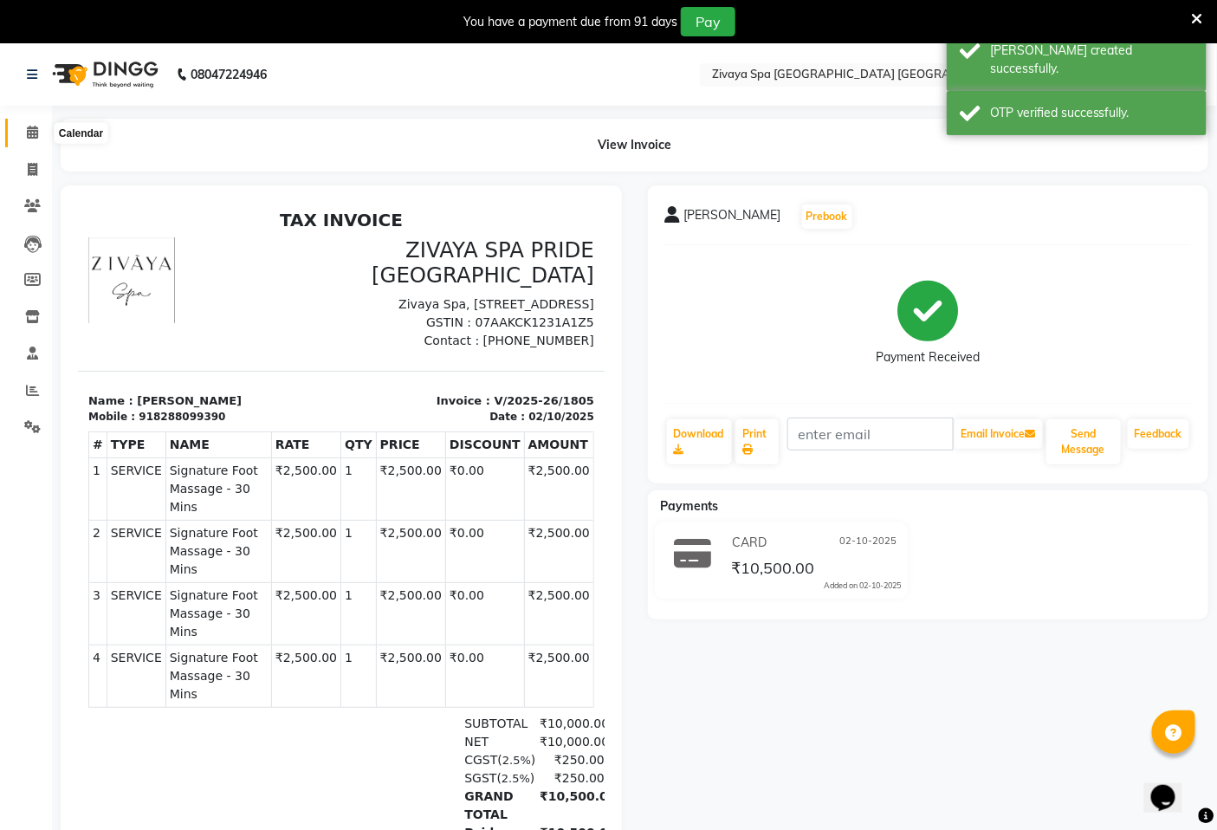
click at [29, 130] on icon at bounding box center [32, 132] width 11 height 13
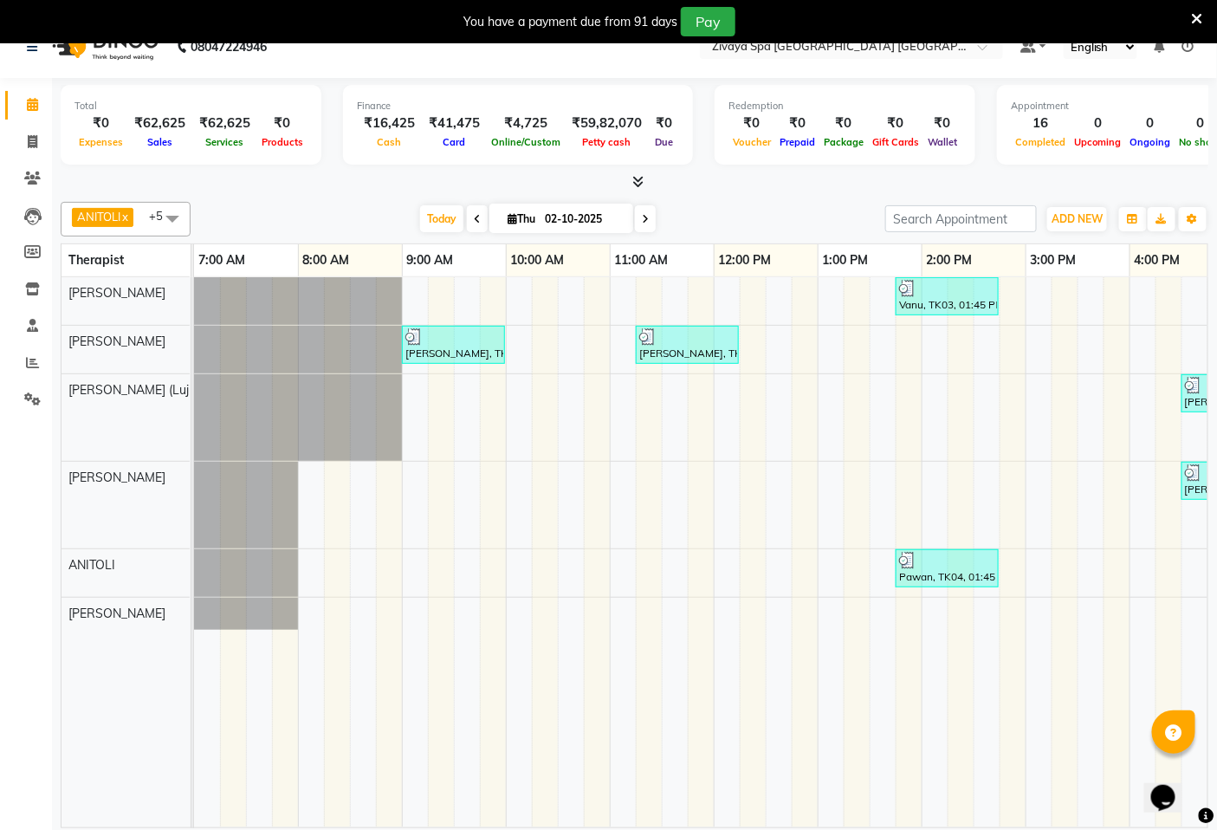
scroll to position [43, 0]
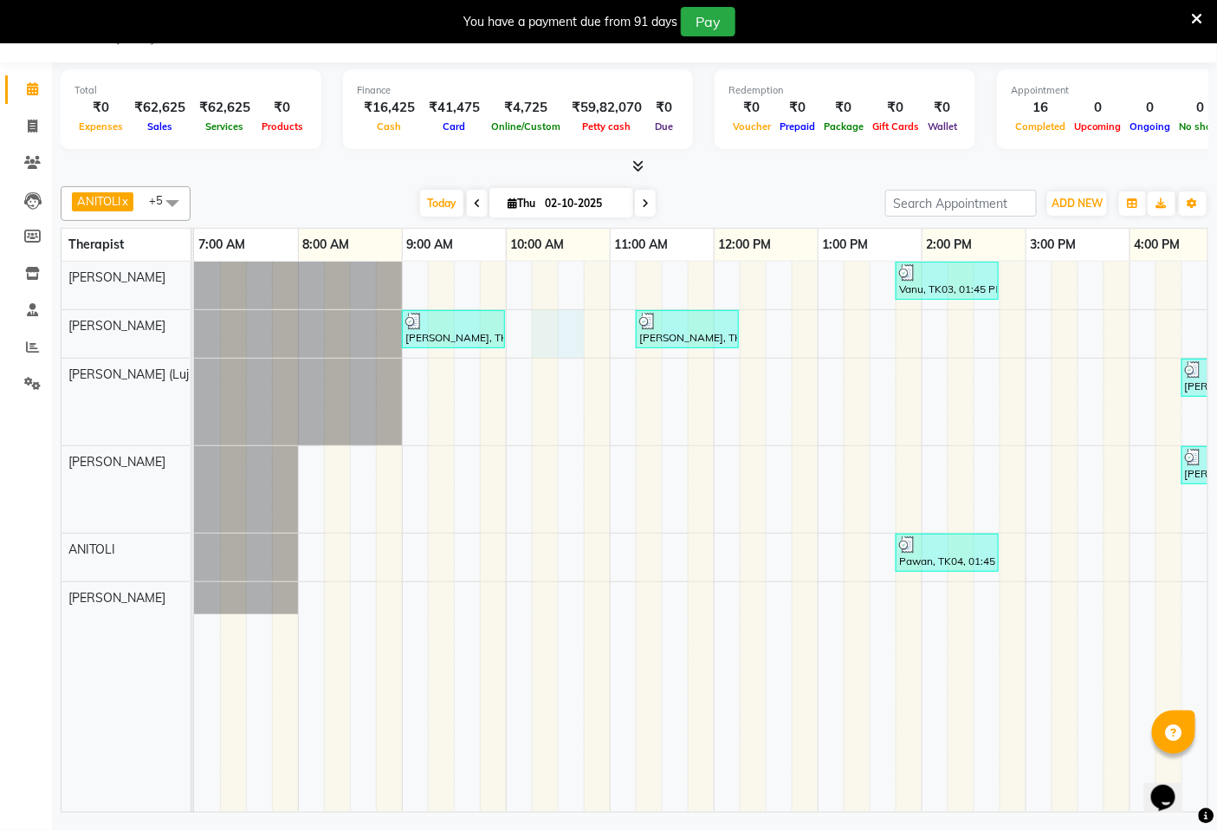
drag, startPoint x: 575, startPoint y: 477, endPoint x: 574, endPoint y: 495, distance: 17.4
click at [574, 495] on tr at bounding box center [1026, 537] width 1664 height 550
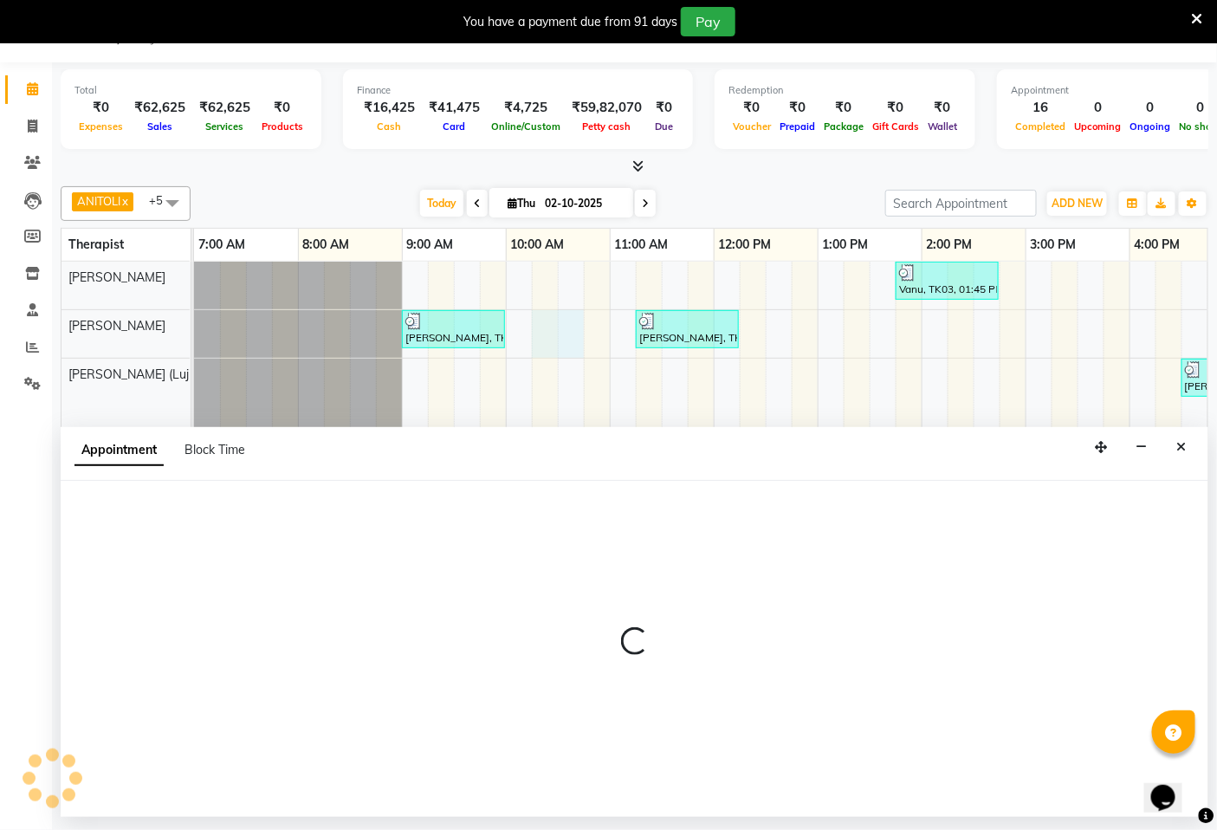
select select "49491"
select select "615"
select select "tentative"
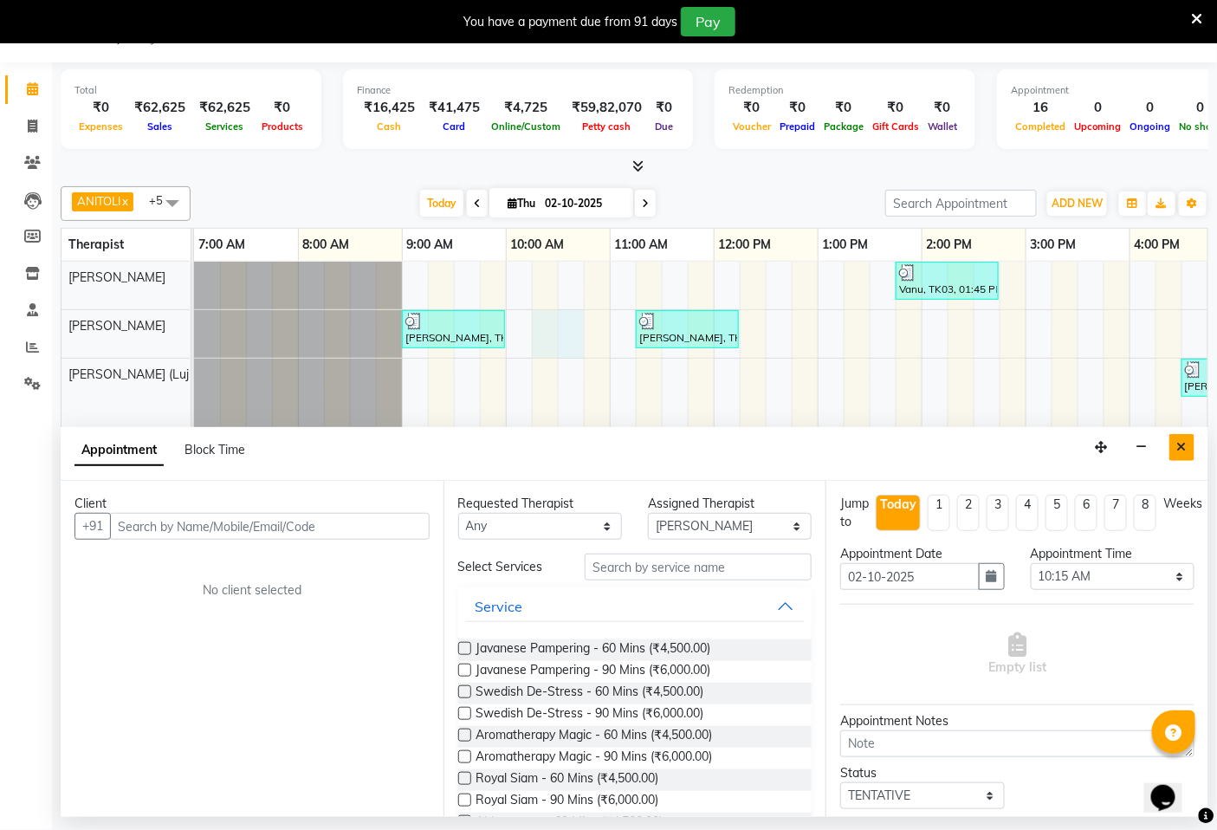
click at [1184, 445] on icon "Close" at bounding box center [1183, 447] width 10 height 12
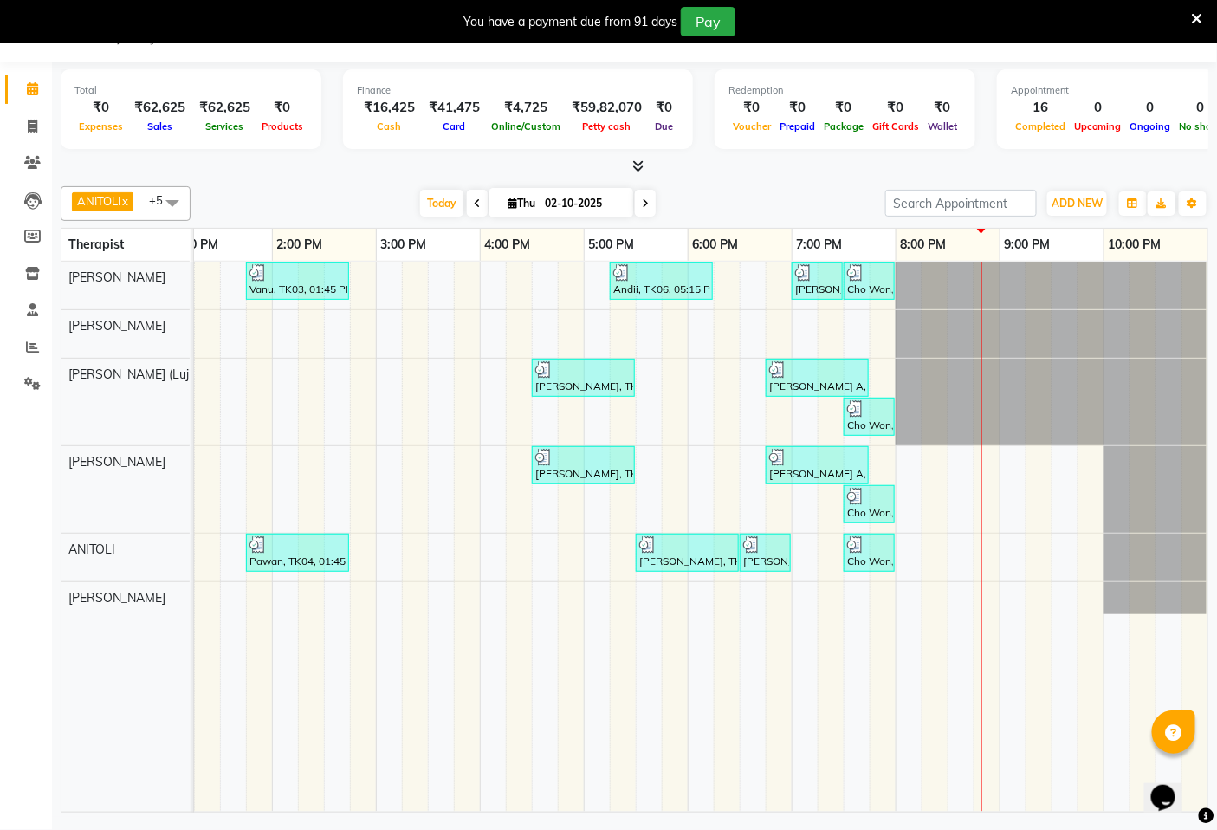
scroll to position [0, 664]
drag, startPoint x: 1063, startPoint y: 807, endPoint x: 3, endPoint y: 45, distance: 1305.7
click at [645, 201] on span at bounding box center [645, 203] width 21 height 27
type input "03-10-2025"
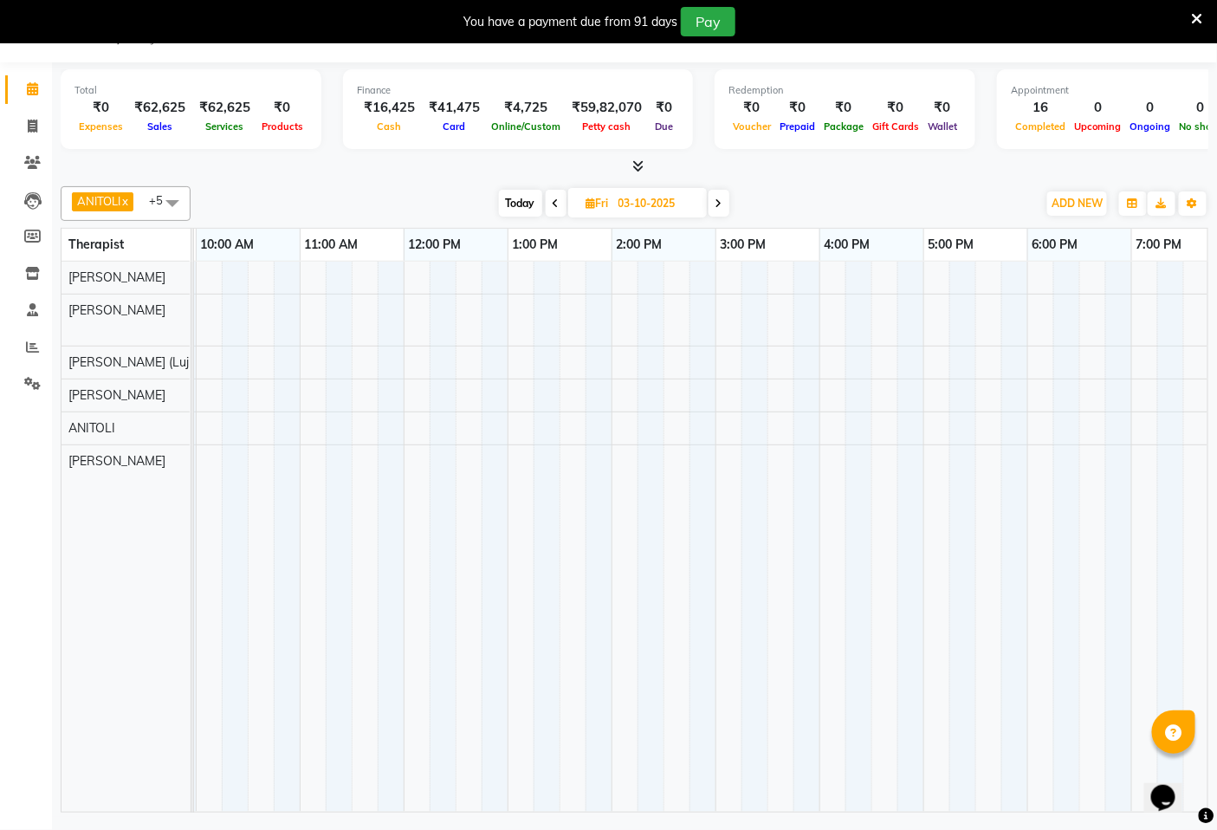
scroll to position [0, 98]
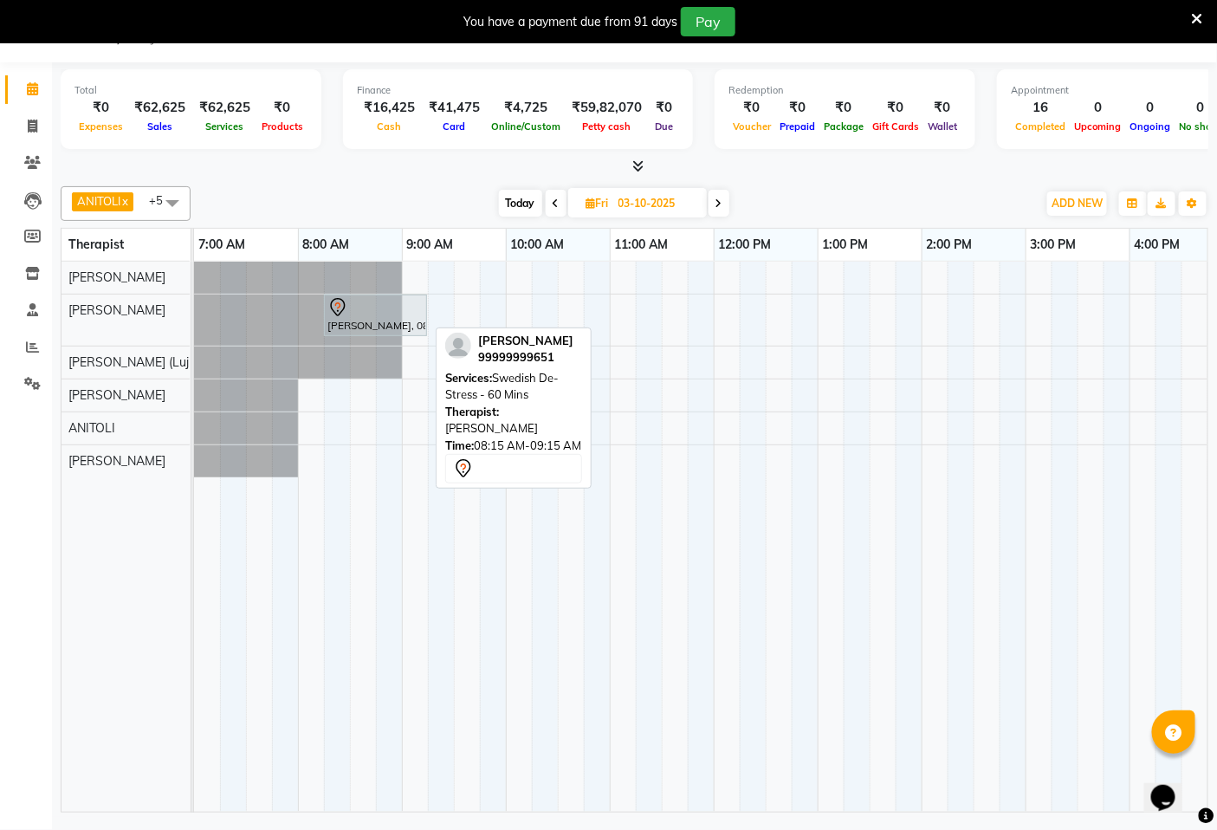
click at [381, 321] on div "[PERSON_NAME], 08:15 AM-09:15 AM, Swedish De-Stress - 60 Mins" at bounding box center [376, 315] width 100 height 36
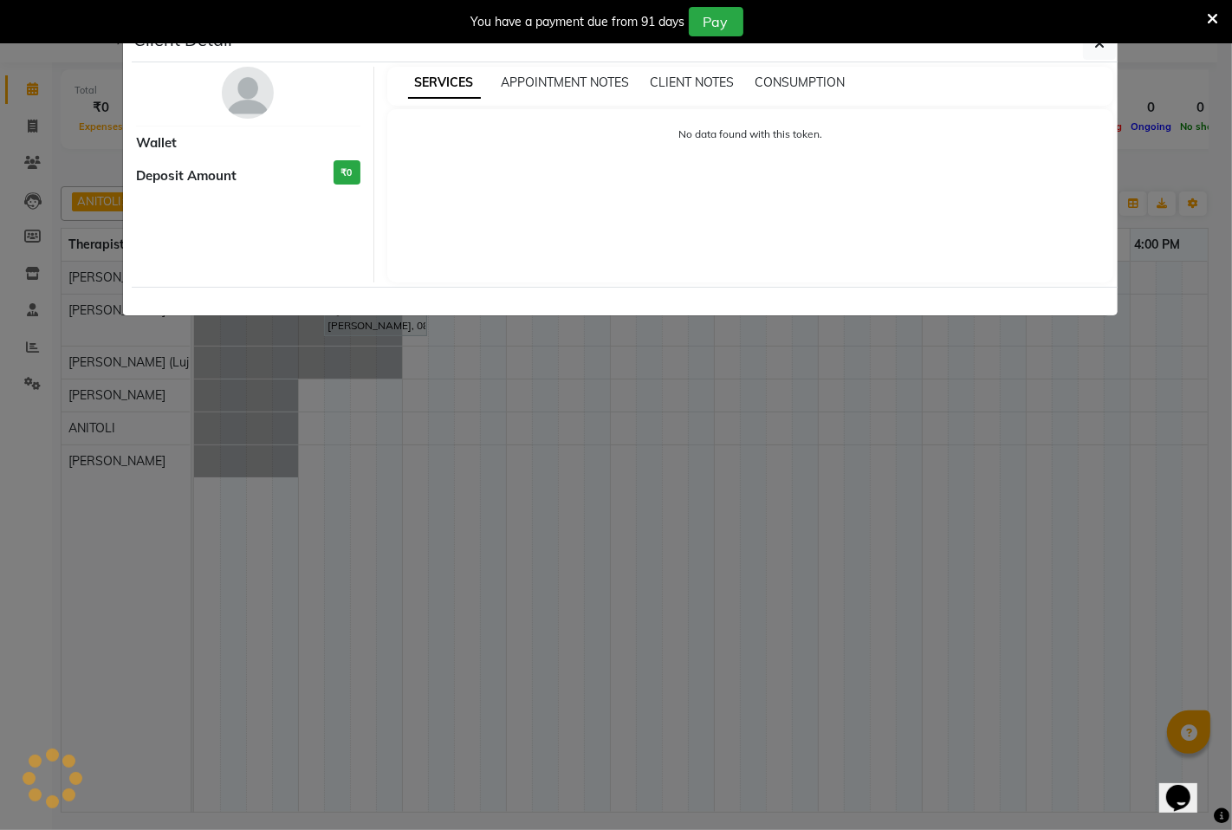
select select "7"
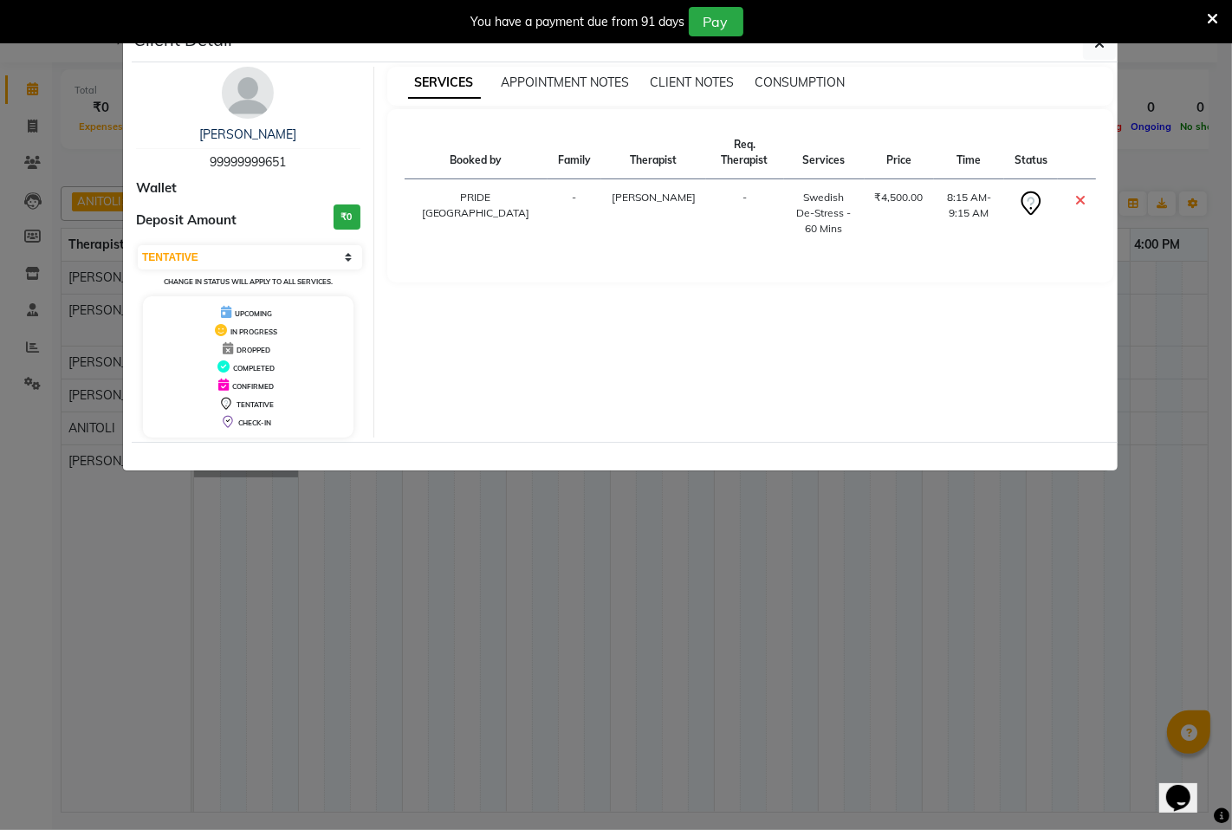
click at [841, 645] on ngb-modal-window "Client Detail [PERSON_NAME] 99999999651 Wallet Deposit Amount ₹0 Select CONFIRM…" at bounding box center [616, 415] width 1232 height 830
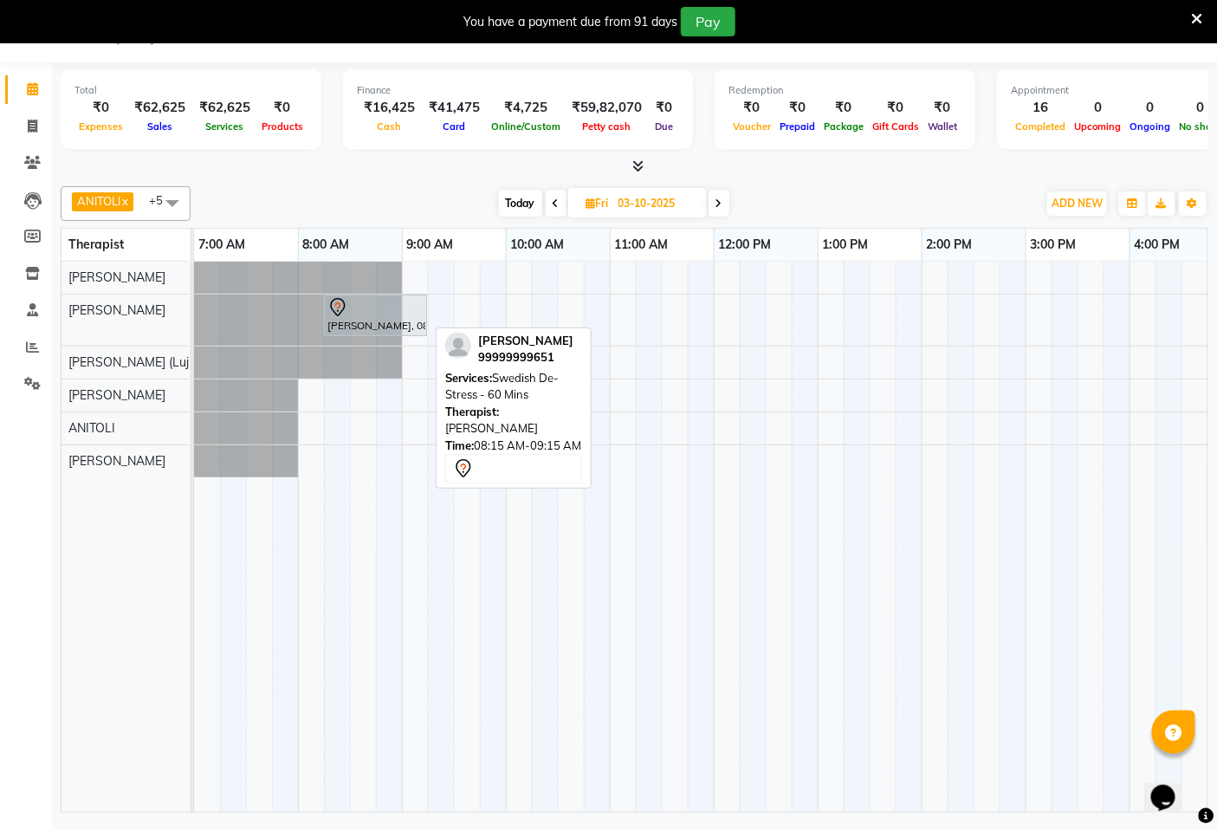
click at [380, 313] on div at bounding box center [376, 307] width 96 height 21
select select "7"
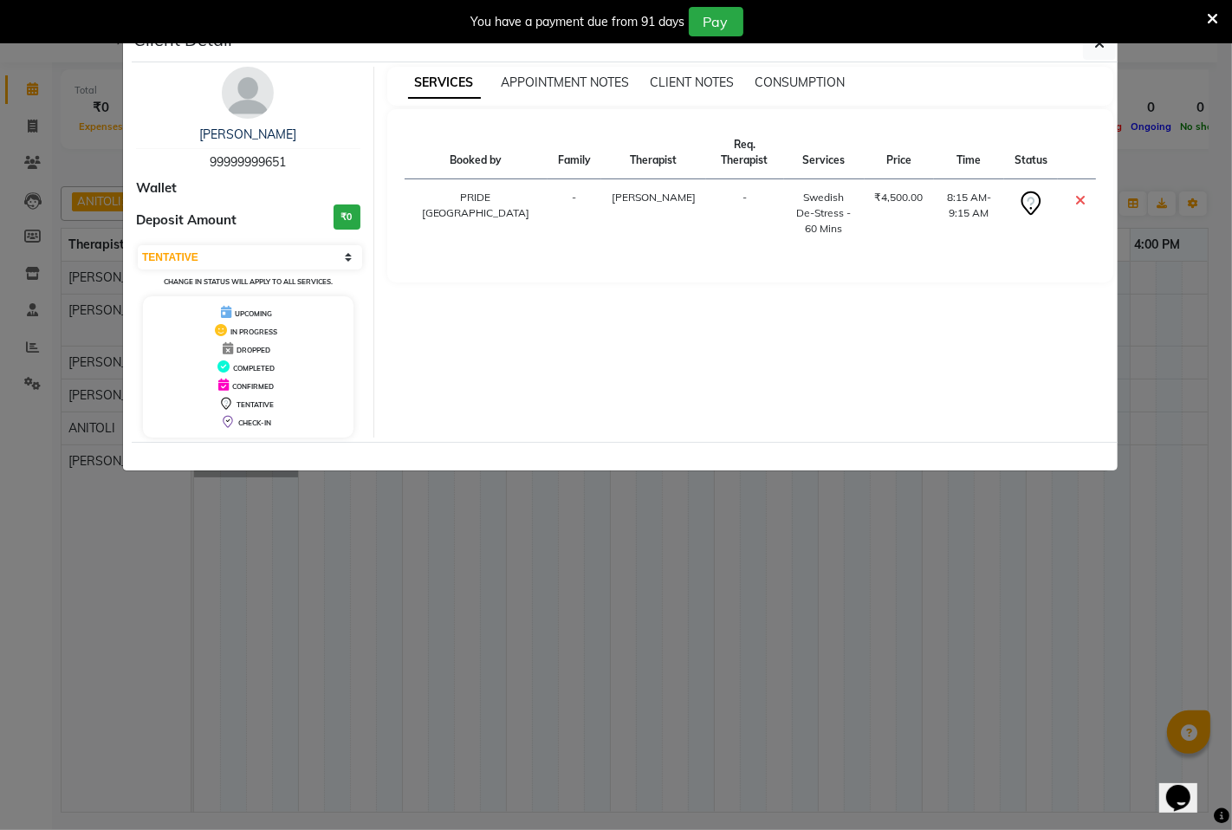
click at [1009, 574] on ngb-modal-window "Client Detail [PERSON_NAME] 99999999651 Wallet Deposit Amount ₹0 Select CONFIRM…" at bounding box center [616, 415] width 1232 height 830
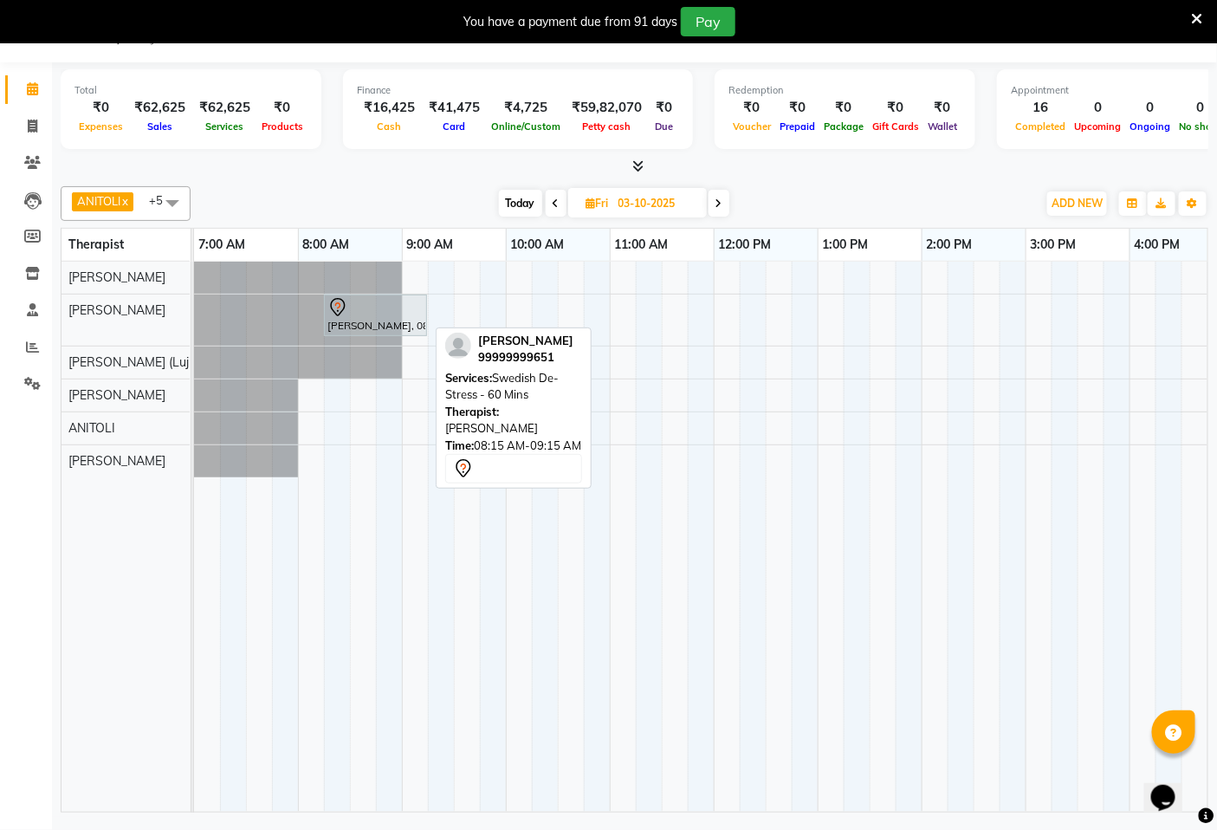
click at [406, 321] on div "[PERSON_NAME], 08:15 AM-09:15 AM, Swedish De-Stress - 60 Mins" at bounding box center [376, 315] width 100 height 36
select select "7"
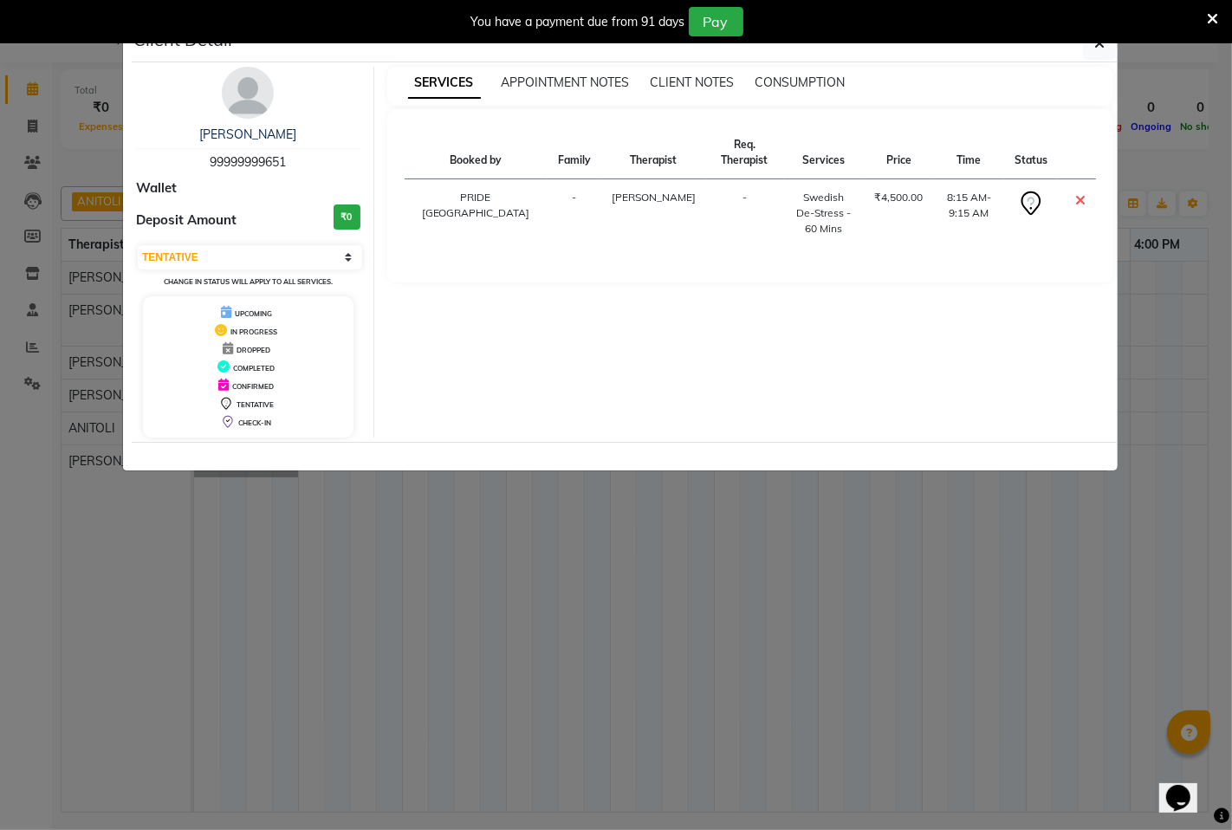
click at [965, 595] on ngb-modal-window "Client Detail [PERSON_NAME] 99999999651 Wallet Deposit Amount ₹0 Select CONFIRM…" at bounding box center [616, 415] width 1232 height 830
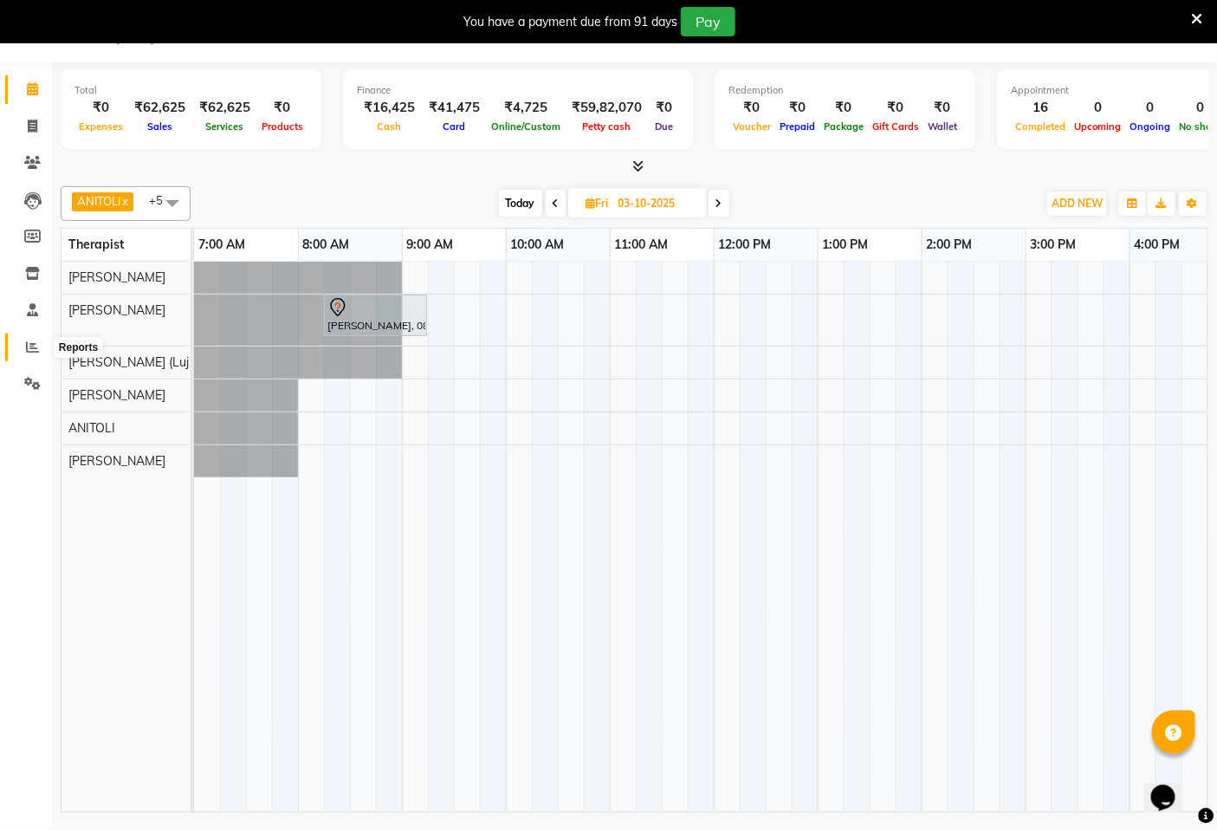
click at [29, 348] on icon at bounding box center [32, 347] width 13 height 13
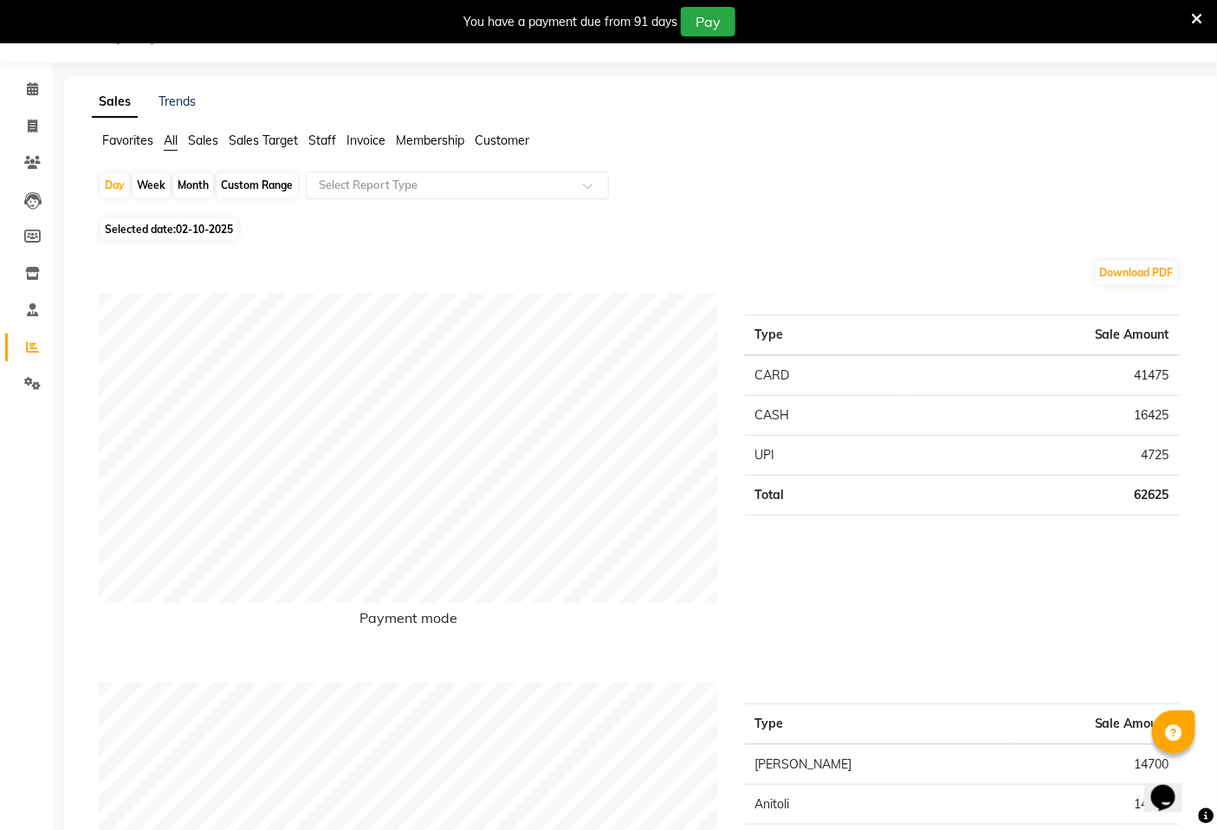
click at [282, 144] on span "Sales Target" at bounding box center [263, 141] width 69 height 16
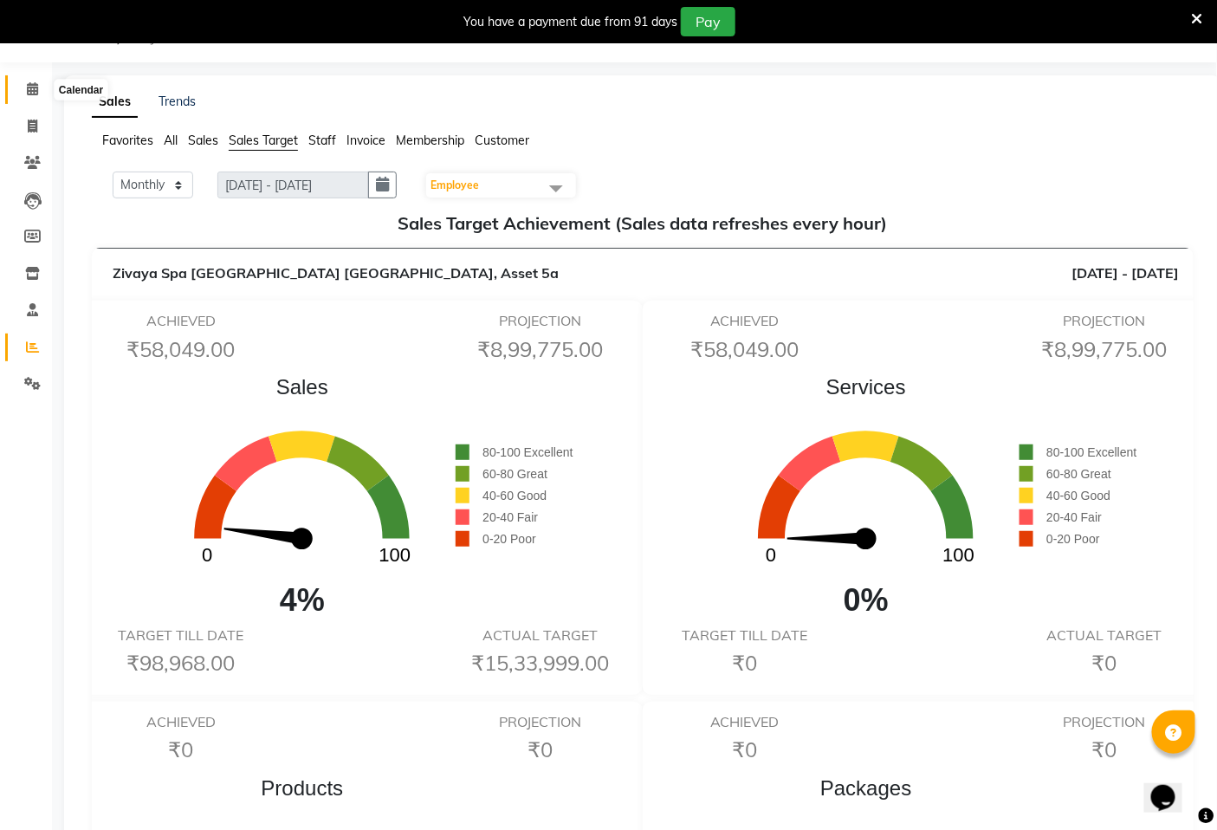
click at [32, 88] on icon at bounding box center [32, 88] width 11 height 13
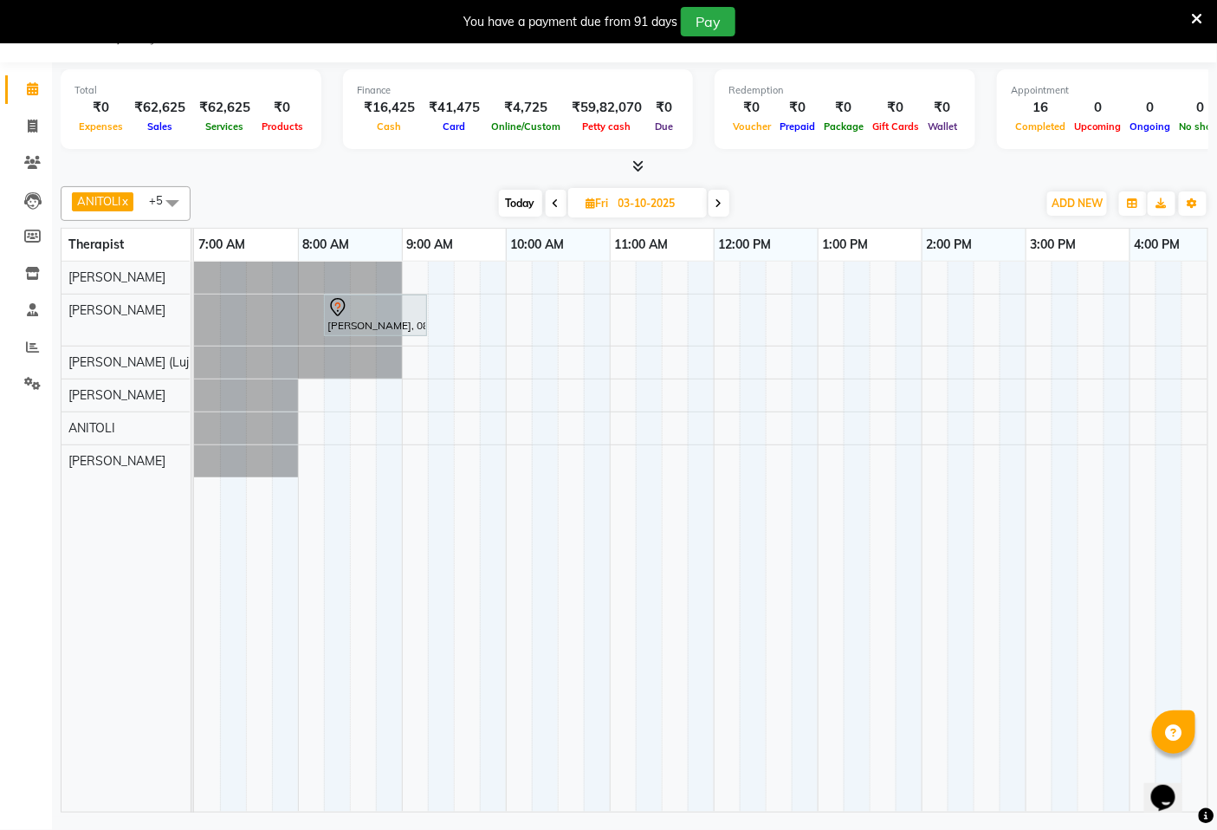
click at [555, 200] on icon at bounding box center [556, 203] width 7 height 10
type input "02-10-2025"
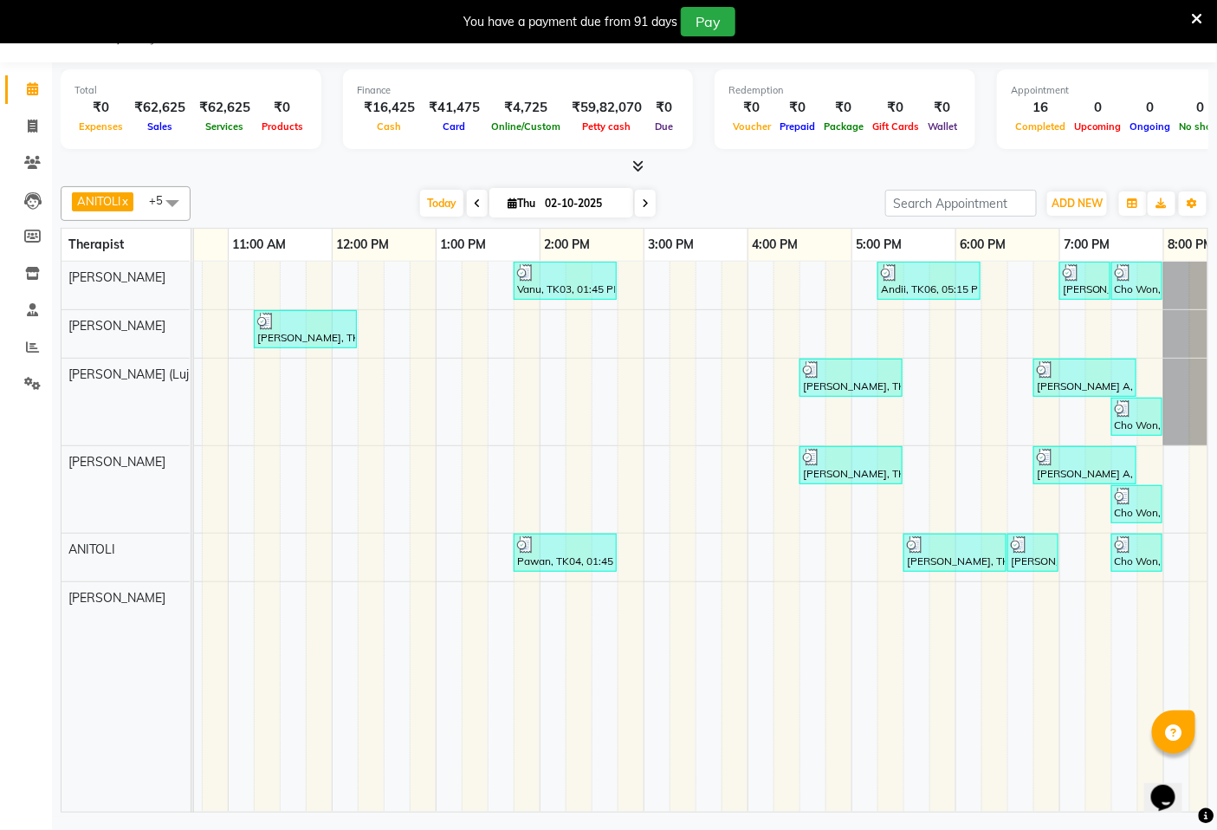
scroll to position [0, 448]
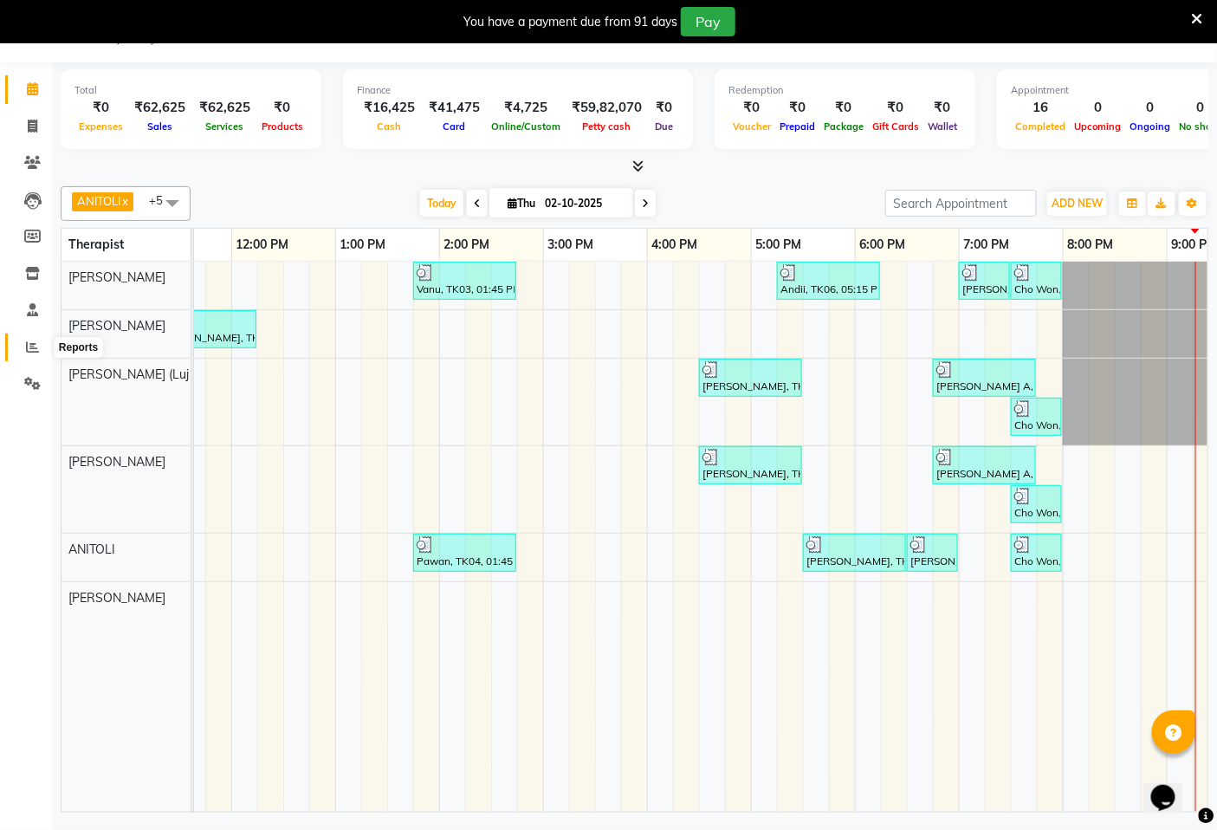
click at [32, 354] on icon at bounding box center [32, 347] width 13 height 13
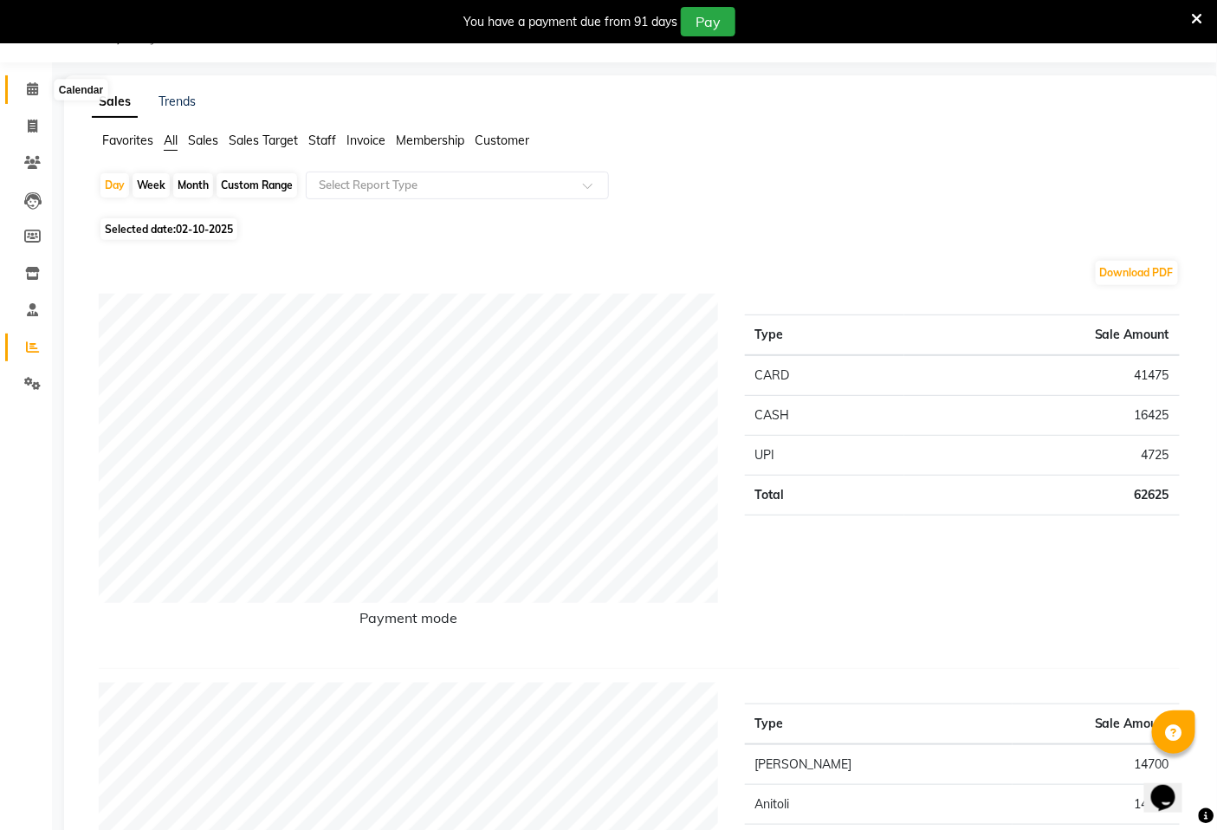
click at [32, 92] on icon at bounding box center [32, 88] width 11 height 13
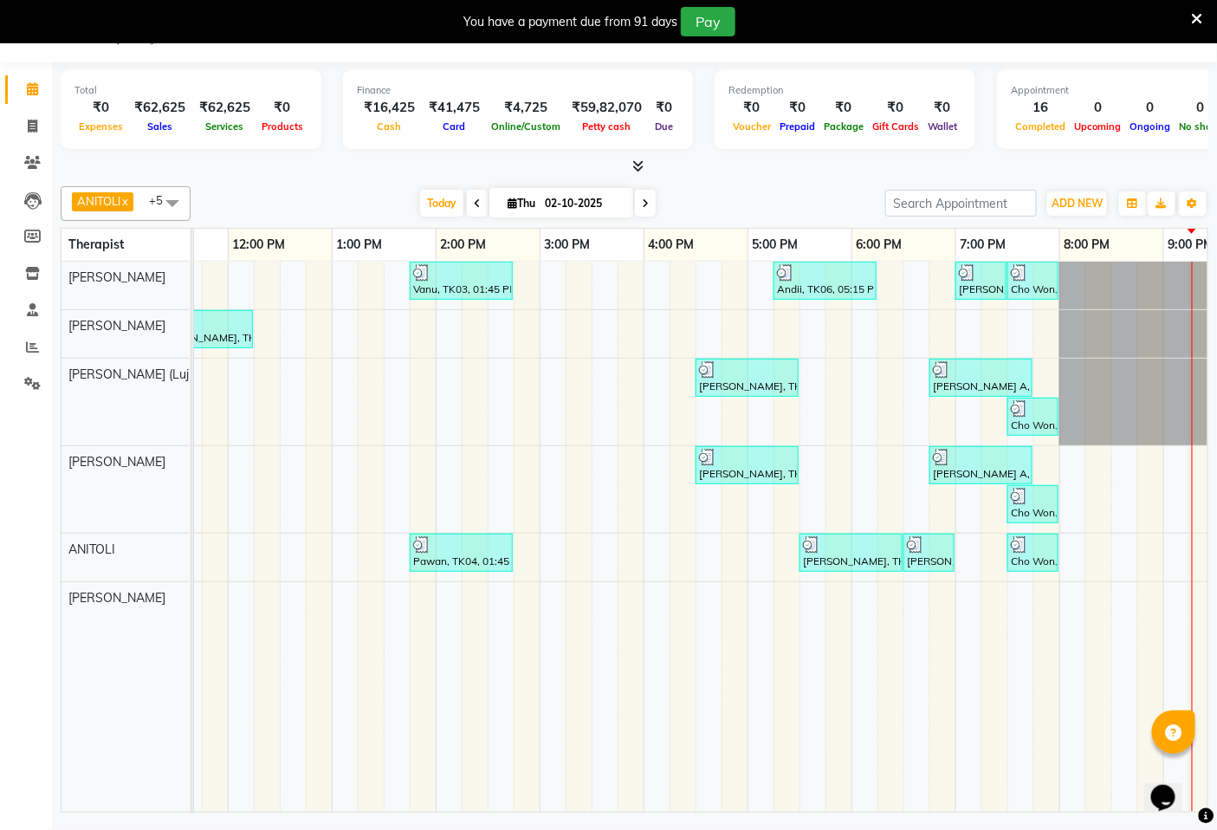
scroll to position [0, 517]
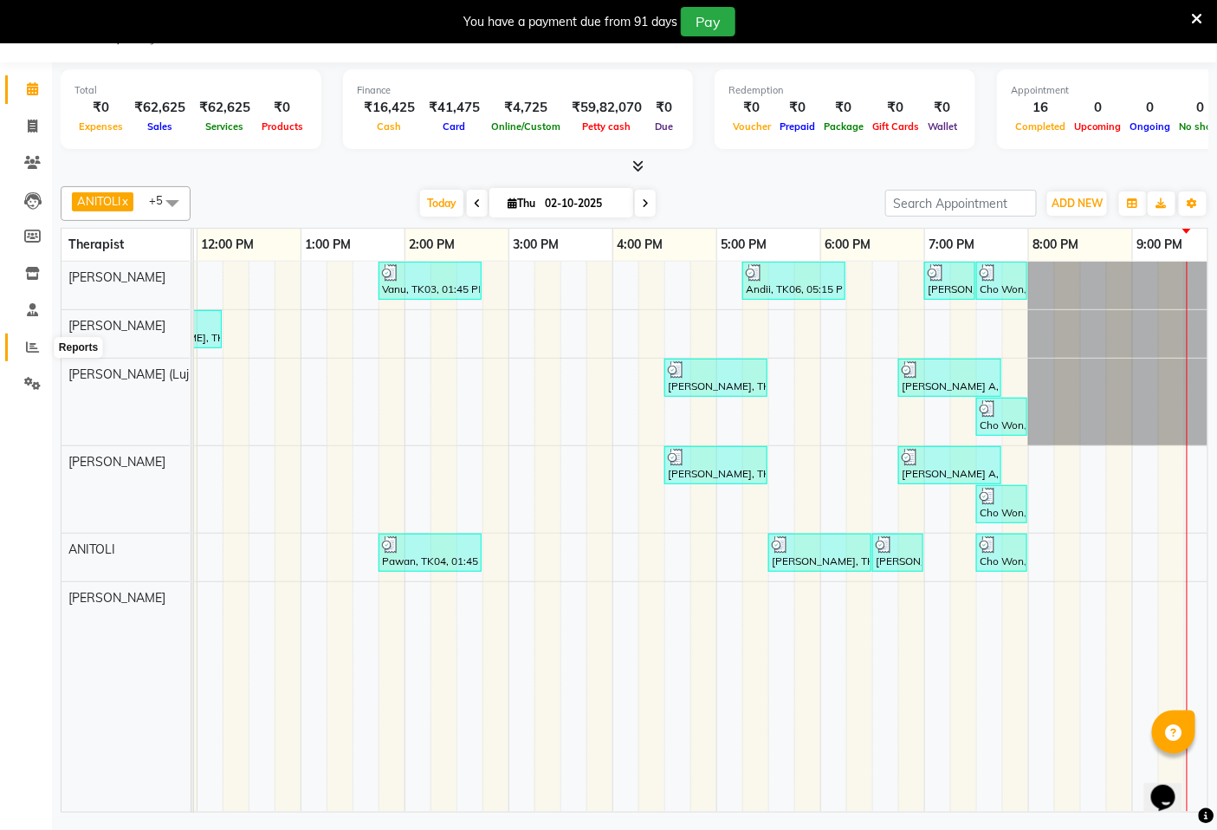
click at [31, 354] on icon at bounding box center [32, 347] width 13 height 13
